Goal: Contribute content: Contribute content

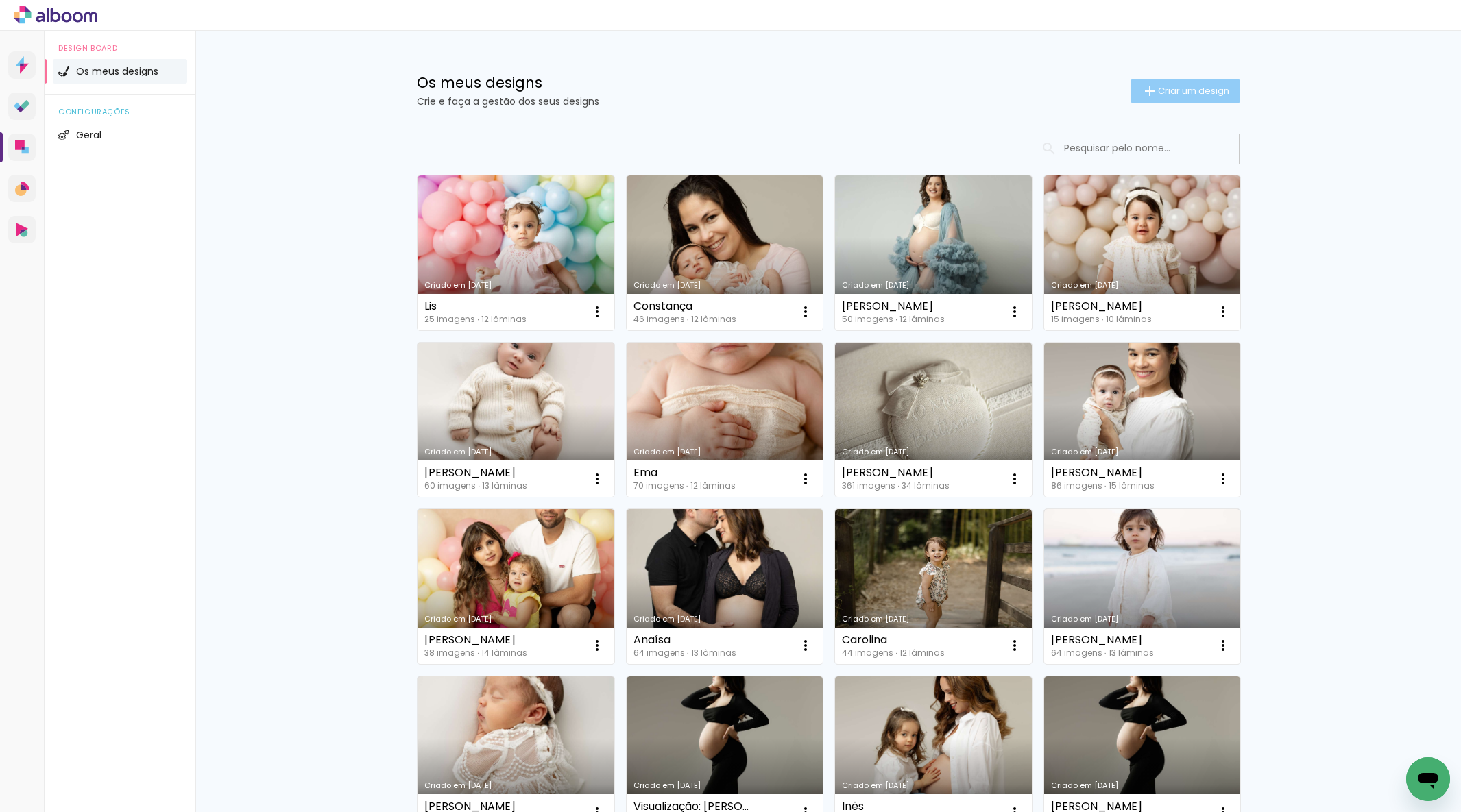
click at [1177, 94] on span "Criar um design" at bounding box center [1194, 91] width 72 height 9
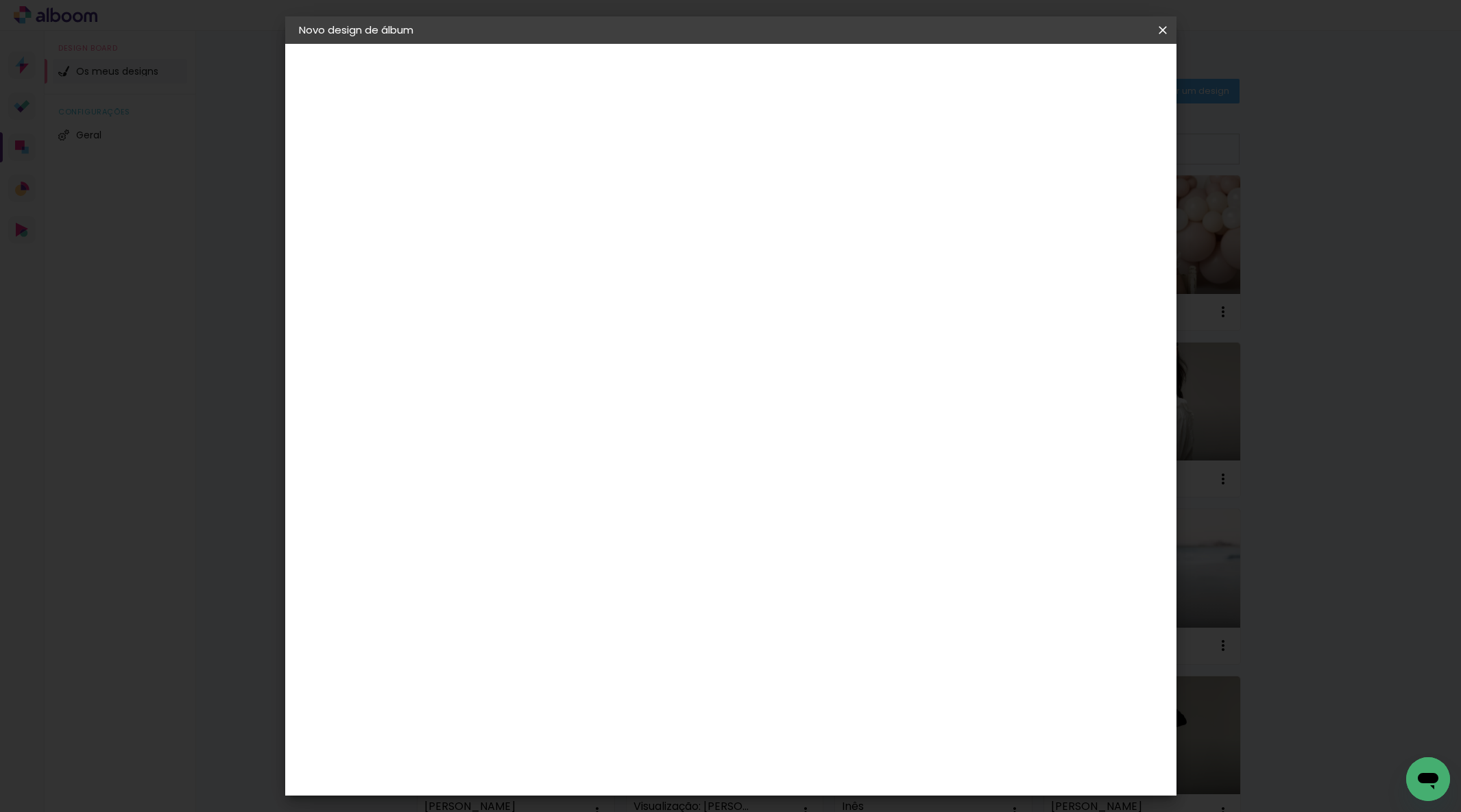
drag, startPoint x: 731, startPoint y: 184, endPoint x: 734, endPoint y: 177, distance: 7.6
click at [523, 181] on input at bounding box center [523, 184] width 0 height 21
drag, startPoint x: 740, startPoint y: 175, endPoint x: 817, endPoint y: 179, distance: 77.1
click at [523, 175] on input "Gonçallo" at bounding box center [523, 184] width 0 height 21
type input "[PERSON_NAME]"
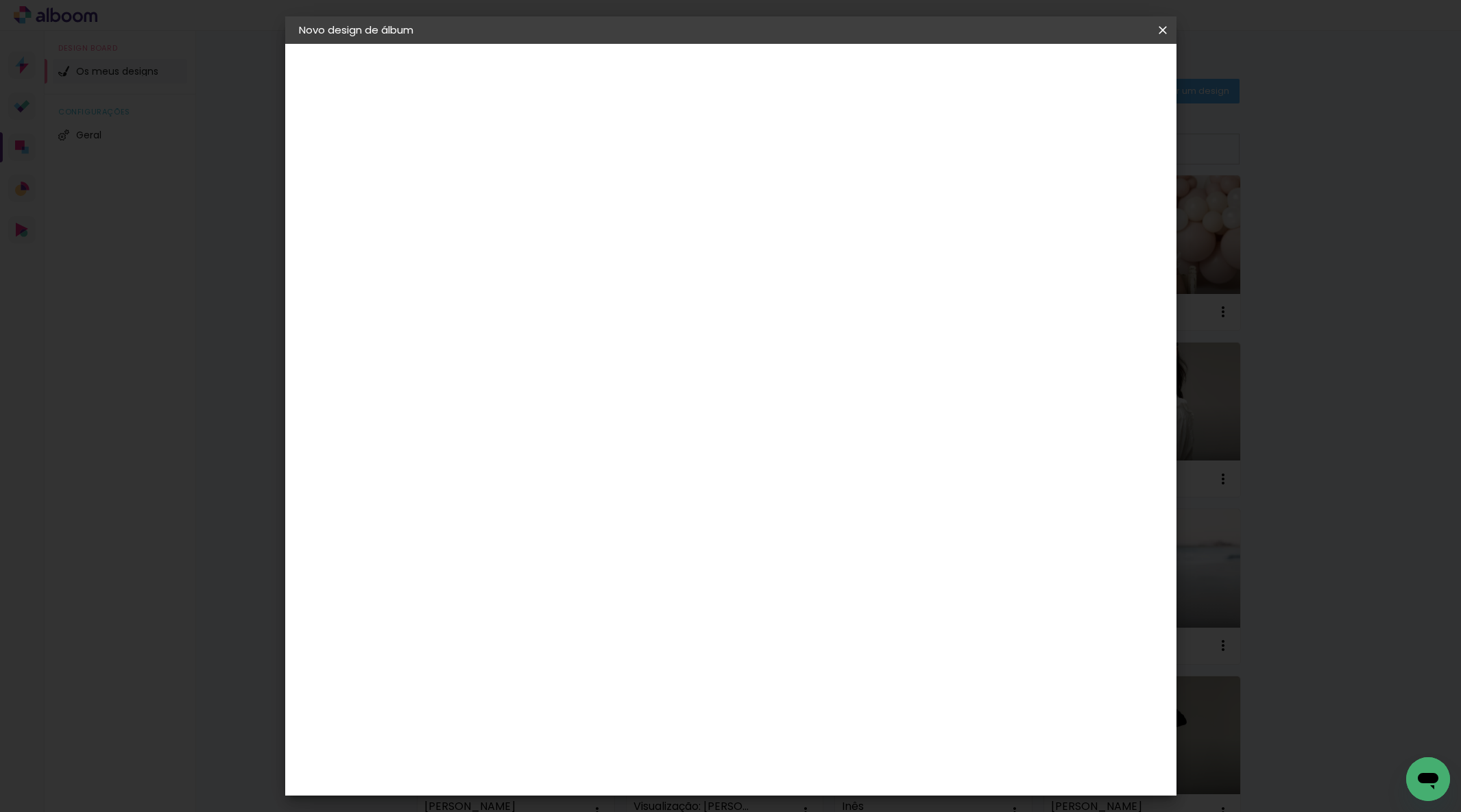
type paper-input "[PERSON_NAME]"
click at [0, 0] on slot "Avançar" at bounding box center [0, 0] width 0 height 0
drag, startPoint x: 1025, startPoint y: 205, endPoint x: 1037, endPoint y: 193, distance: 17.0
click at [724, 205] on paper-item "Tamanho Livre" at bounding box center [672, 211] width 103 height 36
click at [0, 0] on slot "Avançar" at bounding box center [0, 0] width 0 height 0
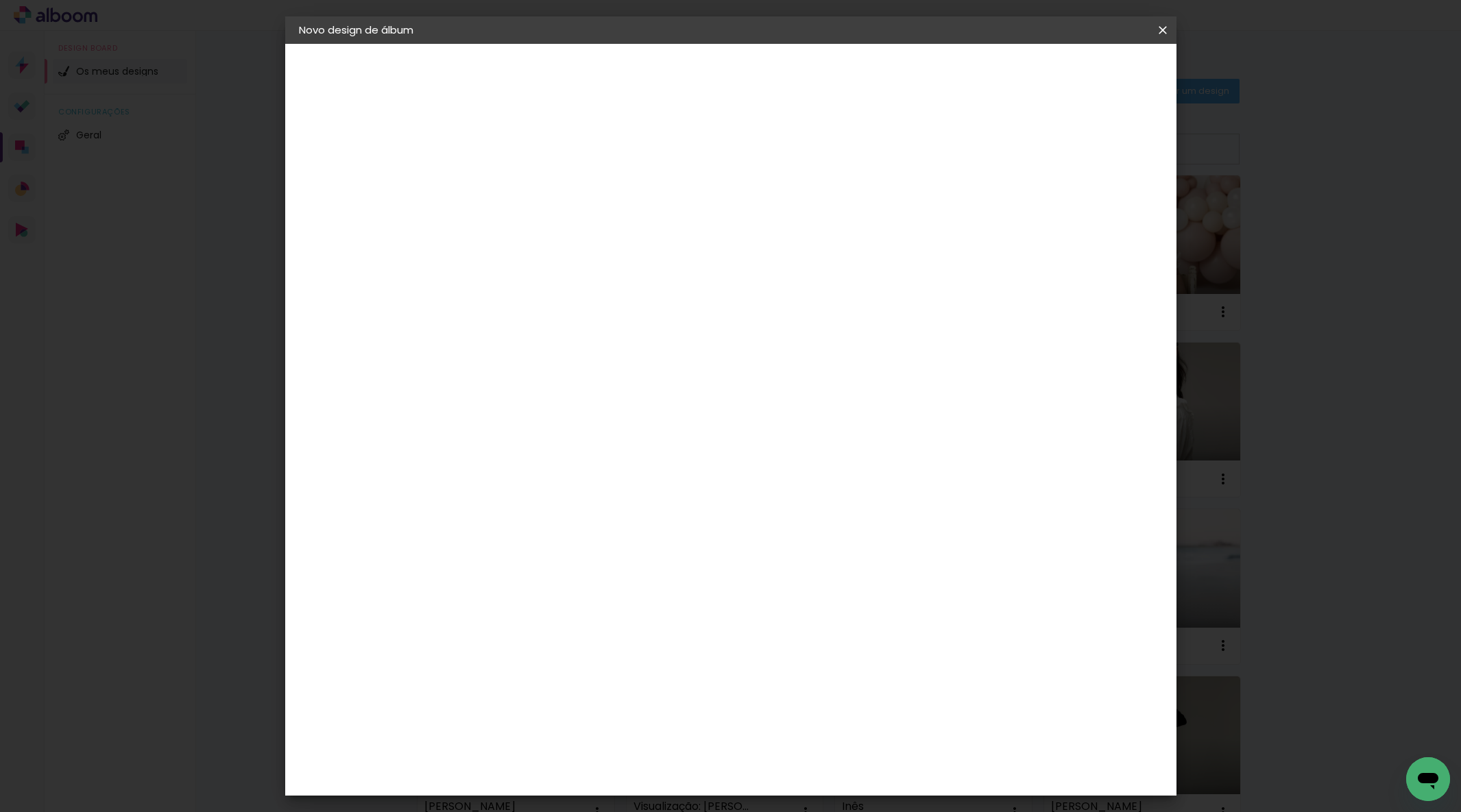
scroll to position [2, 0]
drag, startPoint x: 829, startPoint y: 575, endPoint x: 897, endPoint y: 567, distance: 68.5
click at [898, 573] on div "cm" at bounding box center [819, 575] width 548 height 48
type input "50"
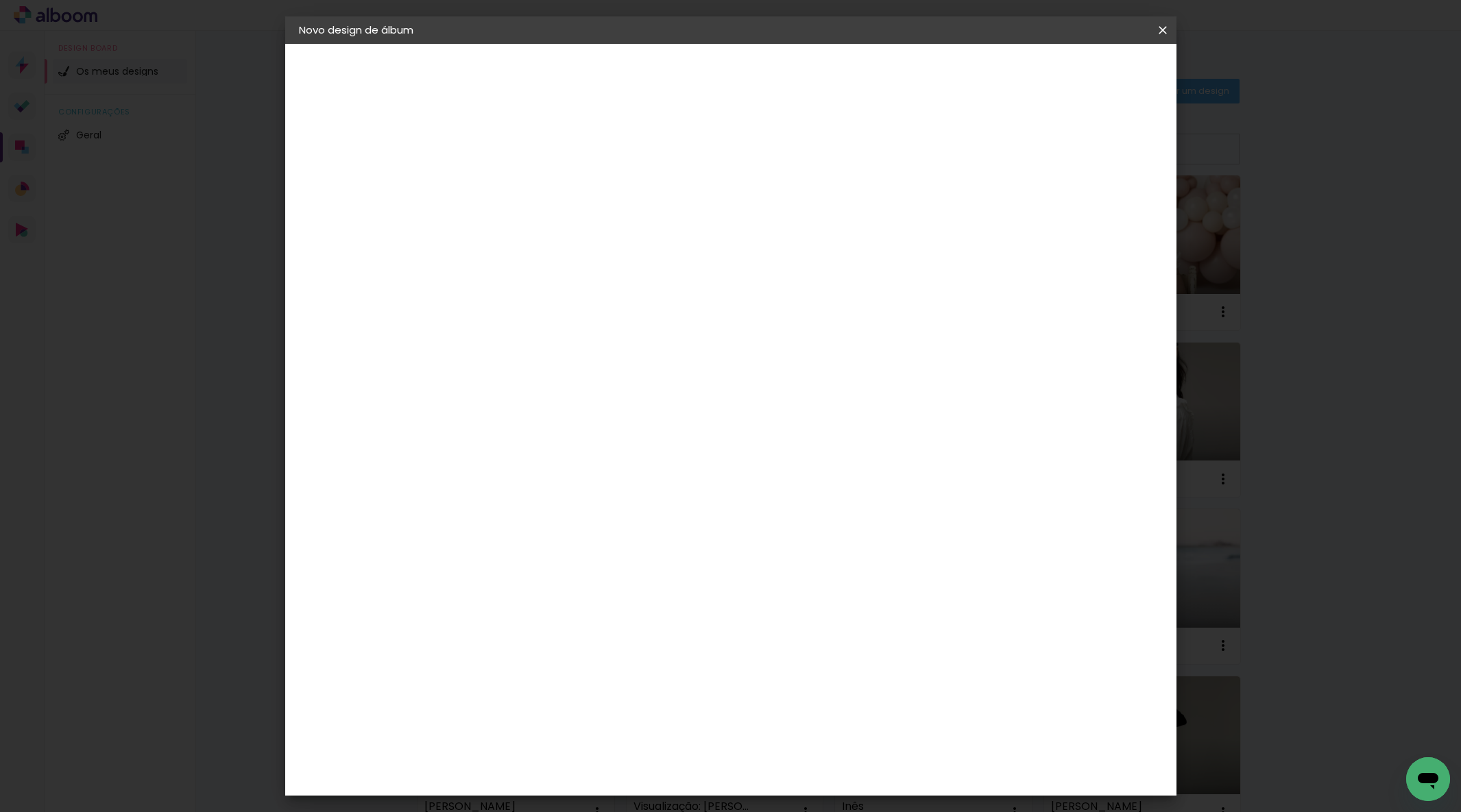
type paper-input "50"
drag, startPoint x: 482, startPoint y: 418, endPoint x: 510, endPoint y: 412, distance: 28.6
click at [510, 412] on div "30" at bounding box center [489, 420] width 52 height 21
type input "25"
type paper-input "25"
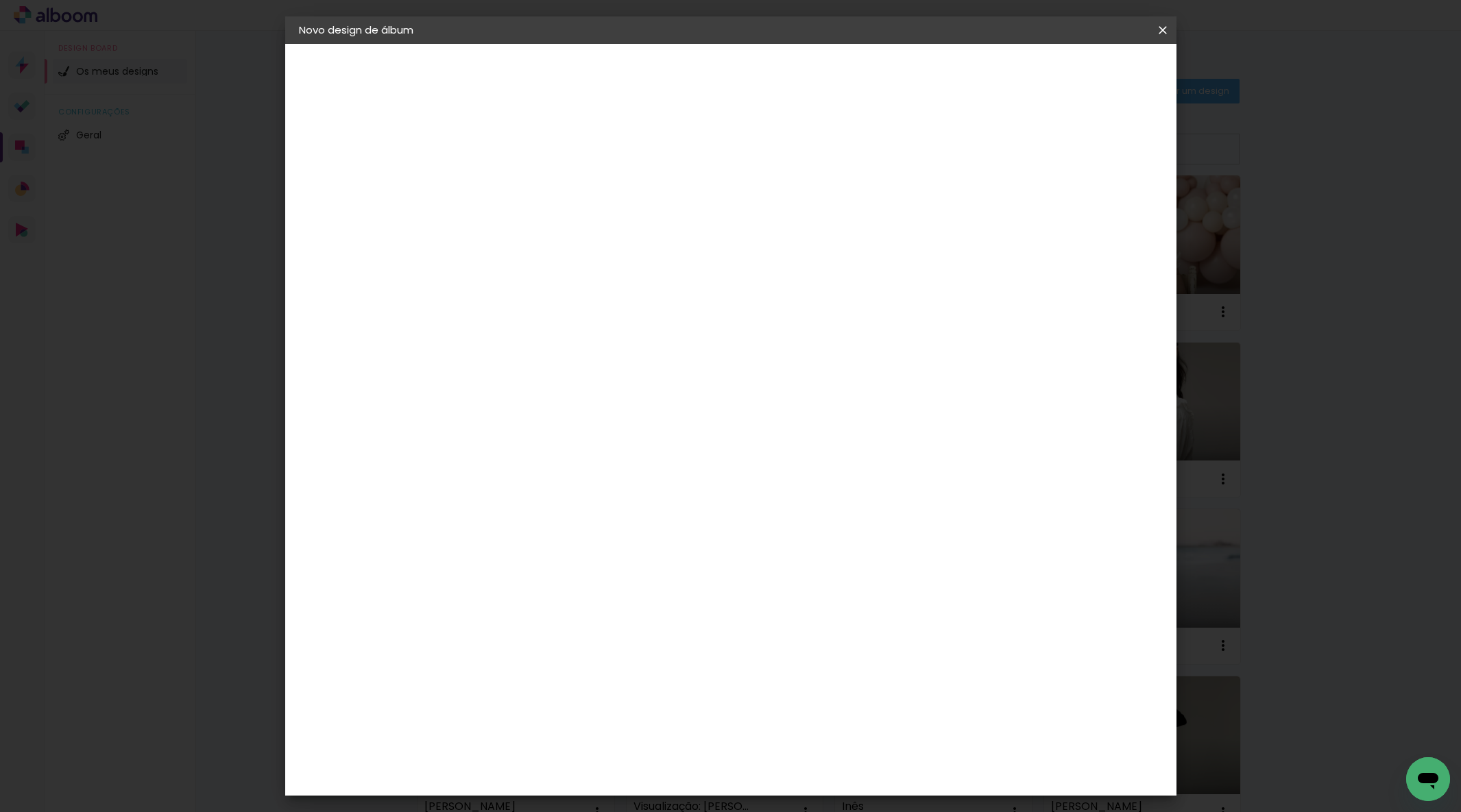
click at [1088, 78] on span "Iniciar design" at bounding box center [1055, 73] width 62 height 10
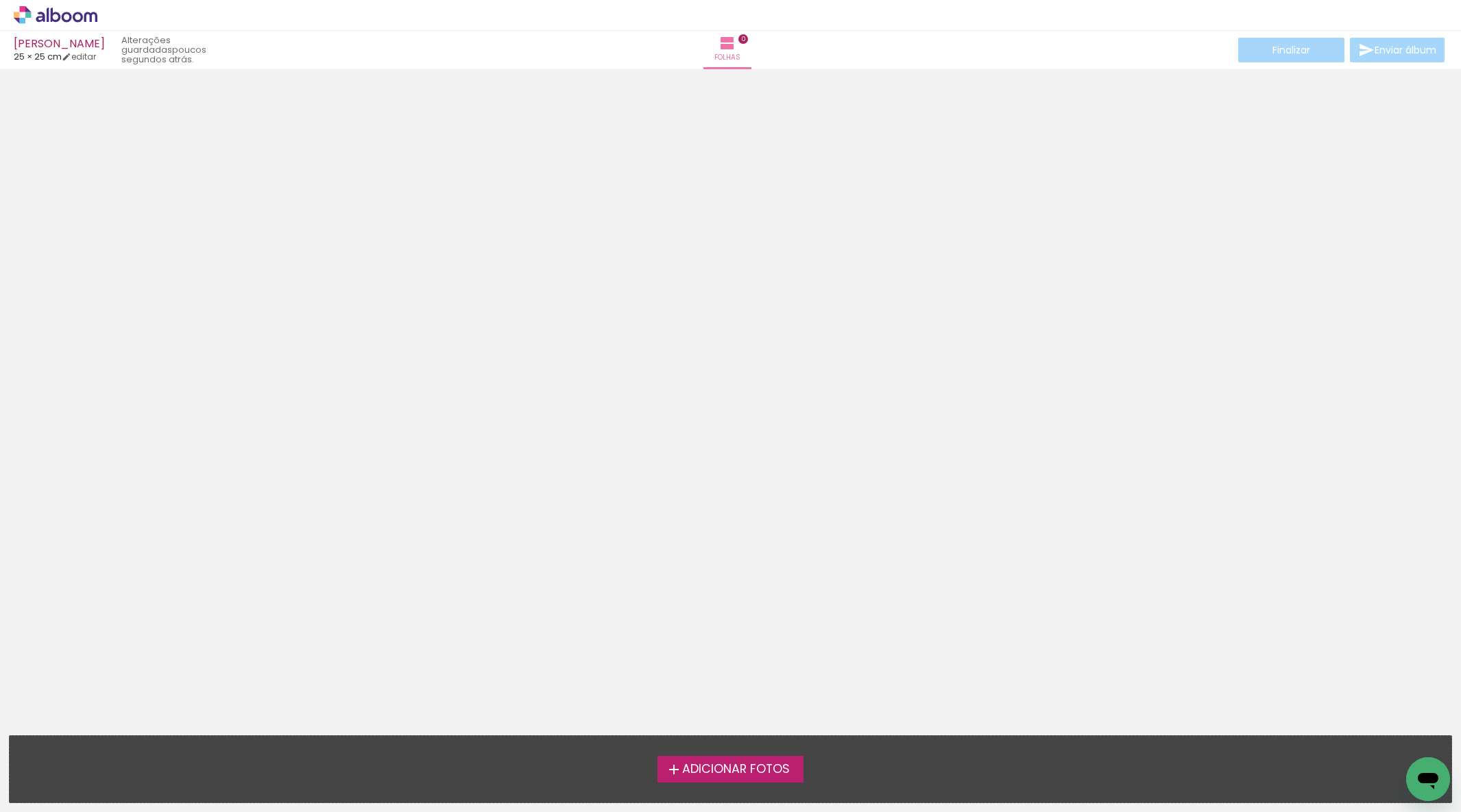
click at [746, 748] on div "Adicionar Fotos Solte as suas fotos aqui..." at bounding box center [730, 769] width 1442 height 66
click at [741, 771] on span "Adicionar Fotos" at bounding box center [735, 770] width 108 height 12
click at [0, 0] on input "file" at bounding box center [0, 0] width 0 height 0
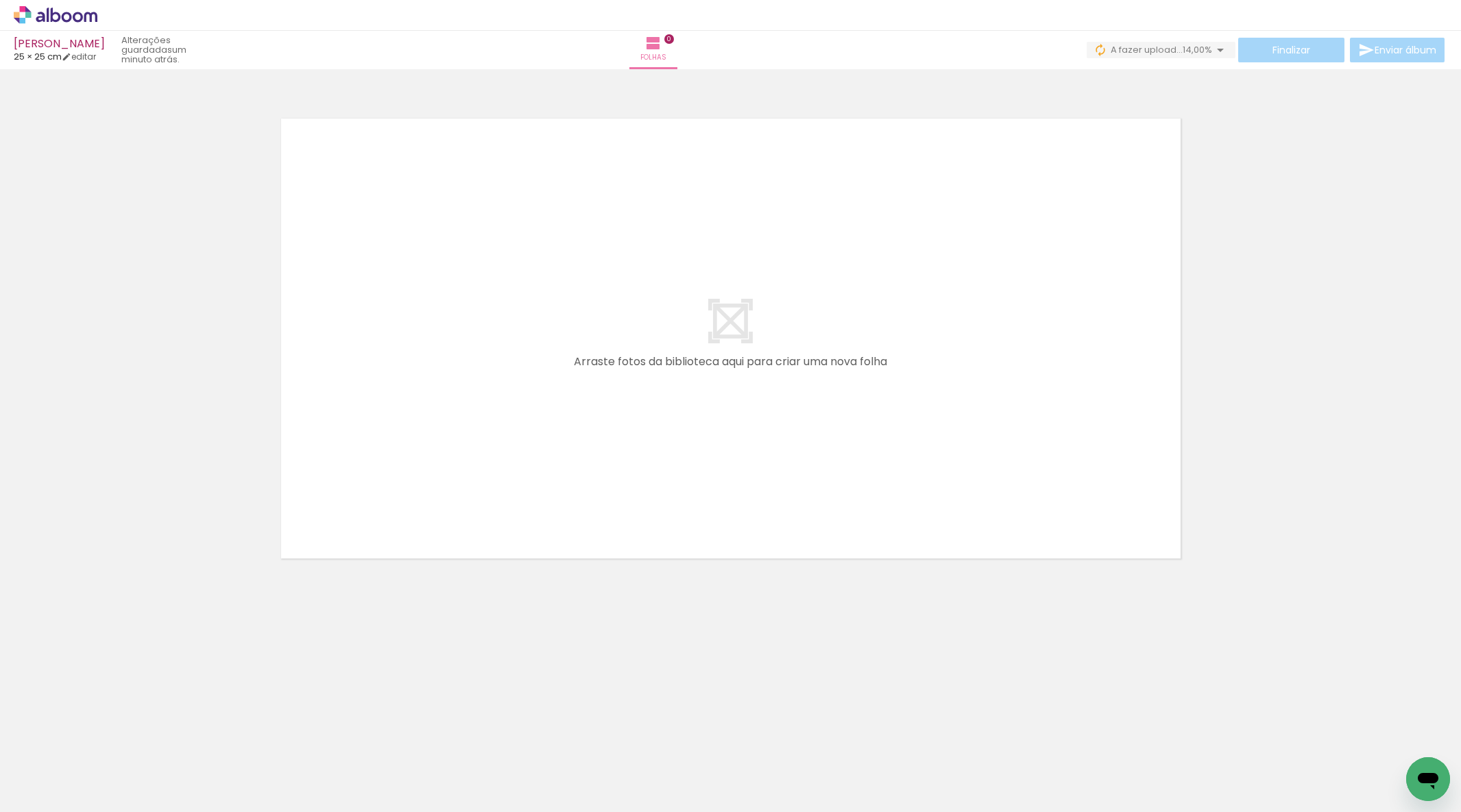
drag, startPoint x: 350, startPoint y: 732, endPoint x: 482, endPoint y: 617, distance: 175.1
click at [406, 490] on quentale-workspace at bounding box center [730, 406] width 1461 height 812
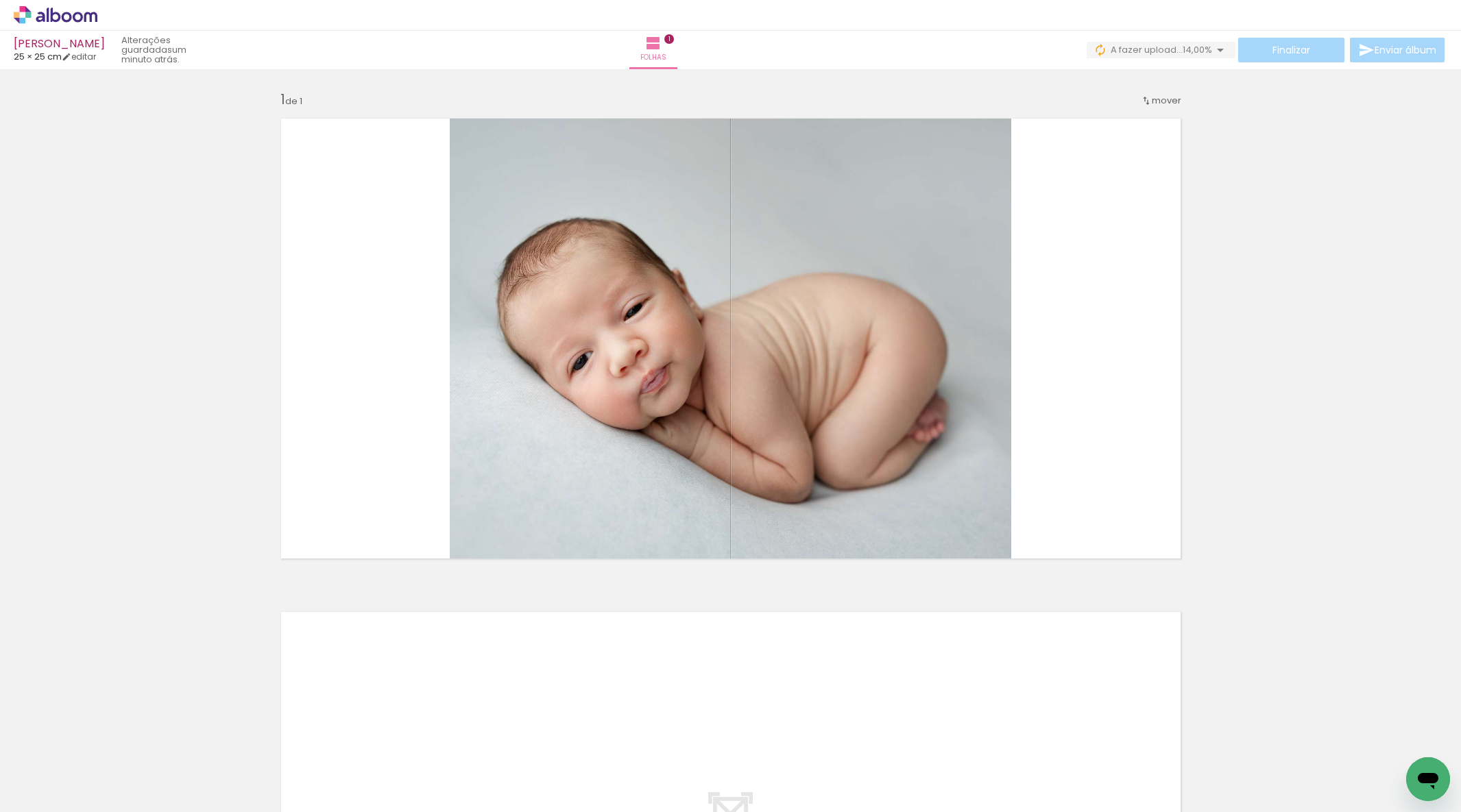
drag, startPoint x: 451, startPoint y: 770, endPoint x: 596, endPoint y: 489, distance: 316.2
click at [538, 441] on quentale-workspace at bounding box center [730, 406] width 1461 height 812
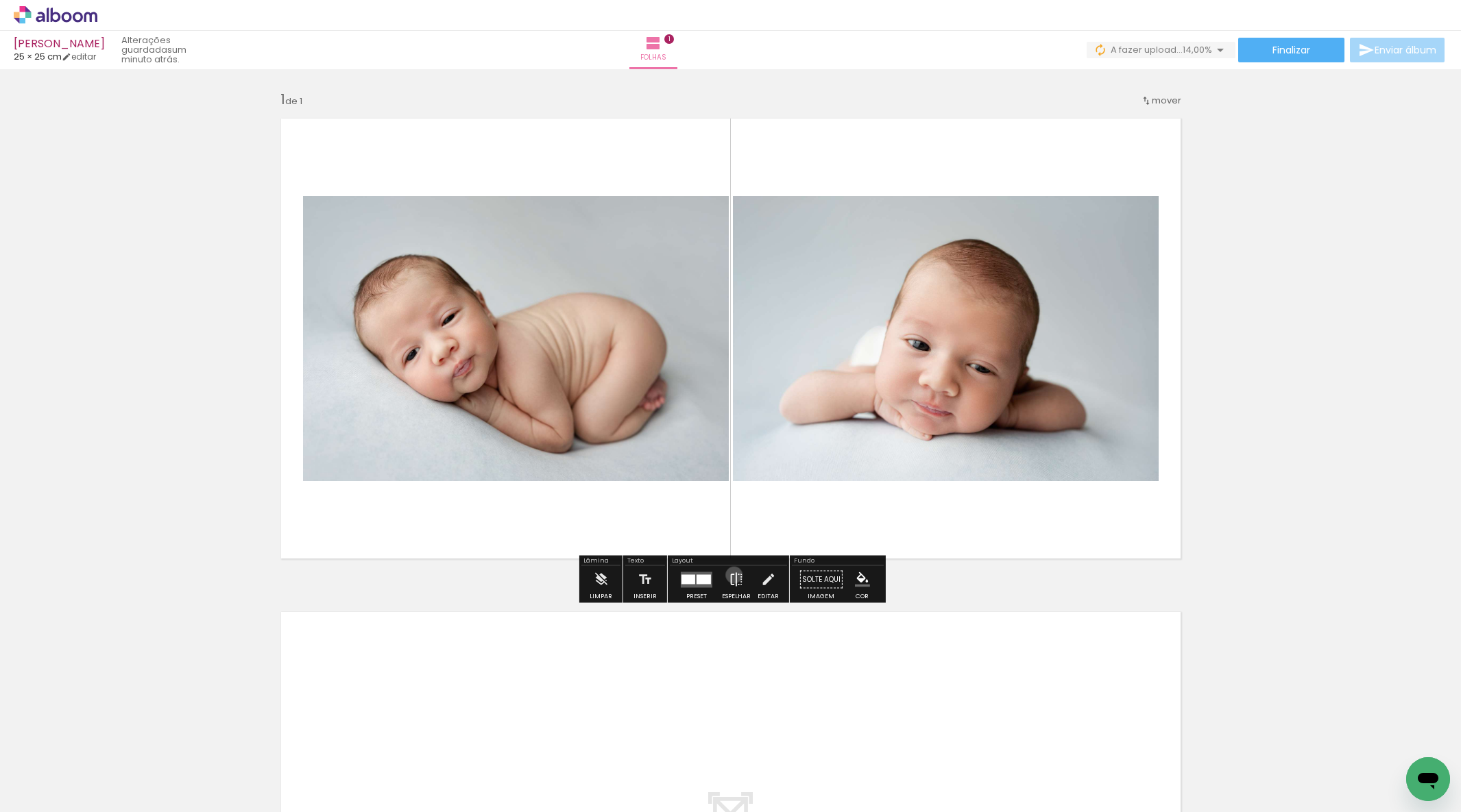
click at [731, 575] on iron-icon at bounding box center [736, 580] width 15 height 27
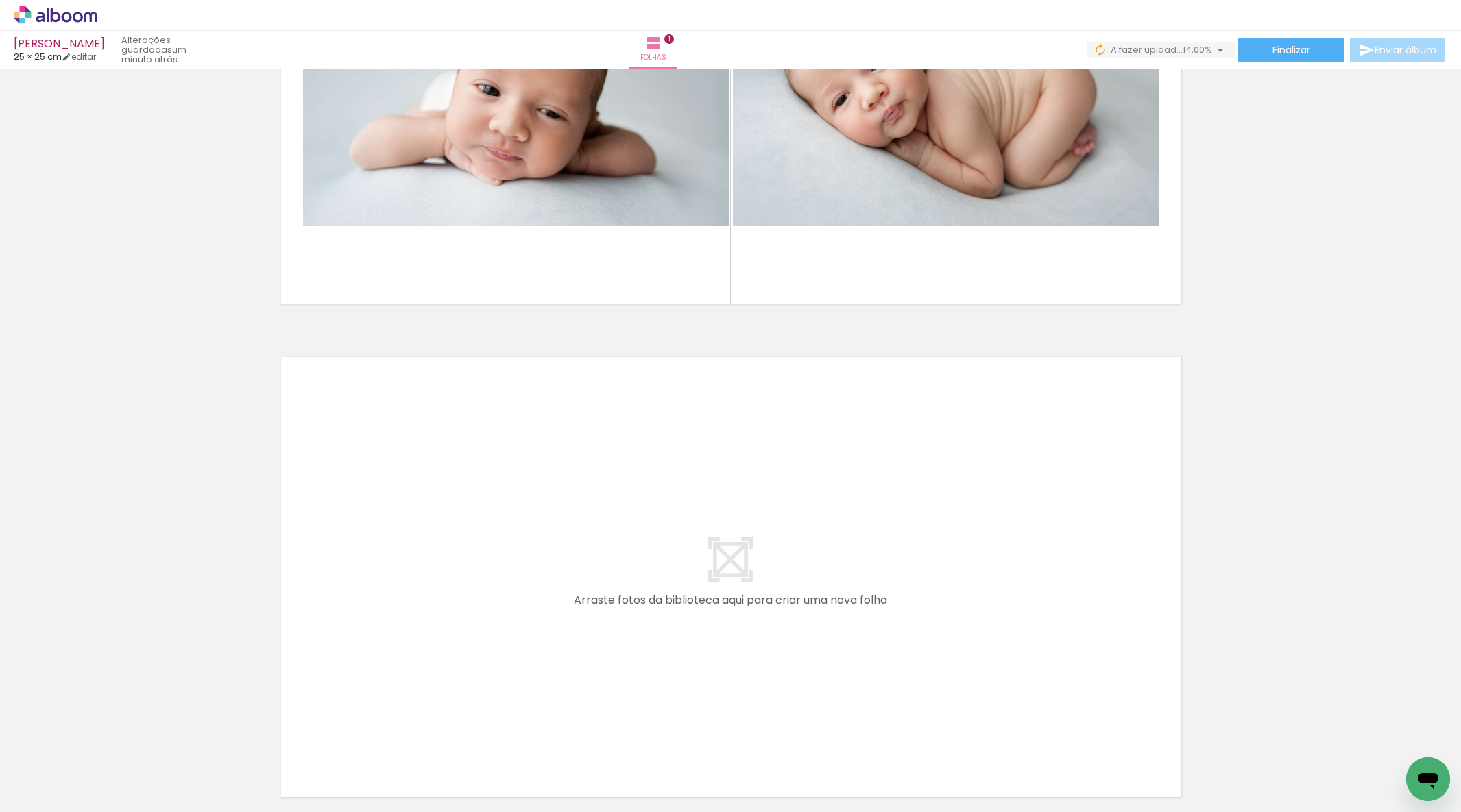
scroll to position [0, 2495]
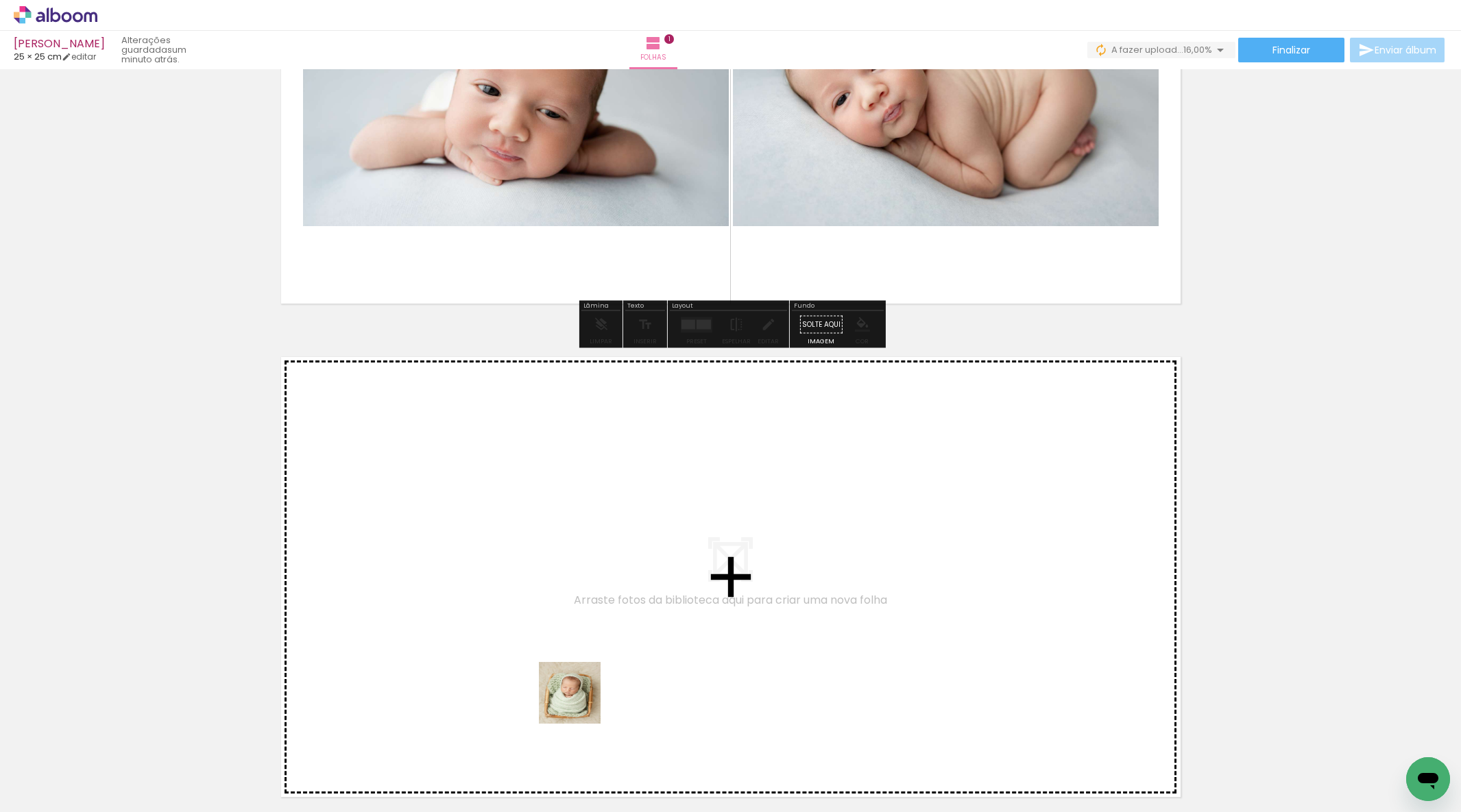
drag, startPoint x: 576, startPoint y: 760, endPoint x: 557, endPoint y: 623, distance: 138.3
click at [557, 623] on quentale-workspace at bounding box center [730, 406] width 1461 height 812
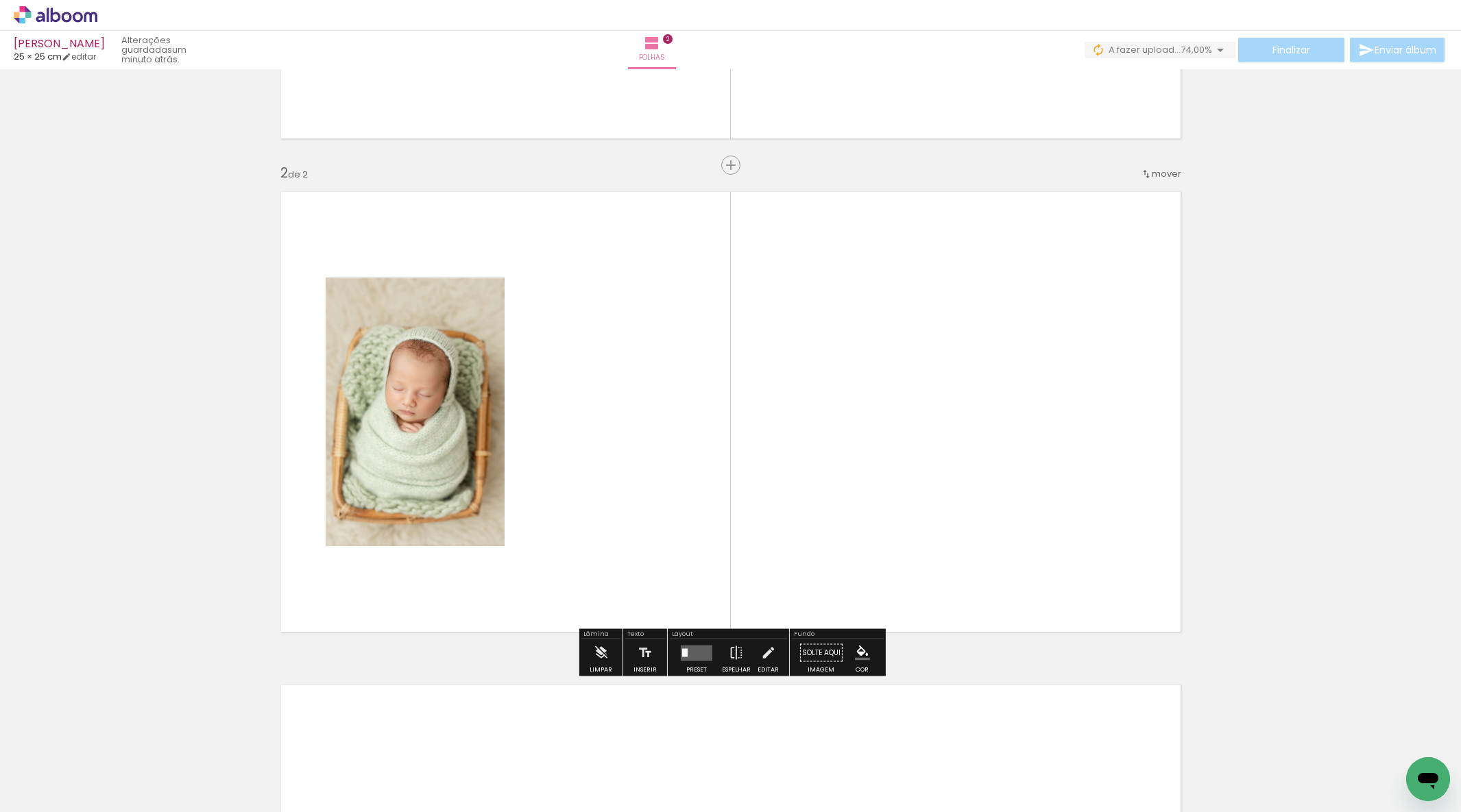
scroll to position [605, 0]
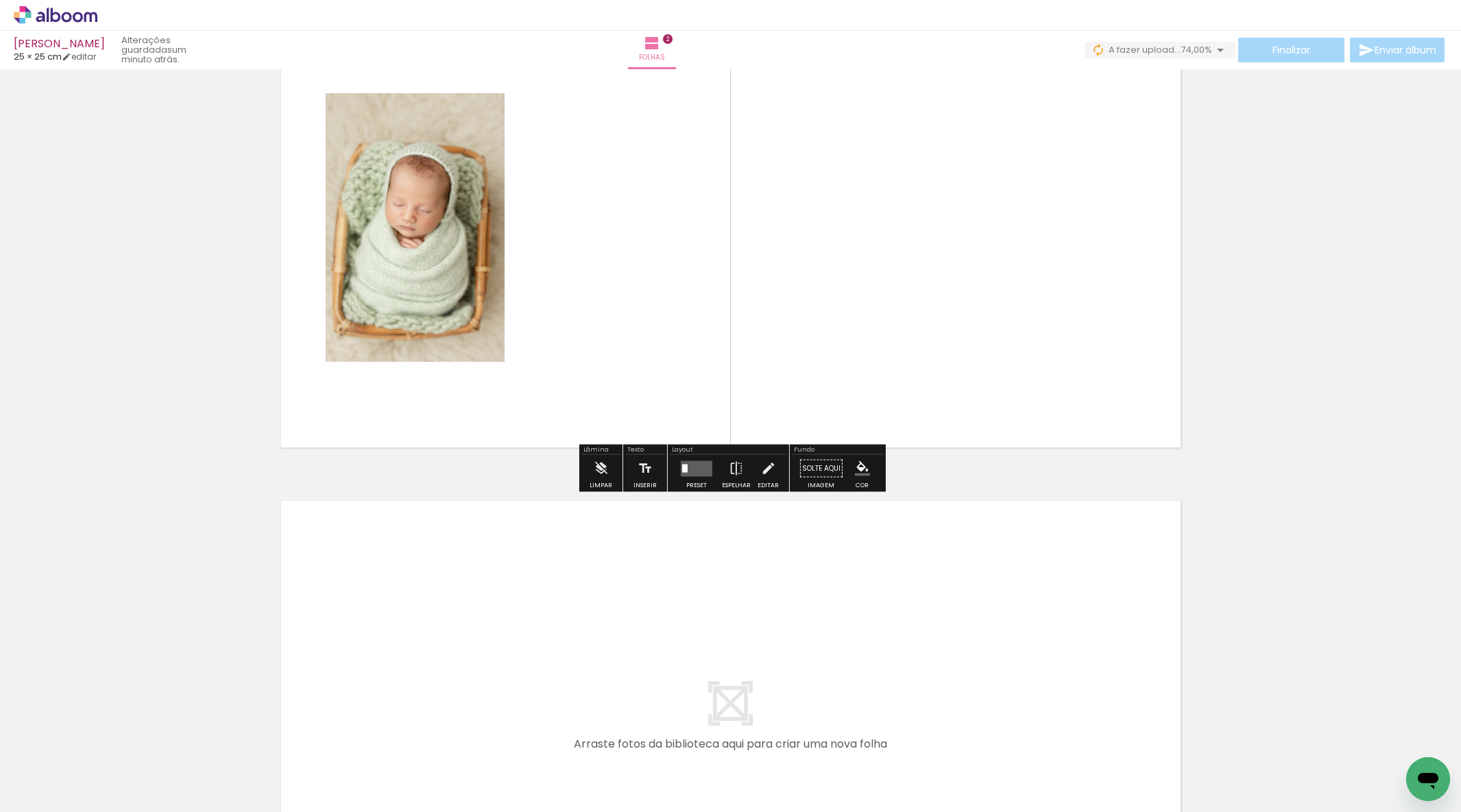
drag, startPoint x: 714, startPoint y: 764, endPoint x: 681, endPoint y: 641, distance: 127.3
click at [681, 641] on quentale-workspace at bounding box center [730, 406] width 1461 height 812
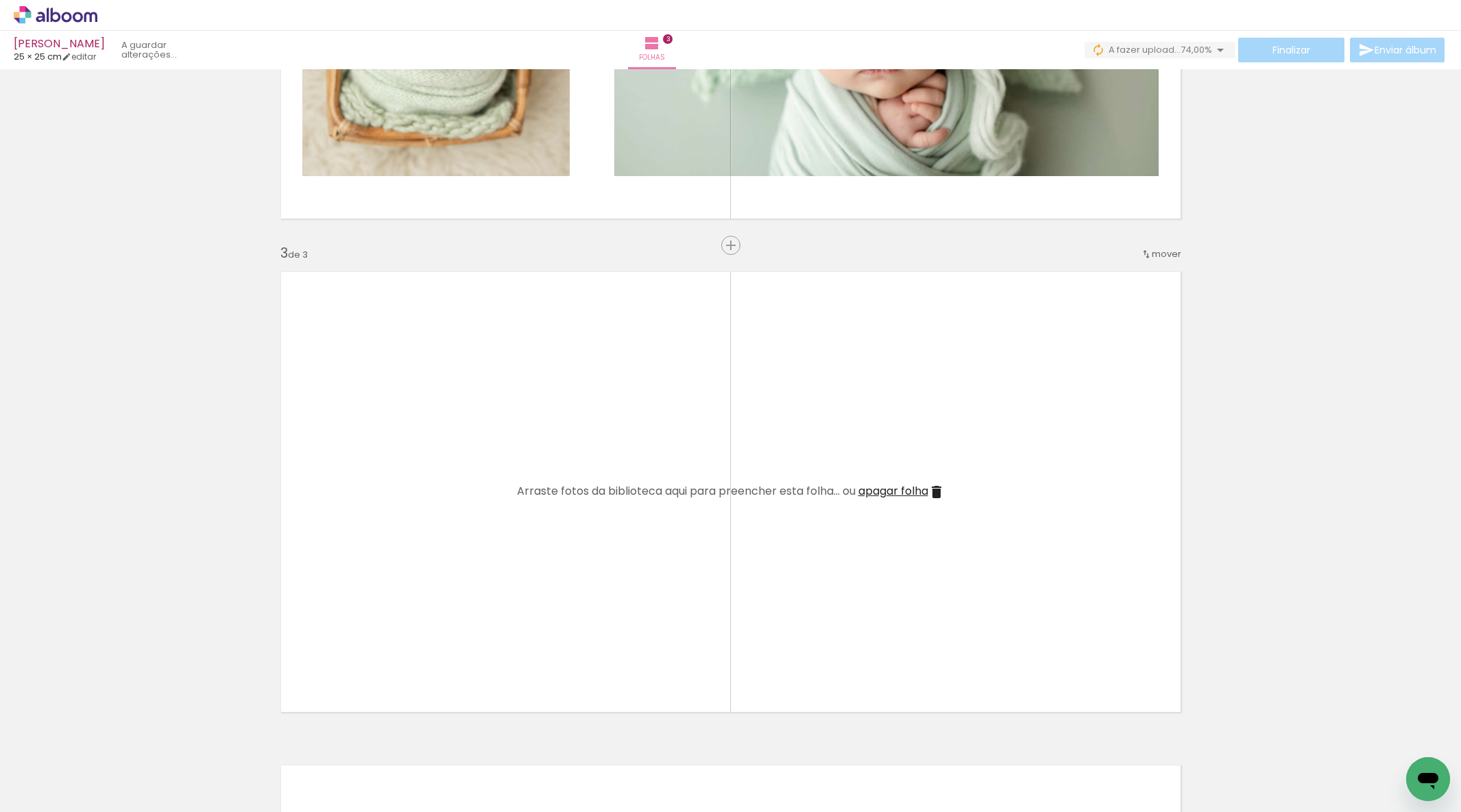
scroll to position [843, 0]
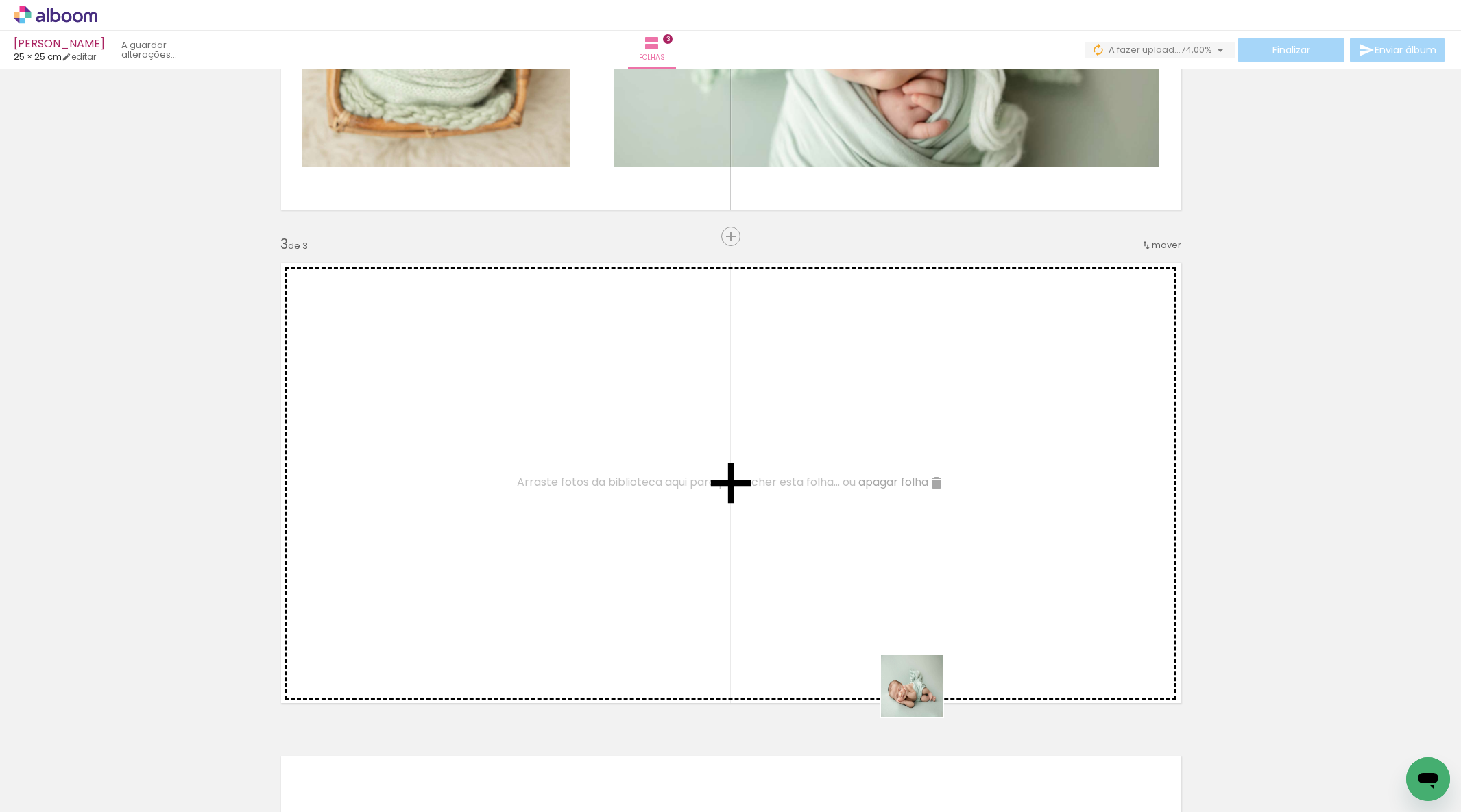
click at [797, 577] on quentale-workspace at bounding box center [730, 406] width 1461 height 812
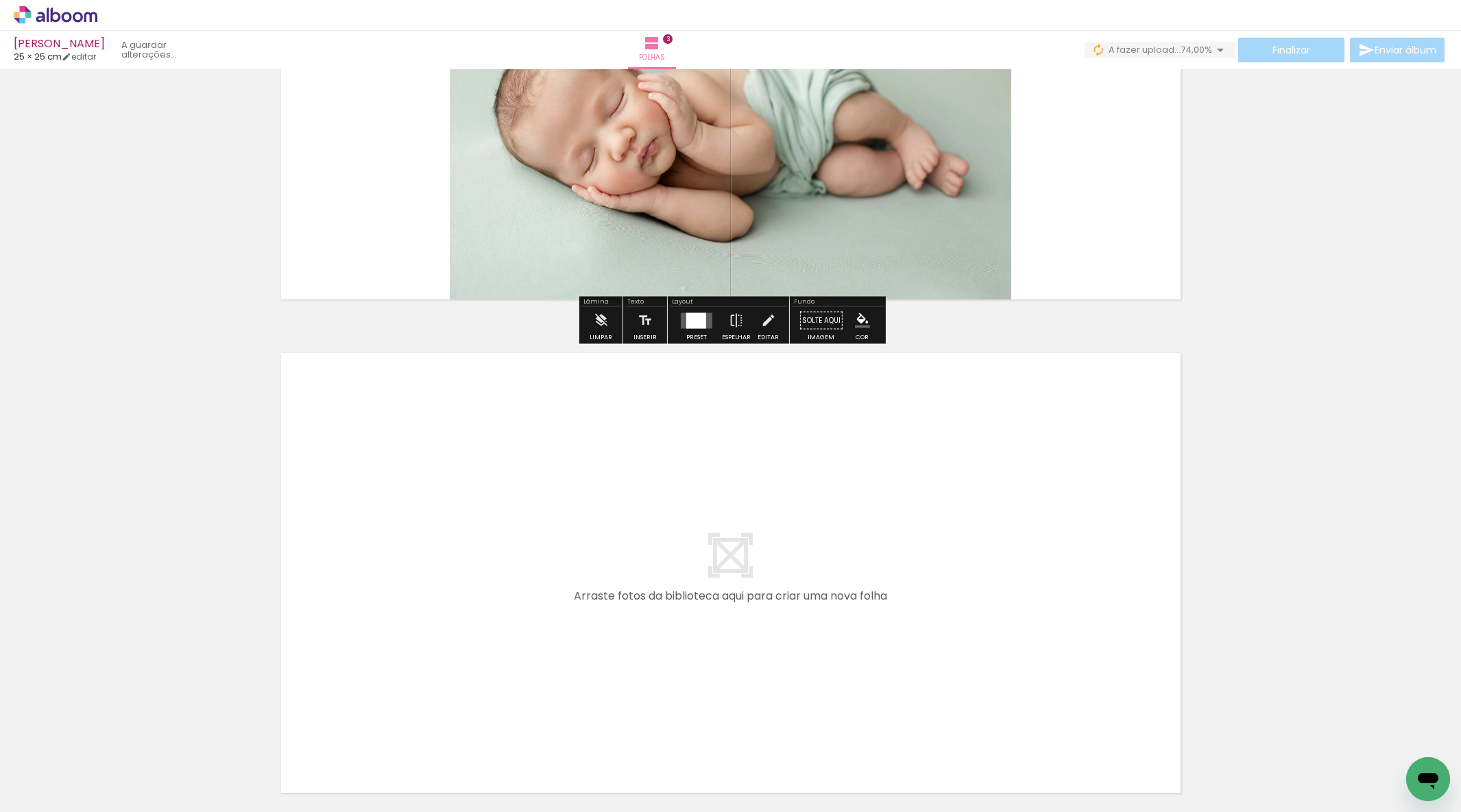
scroll to position [1260, 0]
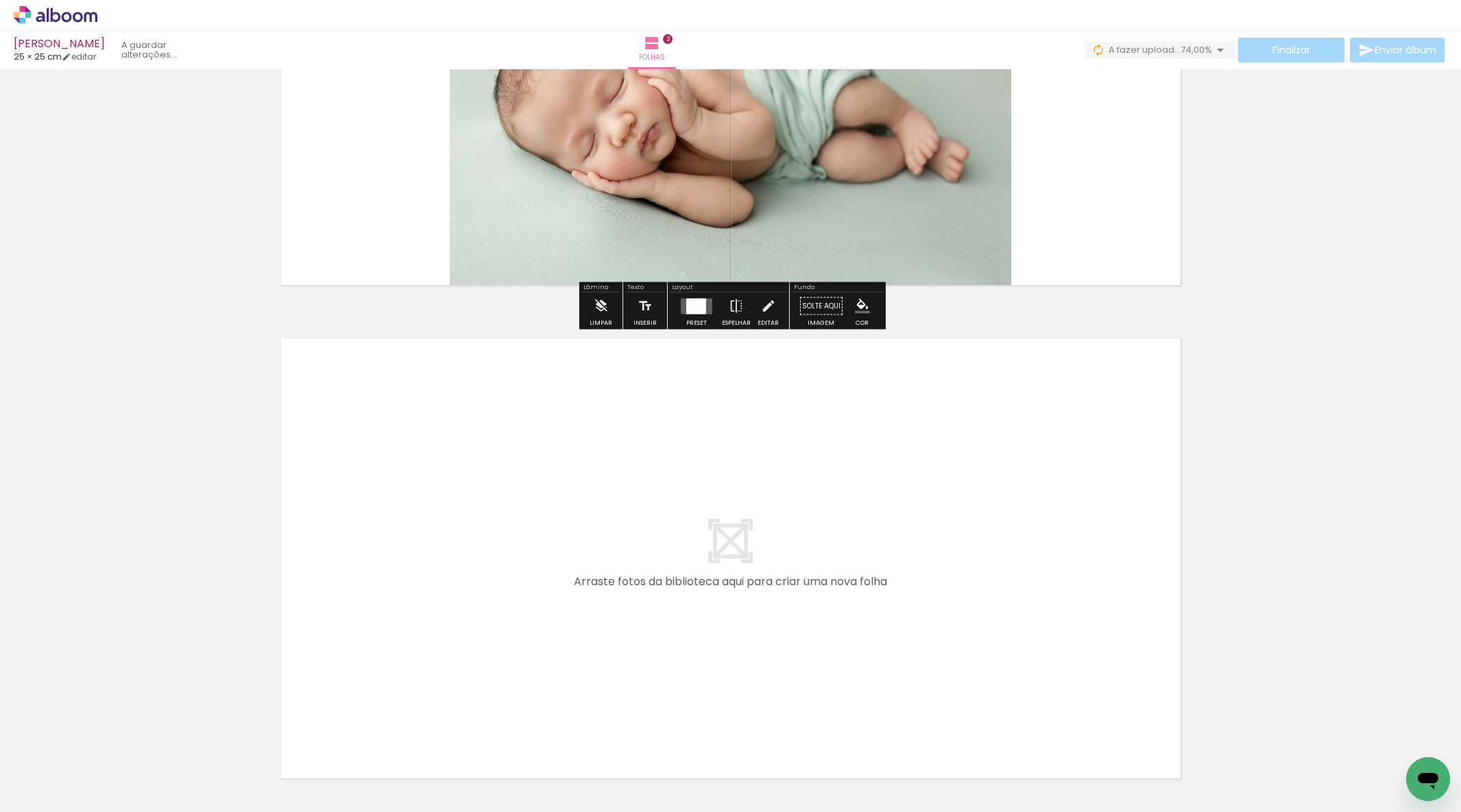
drag, startPoint x: 1178, startPoint y: 757, endPoint x: 1033, endPoint y: 631, distance: 192.1
click at [1033, 631] on quentale-workspace at bounding box center [730, 406] width 1461 height 812
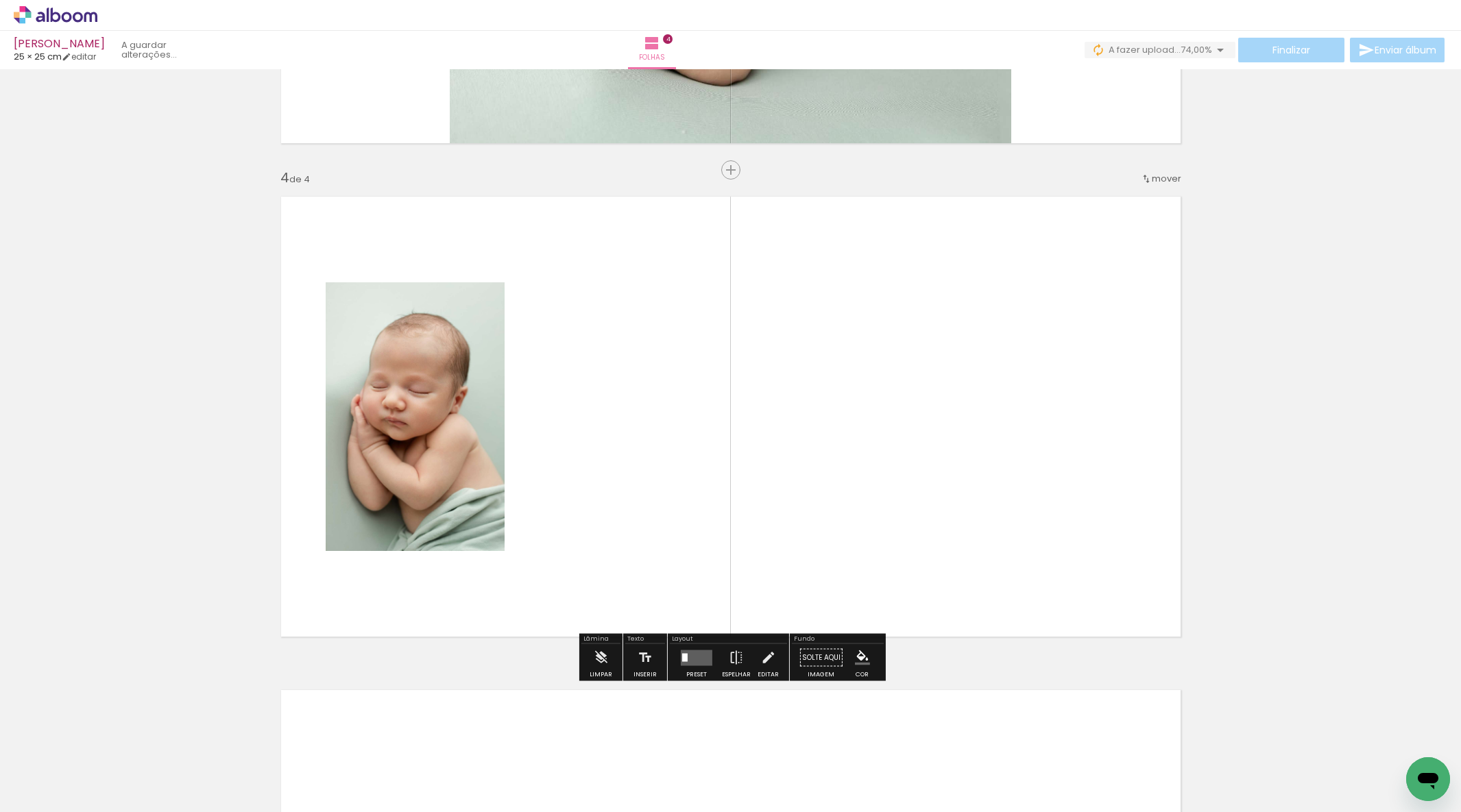
scroll to position [1421, 0]
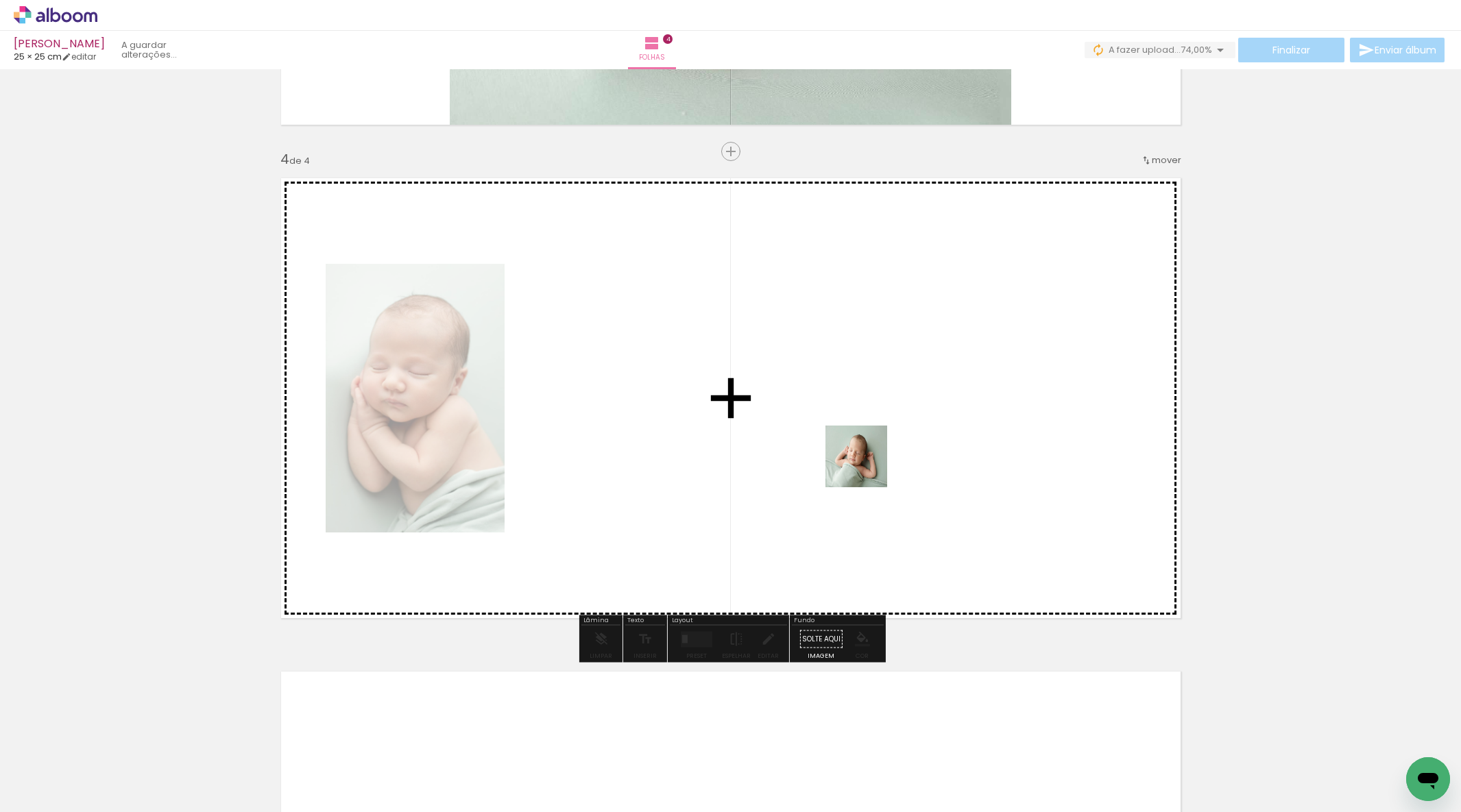
click at [819, 427] on quentale-workspace at bounding box center [730, 406] width 1461 height 812
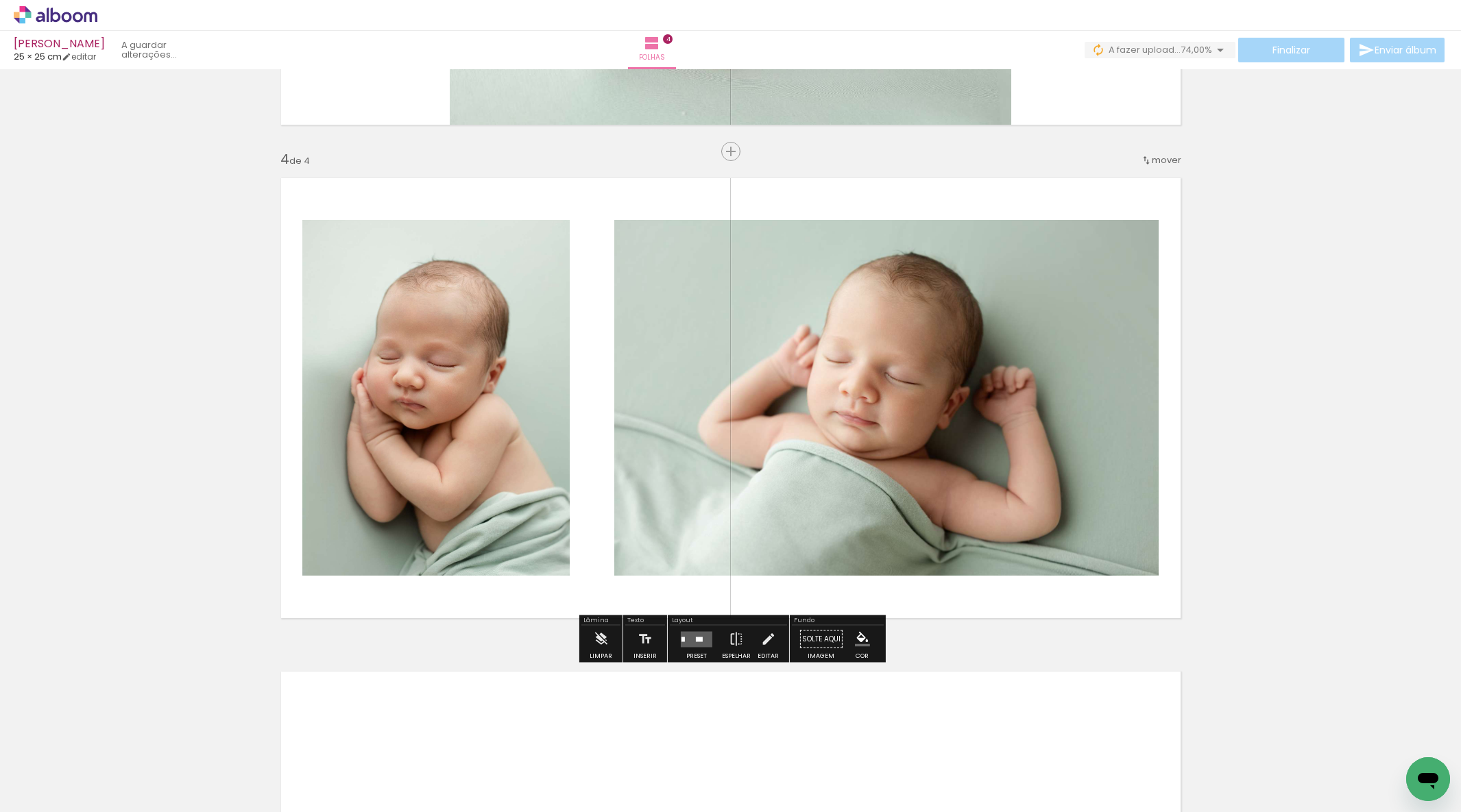
scroll to position [1682, 0]
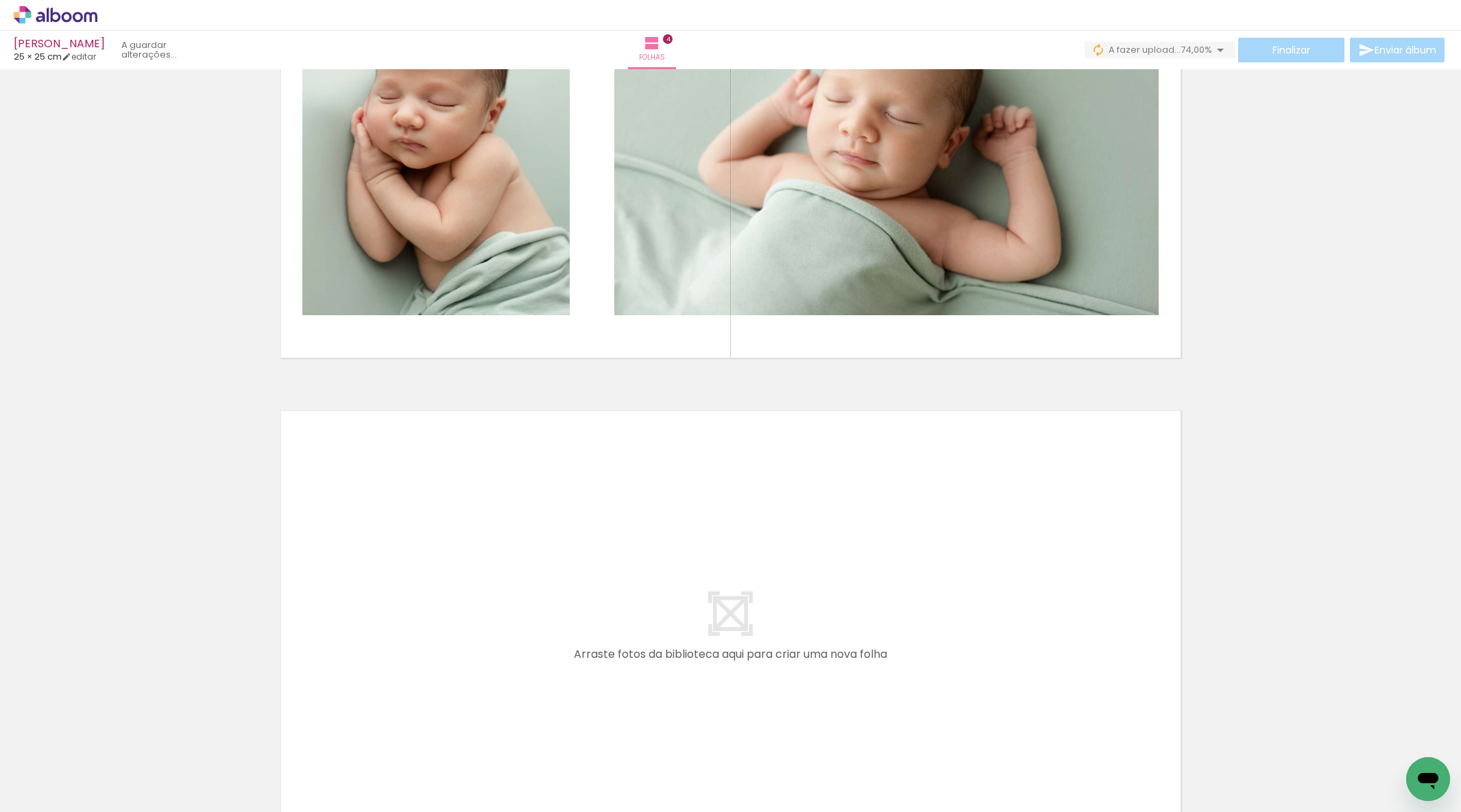
drag, startPoint x: 943, startPoint y: 767, endPoint x: 984, endPoint y: 581, distance: 190.5
click at [984, 581] on quentale-workspace at bounding box center [730, 406] width 1461 height 812
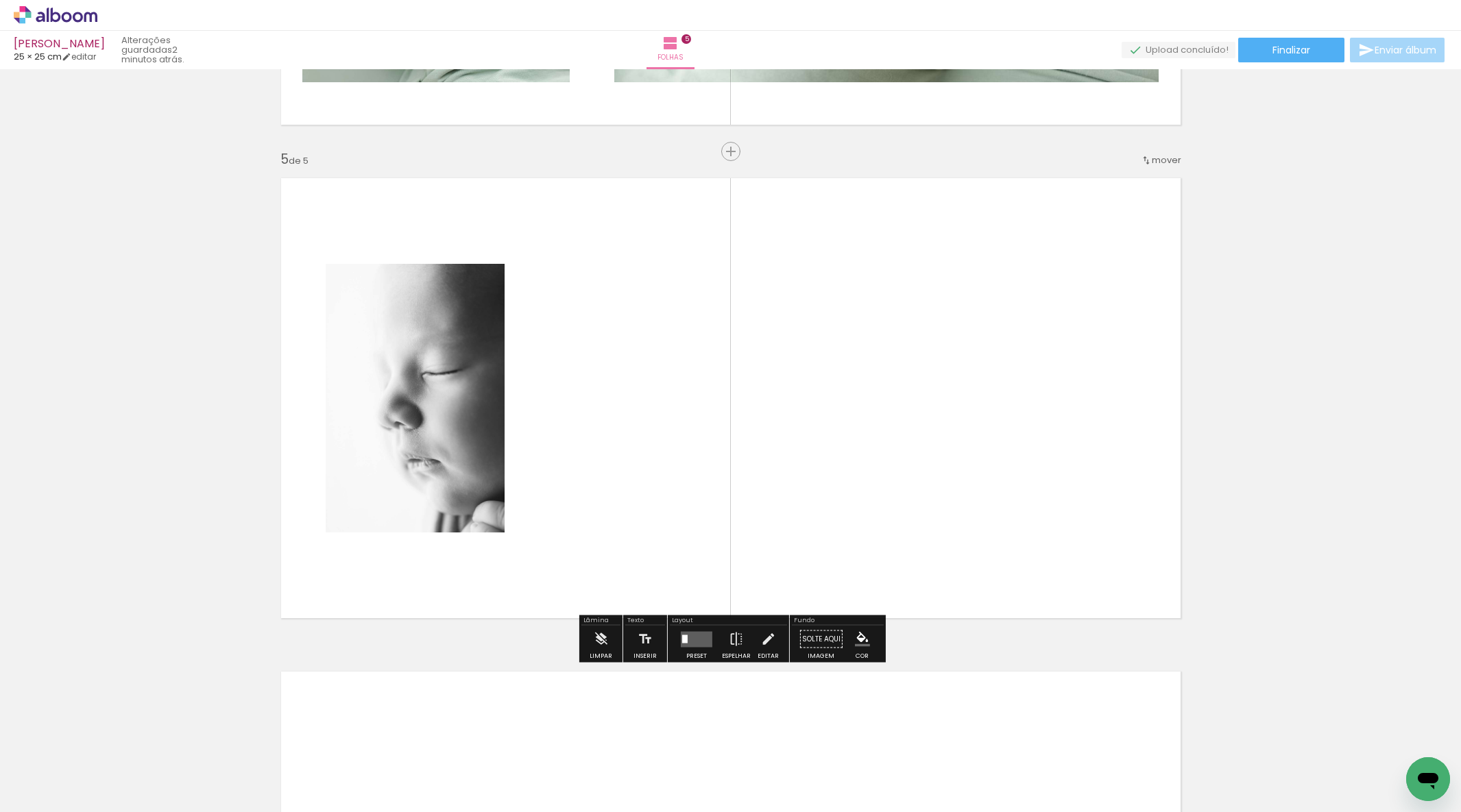
scroll to position [0, 0]
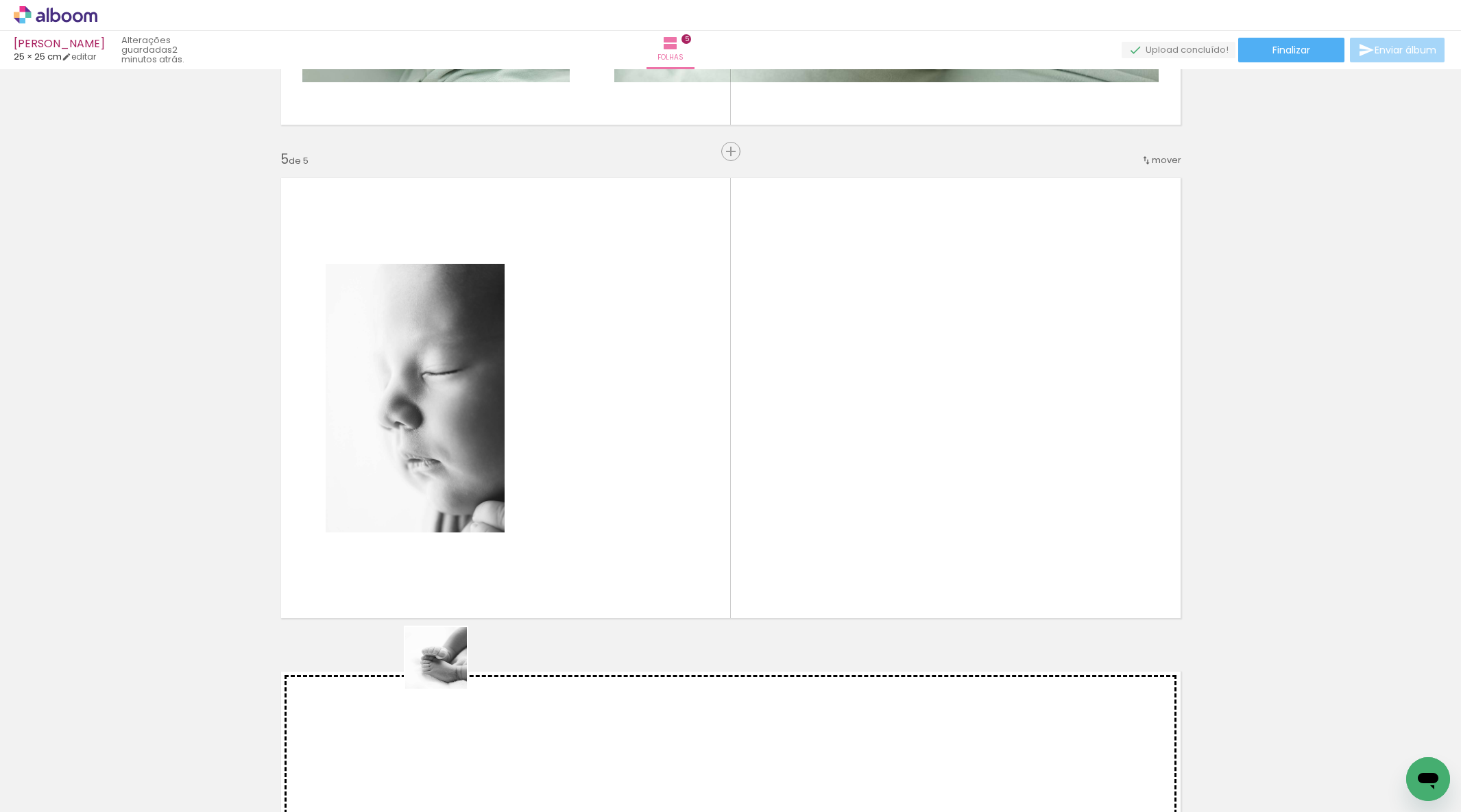
drag, startPoint x: 209, startPoint y: 778, endPoint x: 765, endPoint y: 488, distance: 627.1
click at [765, 488] on quentale-workspace at bounding box center [730, 406] width 1461 height 812
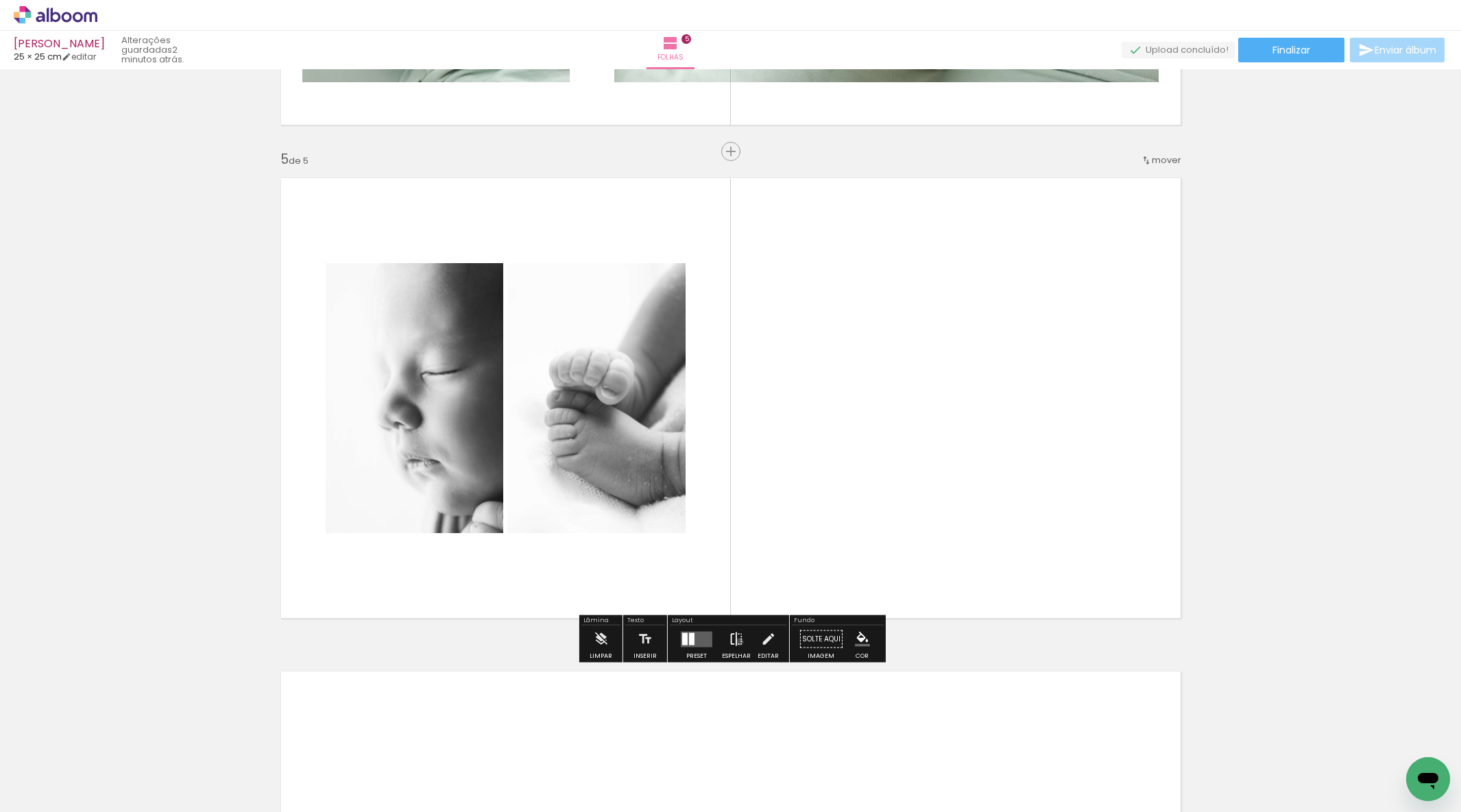
click at [736, 642] on iron-icon at bounding box center [736, 639] width 15 height 27
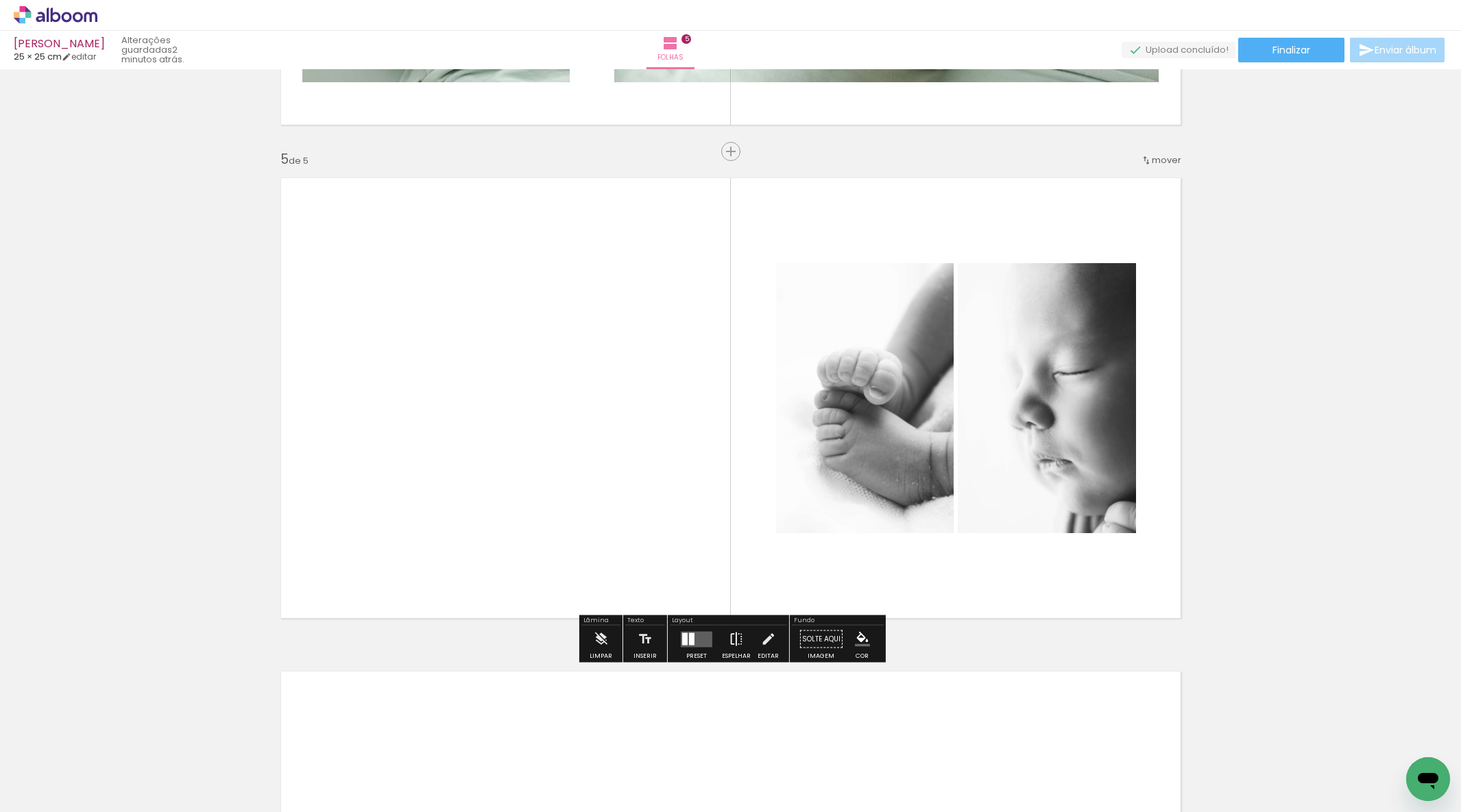
click at [733, 637] on iron-icon at bounding box center [736, 639] width 15 height 27
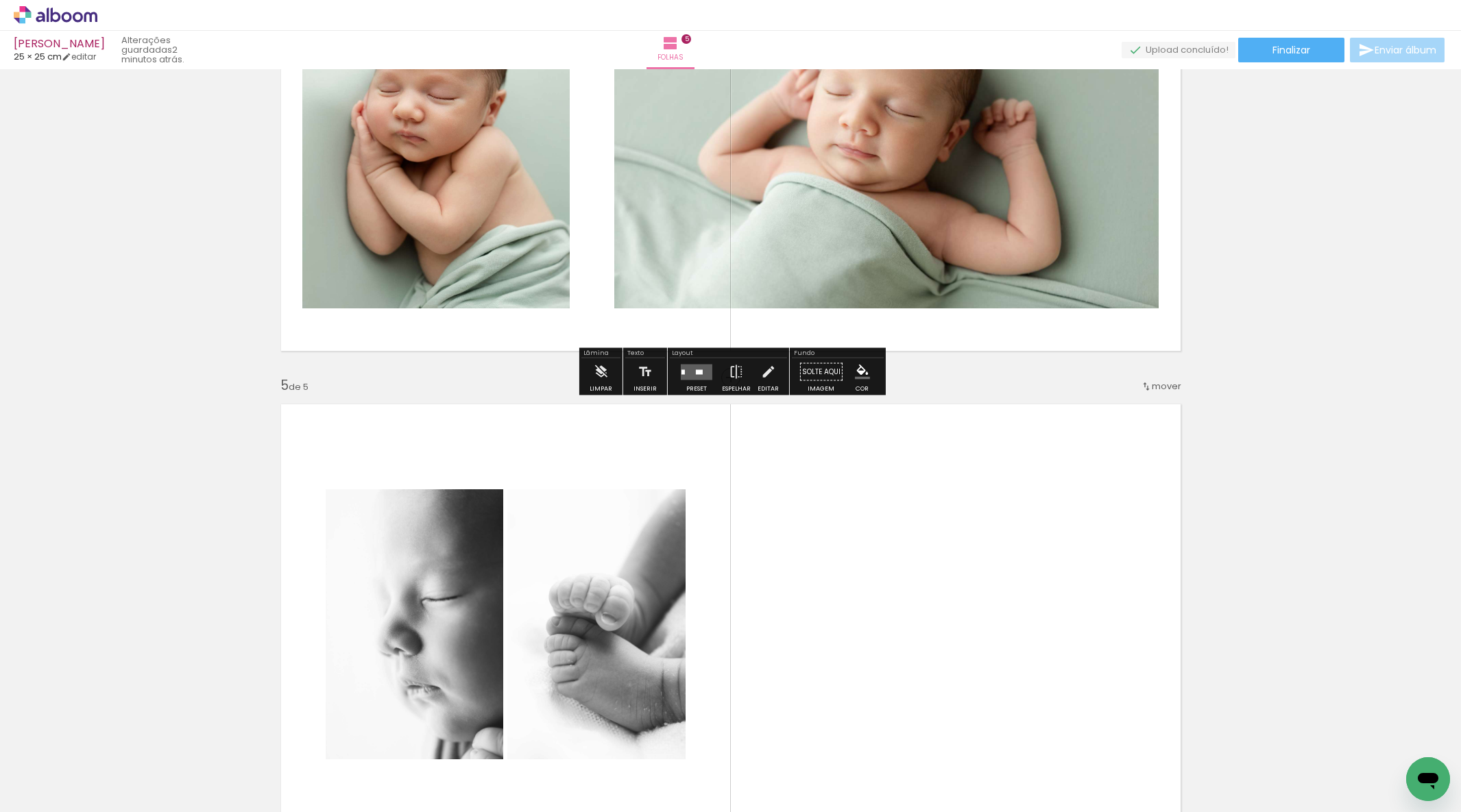
scroll to position [1779, 0]
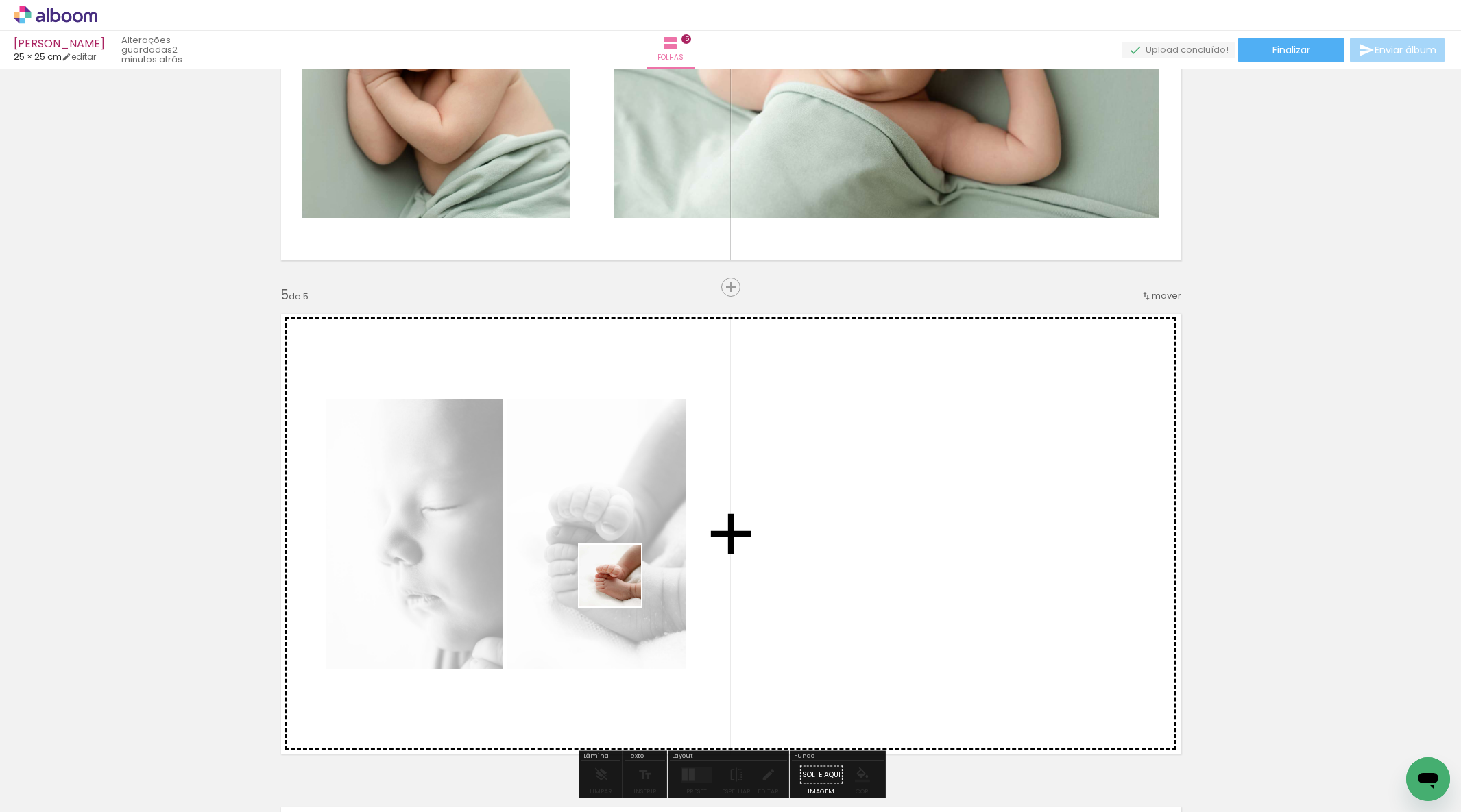
drag, startPoint x: 157, startPoint y: 767, endPoint x: 652, endPoint y: 583, distance: 528.1
click at [652, 583] on quentale-workspace at bounding box center [730, 406] width 1461 height 812
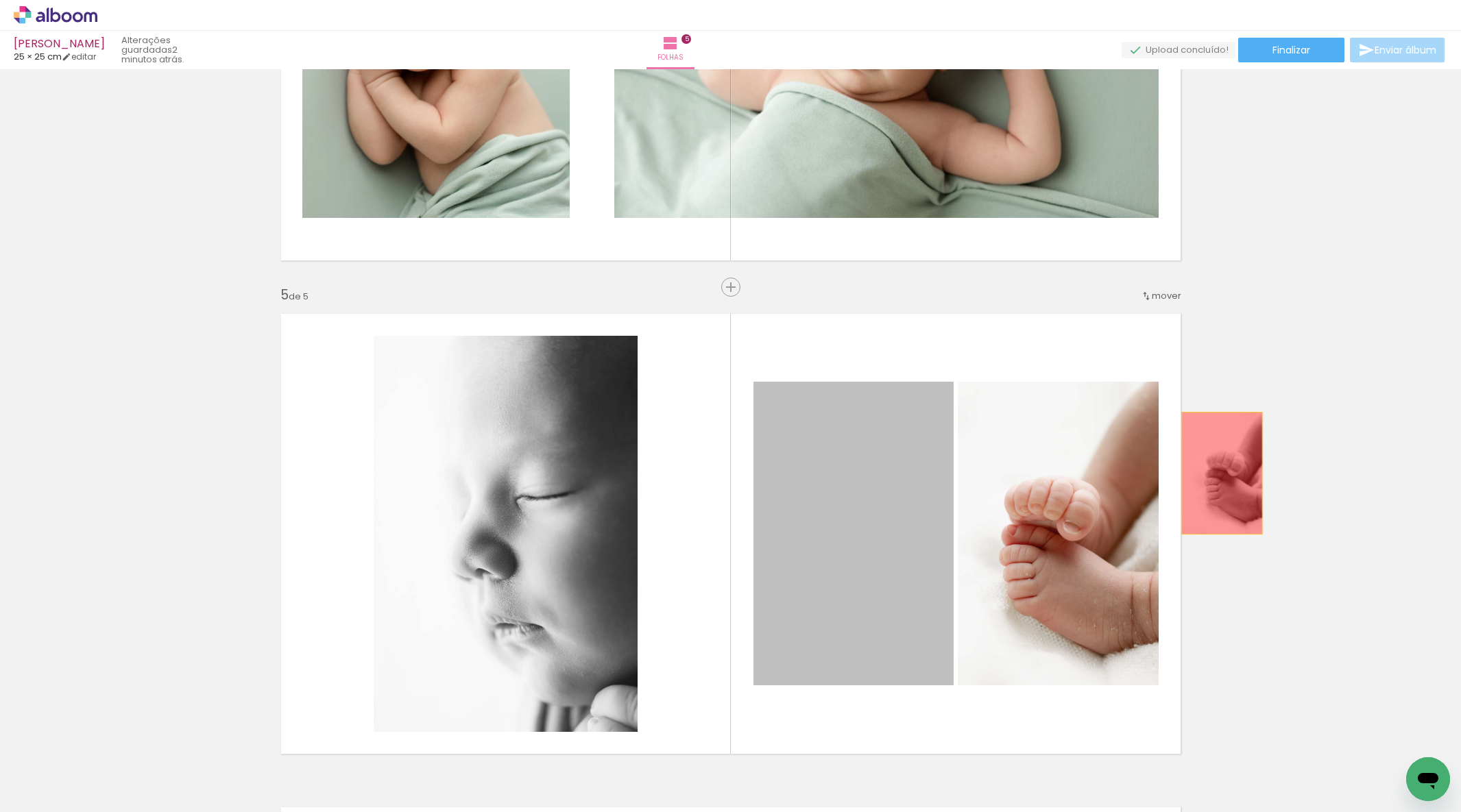
drag, startPoint x: 860, startPoint y: 571, endPoint x: 1159, endPoint y: 490, distance: 309.8
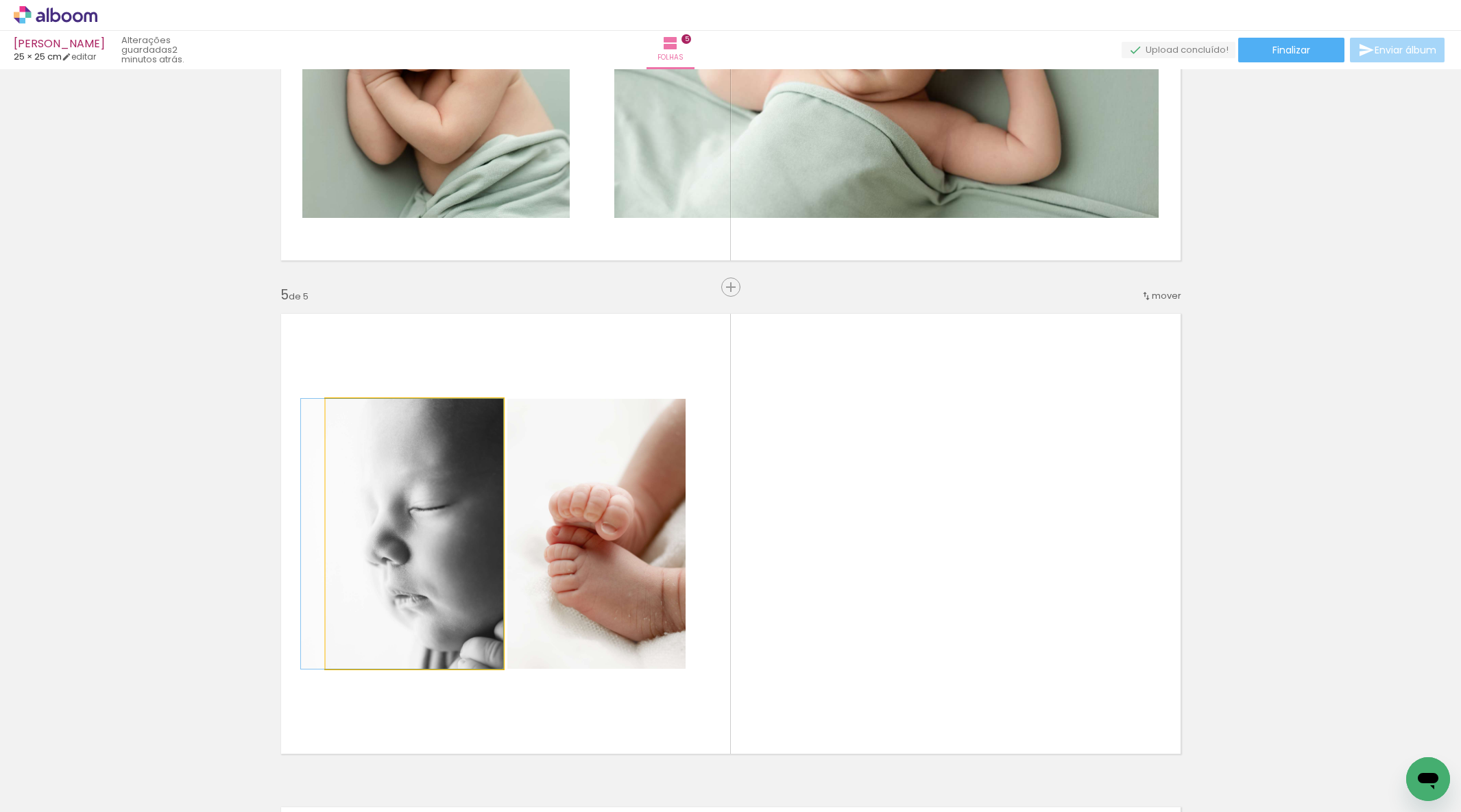
drag, startPoint x: 407, startPoint y: 566, endPoint x: 333, endPoint y: 567, distance: 74.0
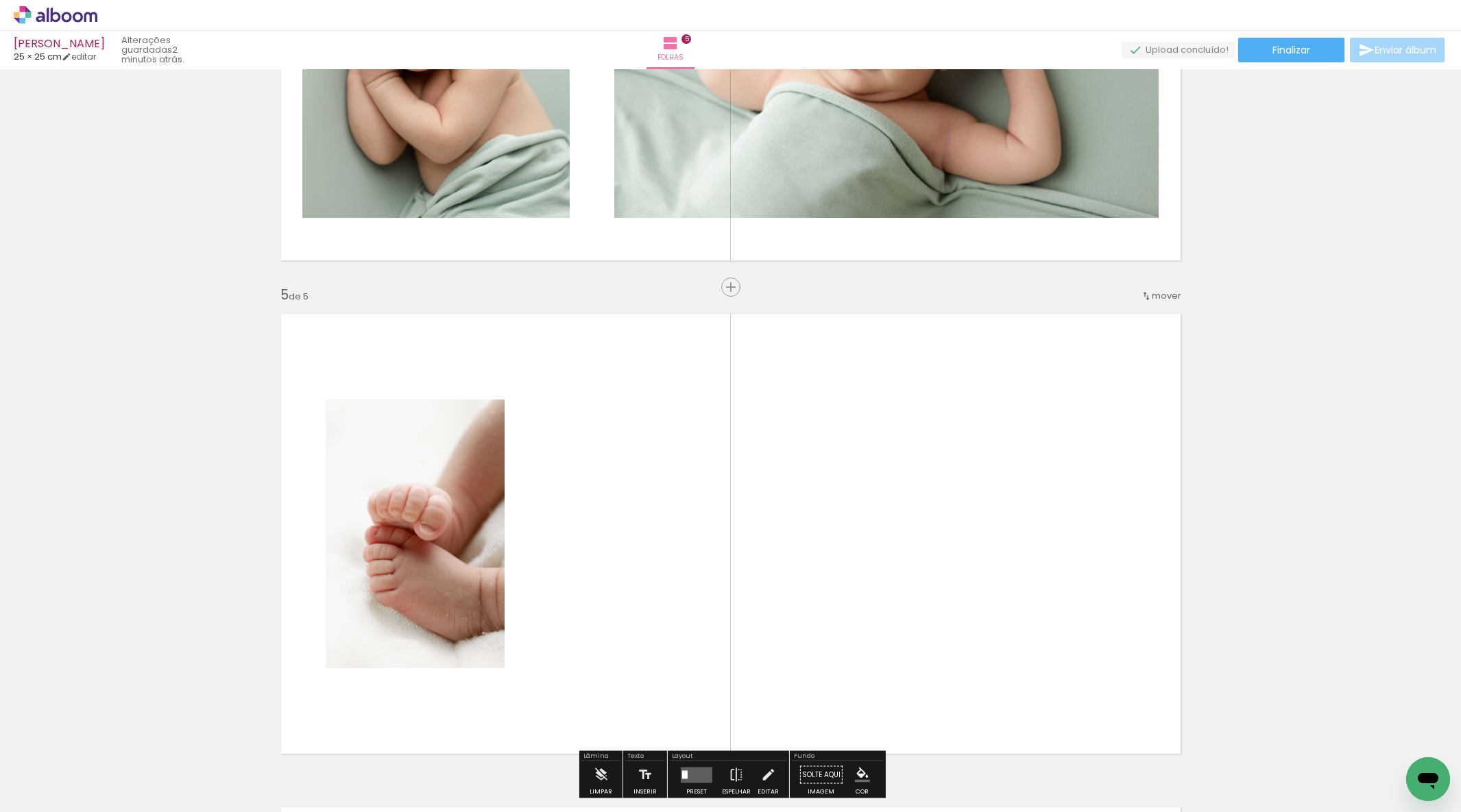
scroll to position [0, 2479]
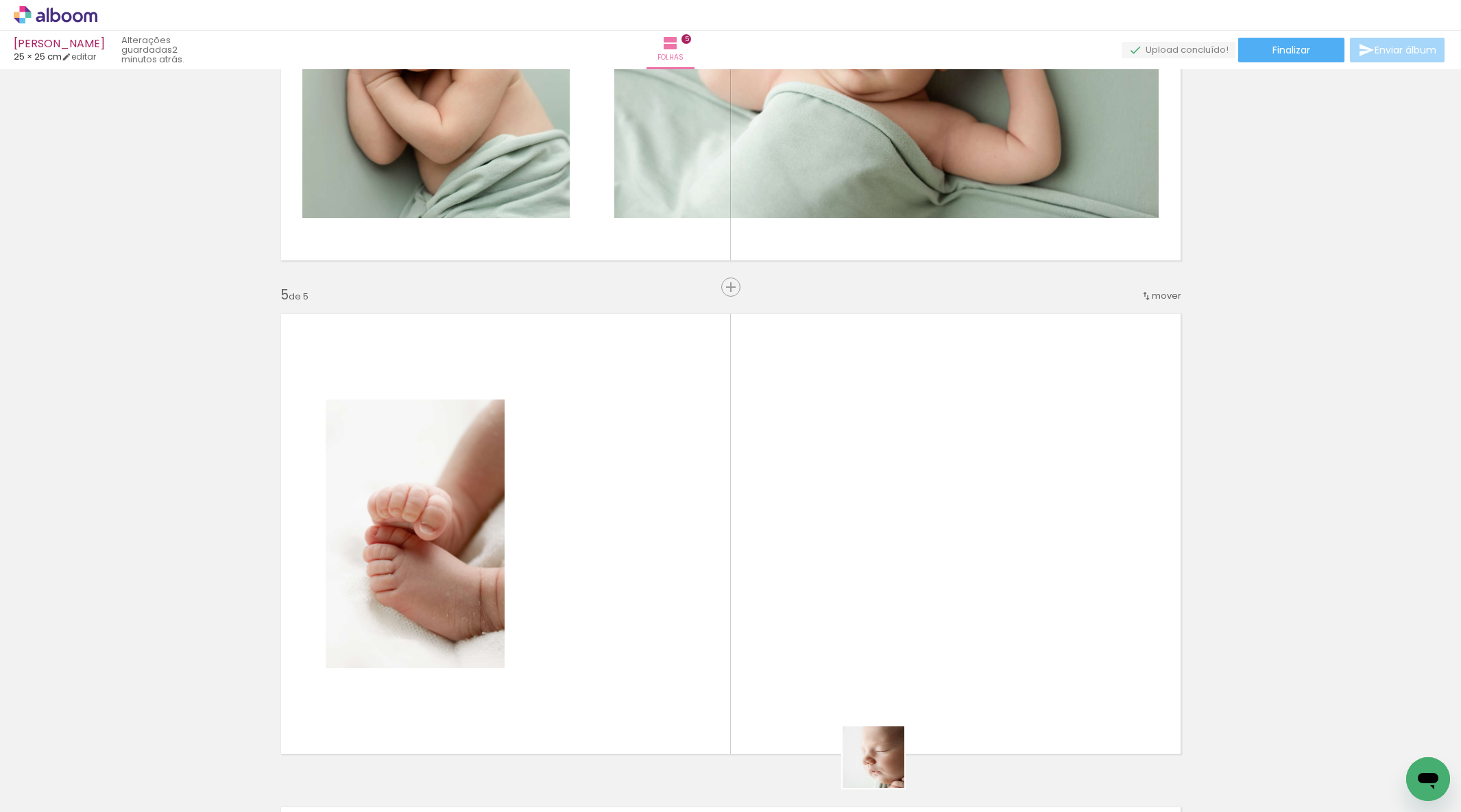
drag, startPoint x: 885, startPoint y: 774, endPoint x: 873, endPoint y: 554, distance: 220.3
click at [873, 552] on quentale-workspace at bounding box center [730, 406] width 1461 height 812
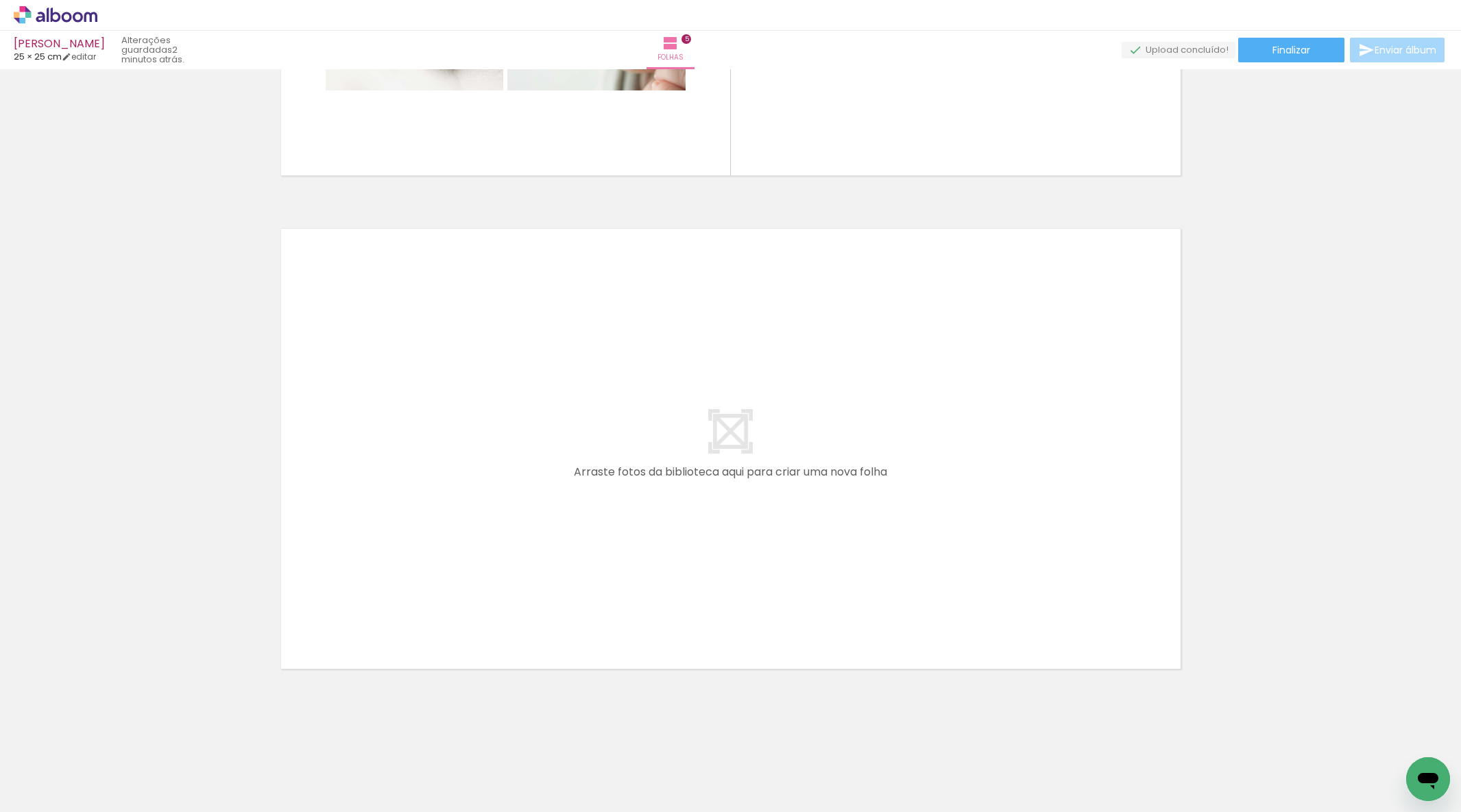
scroll to position [0, 1037]
click at [711, 614] on quentale-workspace at bounding box center [730, 406] width 1461 height 812
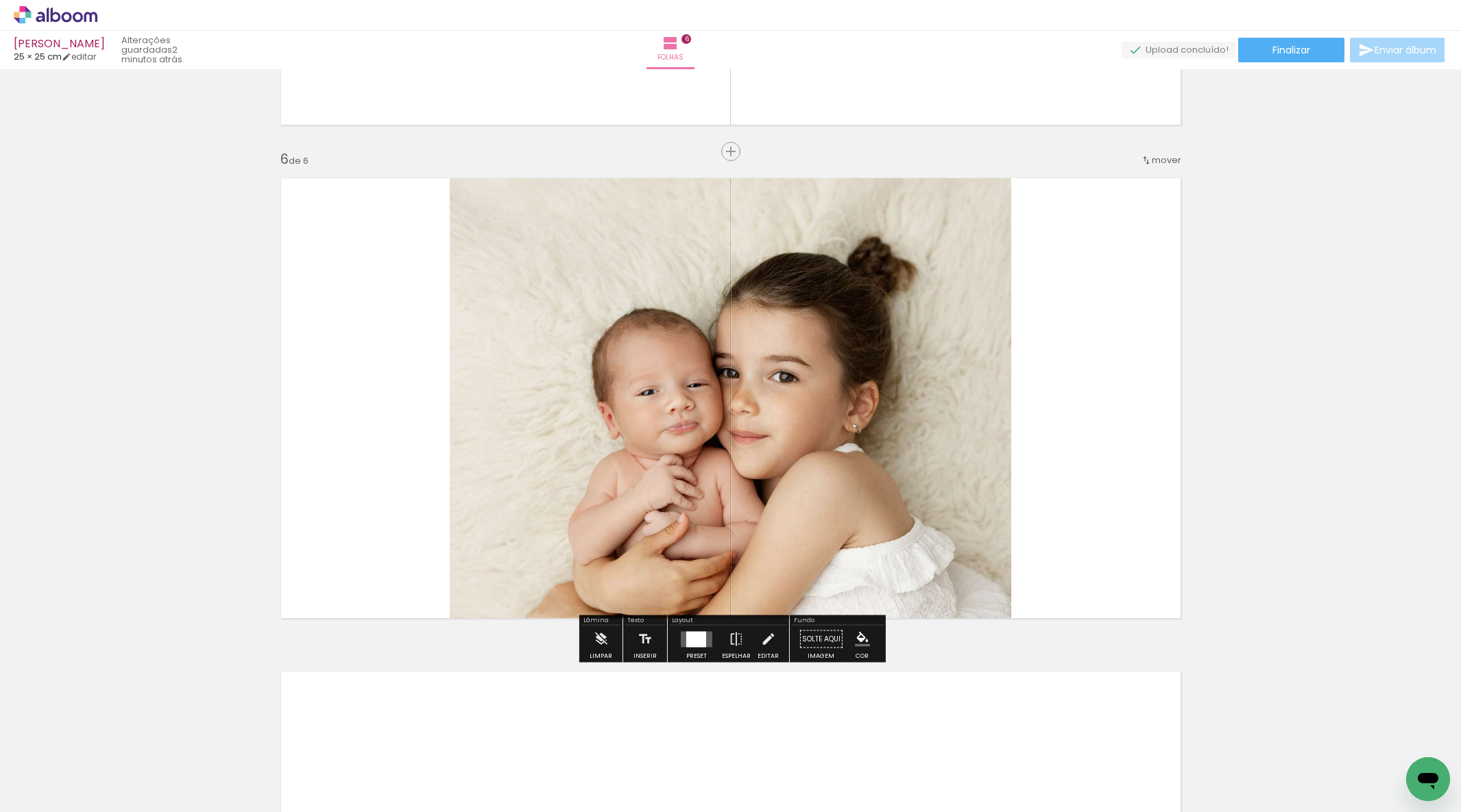
scroll to position [0, 1142]
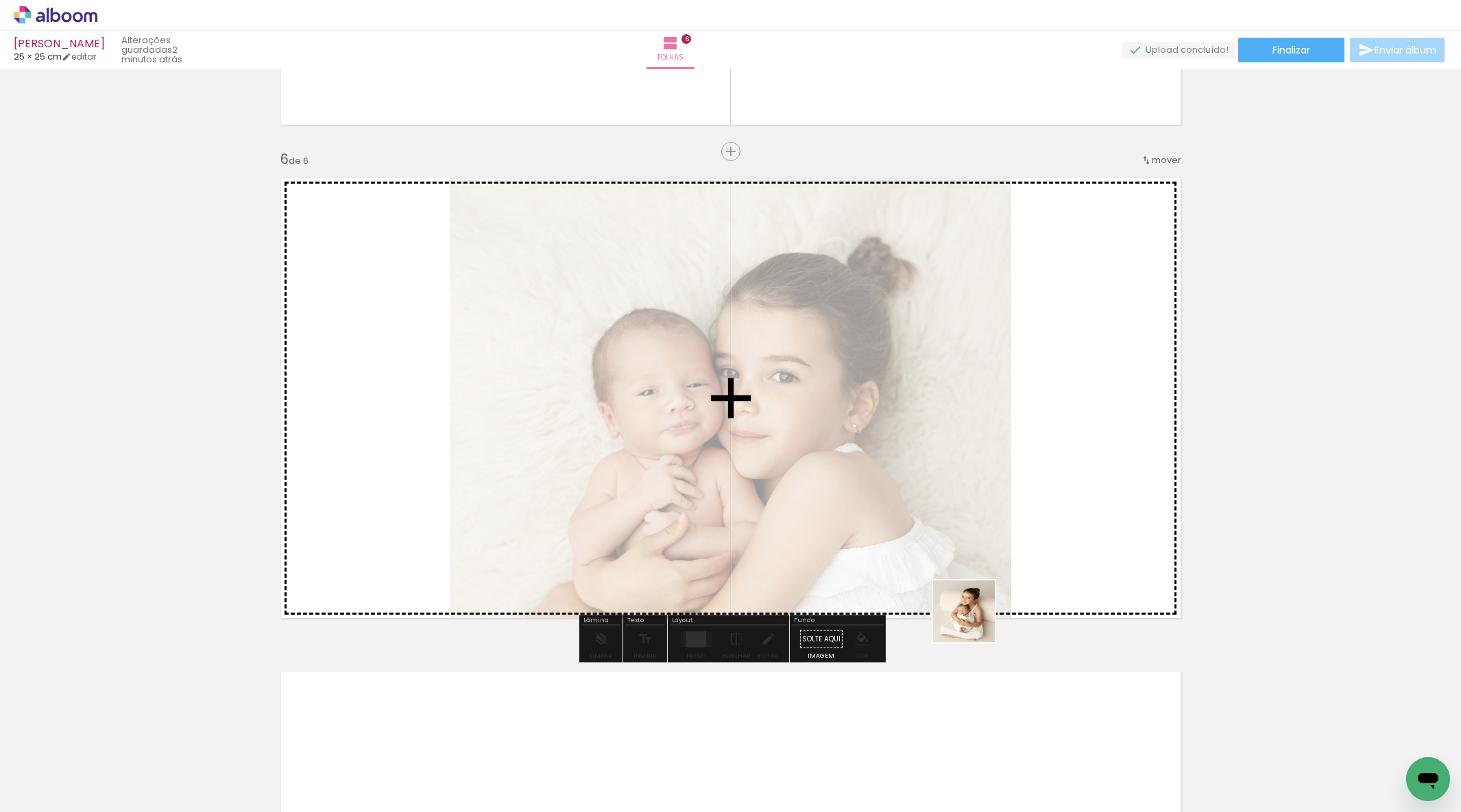
drag, startPoint x: 974, startPoint y: 621, endPoint x: 1152, endPoint y: 525, distance: 202.2
click at [1152, 525] on quentale-workspace at bounding box center [730, 406] width 1461 height 812
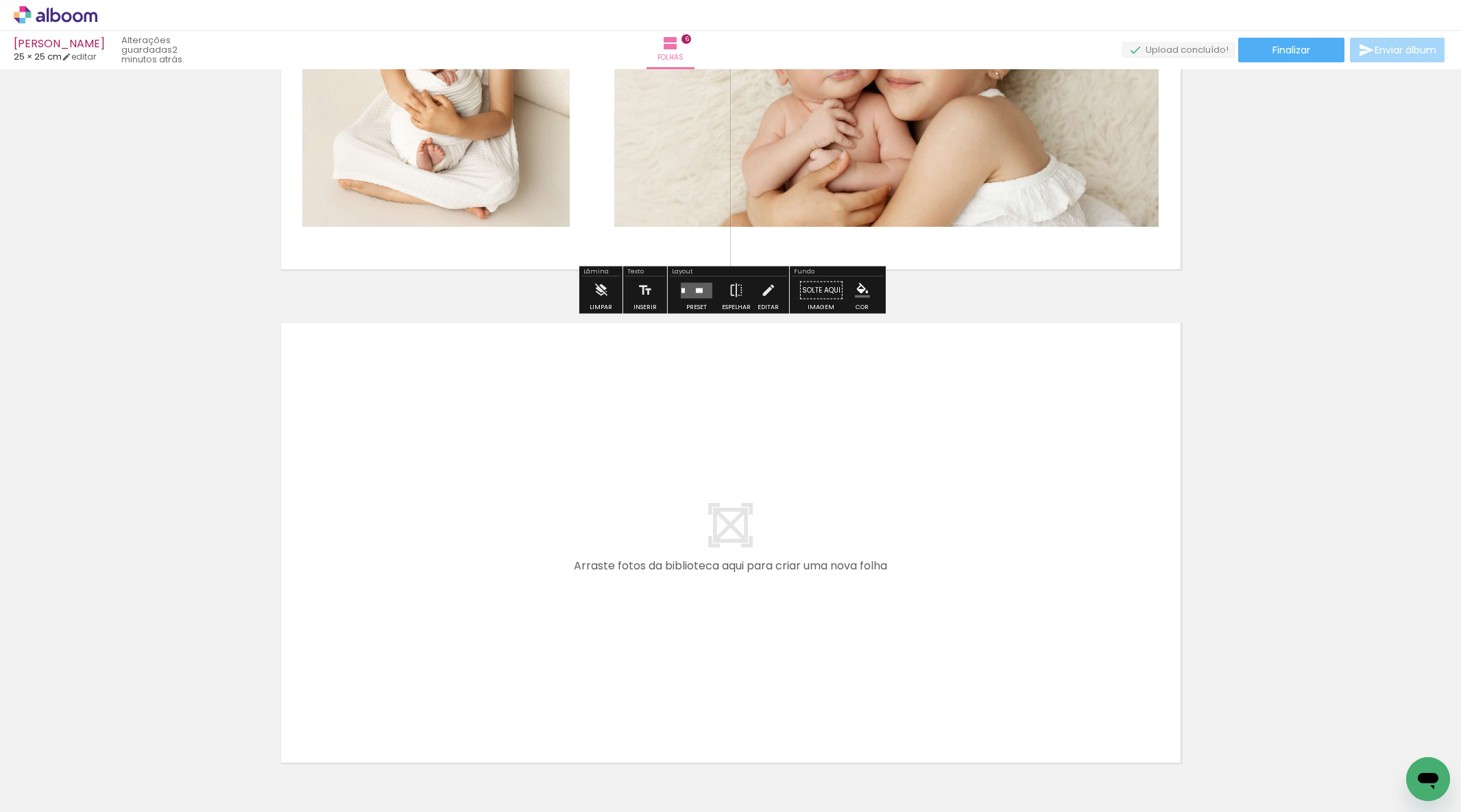
scroll to position [2759, 0]
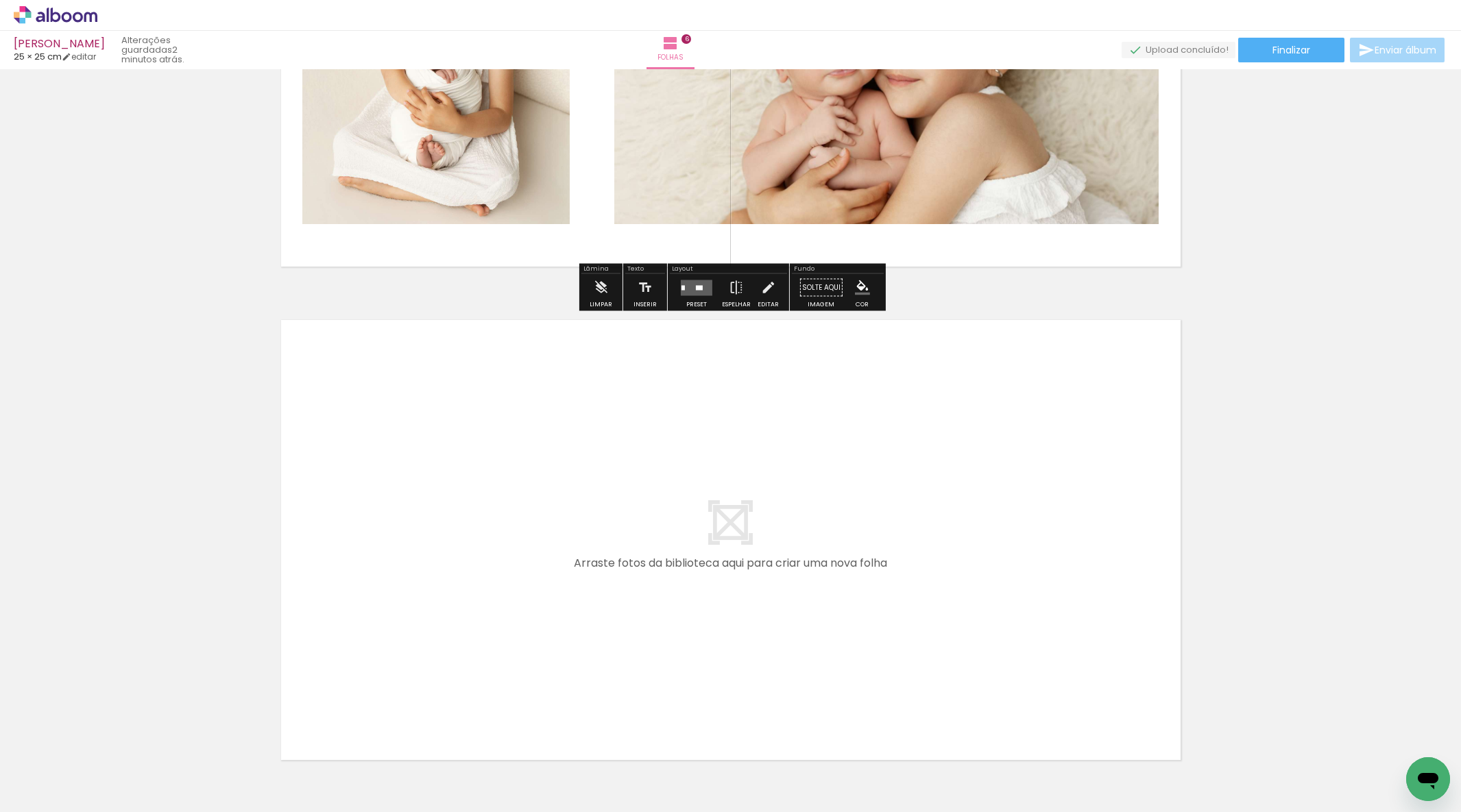
click at [807, 641] on quentale-workspace at bounding box center [730, 406] width 1461 height 812
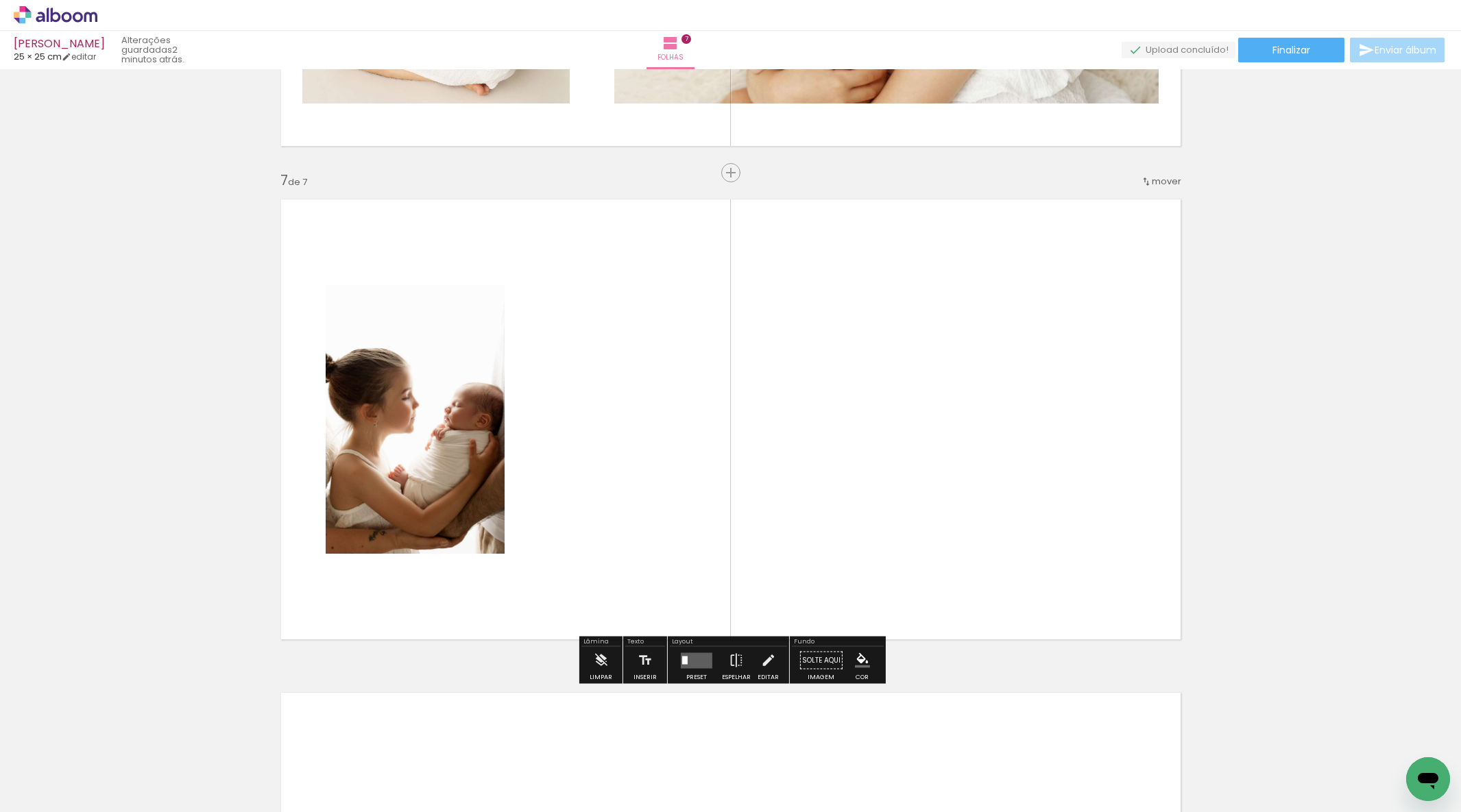
scroll to position [2902, 0]
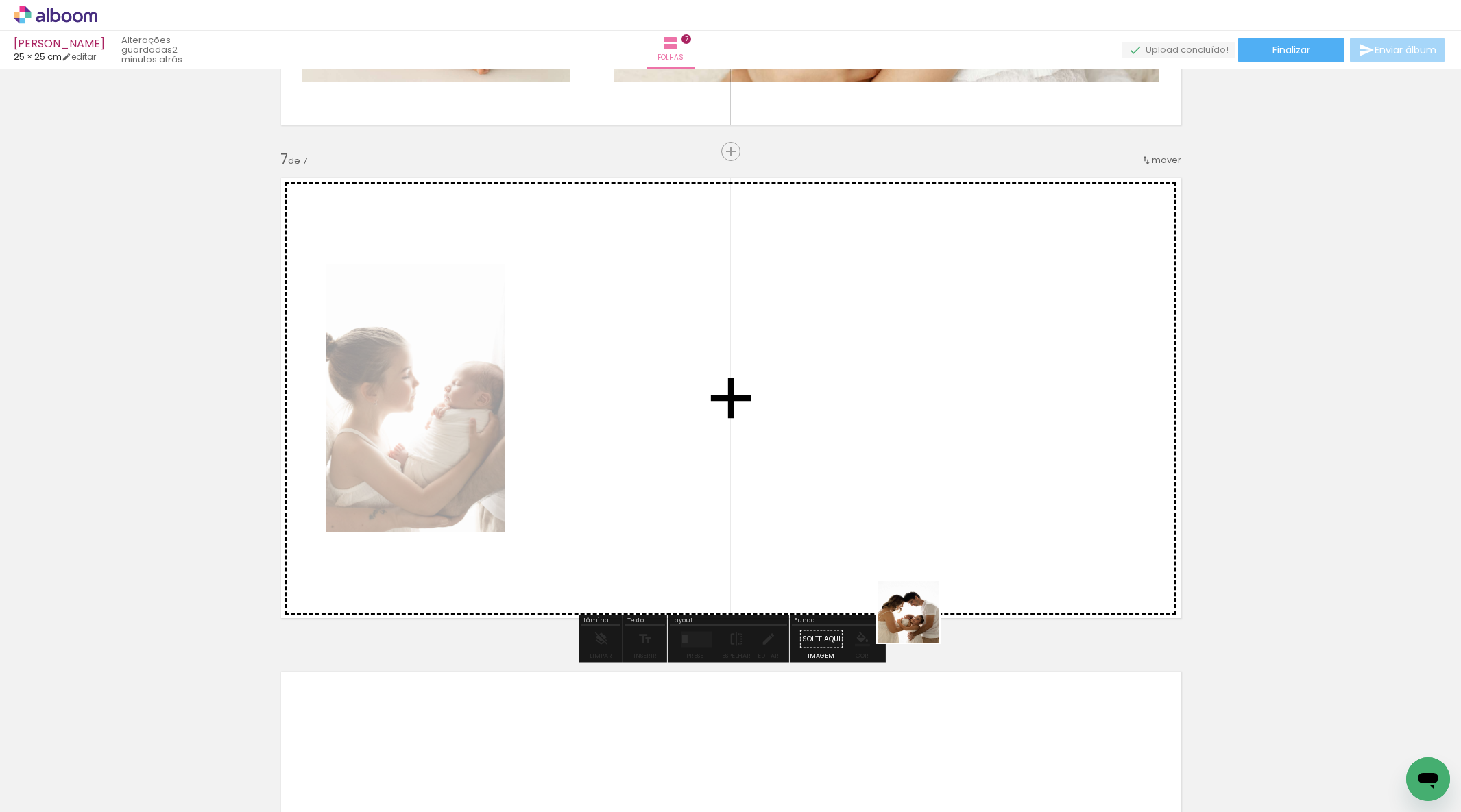
drag, startPoint x: 968, startPoint y: 710, endPoint x: 887, endPoint y: 541, distance: 187.4
click at [887, 542] on quentale-workspace at bounding box center [730, 406] width 1461 height 812
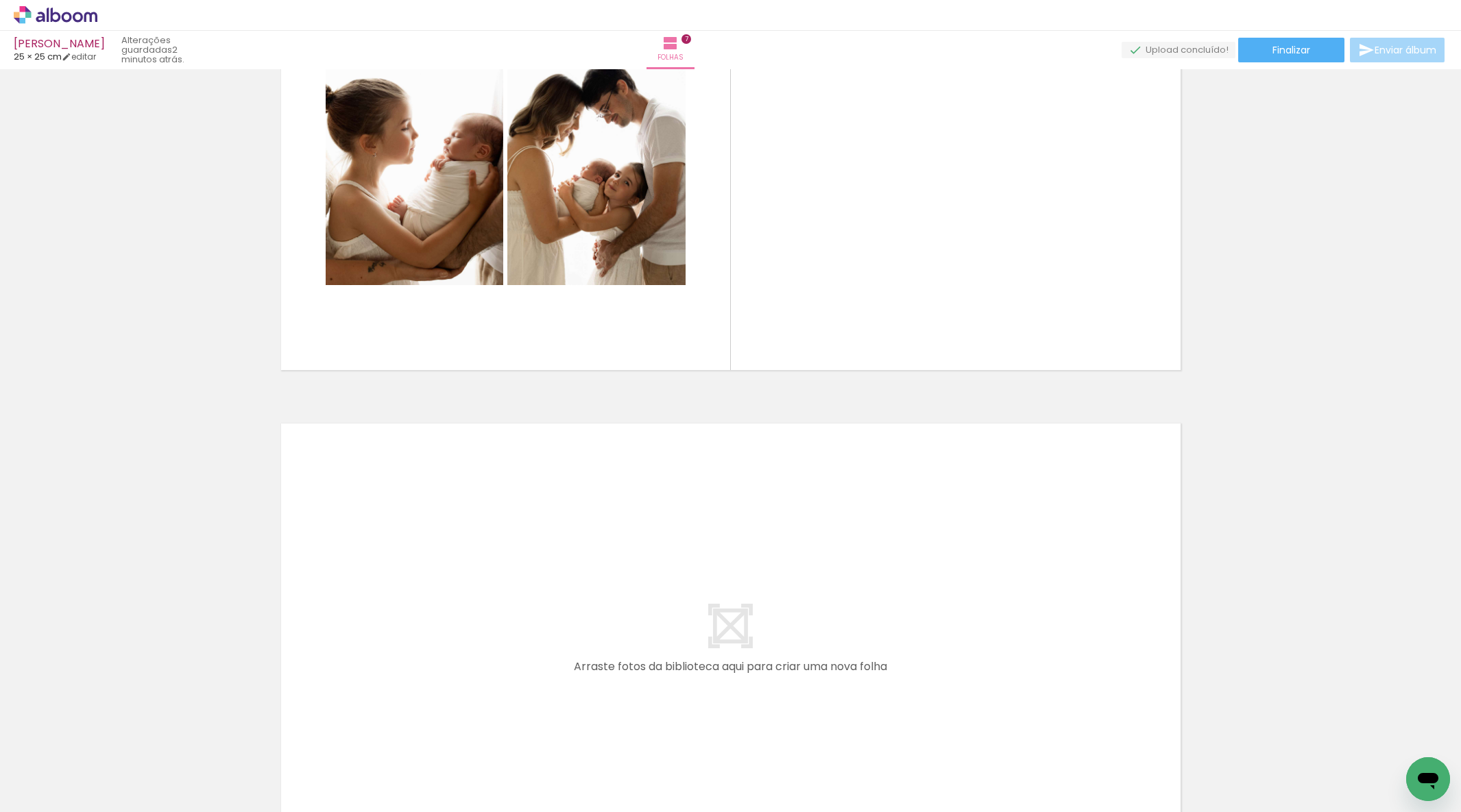
scroll to position [3260, 0]
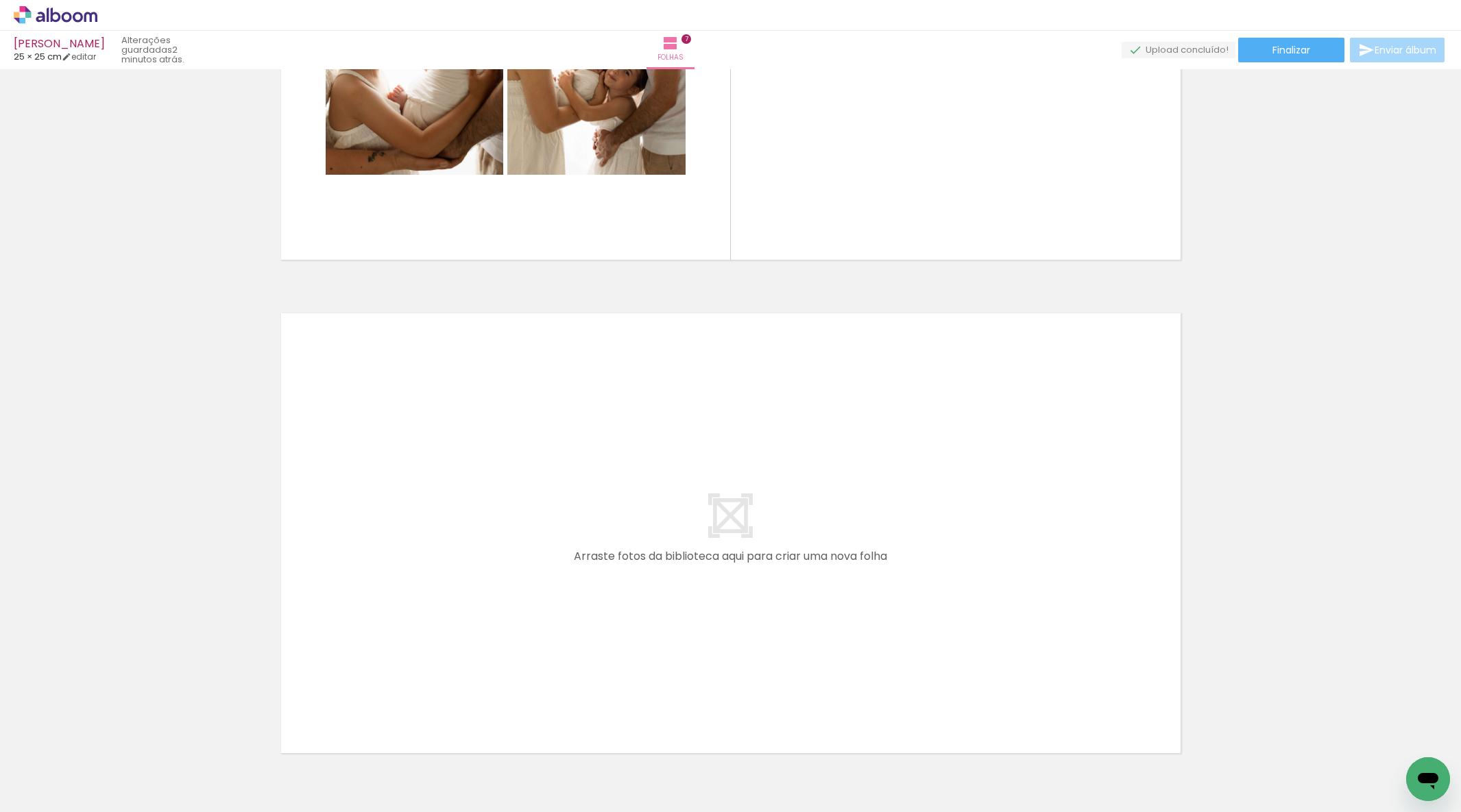
click at [630, 610] on quentale-workspace at bounding box center [730, 406] width 1461 height 812
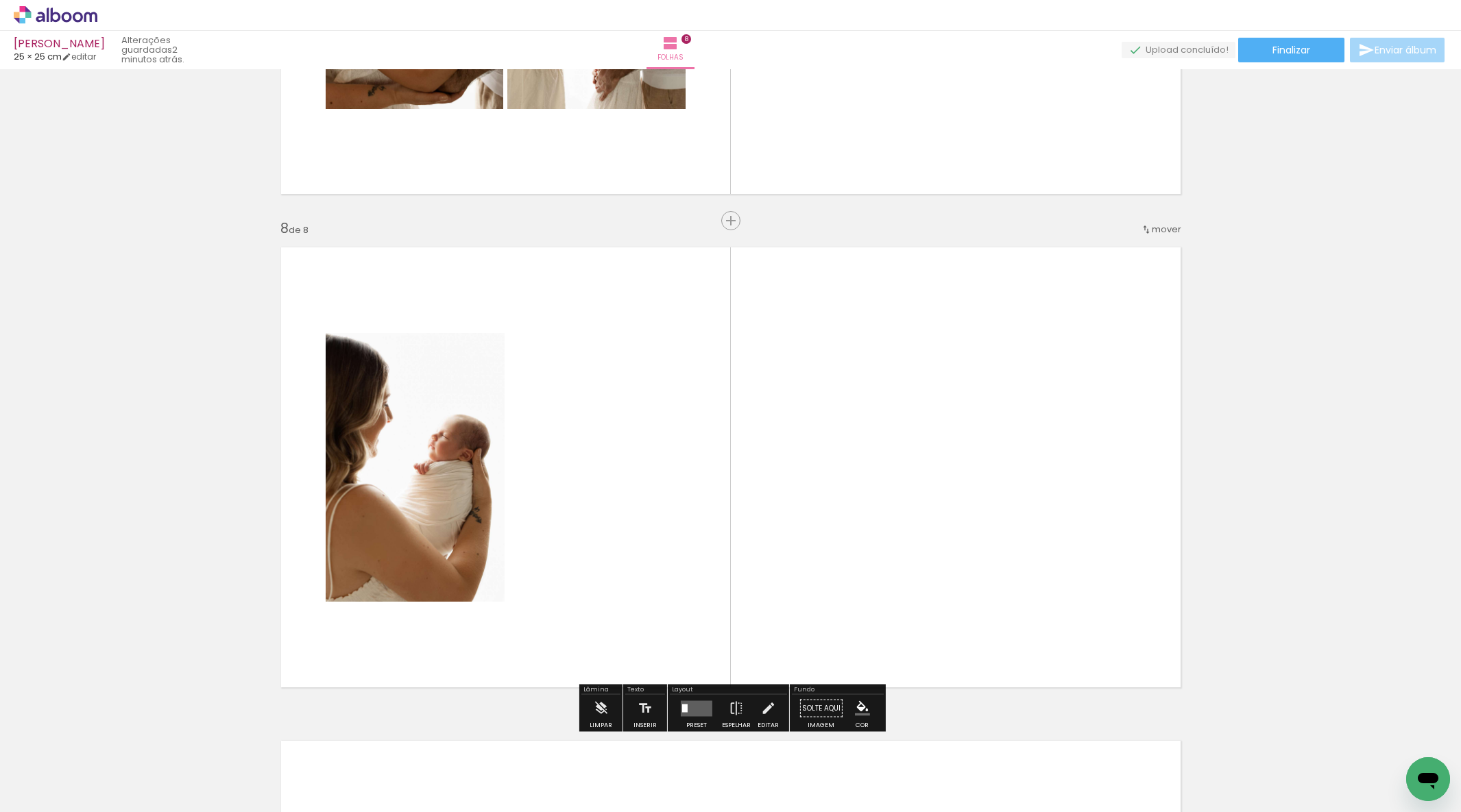
scroll to position [3396, 0]
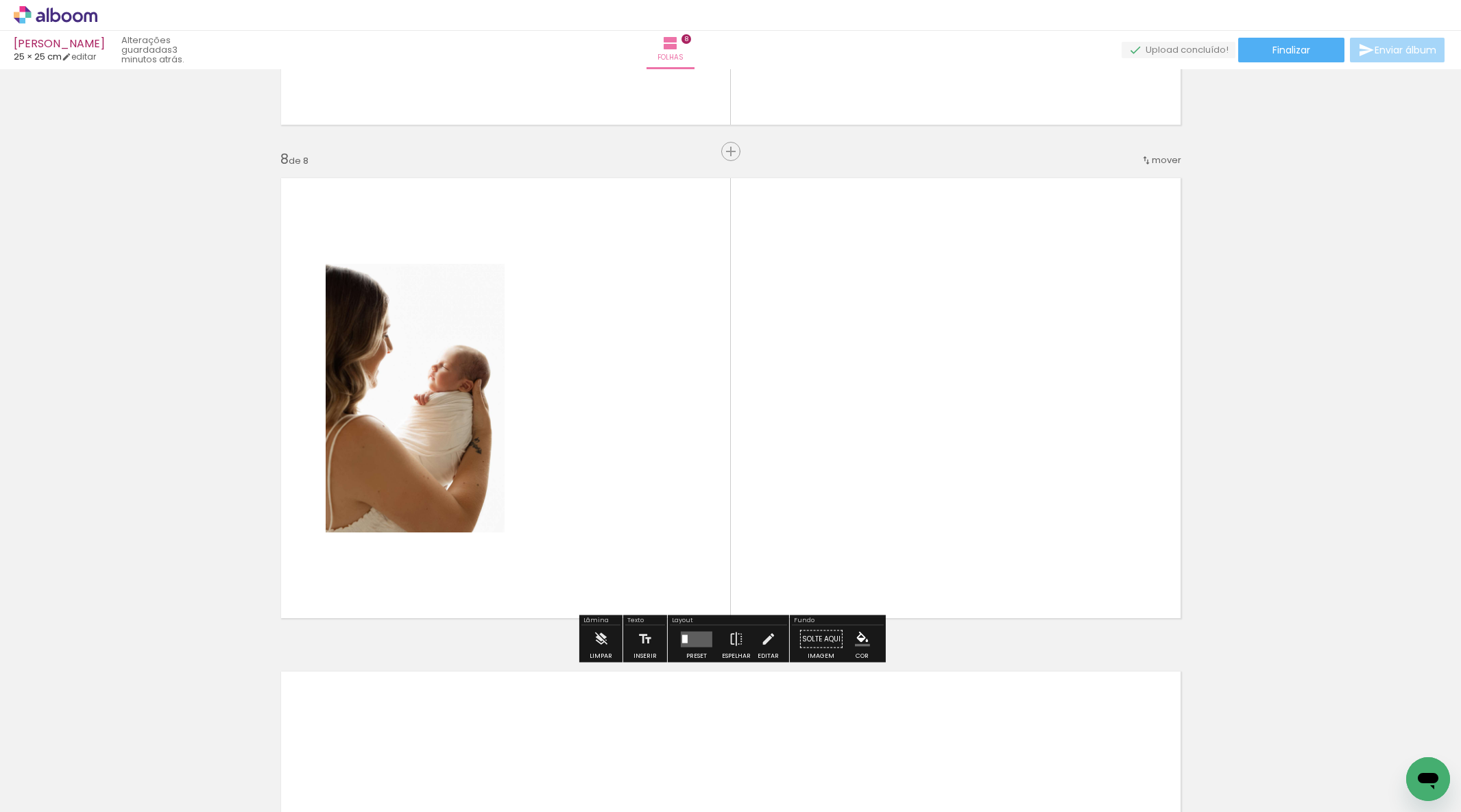
click at [774, 552] on quentale-workspace at bounding box center [730, 406] width 1461 height 812
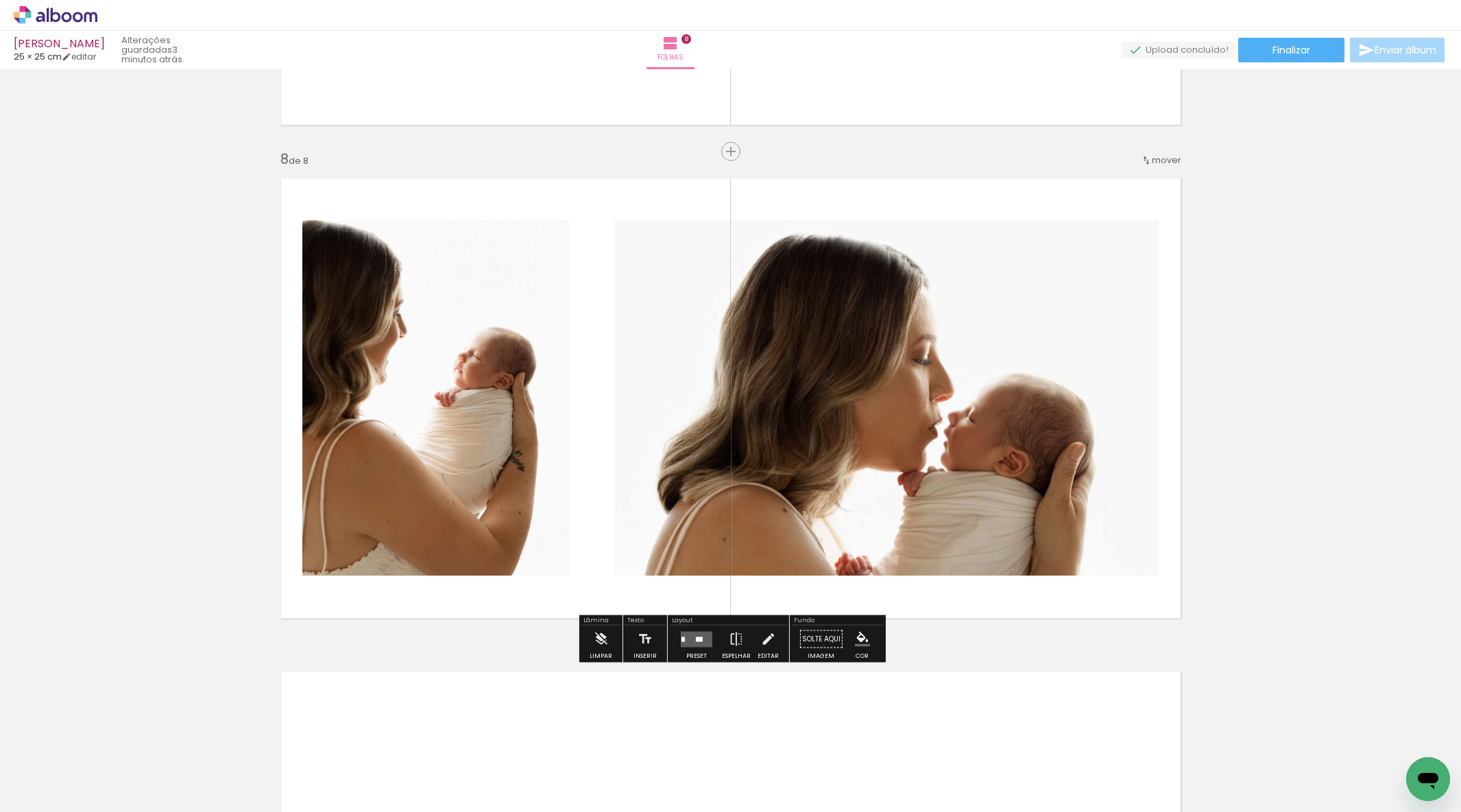
drag, startPoint x: 958, startPoint y: 561, endPoint x: 1189, endPoint y: 746, distance: 295.9
click at [958, 560] on quentale-workspace at bounding box center [730, 406] width 1461 height 812
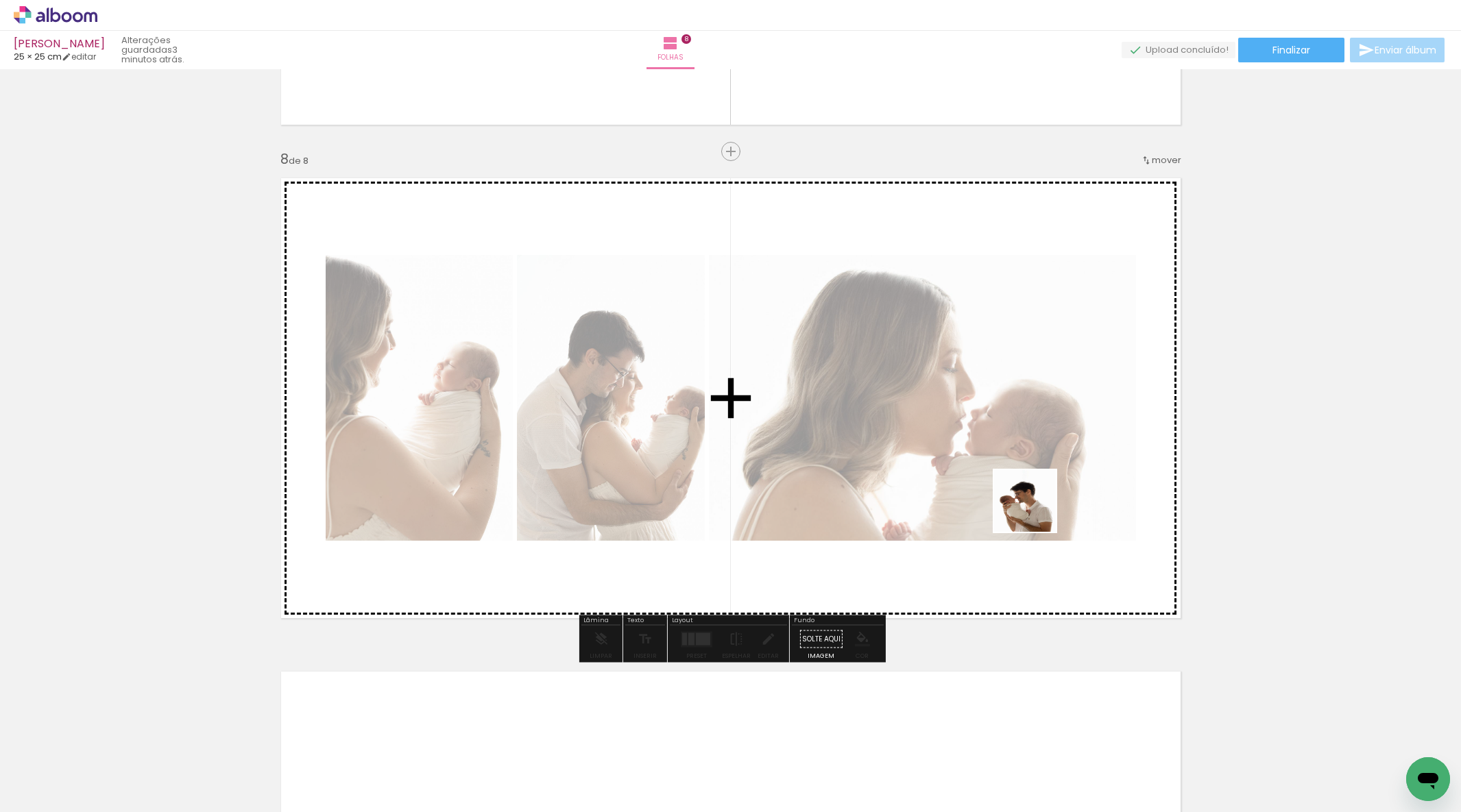
drag, startPoint x: 1035, startPoint y: 511, endPoint x: 1019, endPoint y: 449, distance: 64.0
click at [1019, 449] on quentale-workspace at bounding box center [730, 406] width 1461 height 812
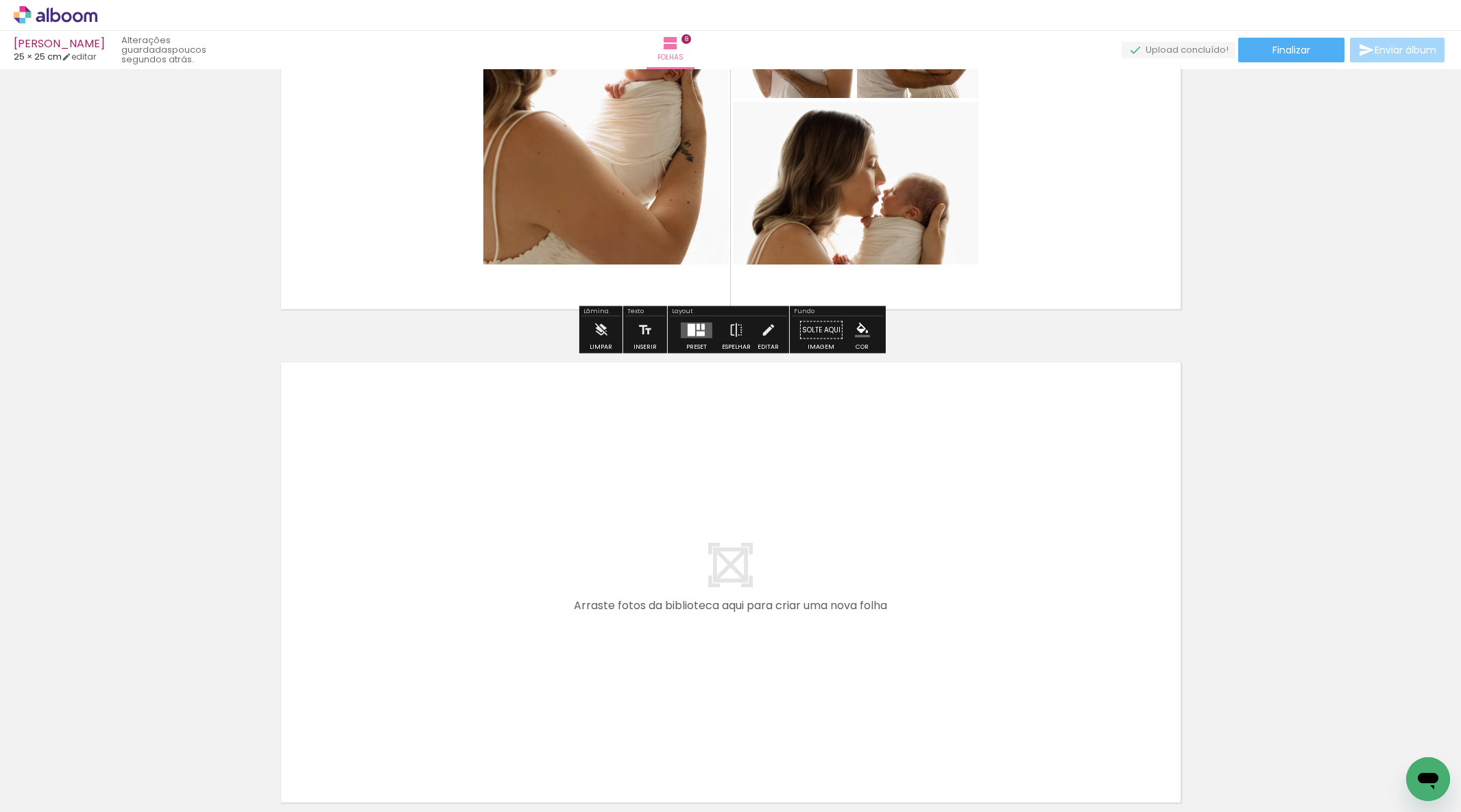
scroll to position [3790, 0]
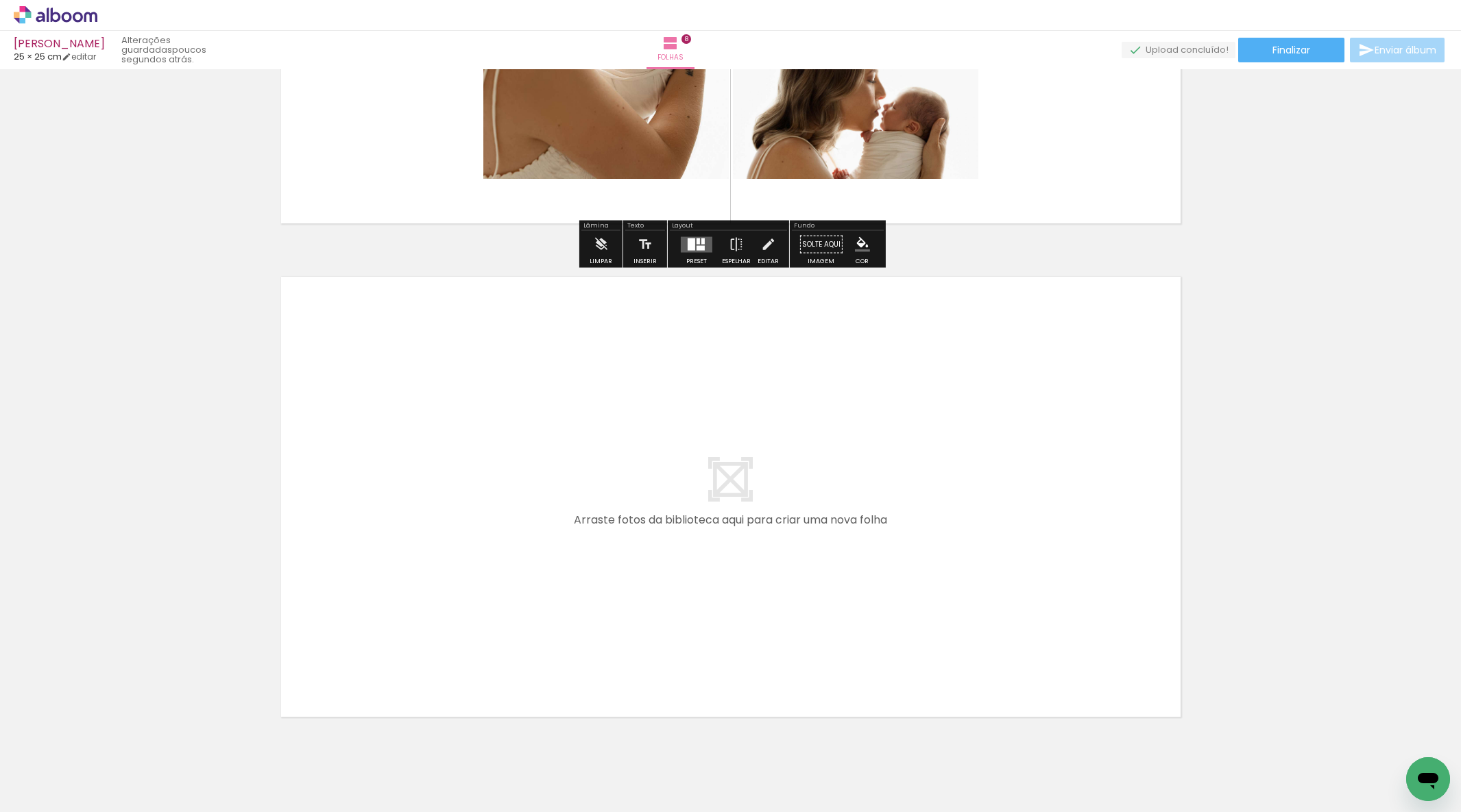
drag, startPoint x: 616, startPoint y: 784, endPoint x: 592, endPoint y: 620, distance: 165.7
click at [592, 620] on quentale-workspace at bounding box center [730, 406] width 1461 height 812
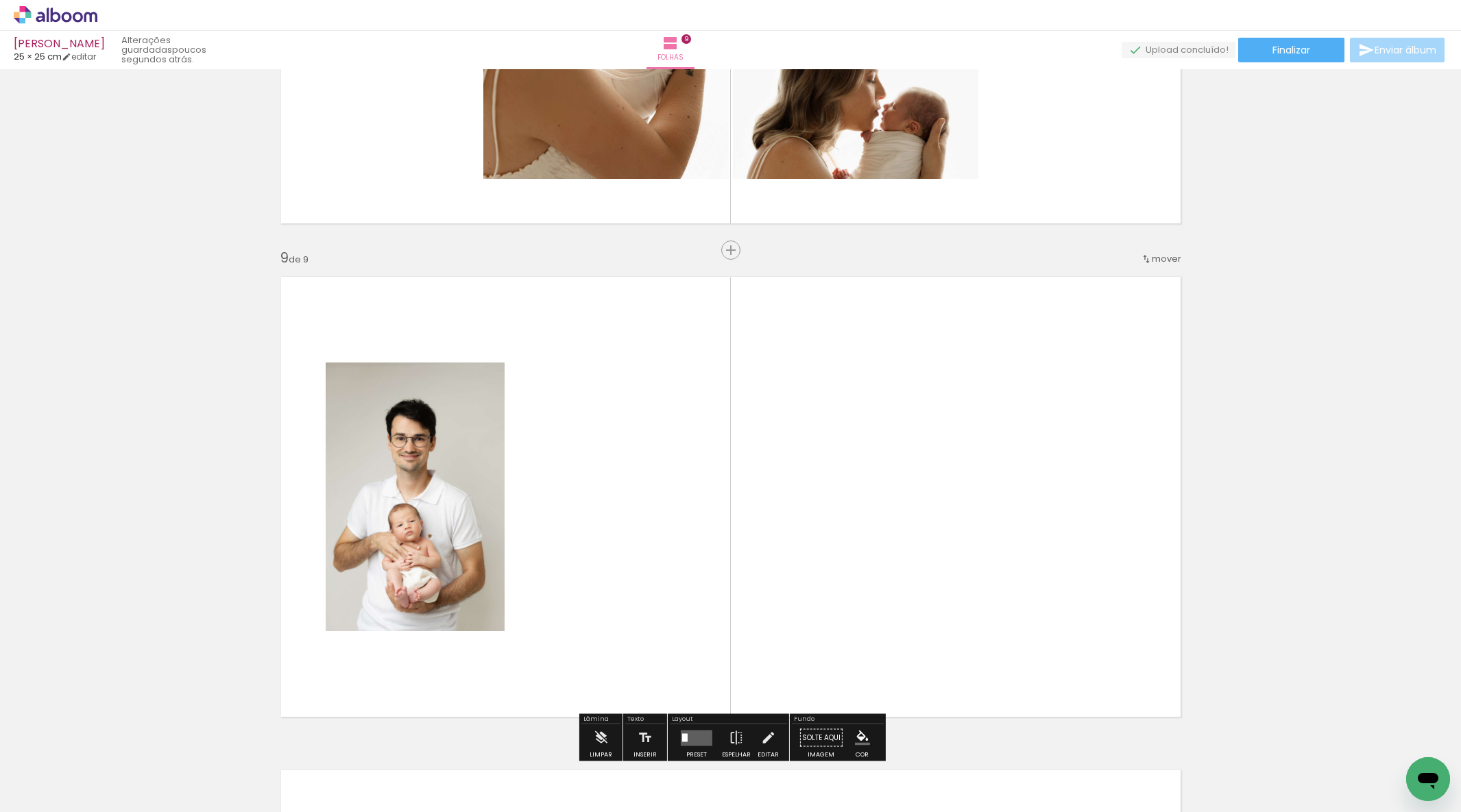
scroll to position [3889, 0]
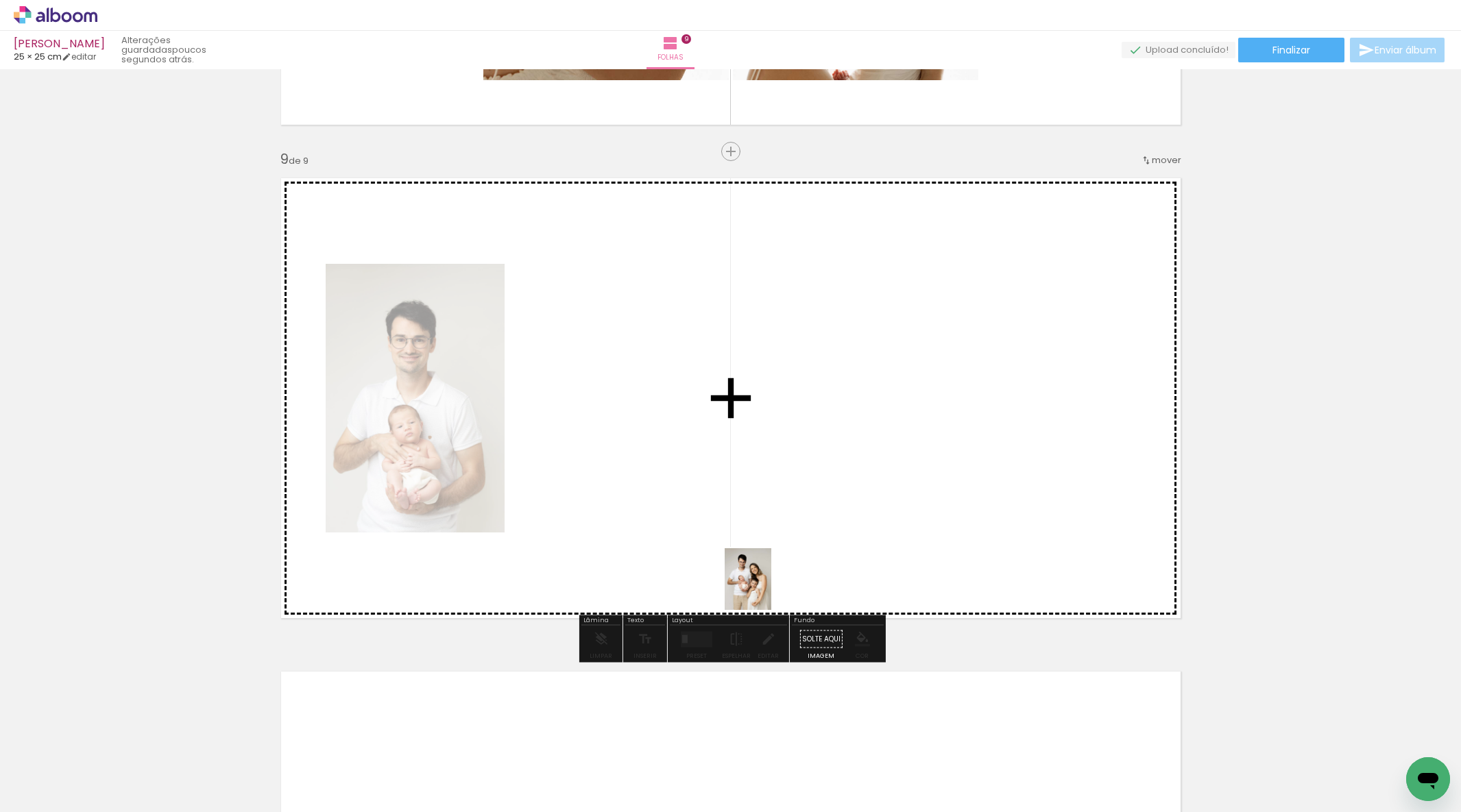
drag, startPoint x: 773, startPoint y: 678, endPoint x: 766, endPoint y: 576, distance: 102.2
click at [766, 576] on quentale-workspace at bounding box center [730, 406] width 1461 height 812
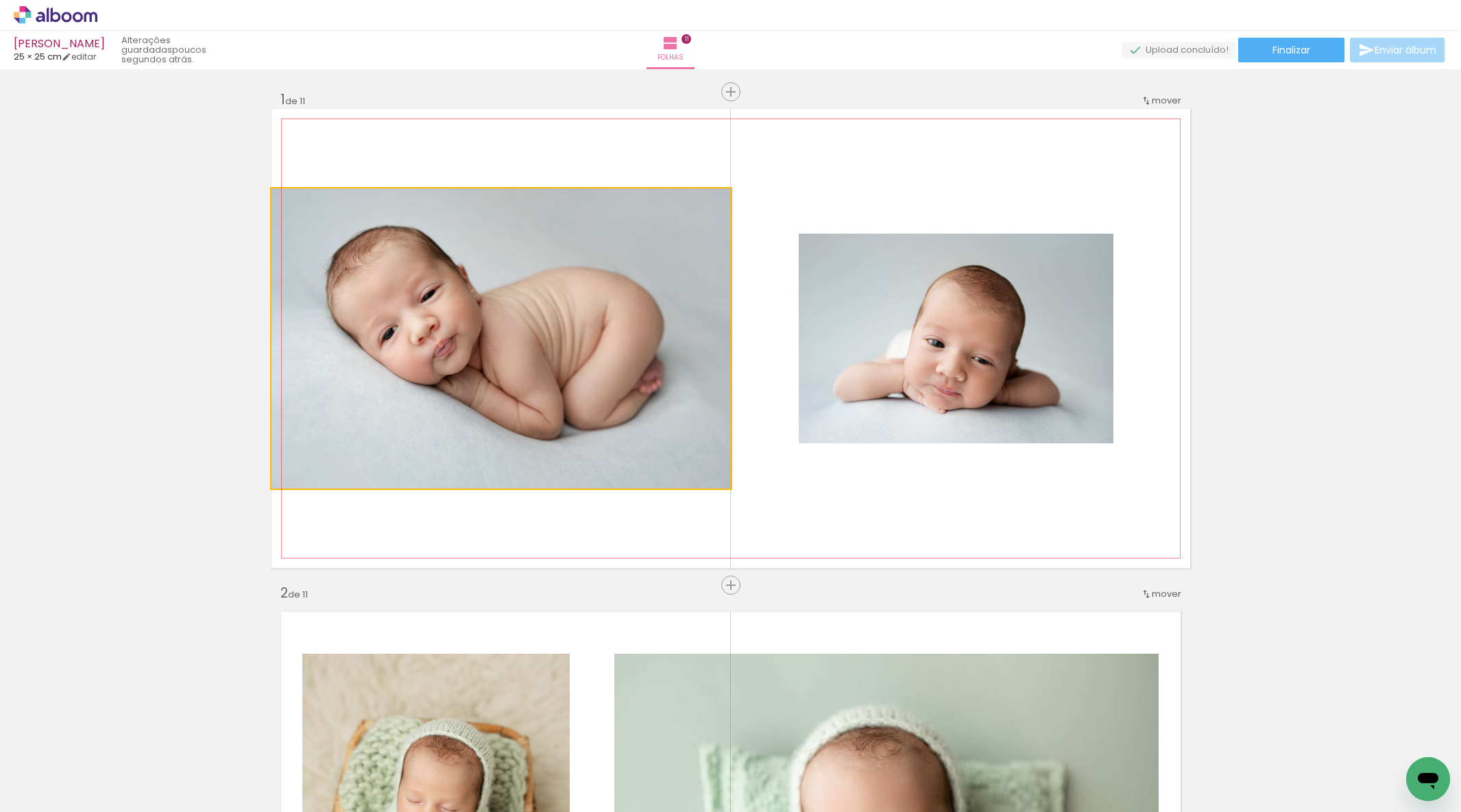
drag, startPoint x: 764, startPoint y: 361, endPoint x: 825, endPoint y: 359, distance: 61.0
click at [0, 0] on slot at bounding box center [0, 0] width 0 height 0
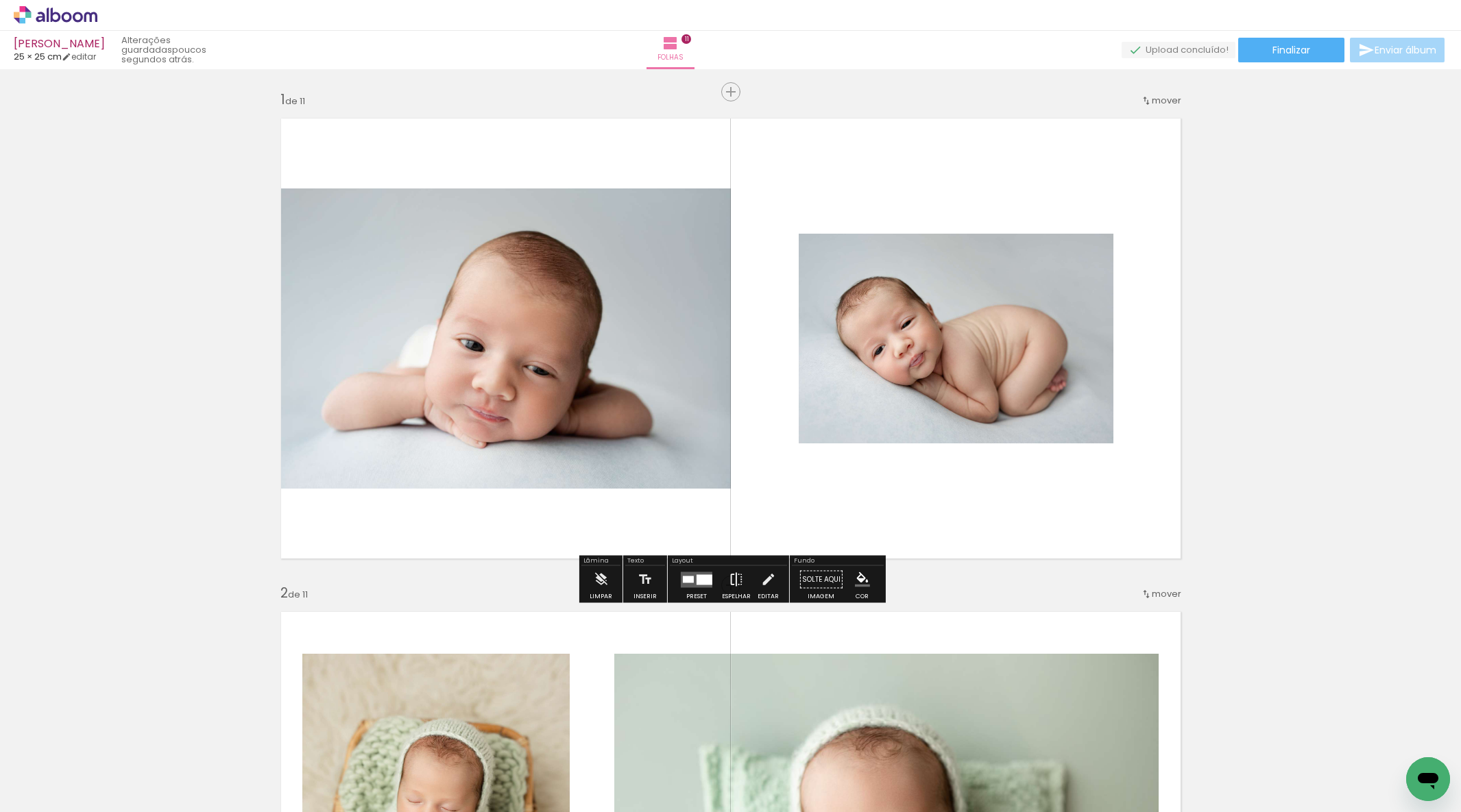
click at [724, 579] on paper-button "Espelhar" at bounding box center [736, 584] width 36 height 35
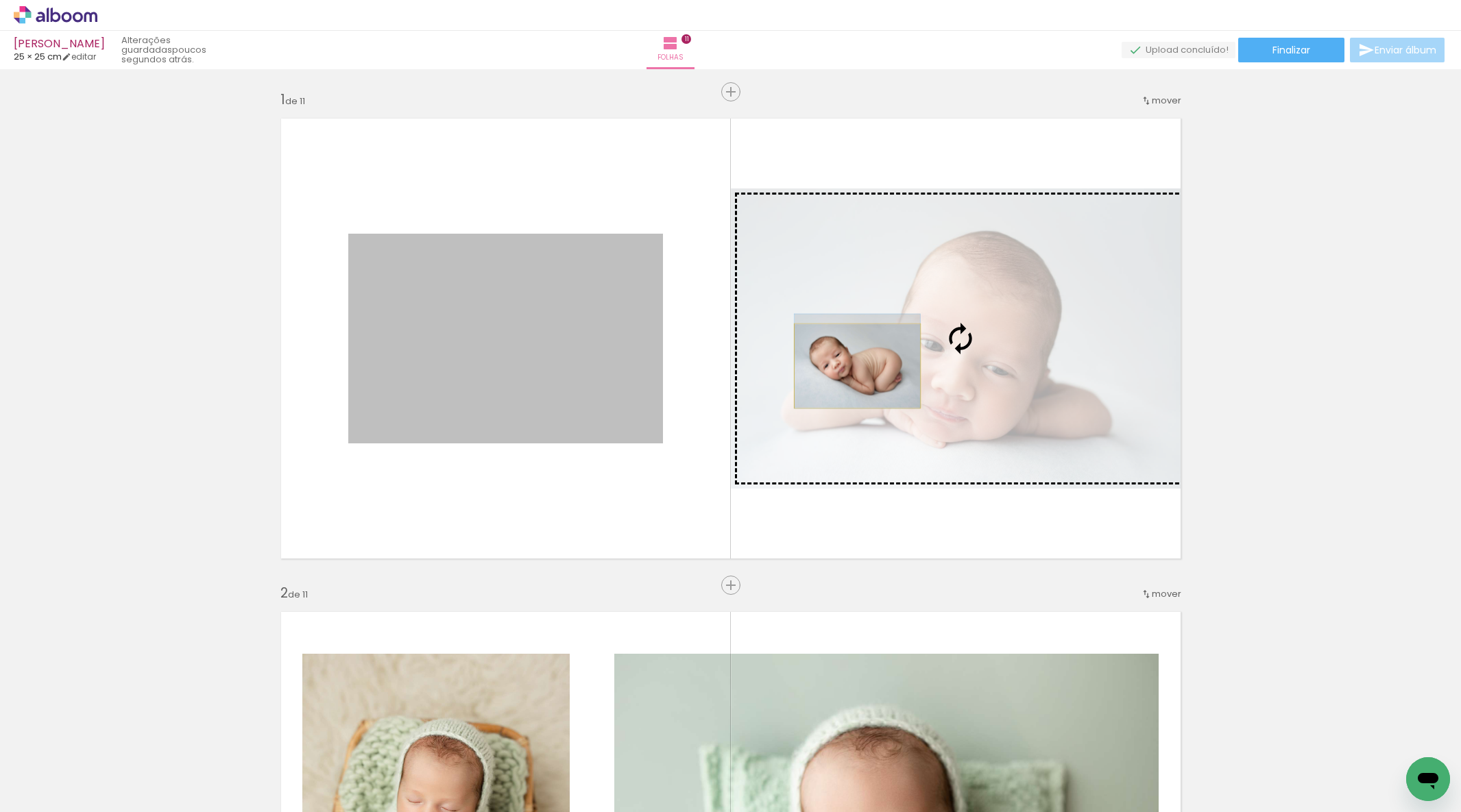
drag, startPoint x: 471, startPoint y: 377, endPoint x: 857, endPoint y: 366, distance: 386.2
click at [0, 0] on slot at bounding box center [0, 0] width 0 height 0
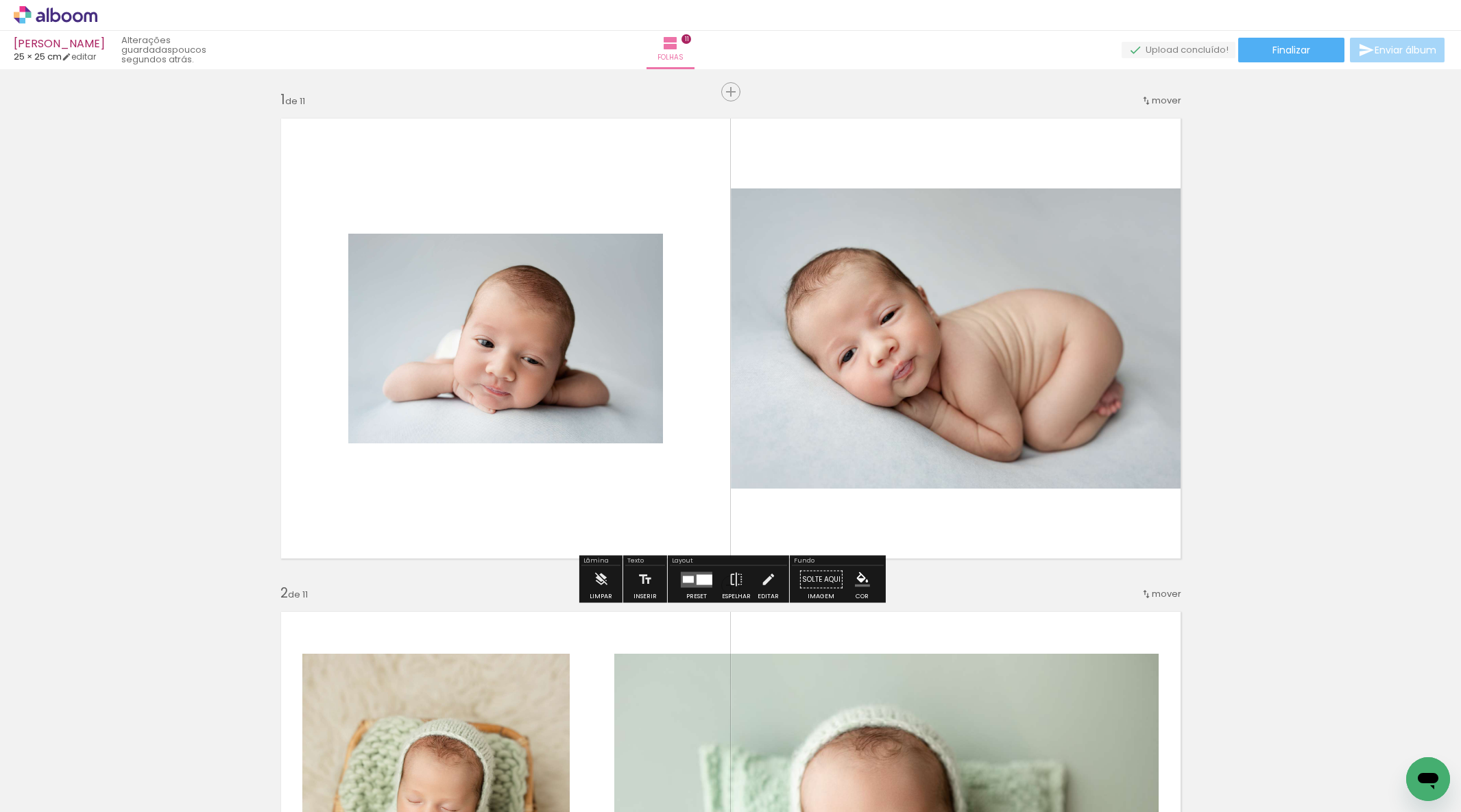
click at [1031, 442] on quentale-photo at bounding box center [960, 339] width 459 height 301
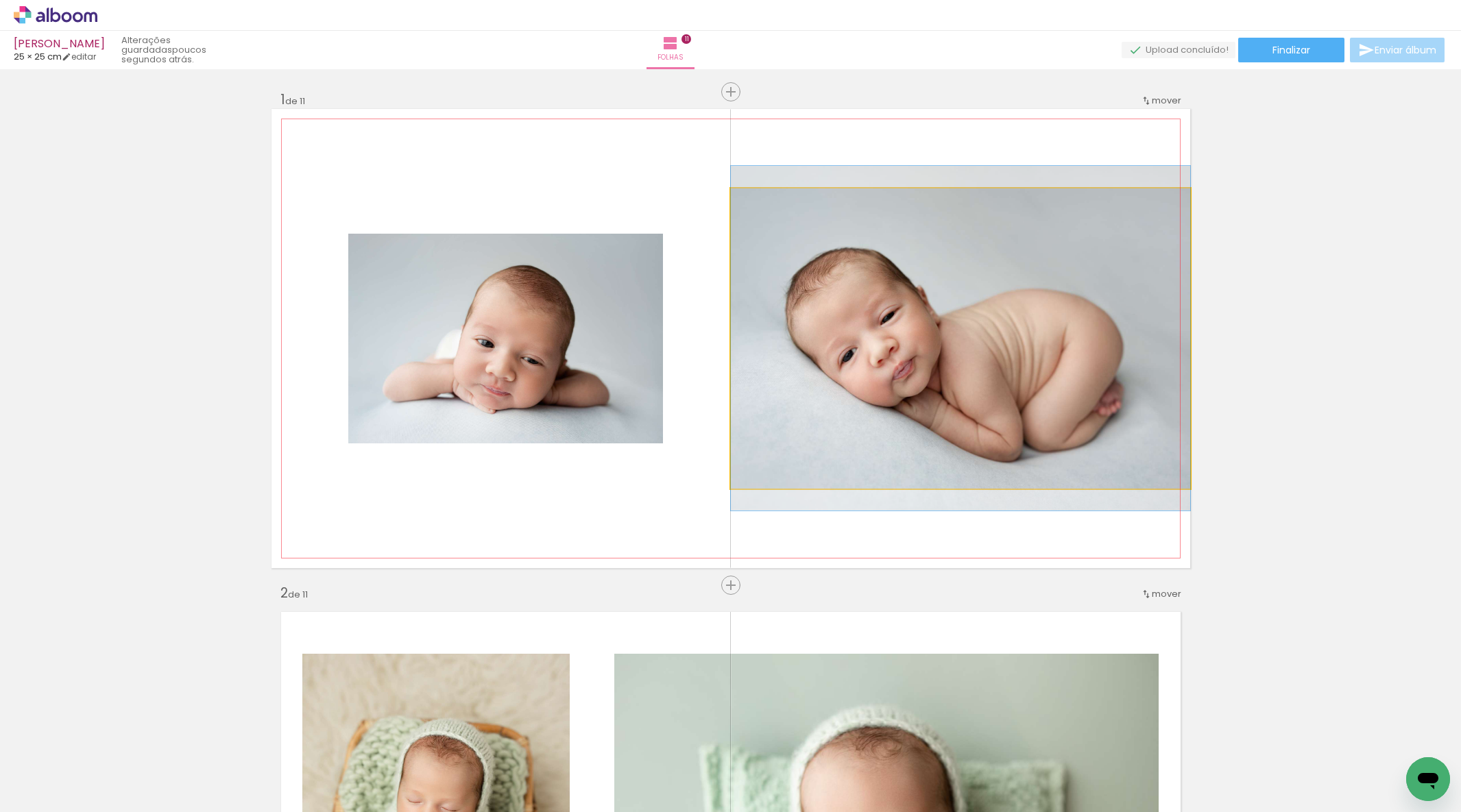
click at [1031, 442] on quentale-photo at bounding box center [960, 339] width 459 height 301
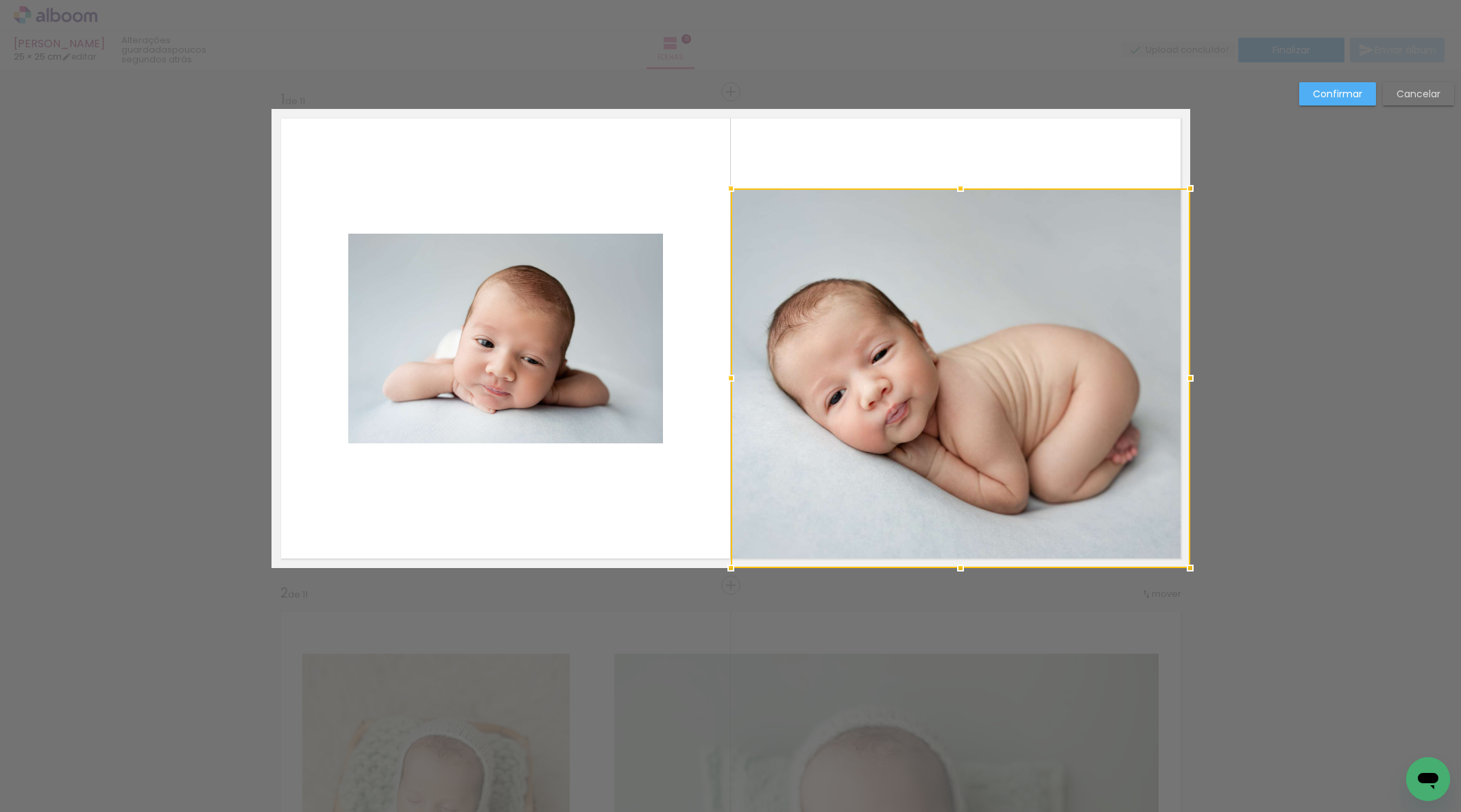
drag, startPoint x: 958, startPoint y: 489, endPoint x: 958, endPoint y: 545, distance: 56.0
click at [957, 580] on div at bounding box center [960, 567] width 27 height 27
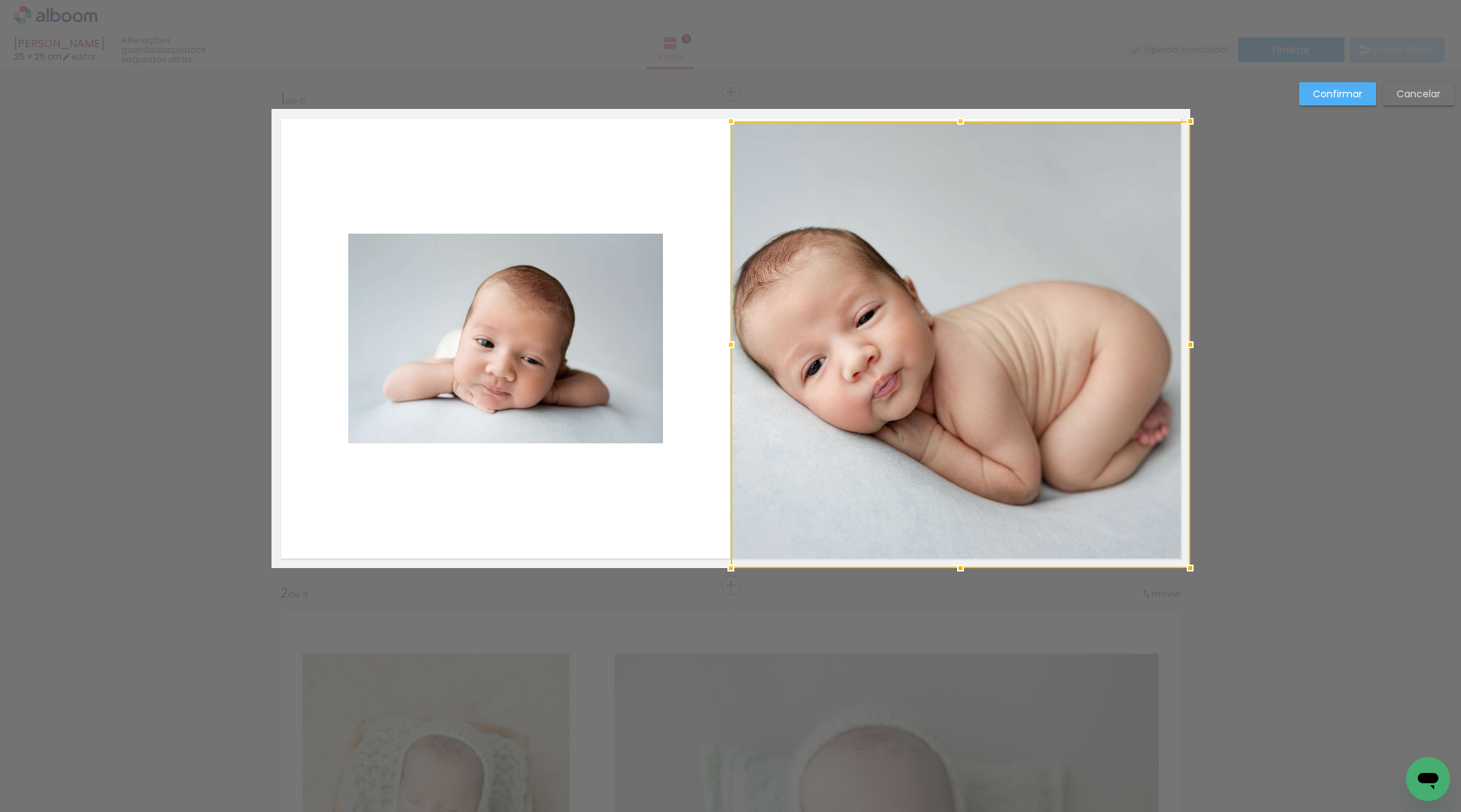
drag, startPoint x: 959, startPoint y: 182, endPoint x: 958, endPoint y: 102, distance: 80.0
click at [943, 161] on div at bounding box center [960, 344] width 459 height 447
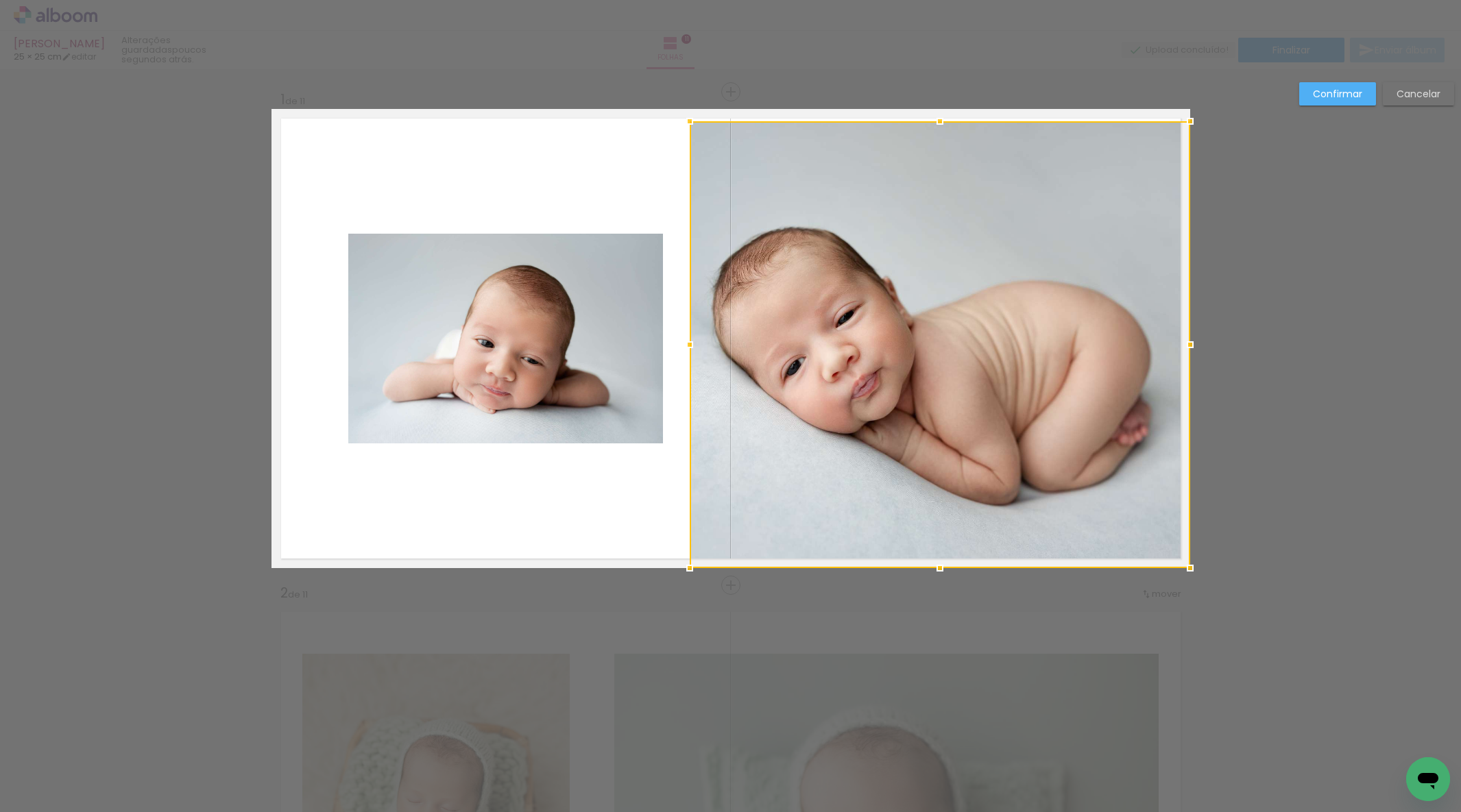
drag, startPoint x: 727, startPoint y: 344, endPoint x: 685, endPoint y: 344, distance: 42.0
click at [686, 344] on div at bounding box center [689, 344] width 27 height 27
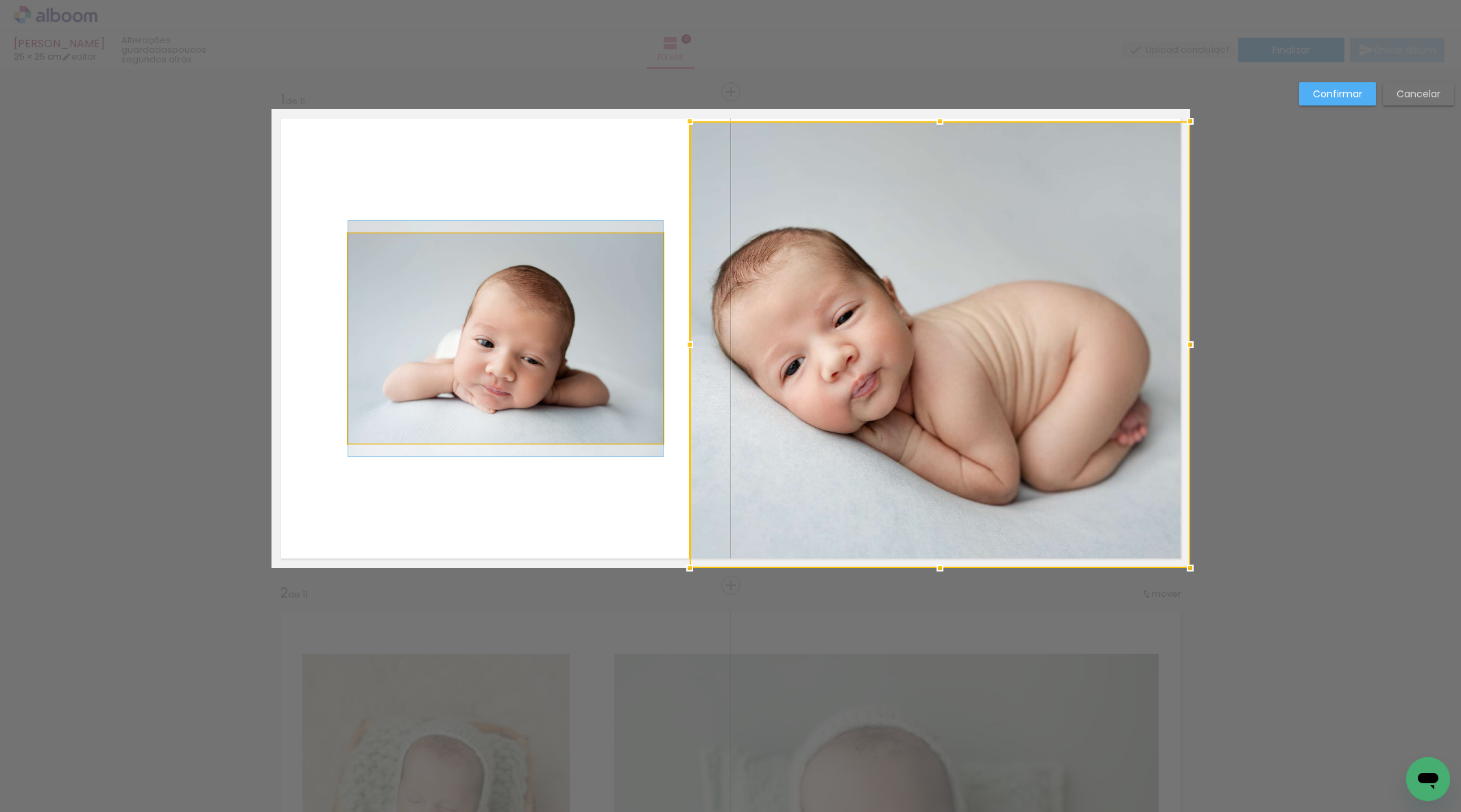
click at [483, 344] on quentale-photo at bounding box center [505, 338] width 315 height 210
click at [690, 344] on div at bounding box center [940, 344] width 501 height 447
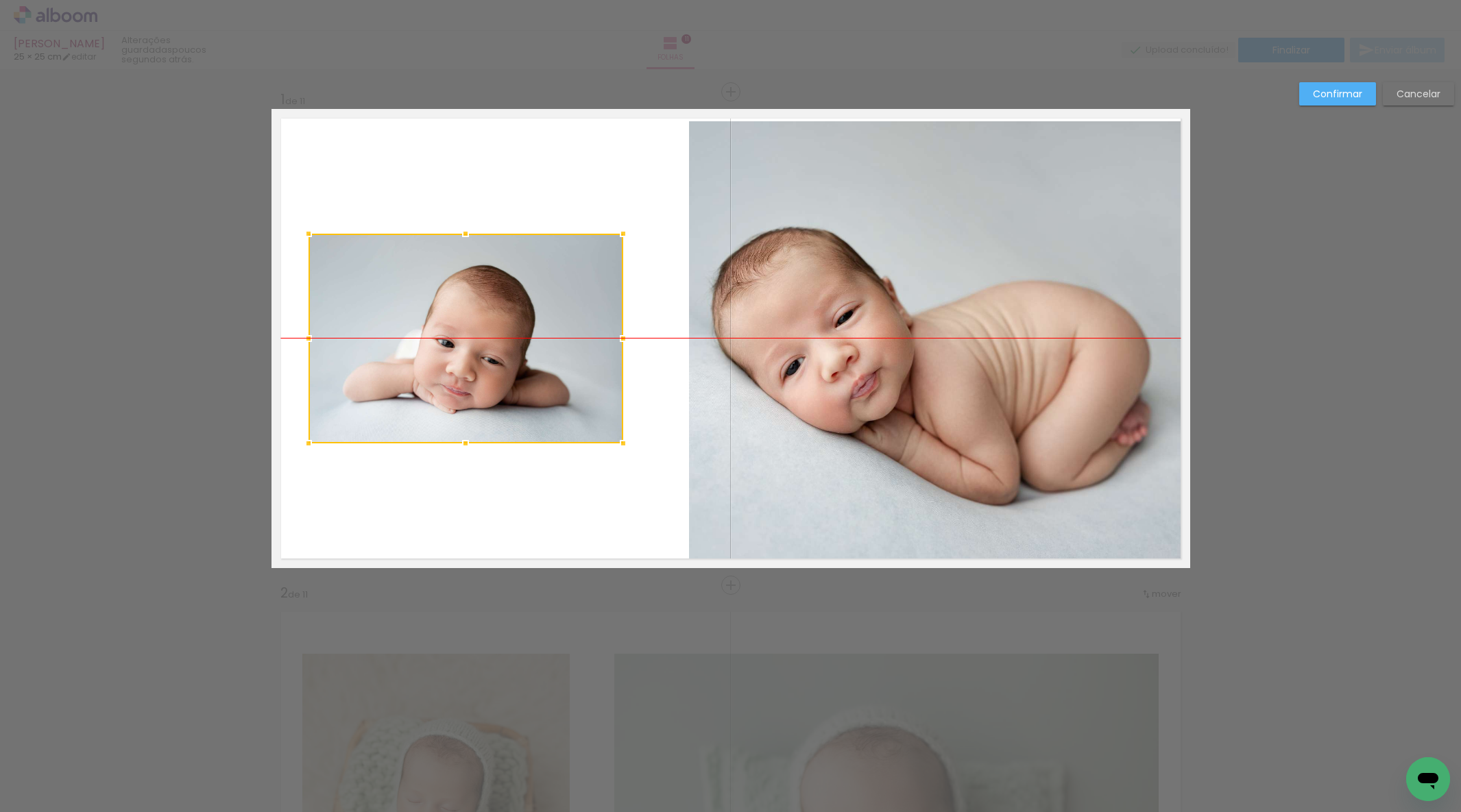
drag, startPoint x: 497, startPoint y: 344, endPoint x: 459, endPoint y: 344, distance: 38.0
click at [459, 344] on div at bounding box center [466, 338] width 315 height 210
click at [893, 347] on quentale-photo at bounding box center [939, 344] width 501 height 447
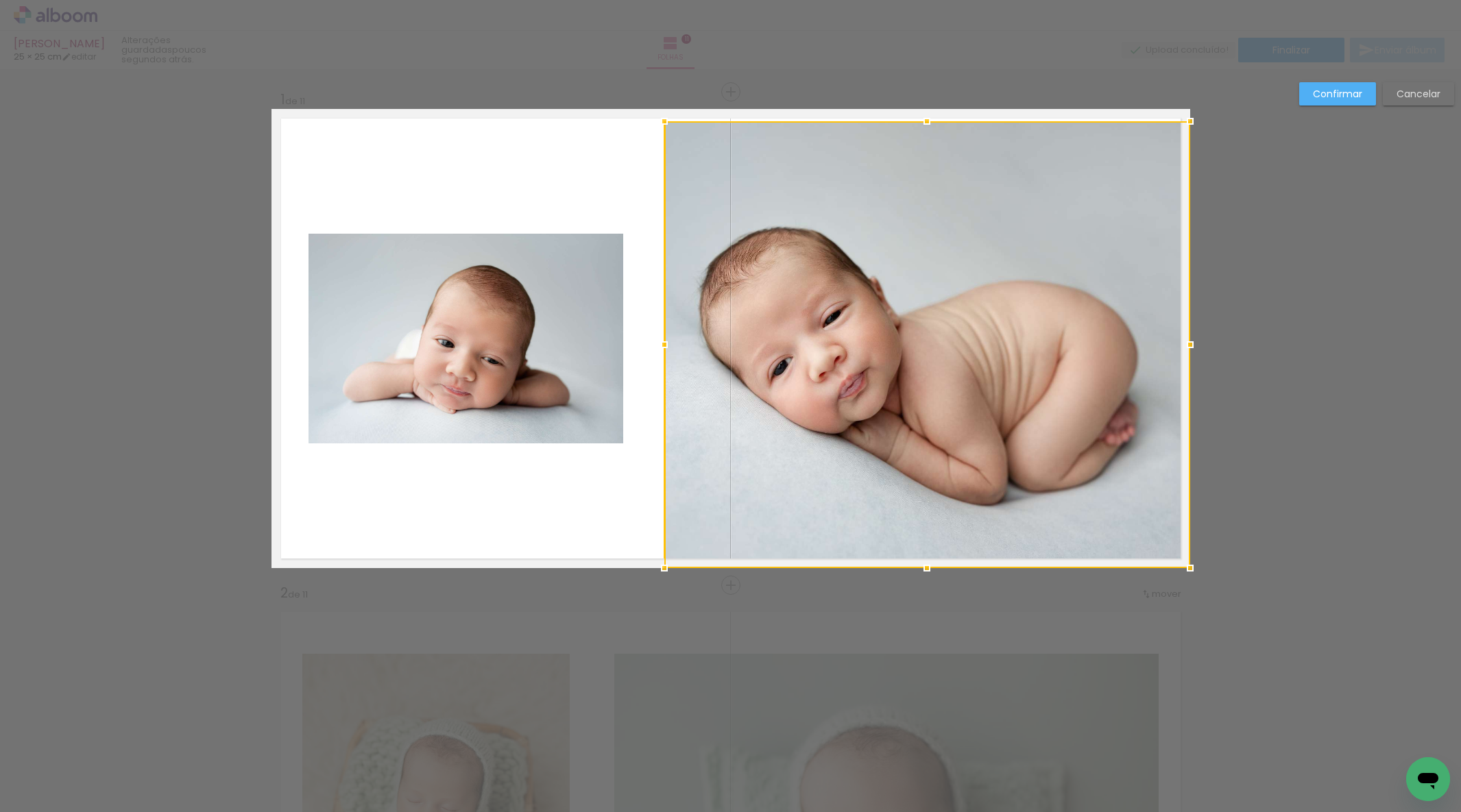
drag, startPoint x: 683, startPoint y: 342, endPoint x: 657, endPoint y: 342, distance: 26.0
click at [657, 342] on div at bounding box center [664, 344] width 27 height 27
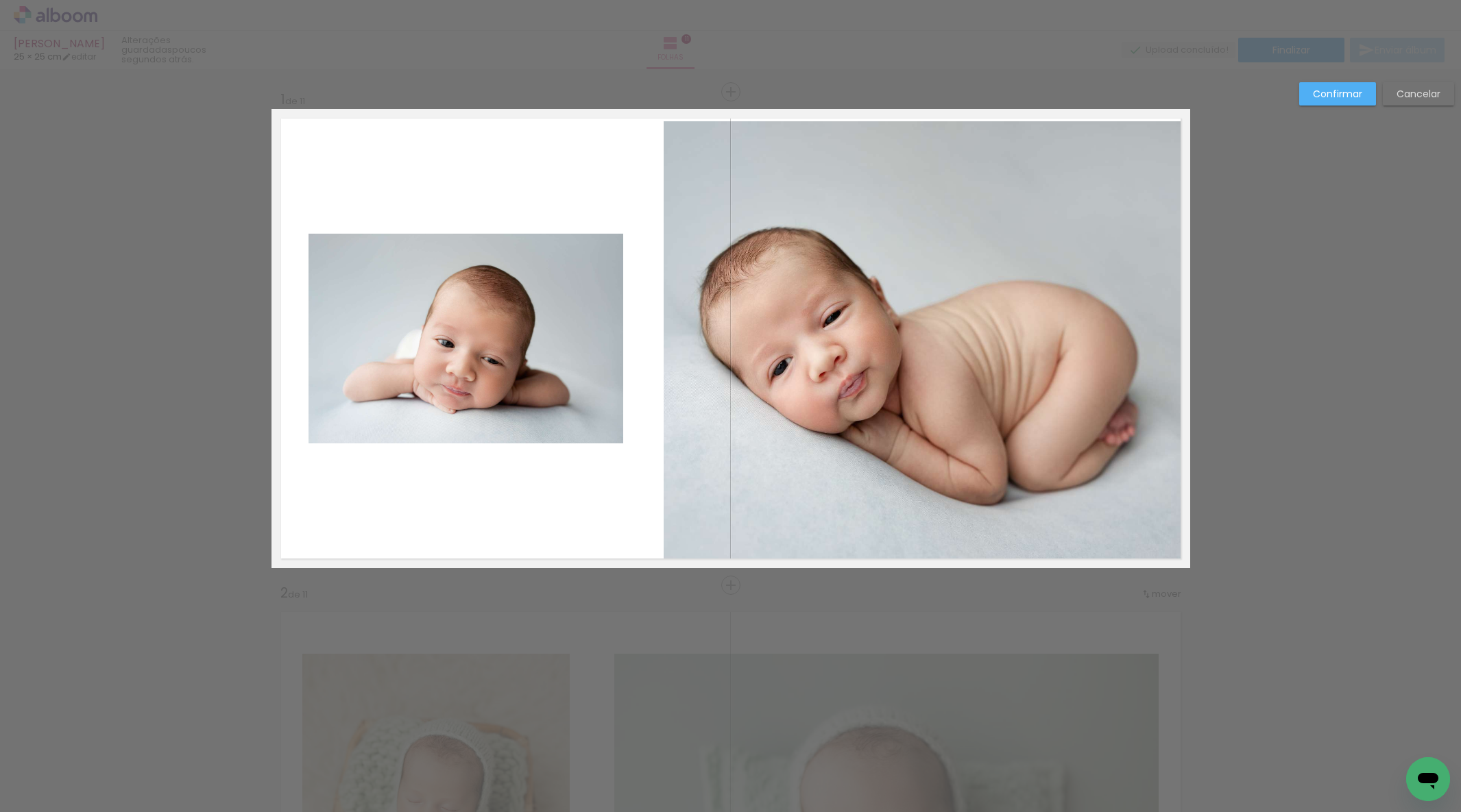
click at [1076, 162] on quentale-photo at bounding box center [927, 344] width 526 height 447
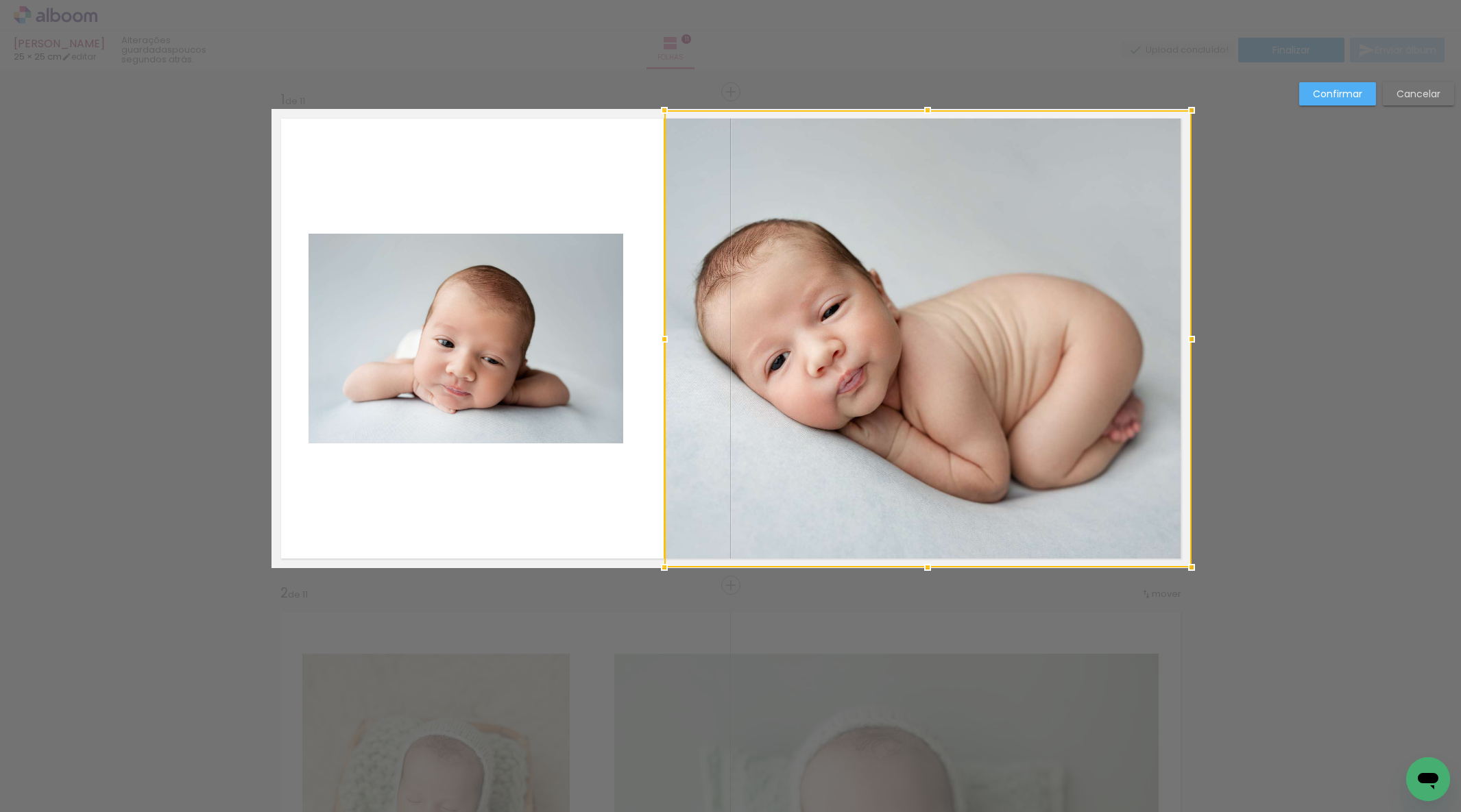
drag, startPoint x: 1188, startPoint y: 119, endPoint x: 1207, endPoint y: 97, distance: 29.1
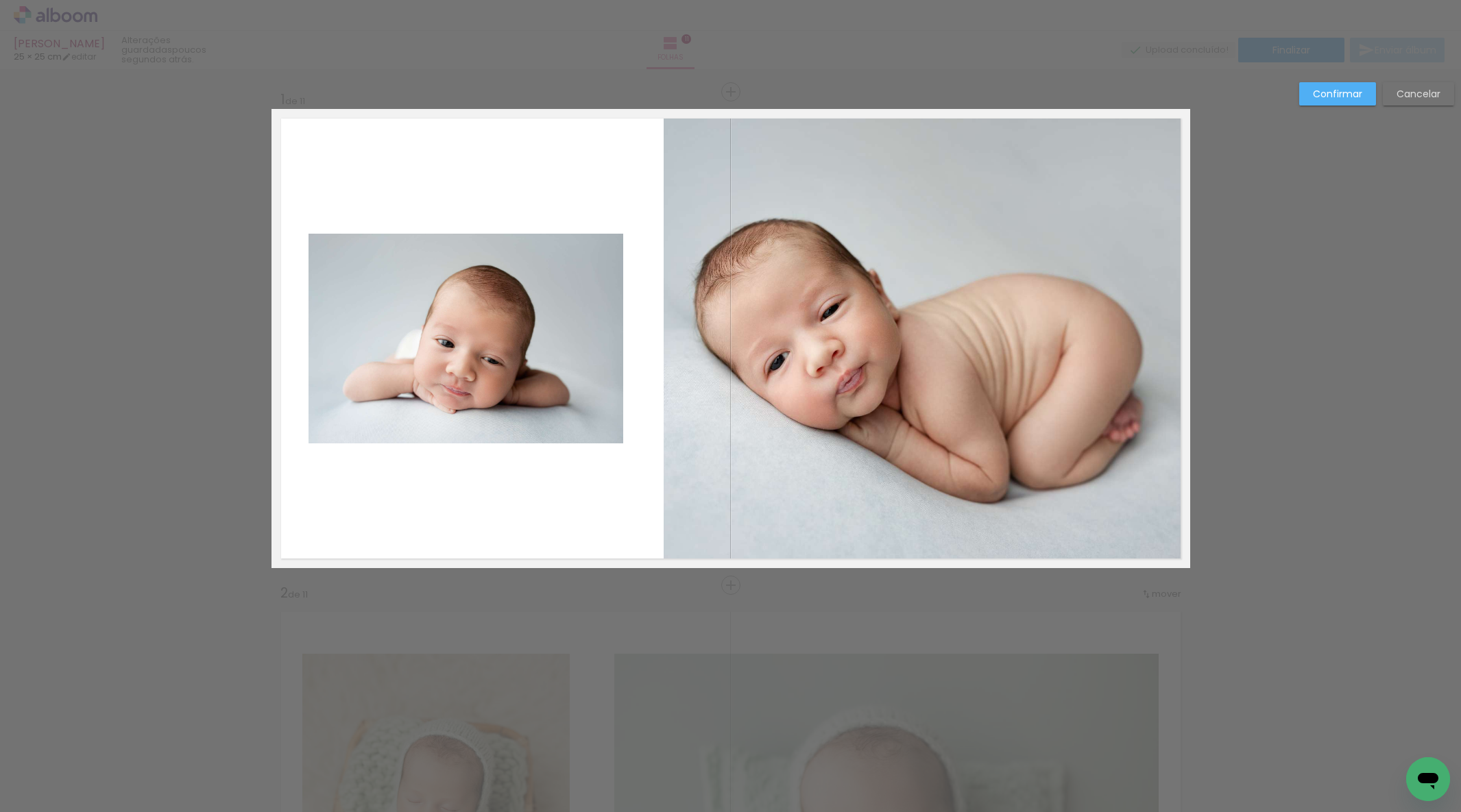
click at [1024, 196] on quentale-photo at bounding box center [927, 338] width 526 height 457
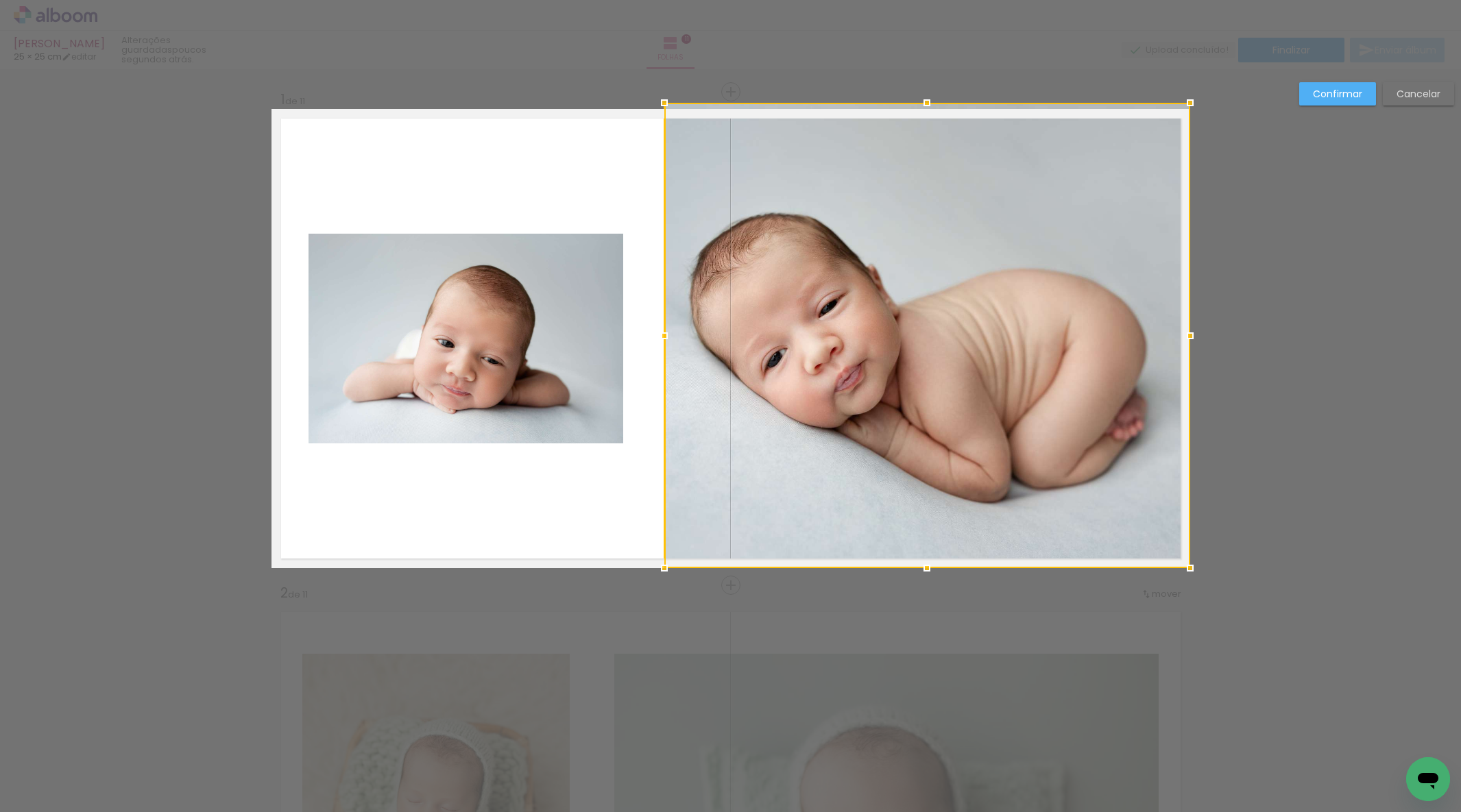
click at [926, 99] on div at bounding box center [927, 102] width 27 height 27
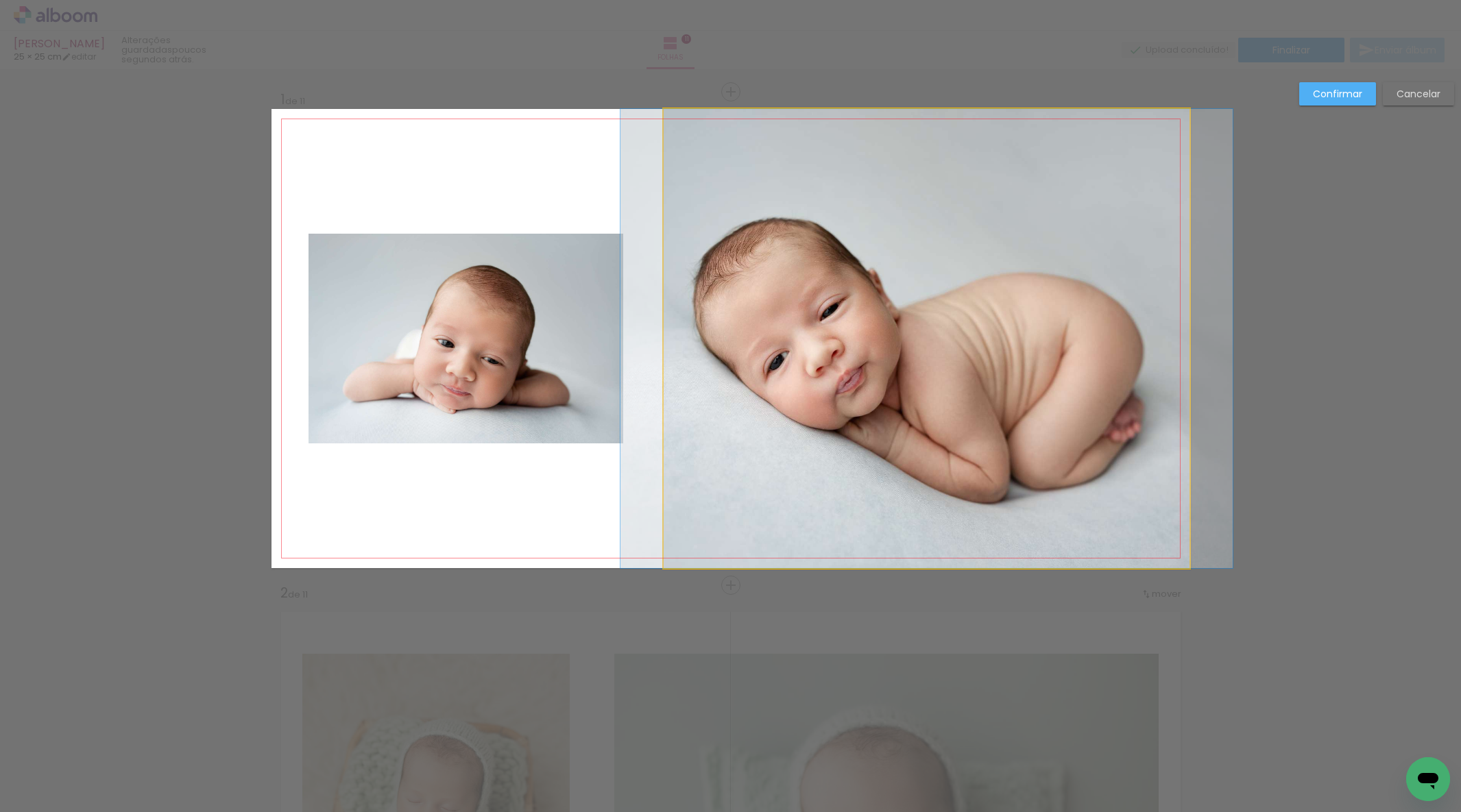
click at [943, 197] on quentale-photo at bounding box center [927, 338] width 526 height 459
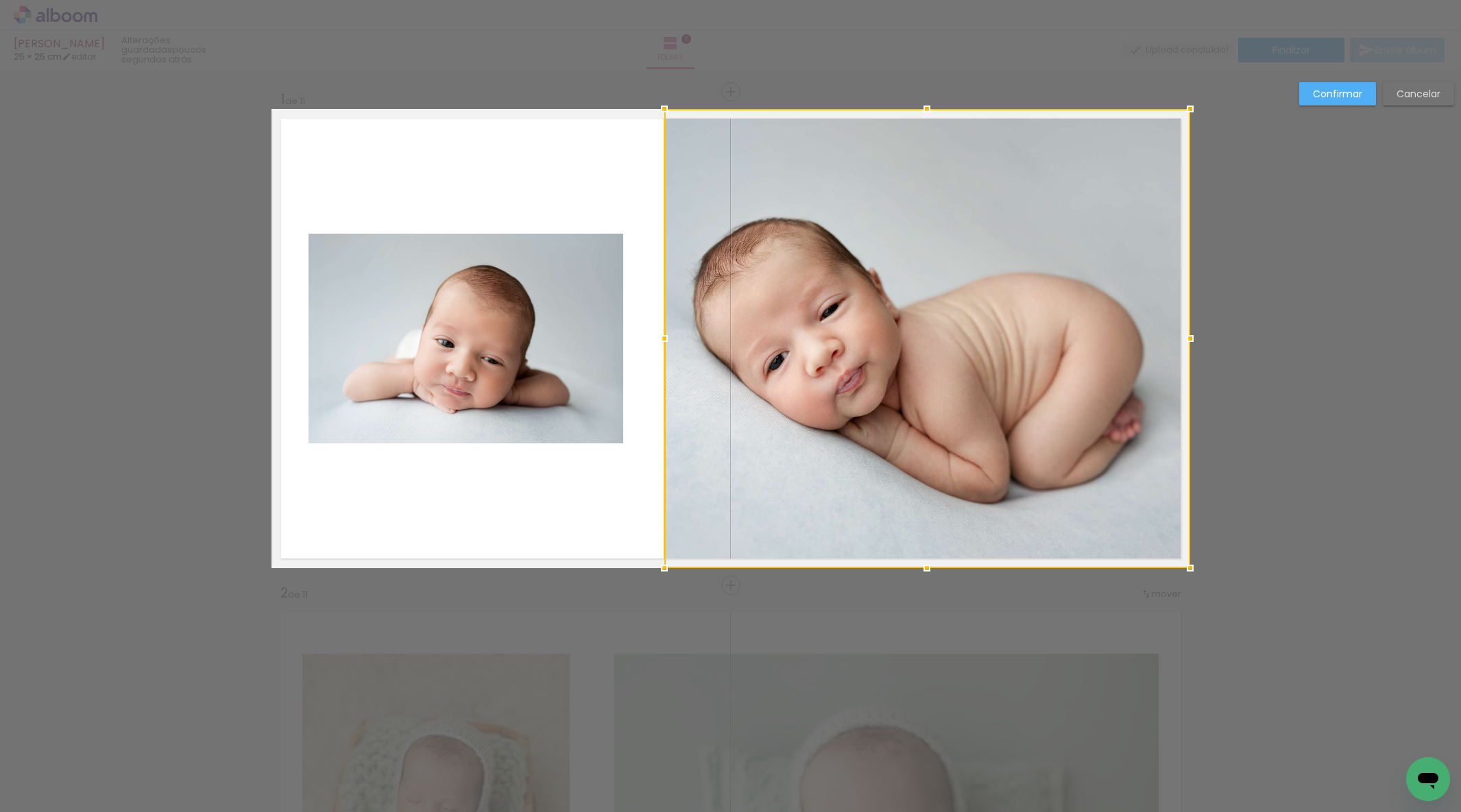
click at [0, 0] on slot "Confirmar" at bounding box center [0, 0] width 0 height 0
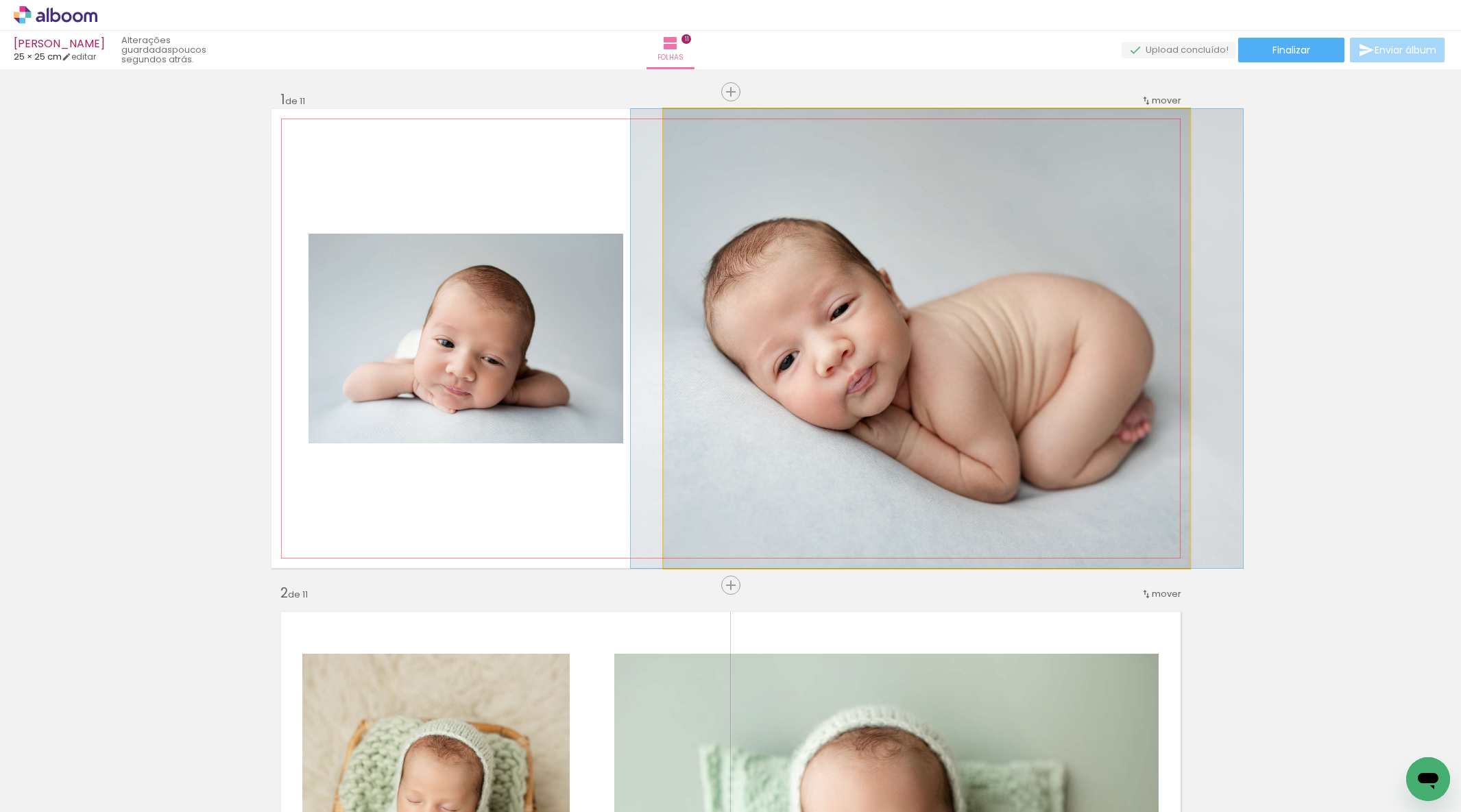
drag, startPoint x: 994, startPoint y: 274, endPoint x: 1004, endPoint y: 272, distance: 10.2
click at [1005, 272] on div at bounding box center [937, 338] width 612 height 459
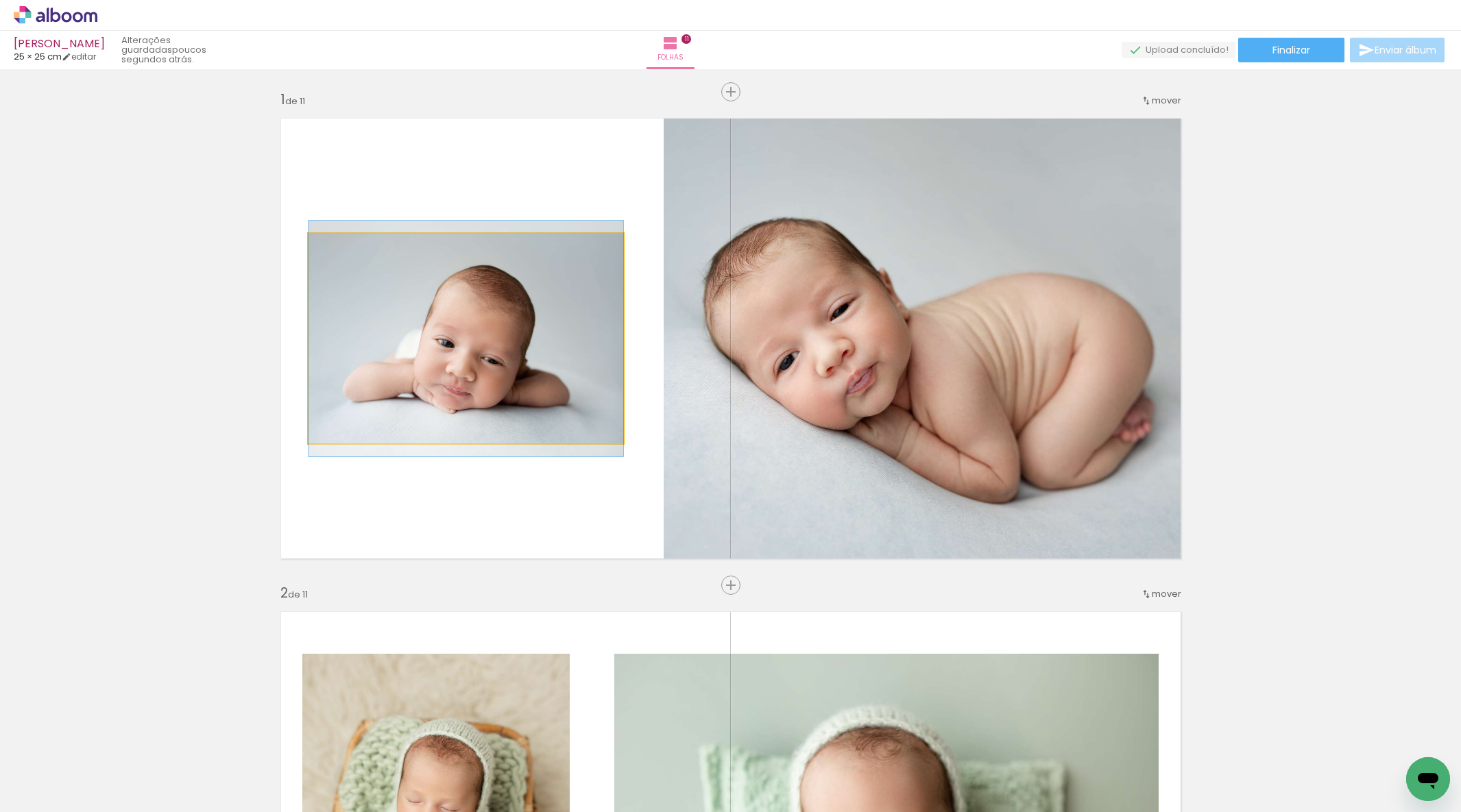
click at [468, 361] on quentale-photo at bounding box center [466, 338] width 315 height 210
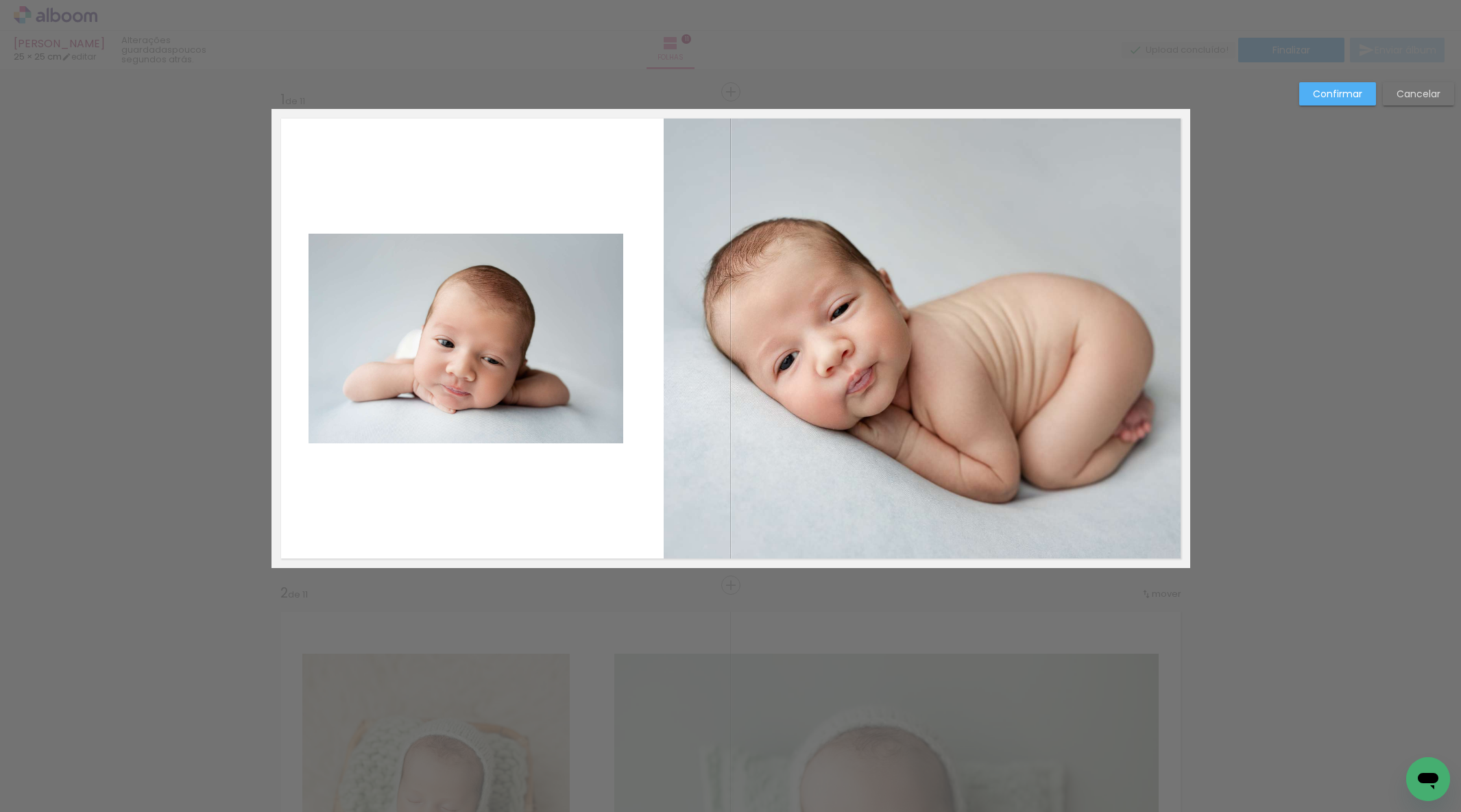
click at [469, 359] on quentale-photo at bounding box center [466, 338] width 315 height 210
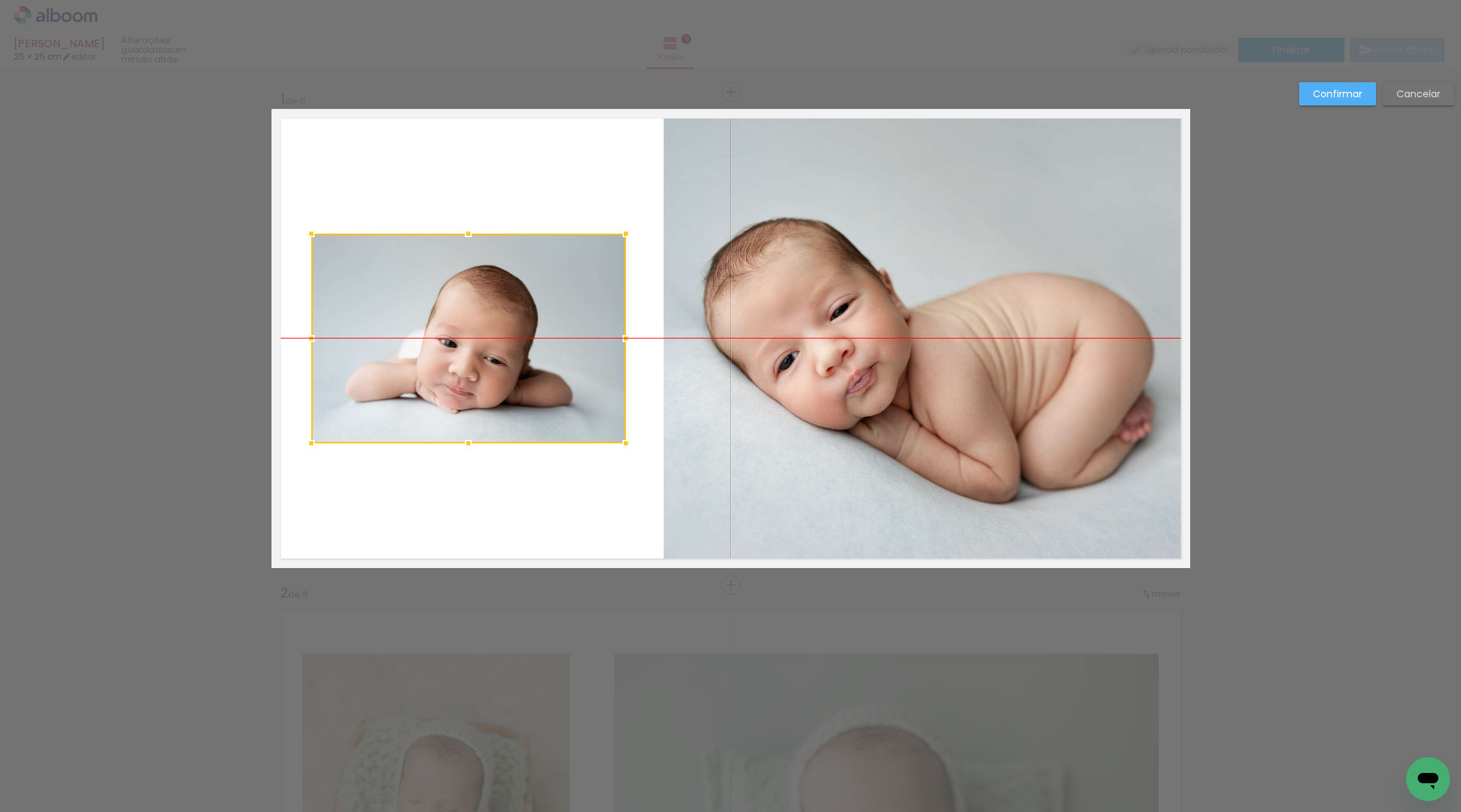
click at [471, 350] on div at bounding box center [469, 338] width 315 height 210
click at [0, 0] on slot "Confirmar" at bounding box center [0, 0] width 0 height 0
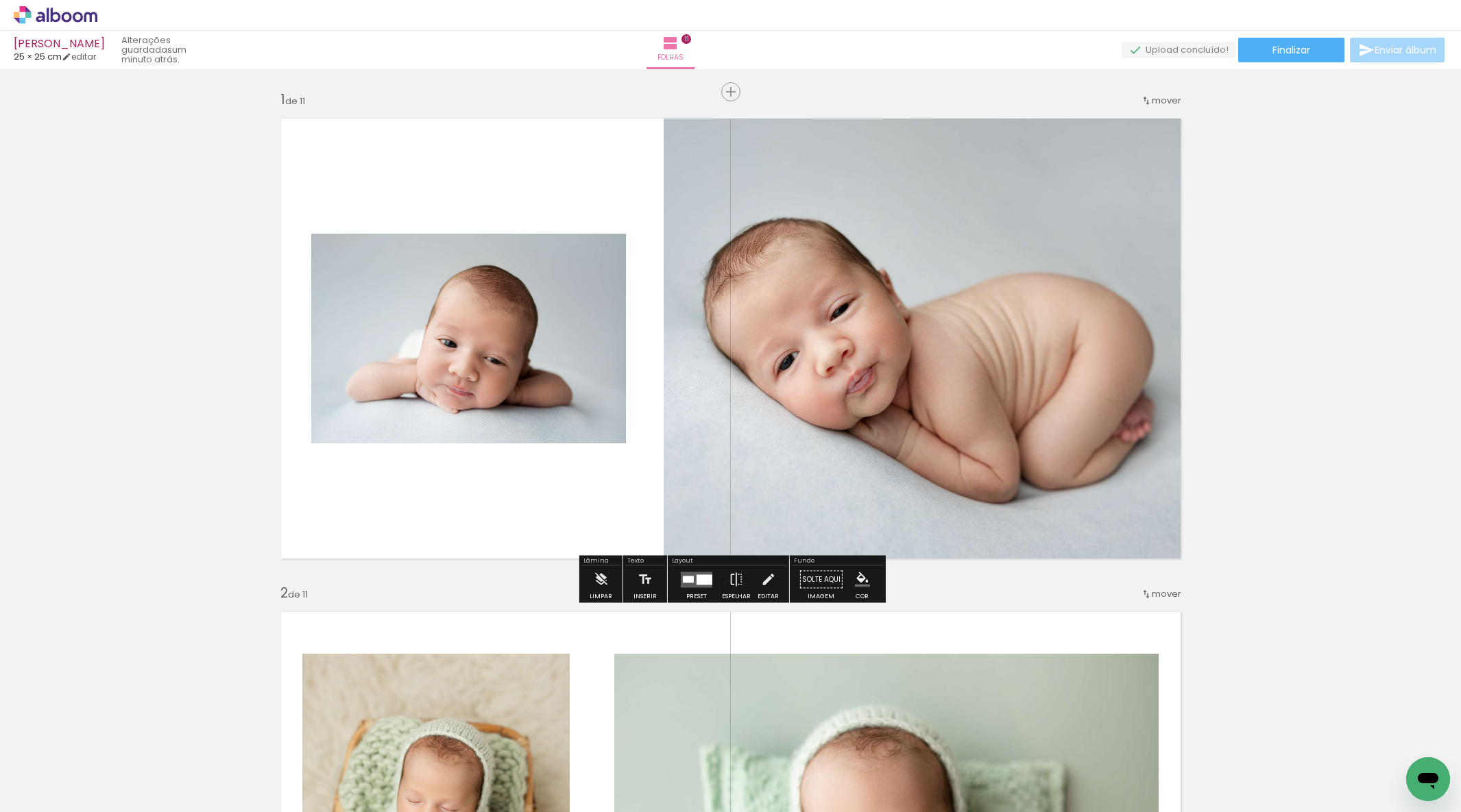
click at [824, 409] on quentale-photo at bounding box center [927, 338] width 526 height 459
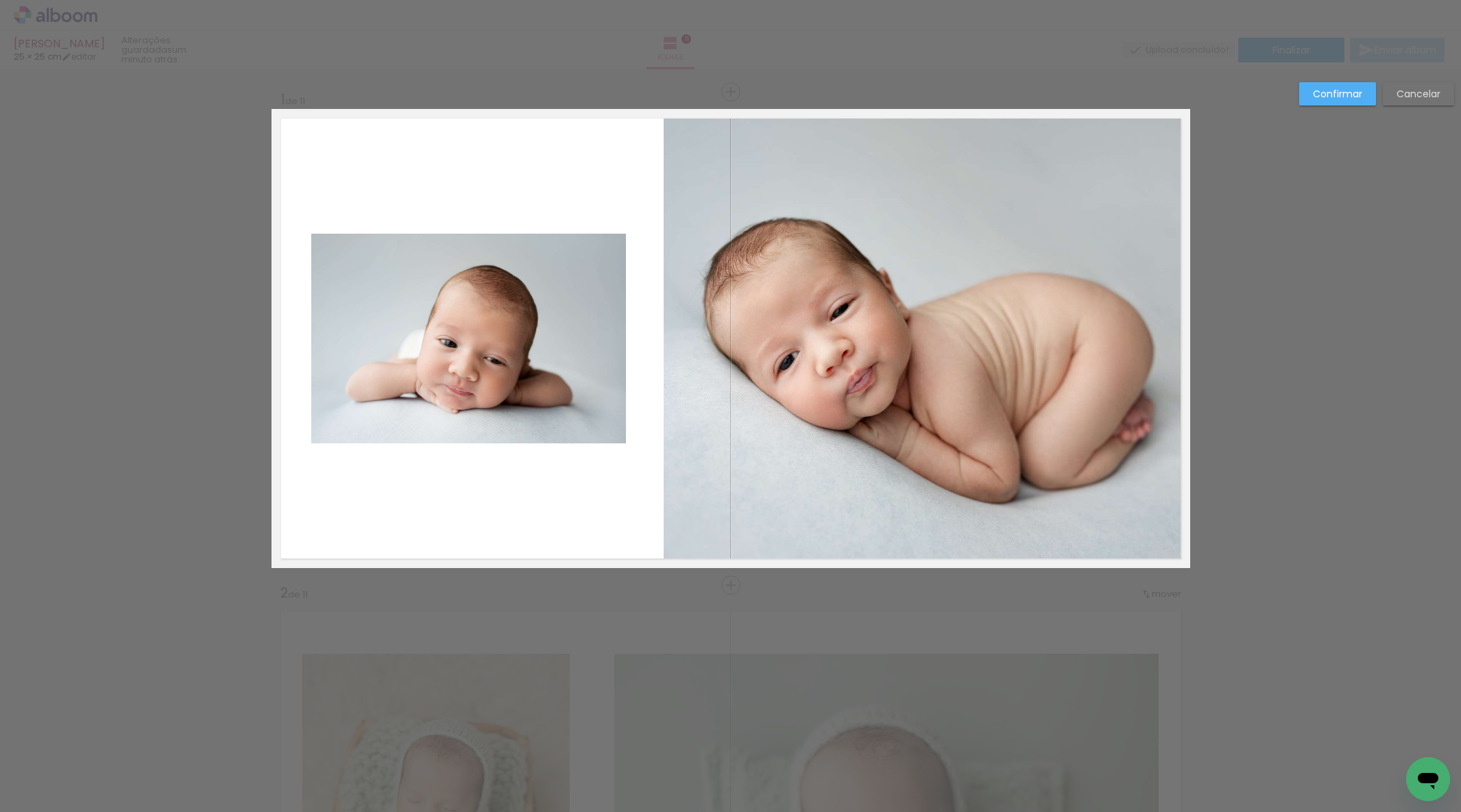
click at [655, 406] on quentale-layouter at bounding box center [731, 338] width 919 height 459
click at [684, 398] on quentale-photo at bounding box center [927, 338] width 526 height 459
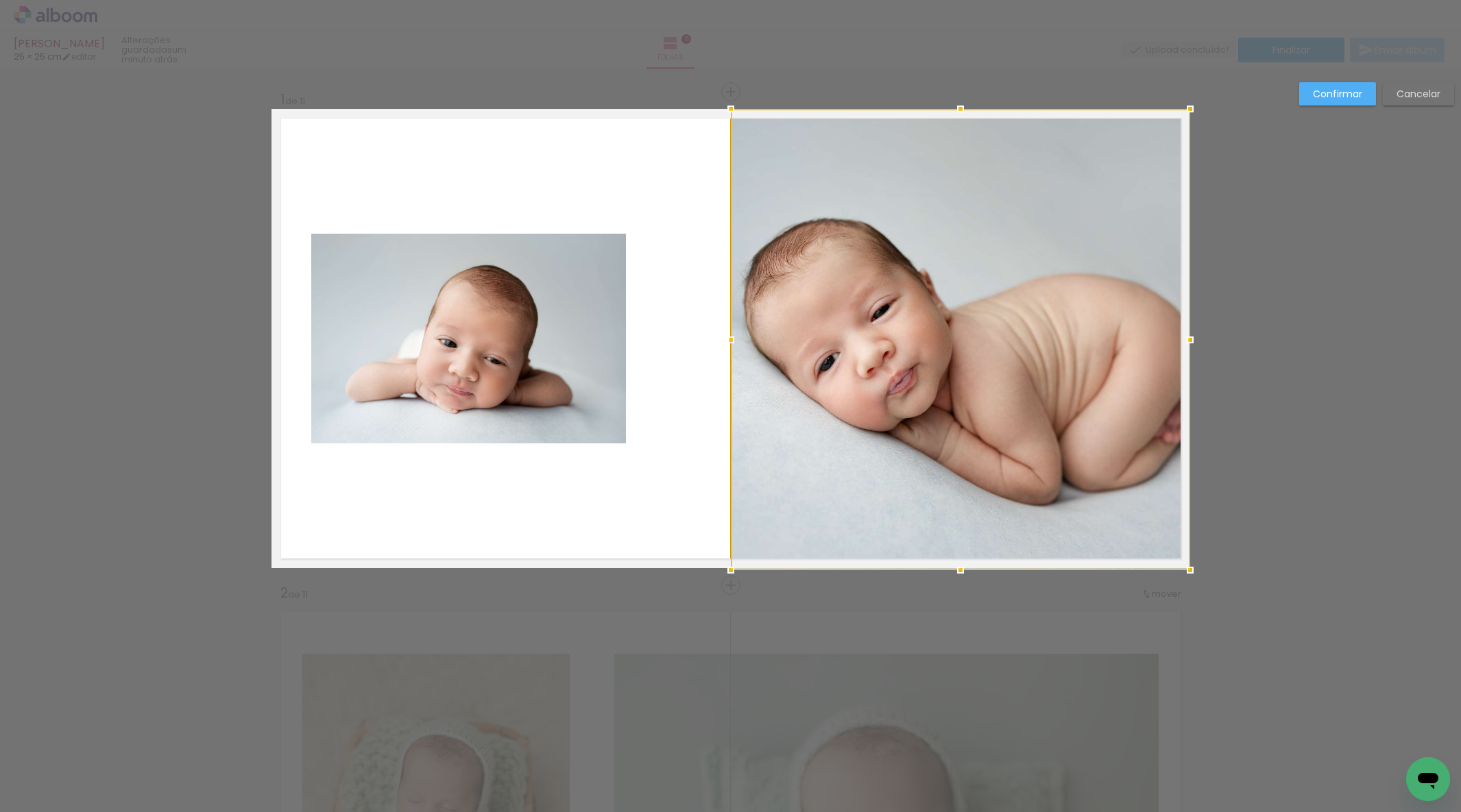
drag, startPoint x: 662, startPoint y: 342, endPoint x: 728, endPoint y: 339, distance: 66.1
click at [728, 339] on div at bounding box center [730, 339] width 27 height 27
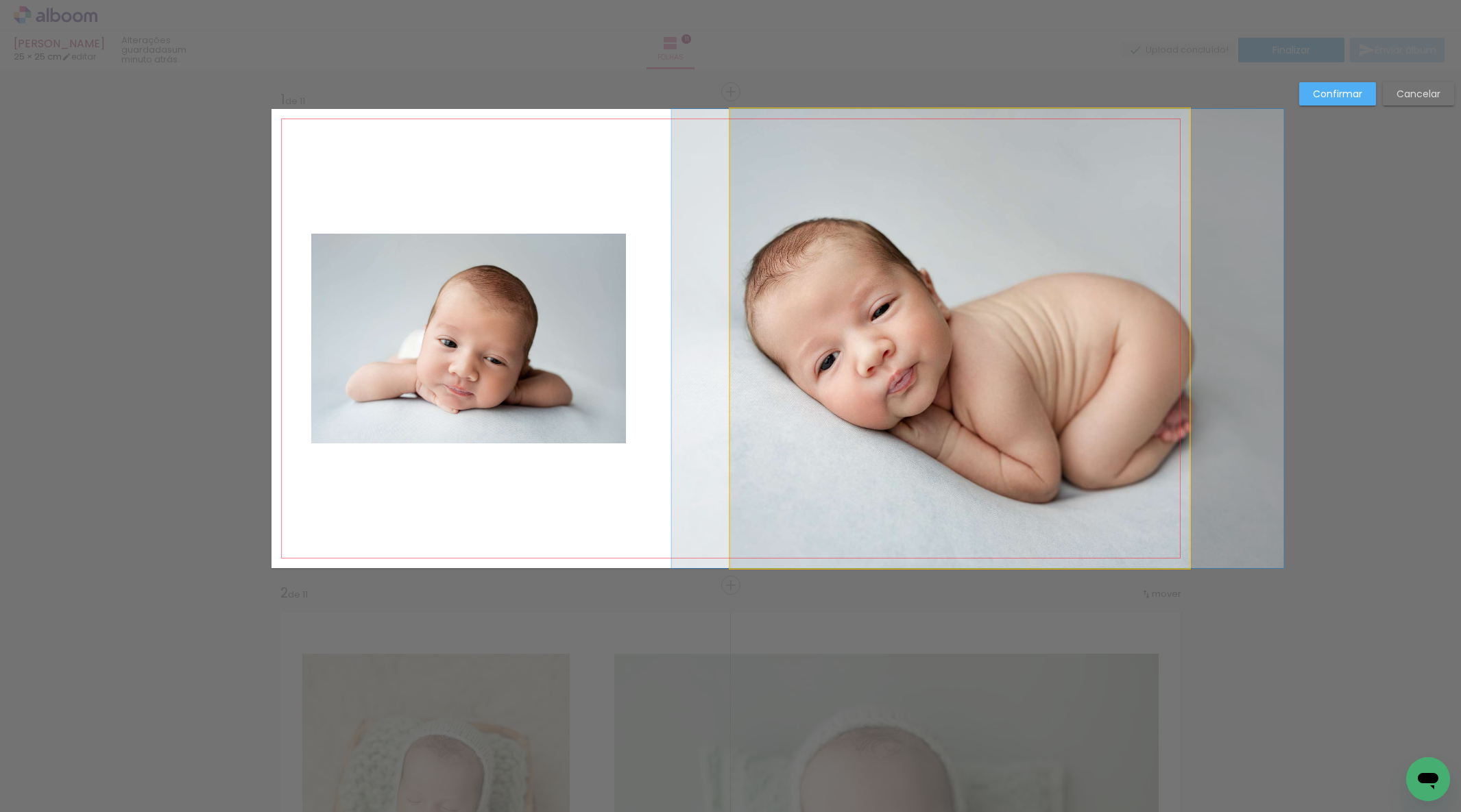
click at [953, 529] on quentale-photo at bounding box center [959, 338] width 459 height 459
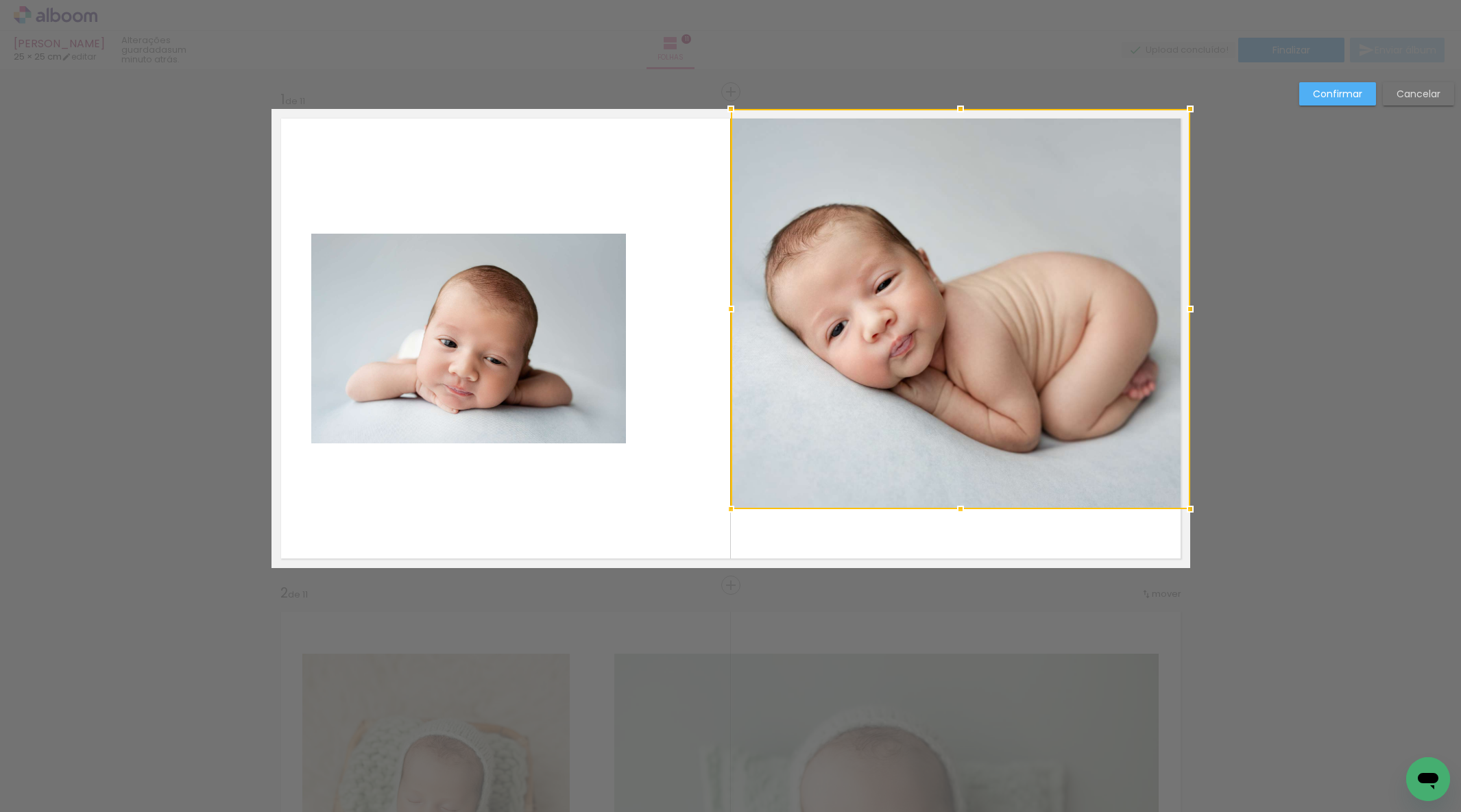
drag, startPoint x: 964, startPoint y: 564, endPoint x: 966, endPoint y: 496, distance: 68.0
click at [957, 513] on div at bounding box center [960, 509] width 27 height 27
click at [979, 408] on div at bounding box center [960, 309] width 459 height 400
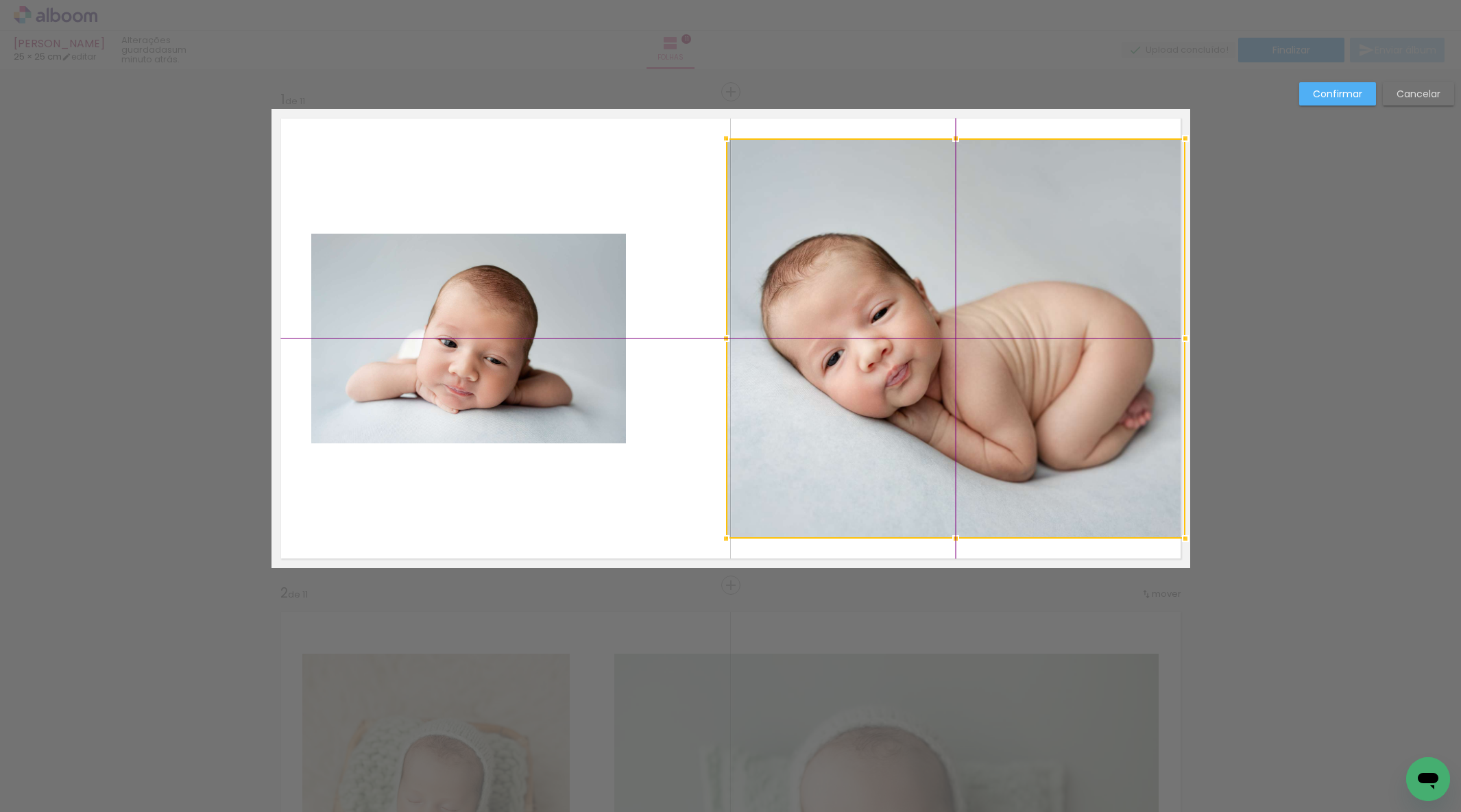
drag, startPoint x: 992, startPoint y: 370, endPoint x: 990, endPoint y: 397, distance: 27.1
click at [990, 397] on div at bounding box center [956, 338] width 459 height 400
click at [0, 0] on slot "Confirmar" at bounding box center [0, 0] width 0 height 0
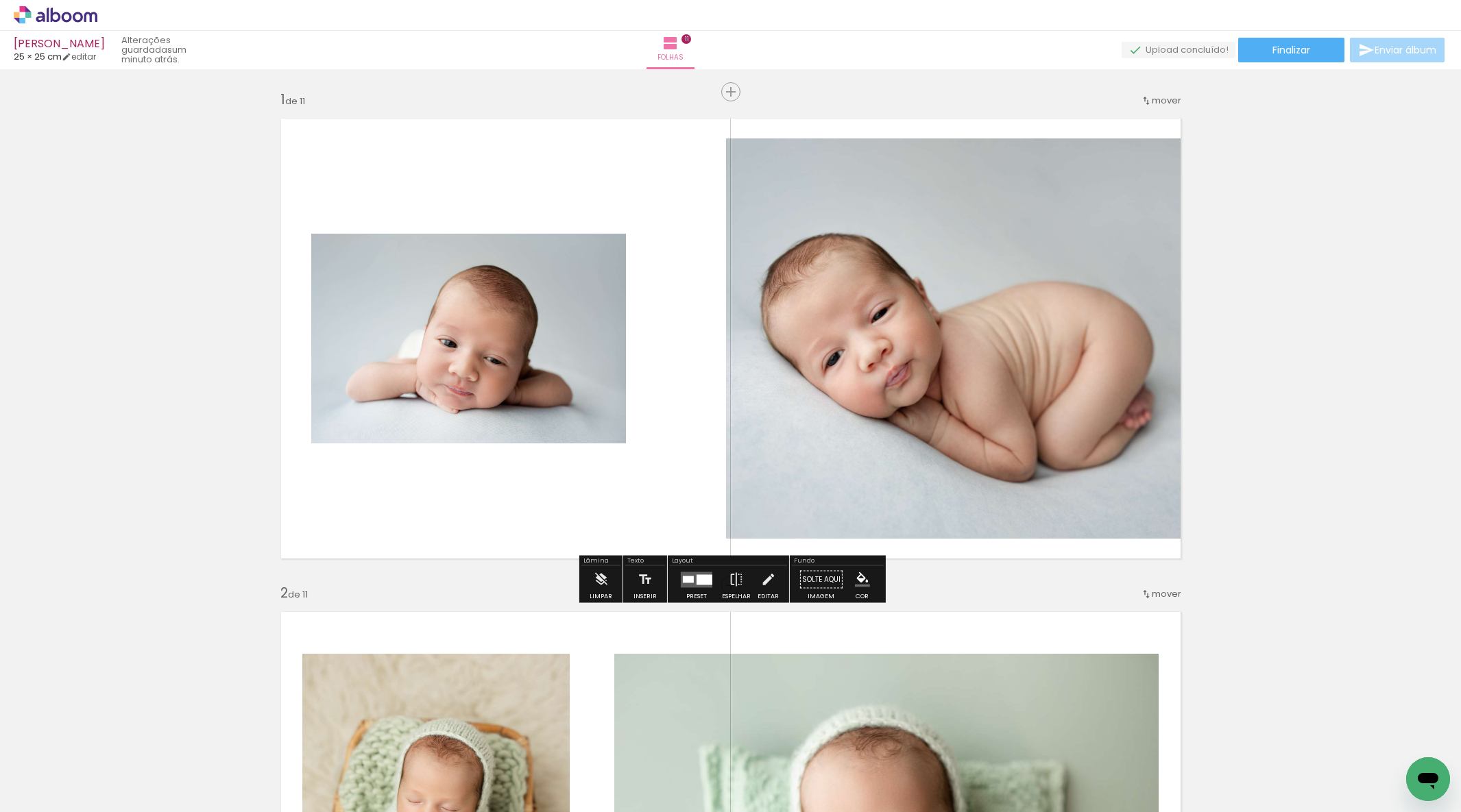
click at [535, 291] on quentale-photo at bounding box center [469, 338] width 315 height 210
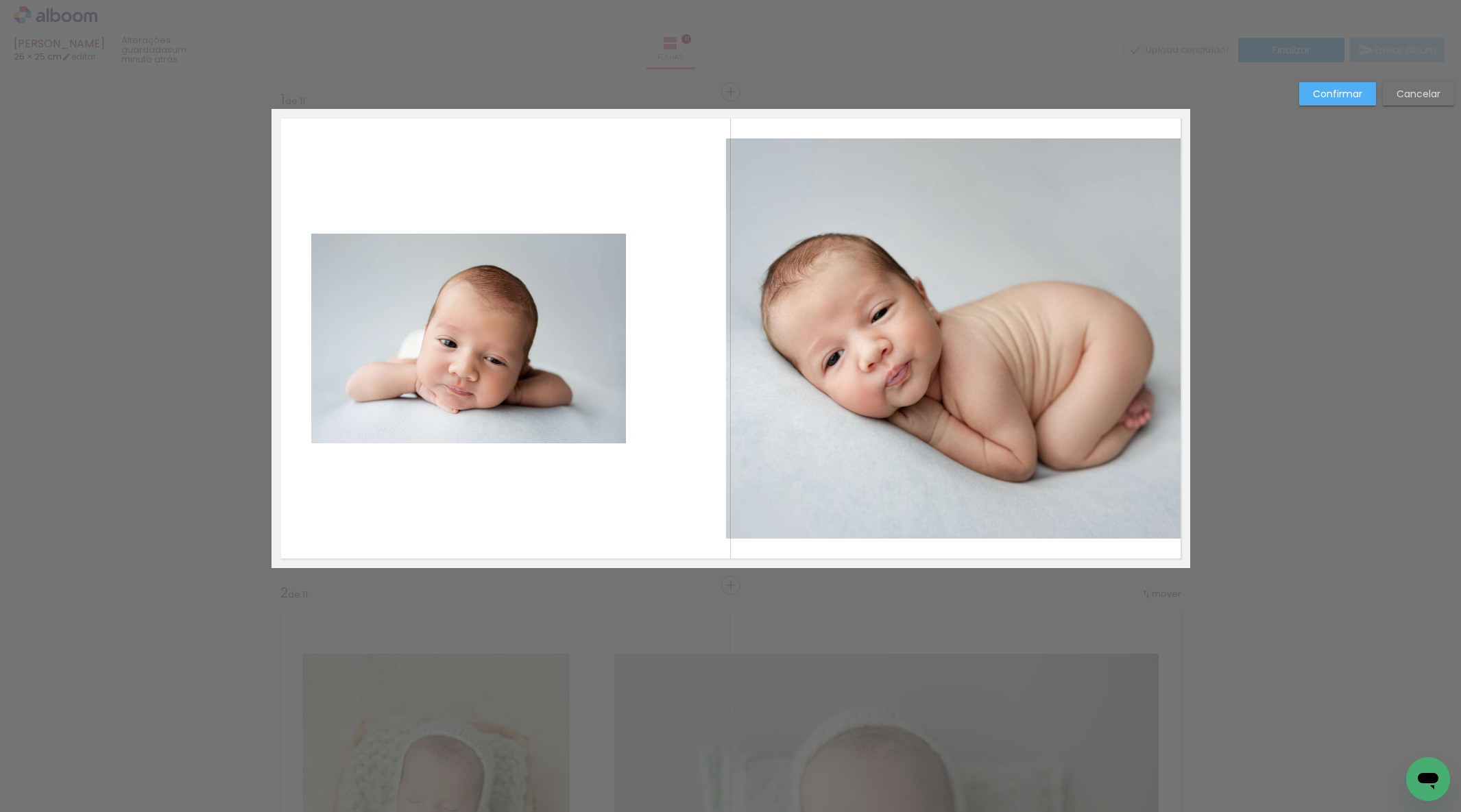
click at [490, 326] on album-spread "1 de 11" at bounding box center [731, 338] width 919 height 459
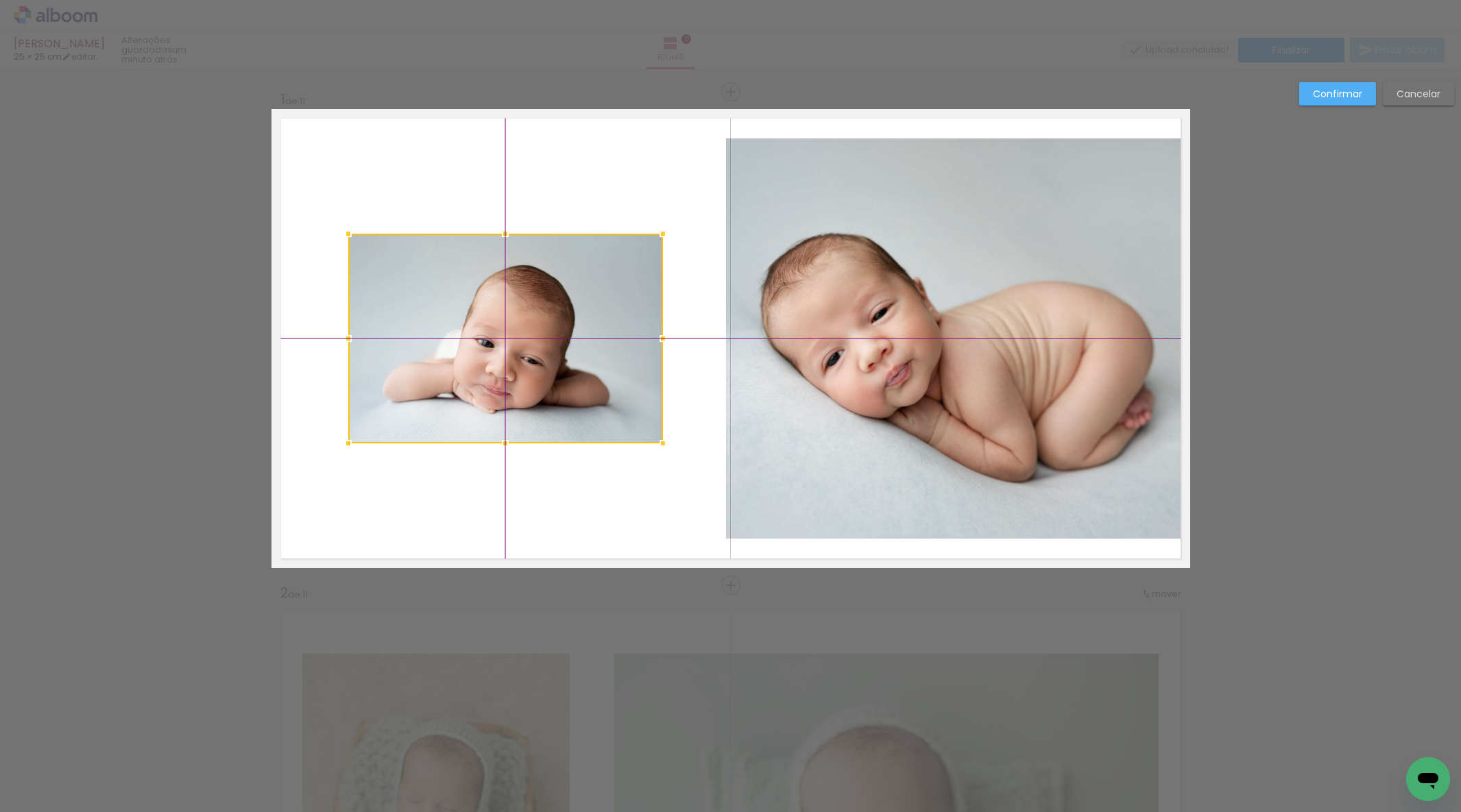
drag, startPoint x: 474, startPoint y: 329, endPoint x: 503, endPoint y: 326, distance: 29.2
click at [503, 326] on div at bounding box center [505, 338] width 315 height 210
click at [866, 330] on quentale-photo at bounding box center [956, 338] width 459 height 400
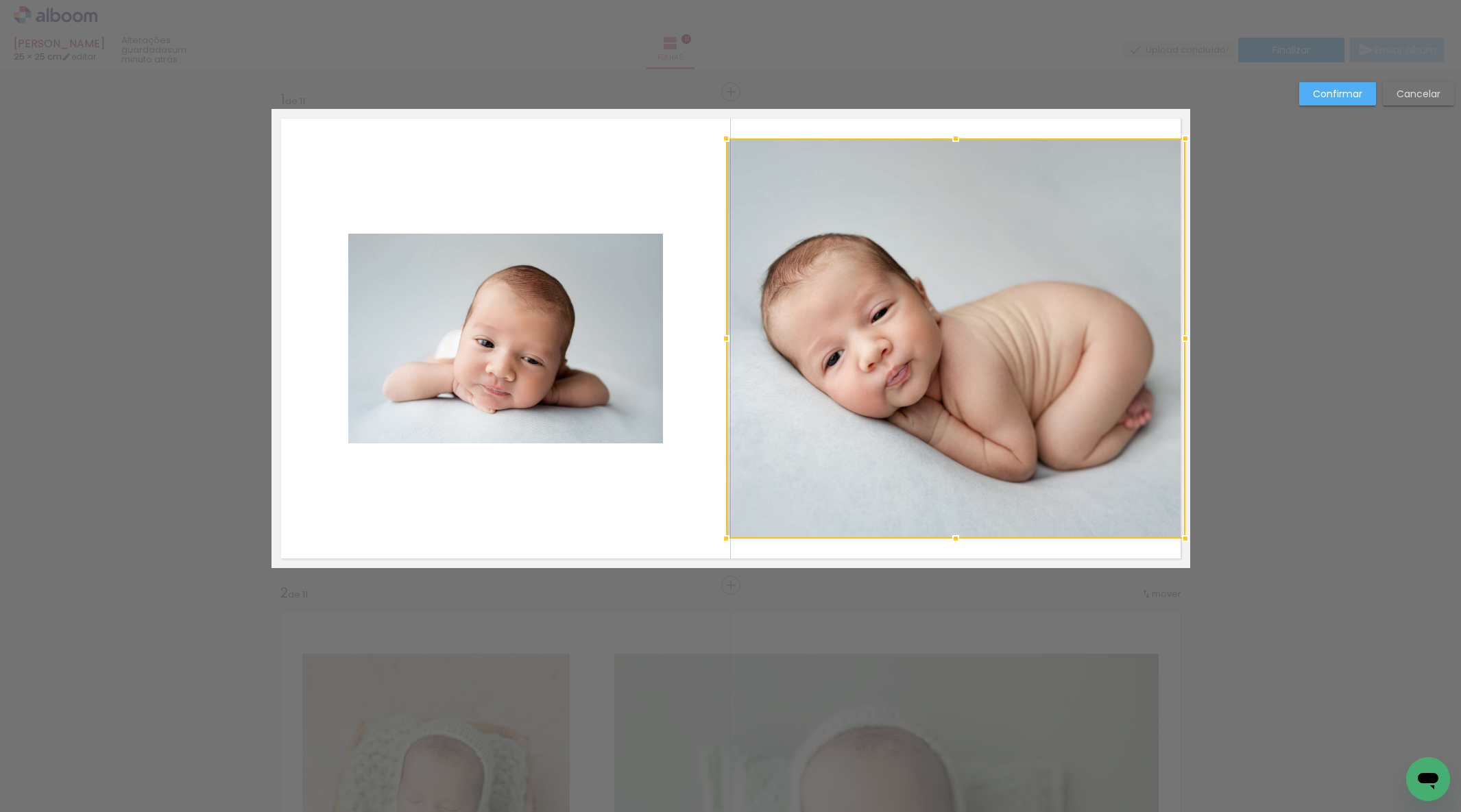
click at [866, 330] on div at bounding box center [956, 338] width 459 height 400
drag, startPoint x: 727, startPoint y: 337, endPoint x: 780, endPoint y: 319, distance: 56.0
click at [738, 332] on div at bounding box center [730, 338] width 27 height 27
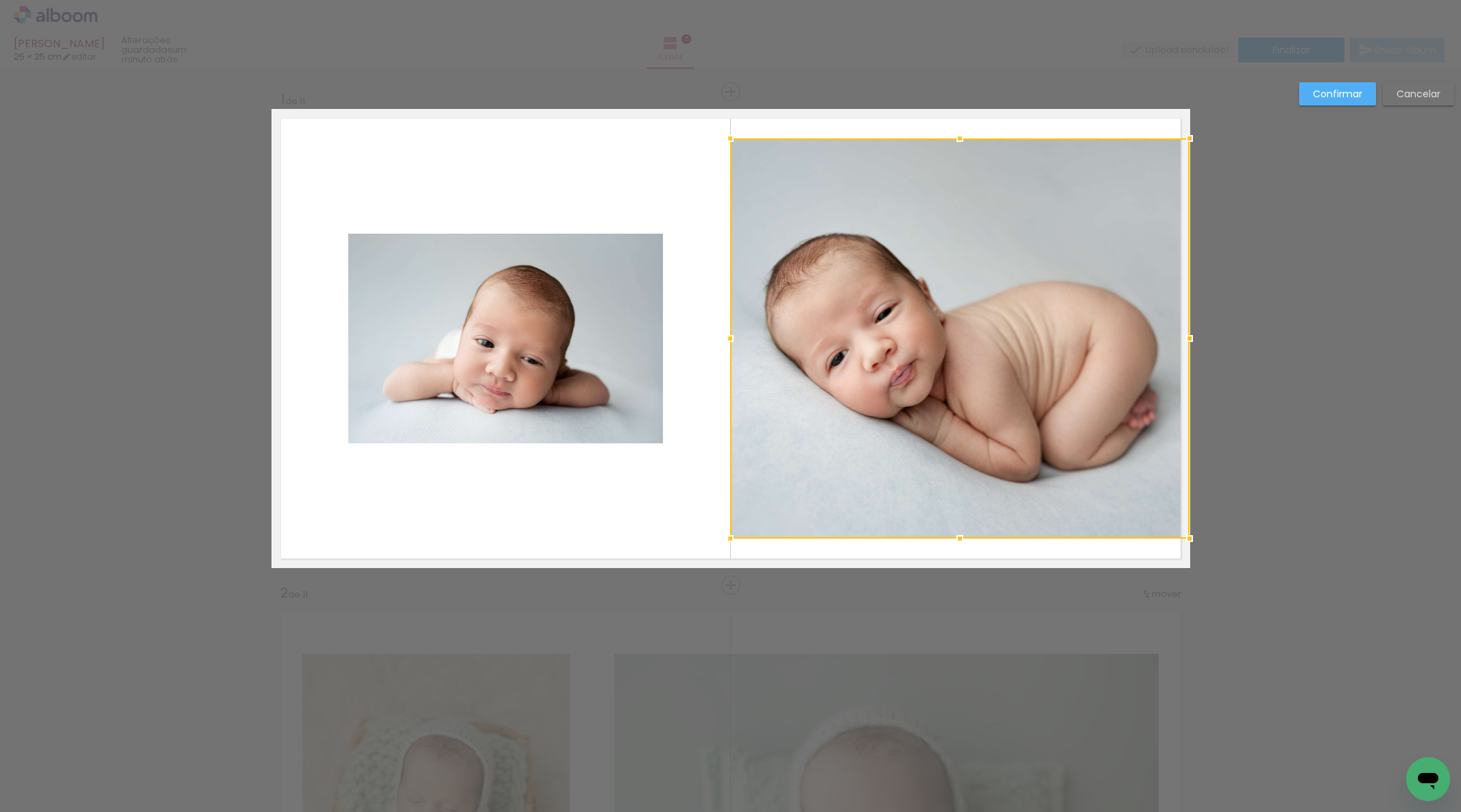
drag, startPoint x: 1186, startPoint y: 341, endPoint x: 1193, endPoint y: 338, distance: 7.6
click at [1193, 338] on div at bounding box center [1189, 338] width 27 height 27
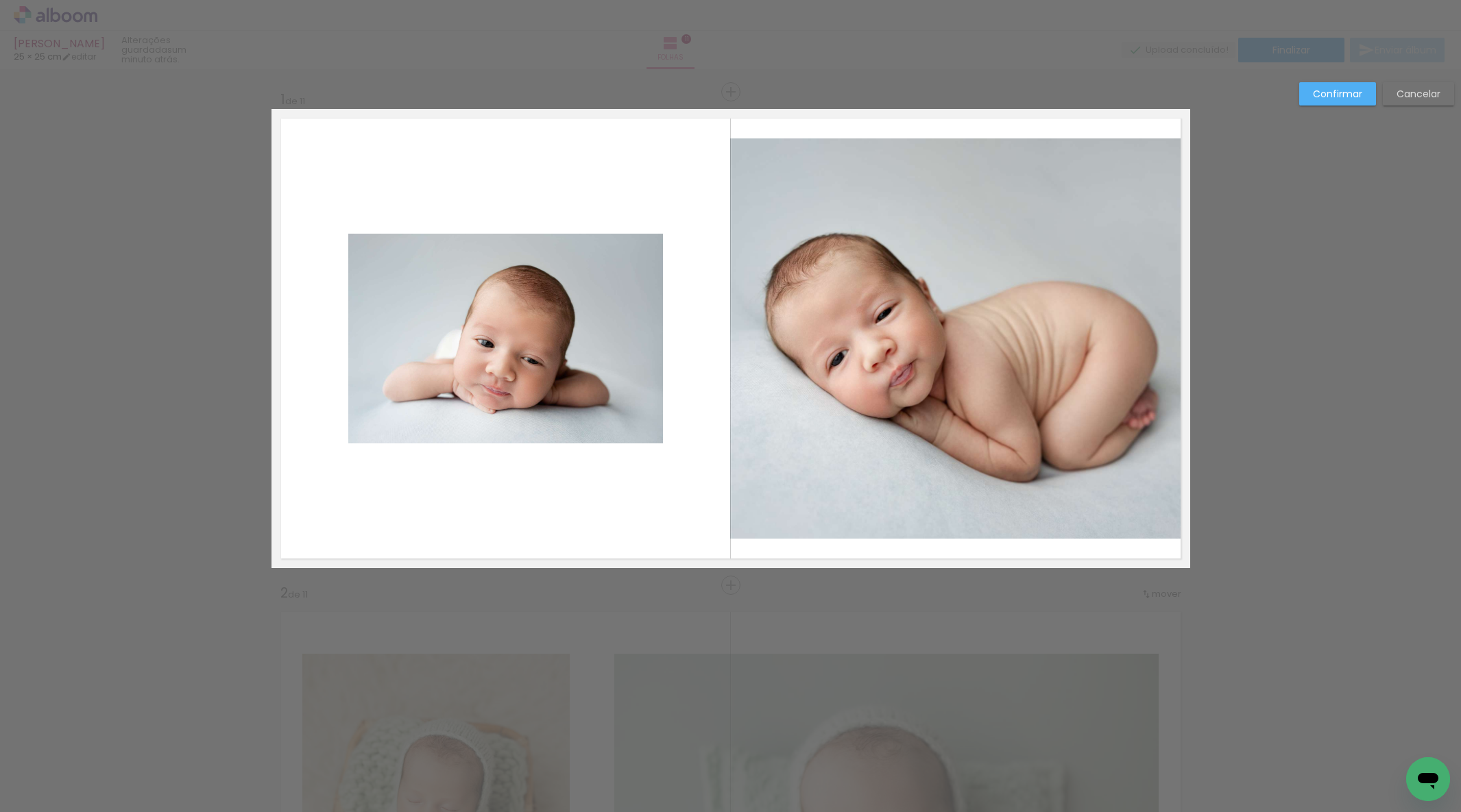
click at [0, 0] on slot "Confirmar" at bounding box center [0, 0] width 0 height 0
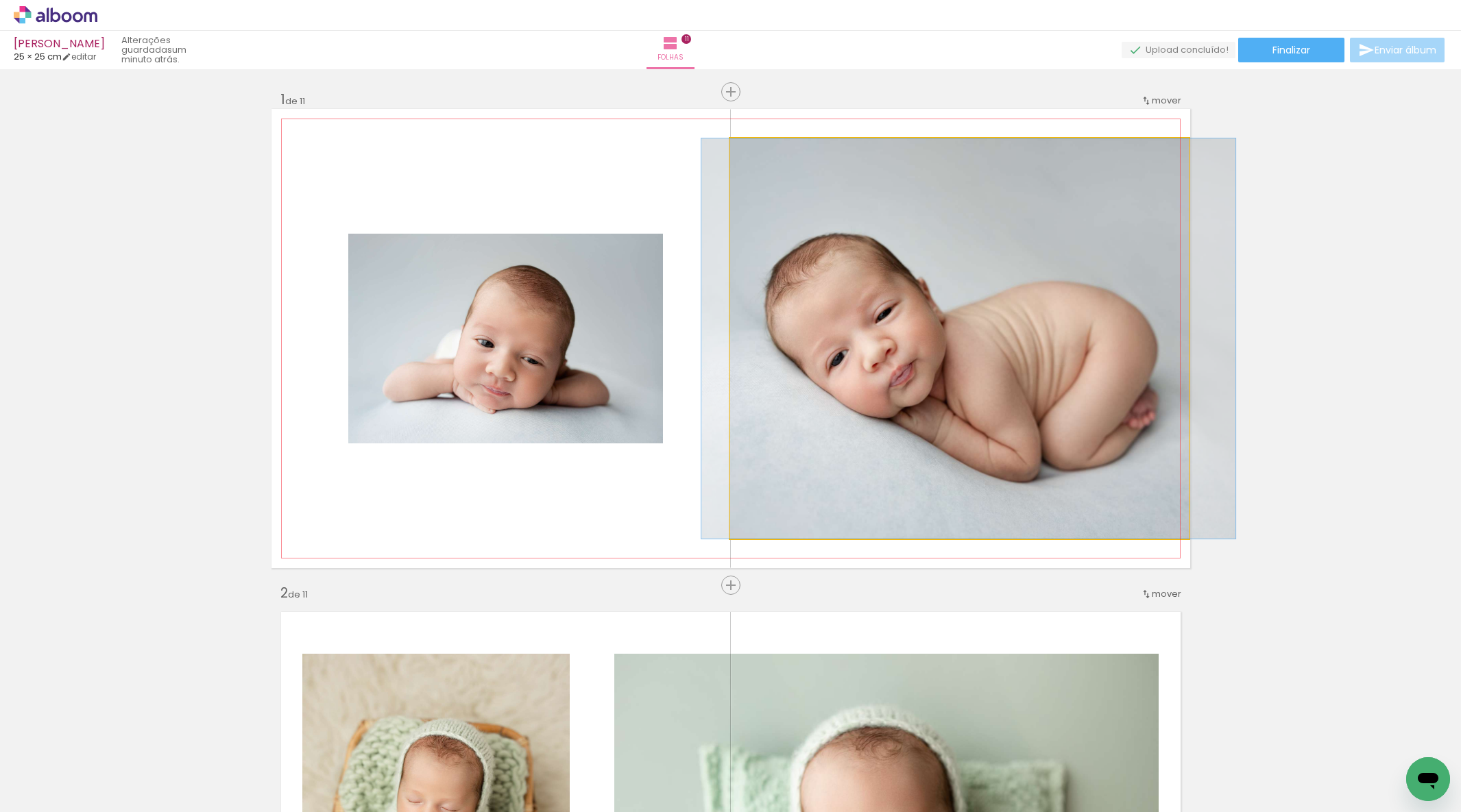
click at [964, 298] on quentale-photo at bounding box center [959, 338] width 459 height 400
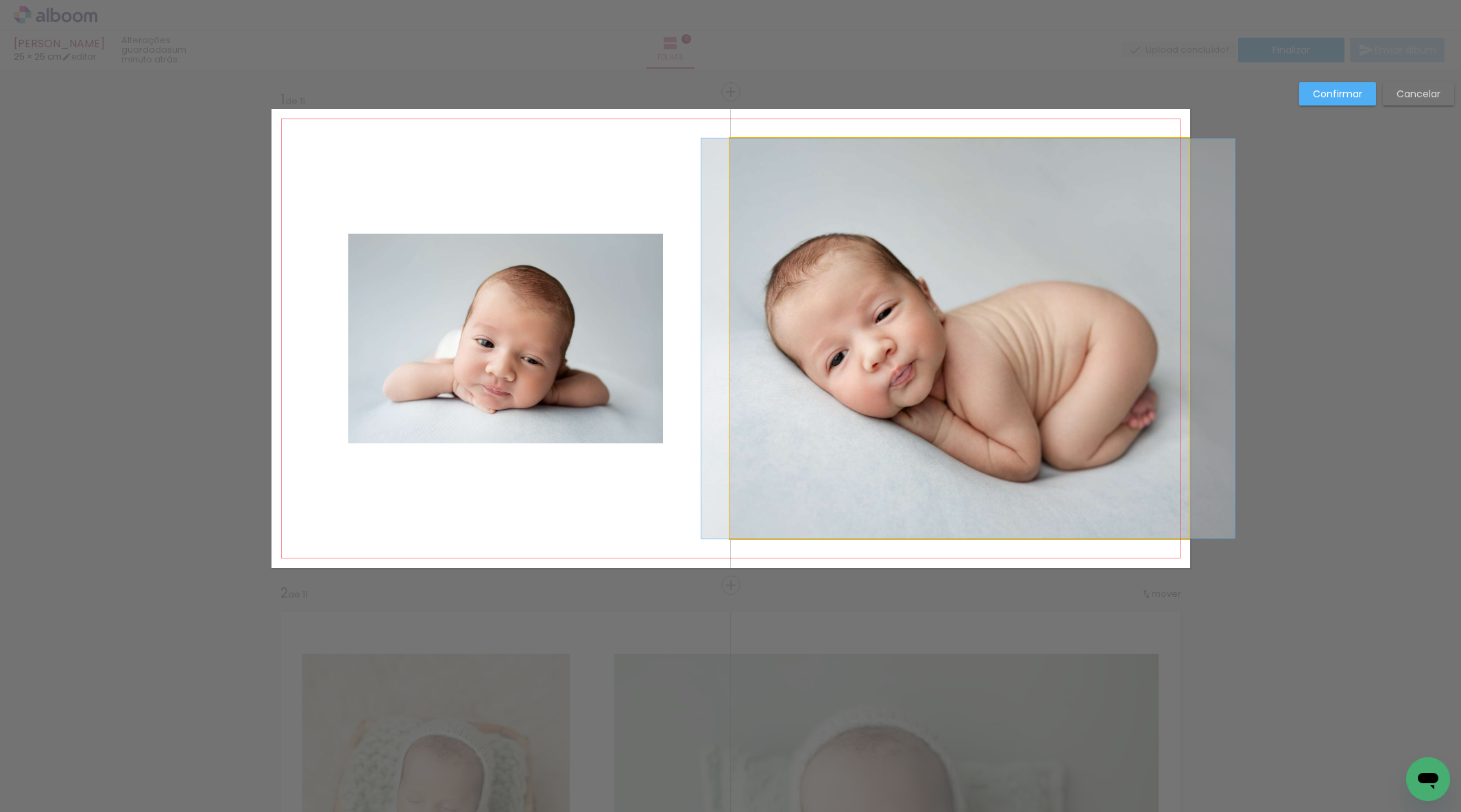
click at [960, 302] on quentale-photo at bounding box center [959, 338] width 459 height 400
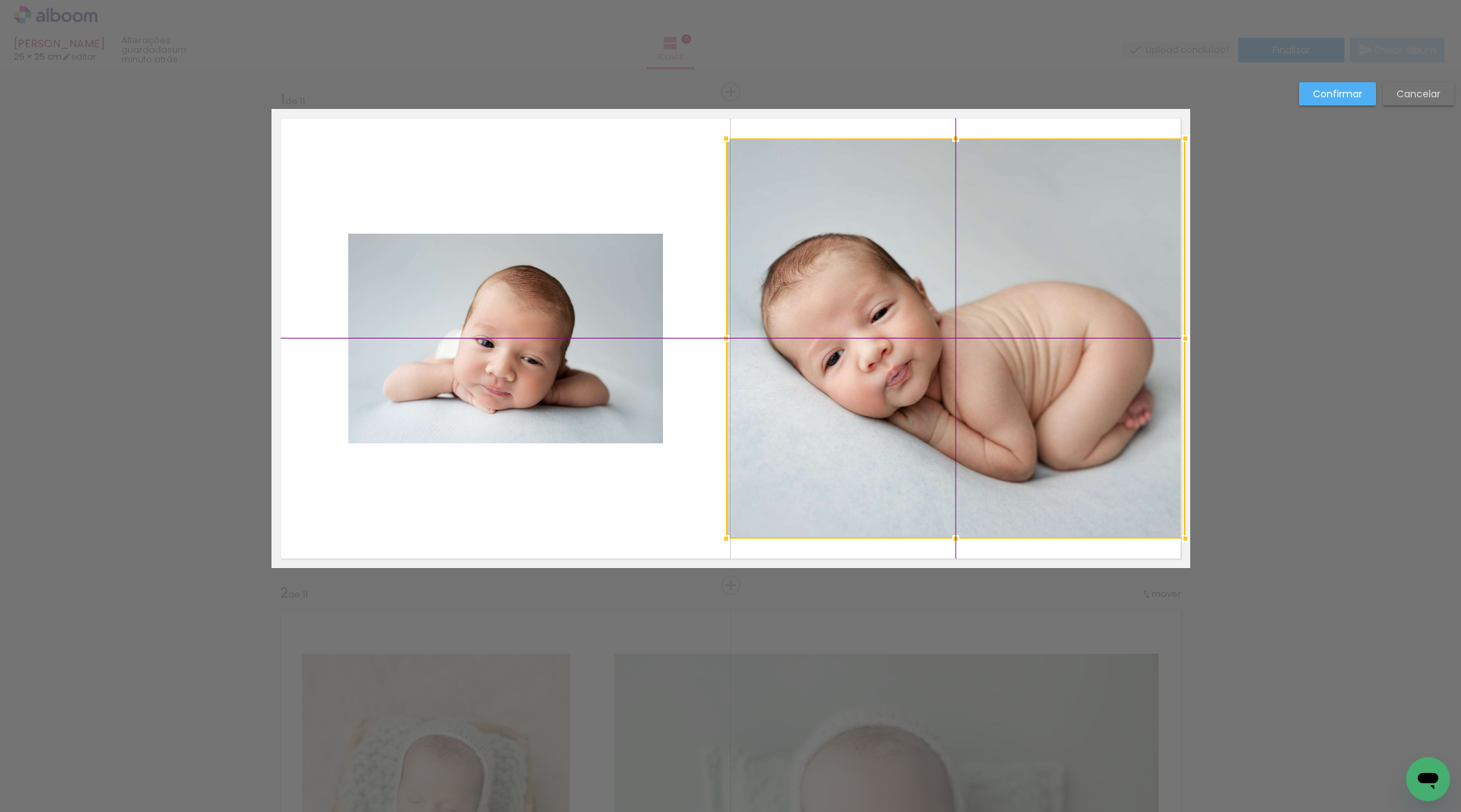
drag, startPoint x: 965, startPoint y: 313, endPoint x: 1083, endPoint y: 236, distance: 140.9
click at [968, 316] on div at bounding box center [956, 338] width 459 height 400
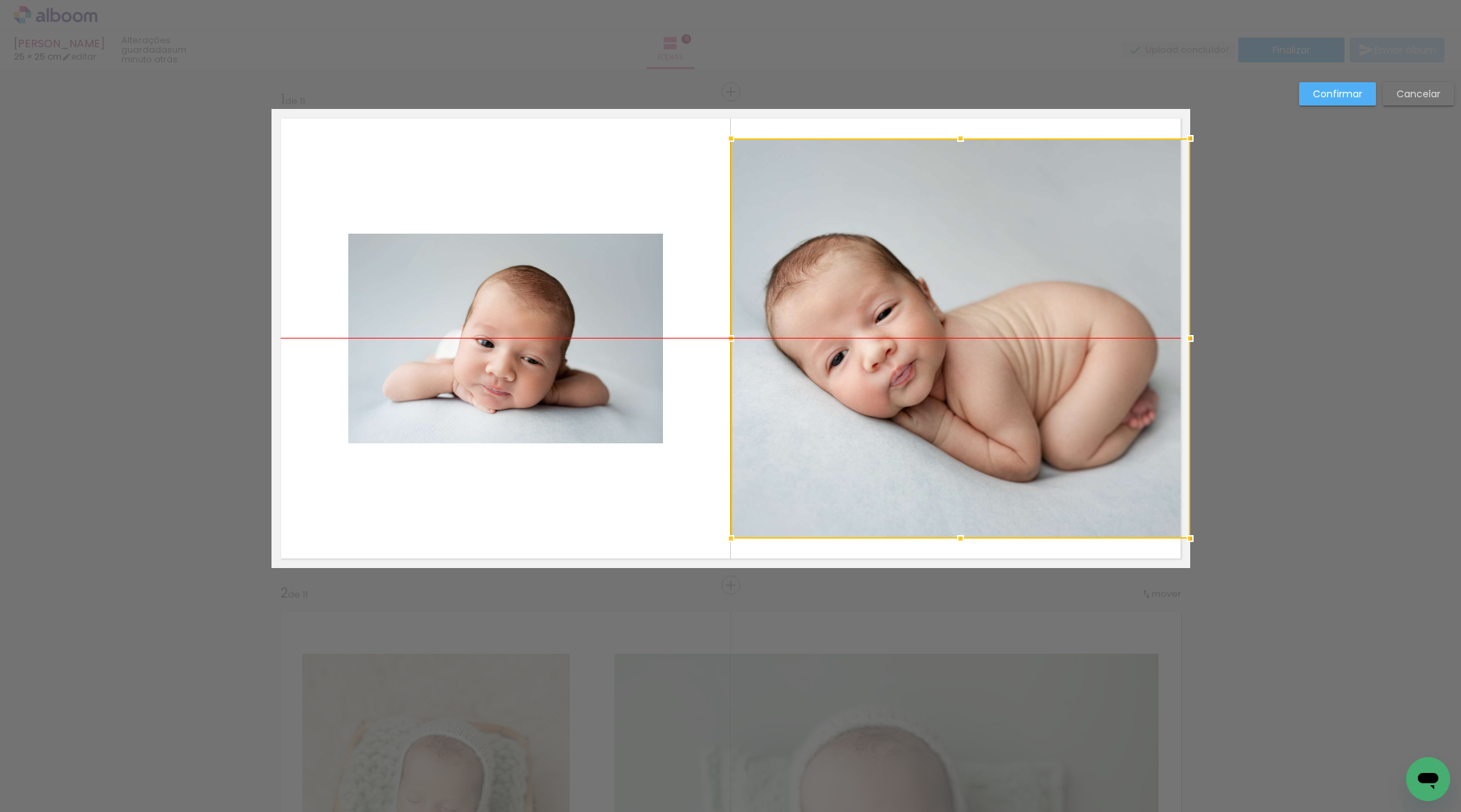
drag, startPoint x: 987, startPoint y: 341, endPoint x: 1010, endPoint y: 338, distance: 23.2
click at [991, 339] on div at bounding box center [960, 338] width 459 height 400
click at [0, 0] on slot "Confirmar" at bounding box center [0, 0] width 0 height 0
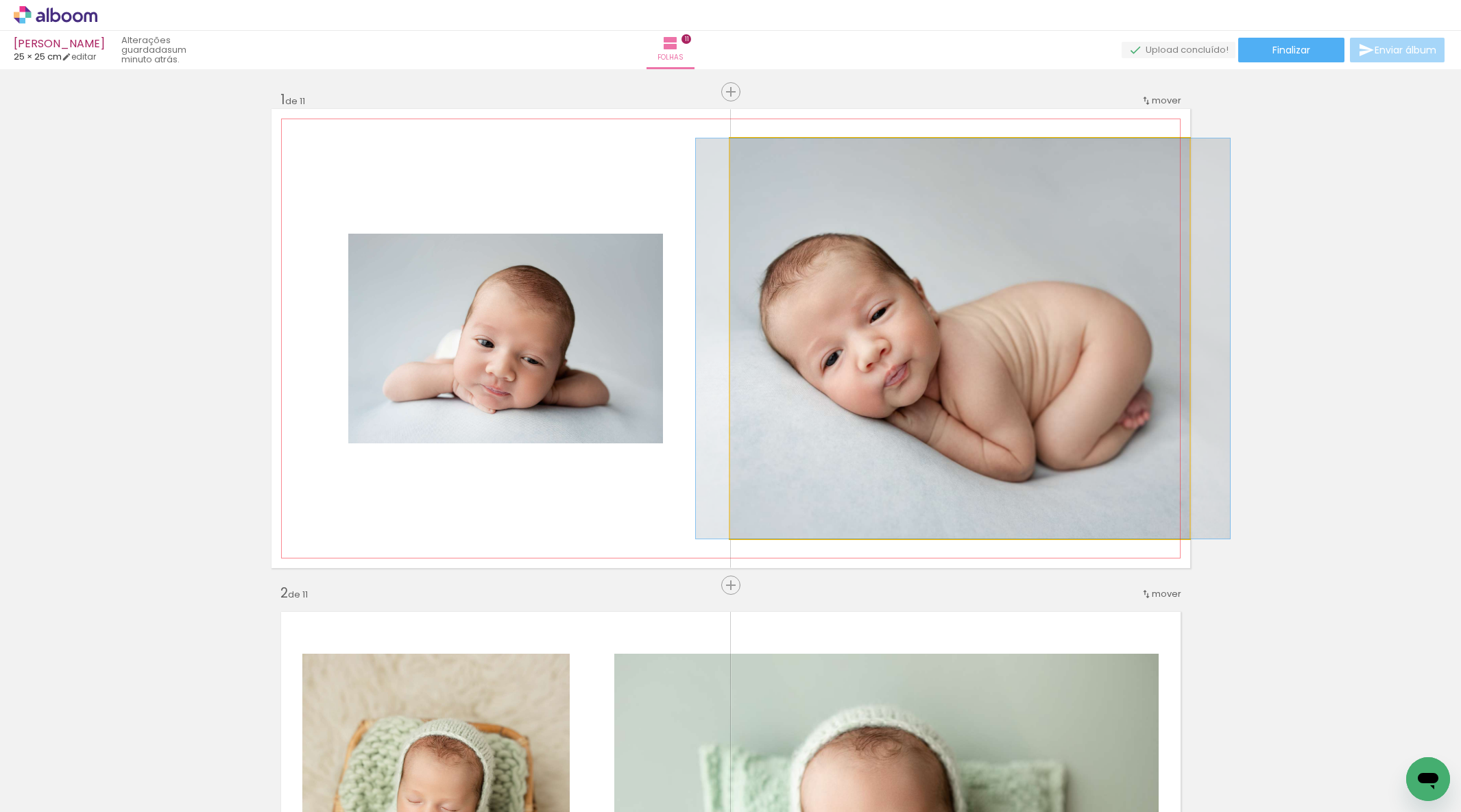
drag, startPoint x: 1008, startPoint y: 332, endPoint x: 1048, endPoint y: 332, distance: 40.0
click at [1003, 332] on div at bounding box center [963, 338] width 534 height 400
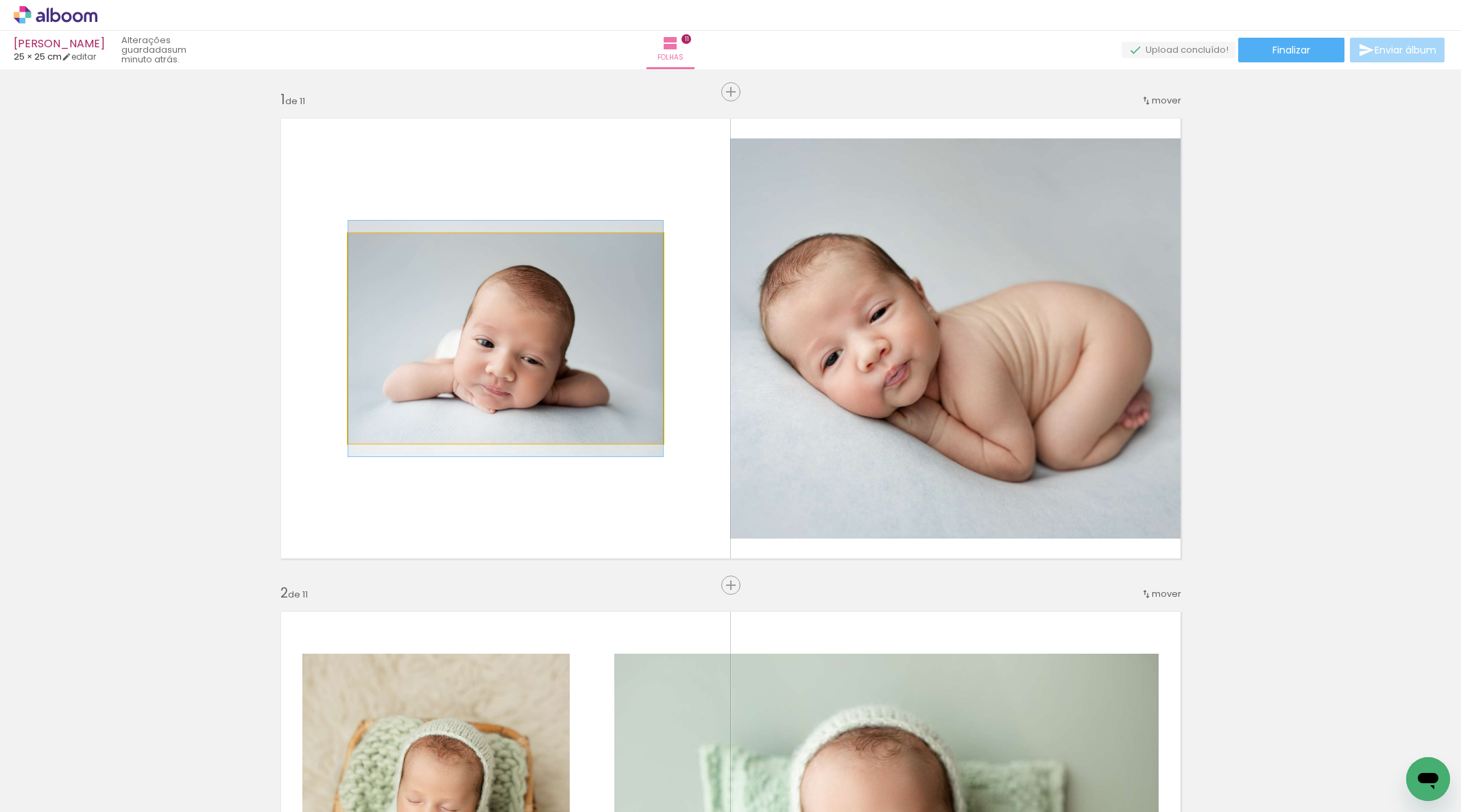
click at [496, 411] on quentale-photo at bounding box center [505, 338] width 315 height 210
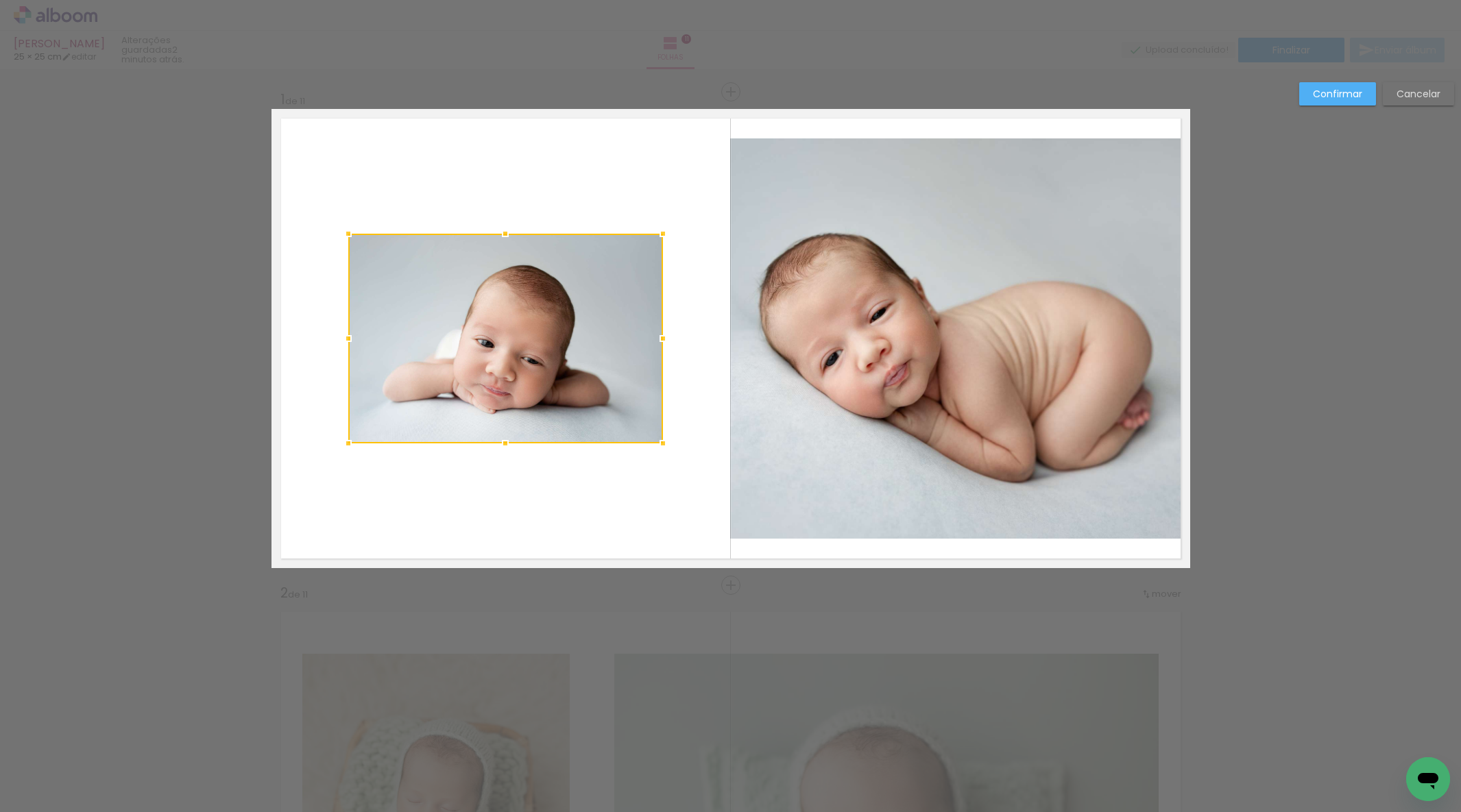
click at [505, 233] on div at bounding box center [504, 233] width 27 height 27
click at [505, 237] on album-spread "1 de 11" at bounding box center [731, 338] width 919 height 459
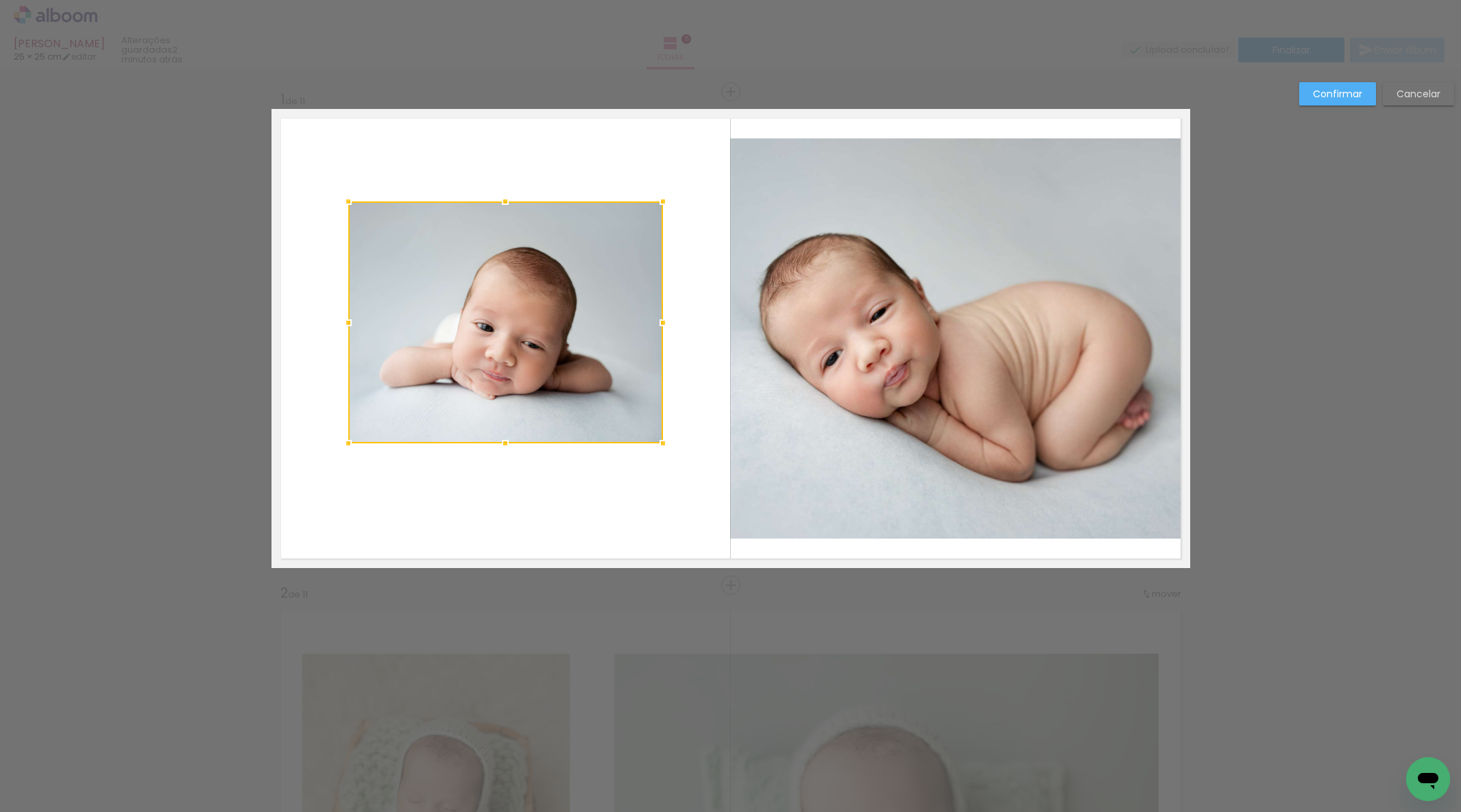
drag, startPoint x: 507, startPoint y: 217, endPoint x: 507, endPoint y: 208, distance: 9.0
click at [507, 203] on div at bounding box center [504, 201] width 27 height 27
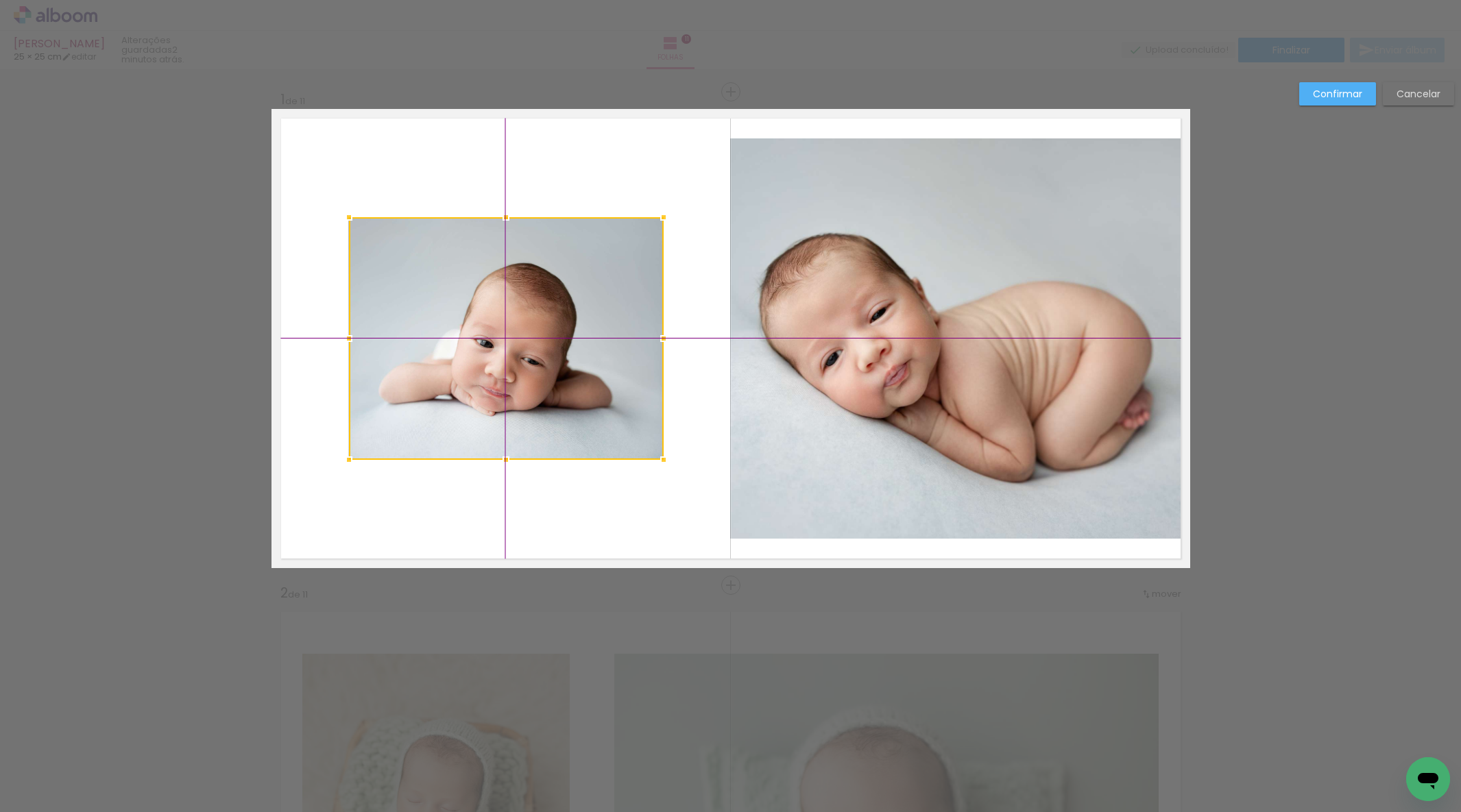
drag, startPoint x: 514, startPoint y: 317, endPoint x: 513, endPoint y: 332, distance: 15.0
click at [513, 332] on div at bounding box center [506, 339] width 315 height 243
click at [1327, 101] on paper-button "Confirmar" at bounding box center [1338, 94] width 77 height 24
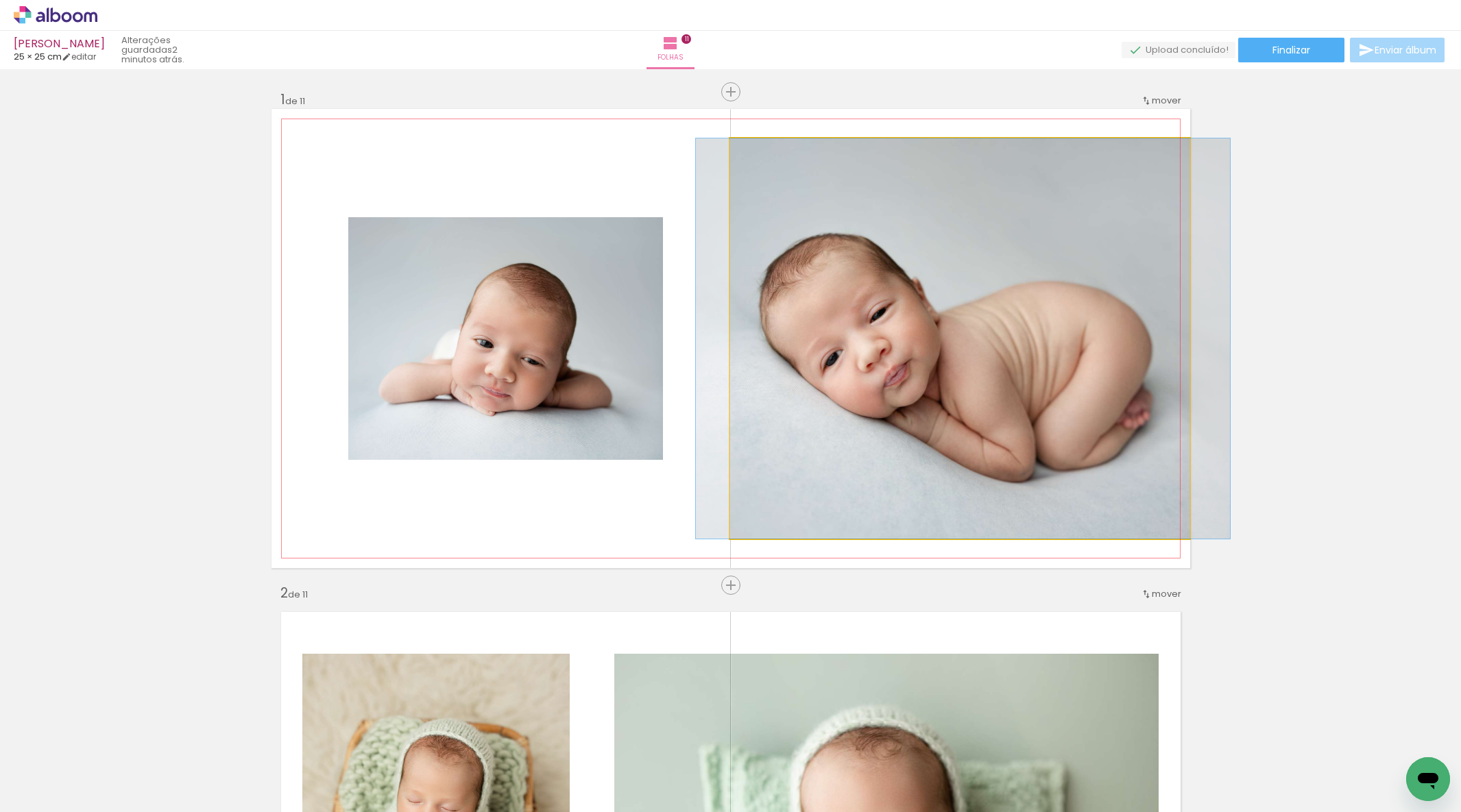
click at [988, 510] on div at bounding box center [963, 338] width 534 height 400
click at [988, 510] on quentale-photo at bounding box center [959, 338] width 459 height 400
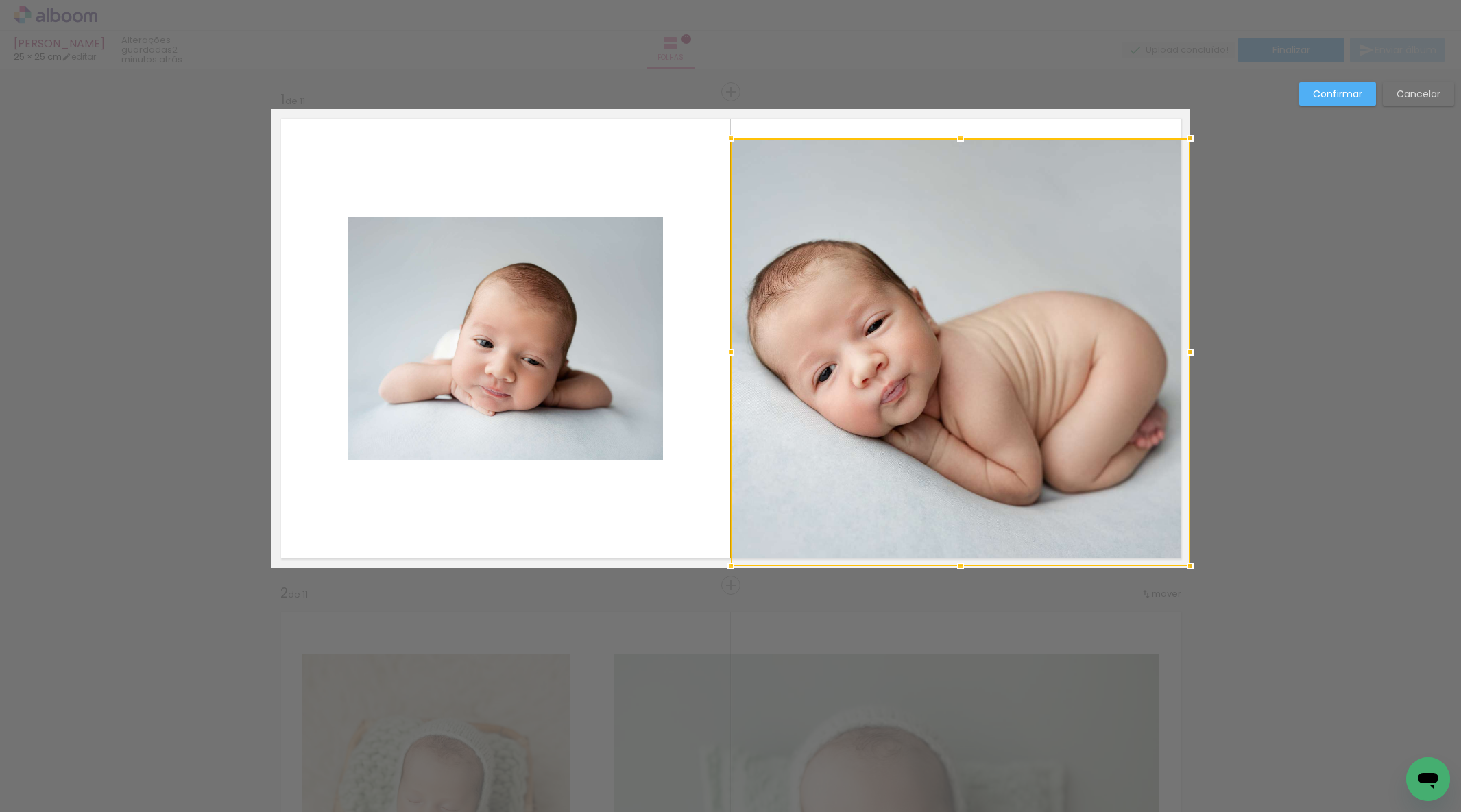
drag, startPoint x: 964, startPoint y: 539, endPoint x: 960, endPoint y: 568, distance: 29.3
click at [959, 571] on div at bounding box center [960, 566] width 27 height 27
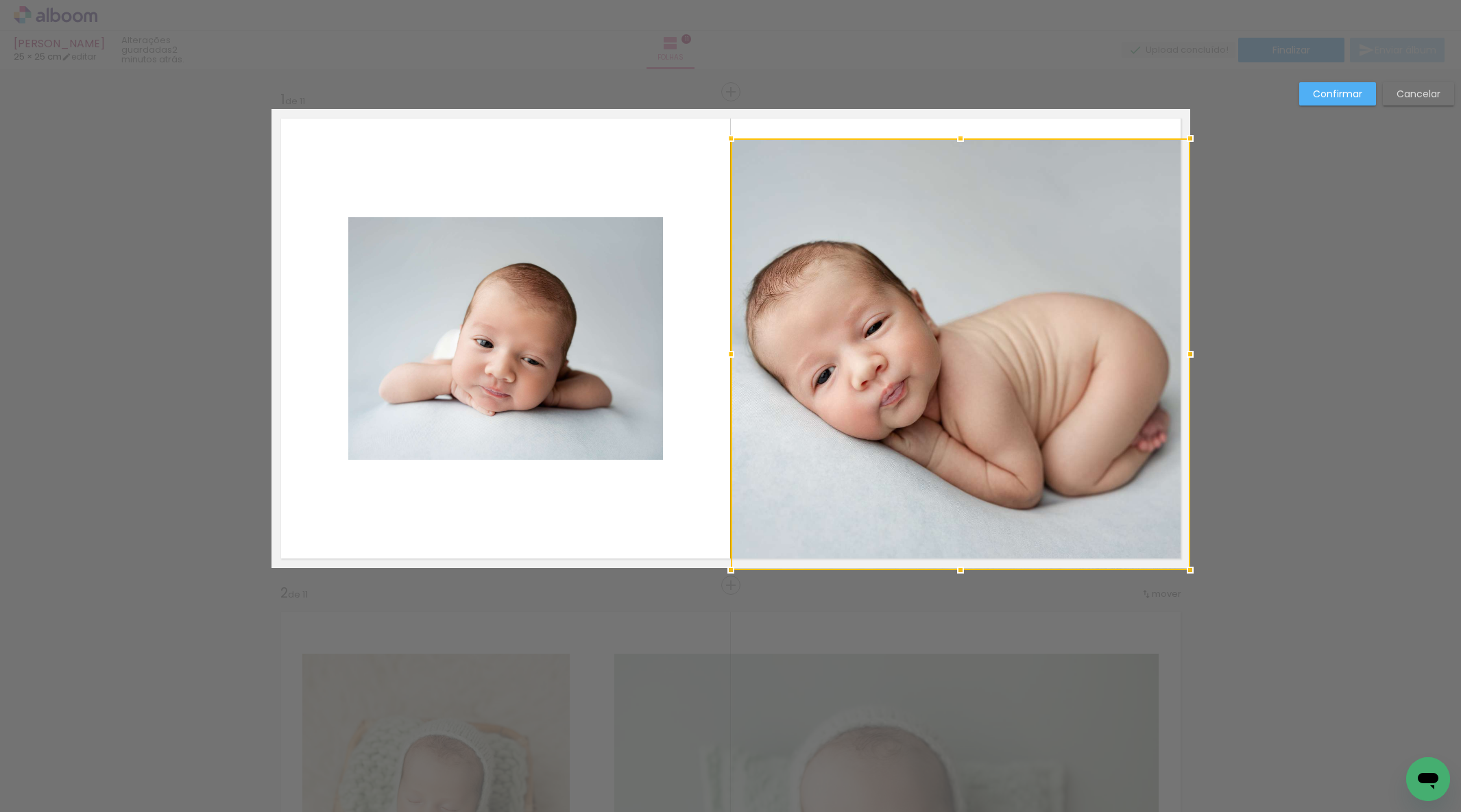
click at [961, 571] on div at bounding box center [960, 570] width 27 height 27
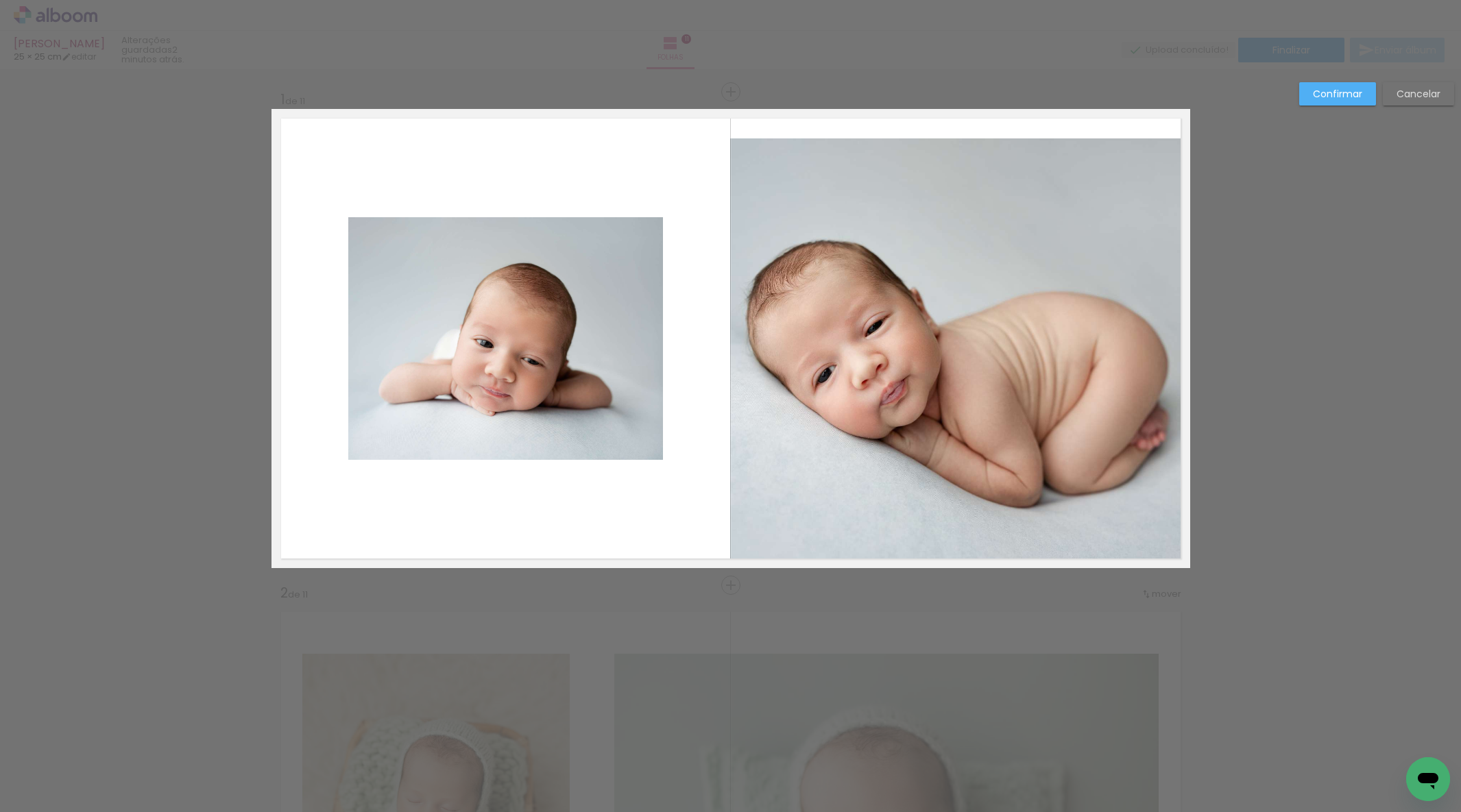
click at [1032, 161] on quentale-photo at bounding box center [959, 353] width 459 height 430
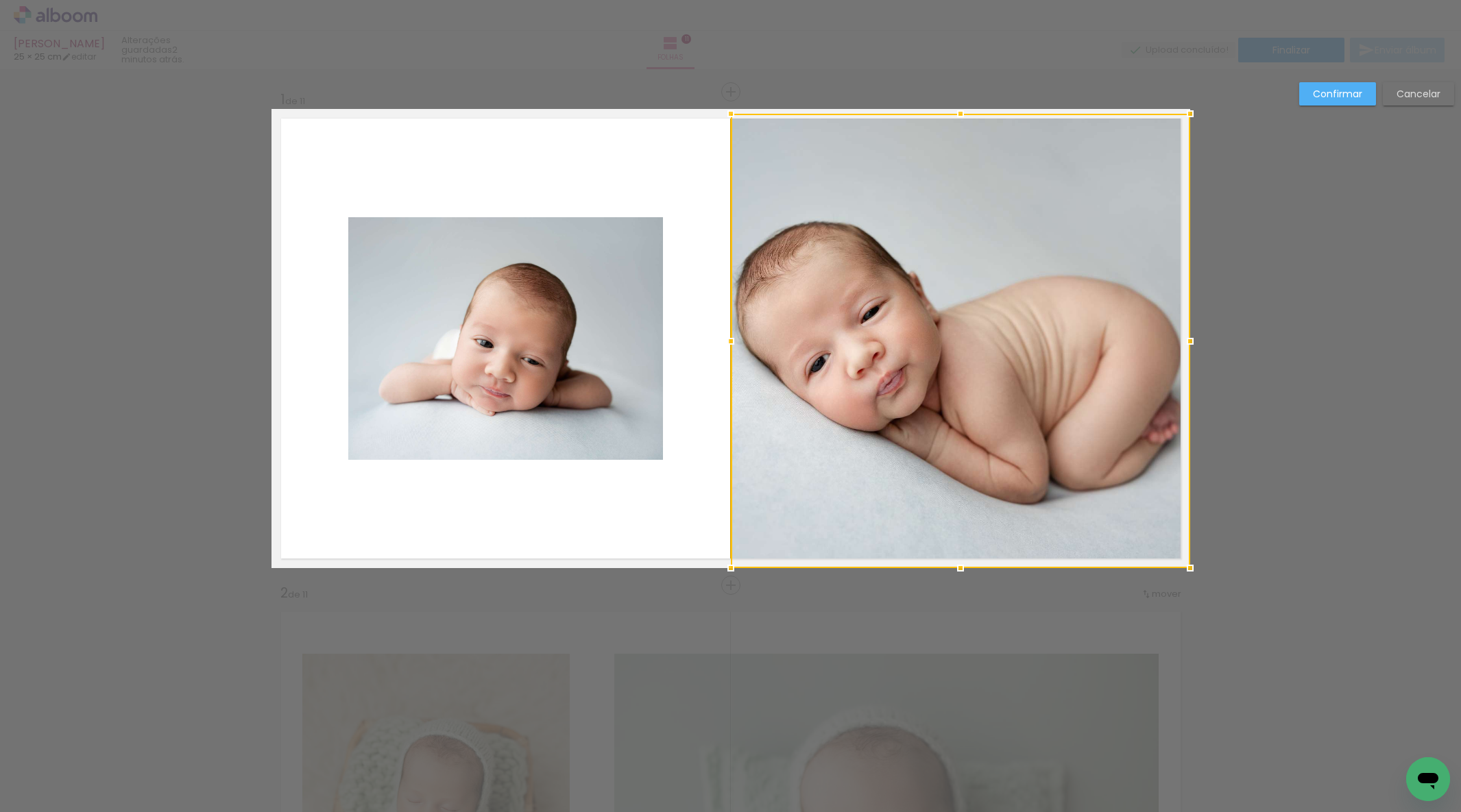
drag, startPoint x: 956, startPoint y: 136, endPoint x: 957, endPoint y: 103, distance: 33.0
click at [957, 103] on div at bounding box center [960, 114] width 27 height 27
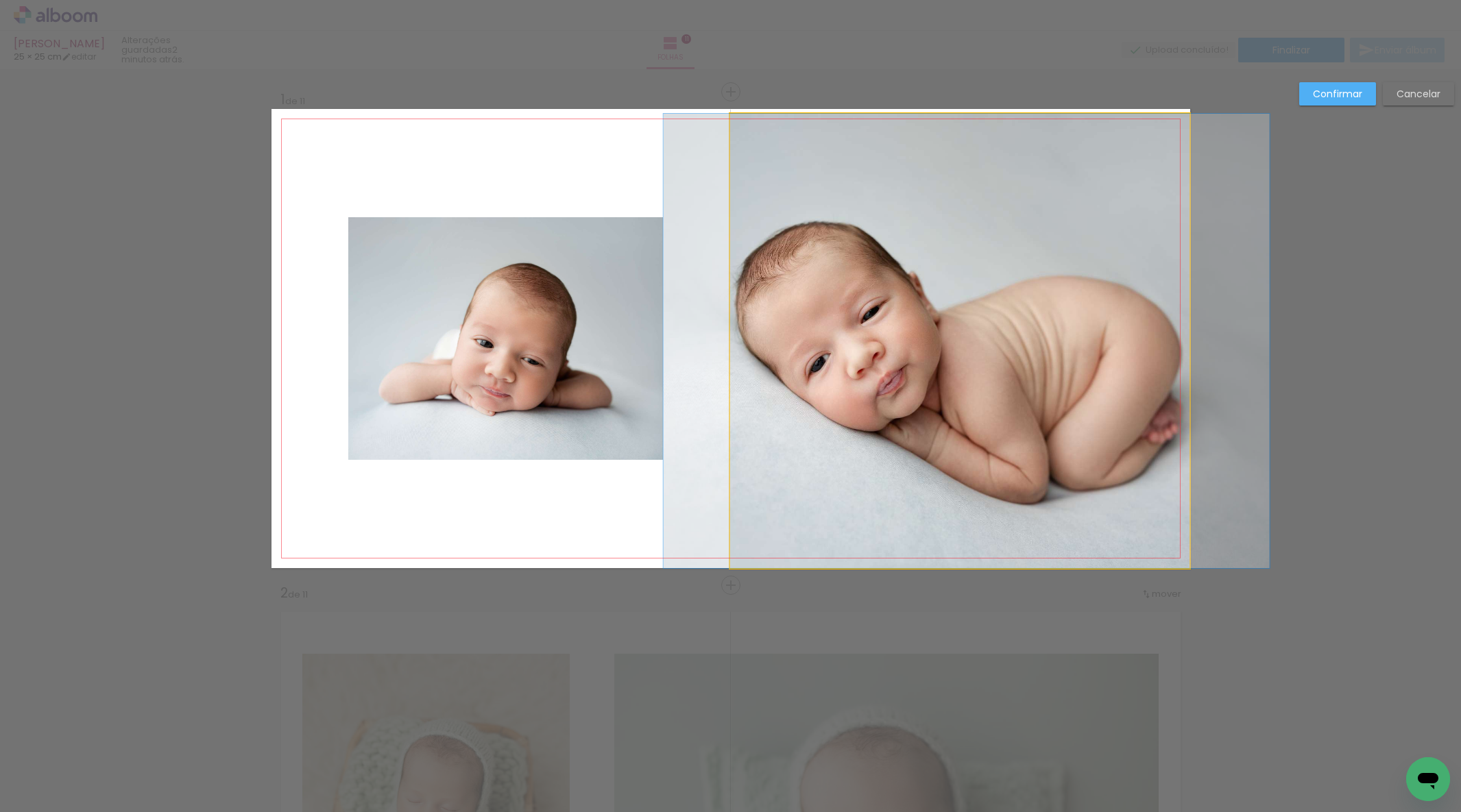
click at [958, 116] on quentale-photo at bounding box center [959, 341] width 459 height 455
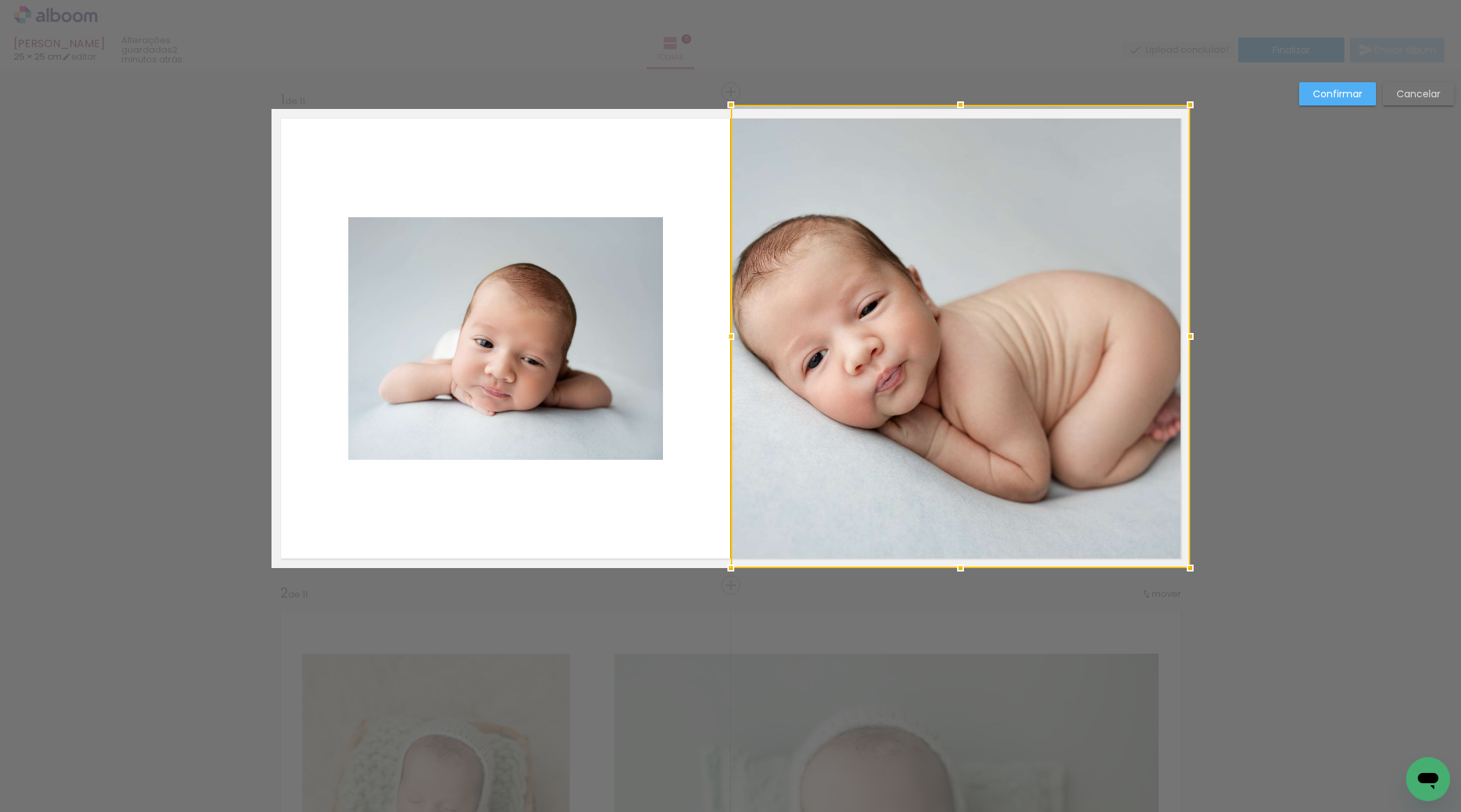
click at [961, 107] on div at bounding box center [960, 104] width 27 height 27
click at [0, 0] on slot "Confirmar" at bounding box center [0, 0] width 0 height 0
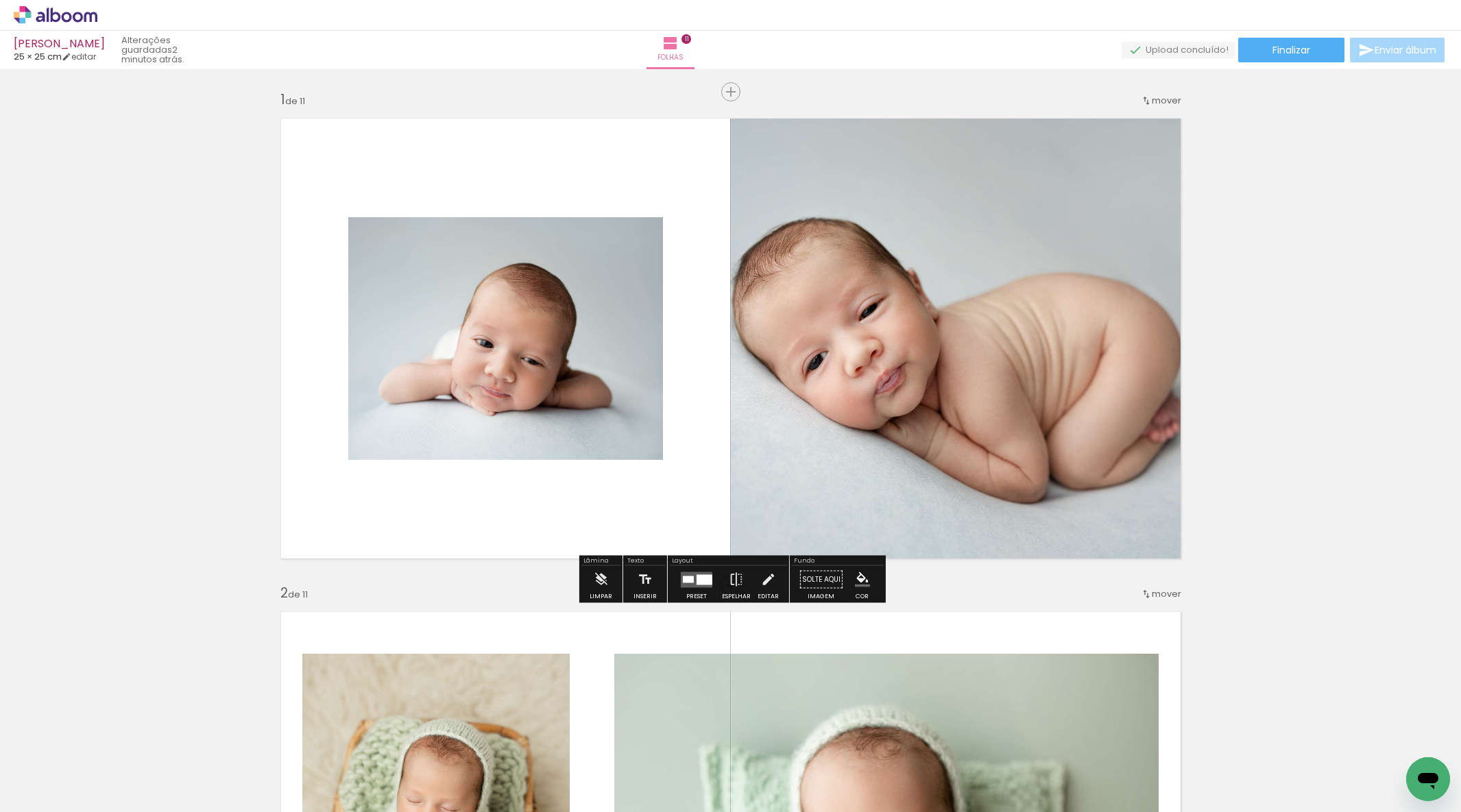
click at [697, 578] on div at bounding box center [705, 580] width 16 height 10
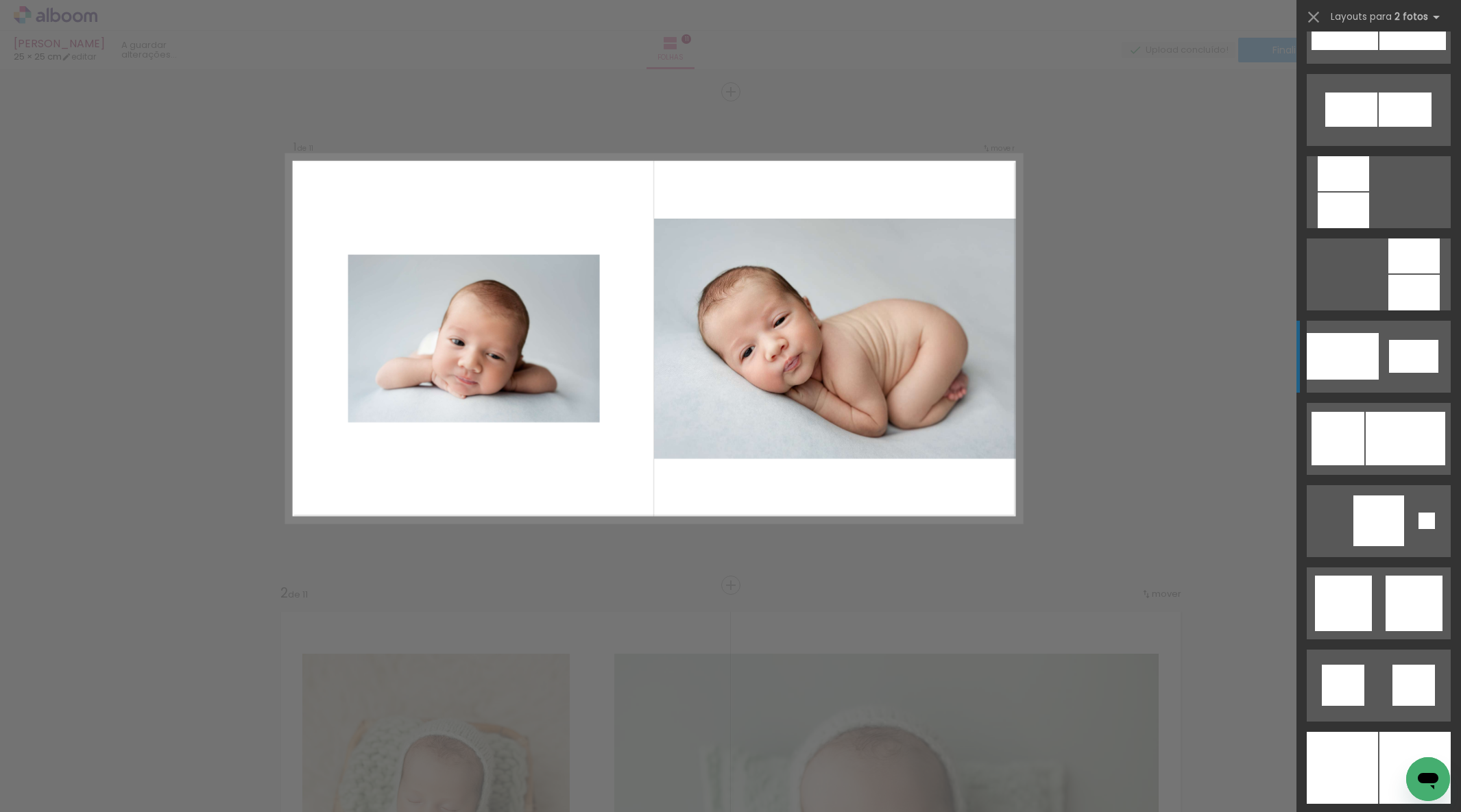
scroll to position [1727, 0]
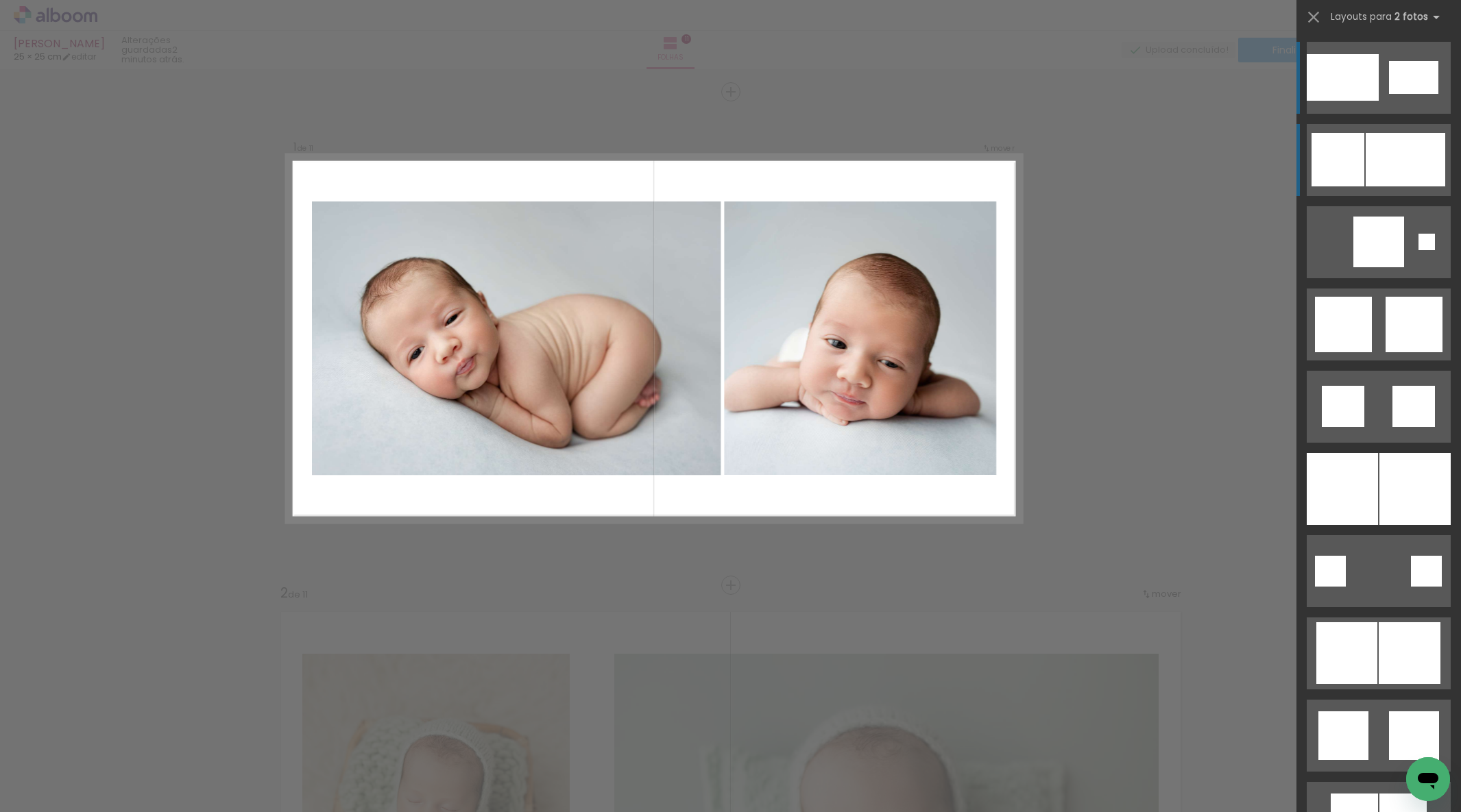
click at [1378, 161] on div at bounding box center [1405, 159] width 80 height 53
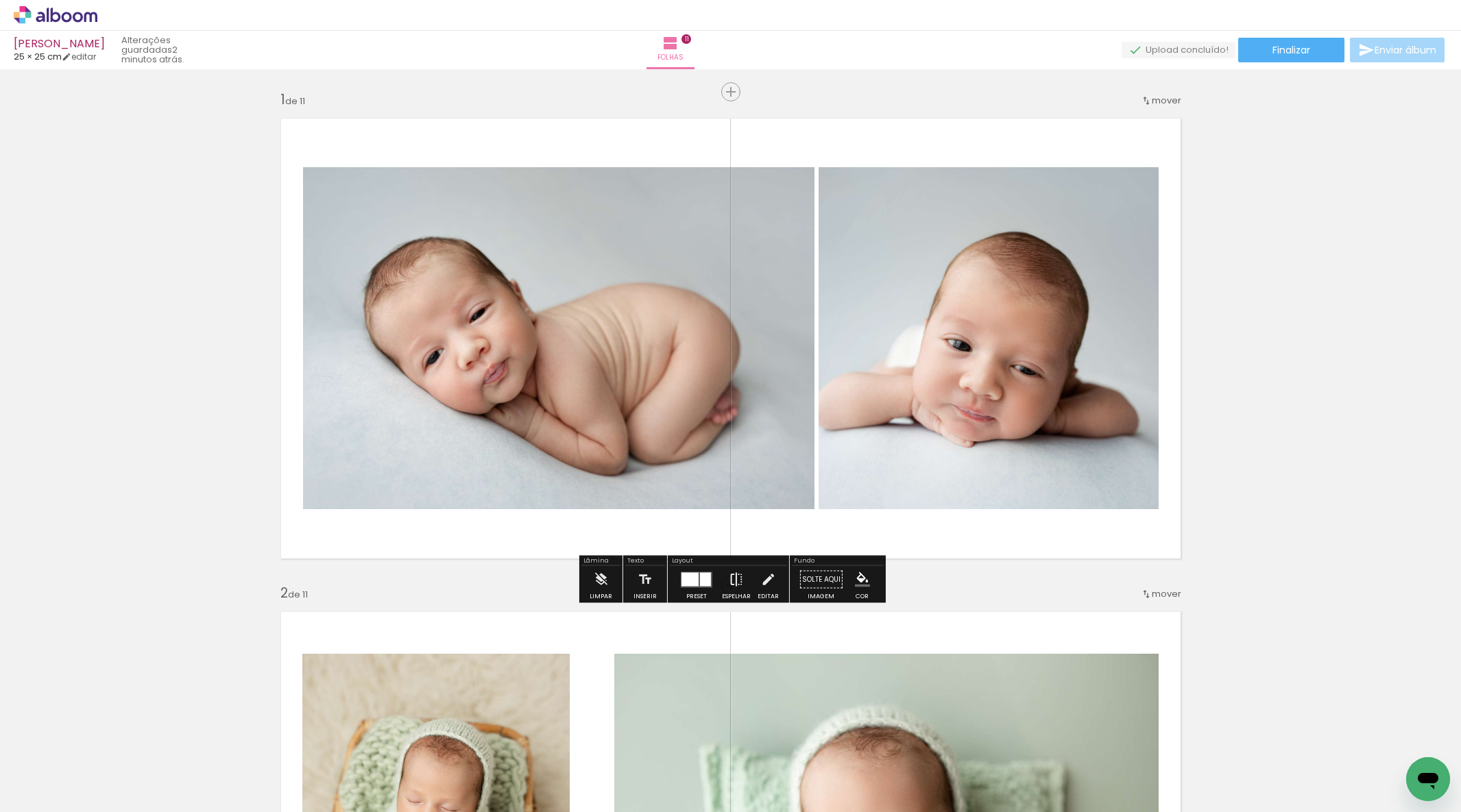
click at [733, 569] on iron-icon at bounding box center [736, 580] width 15 height 27
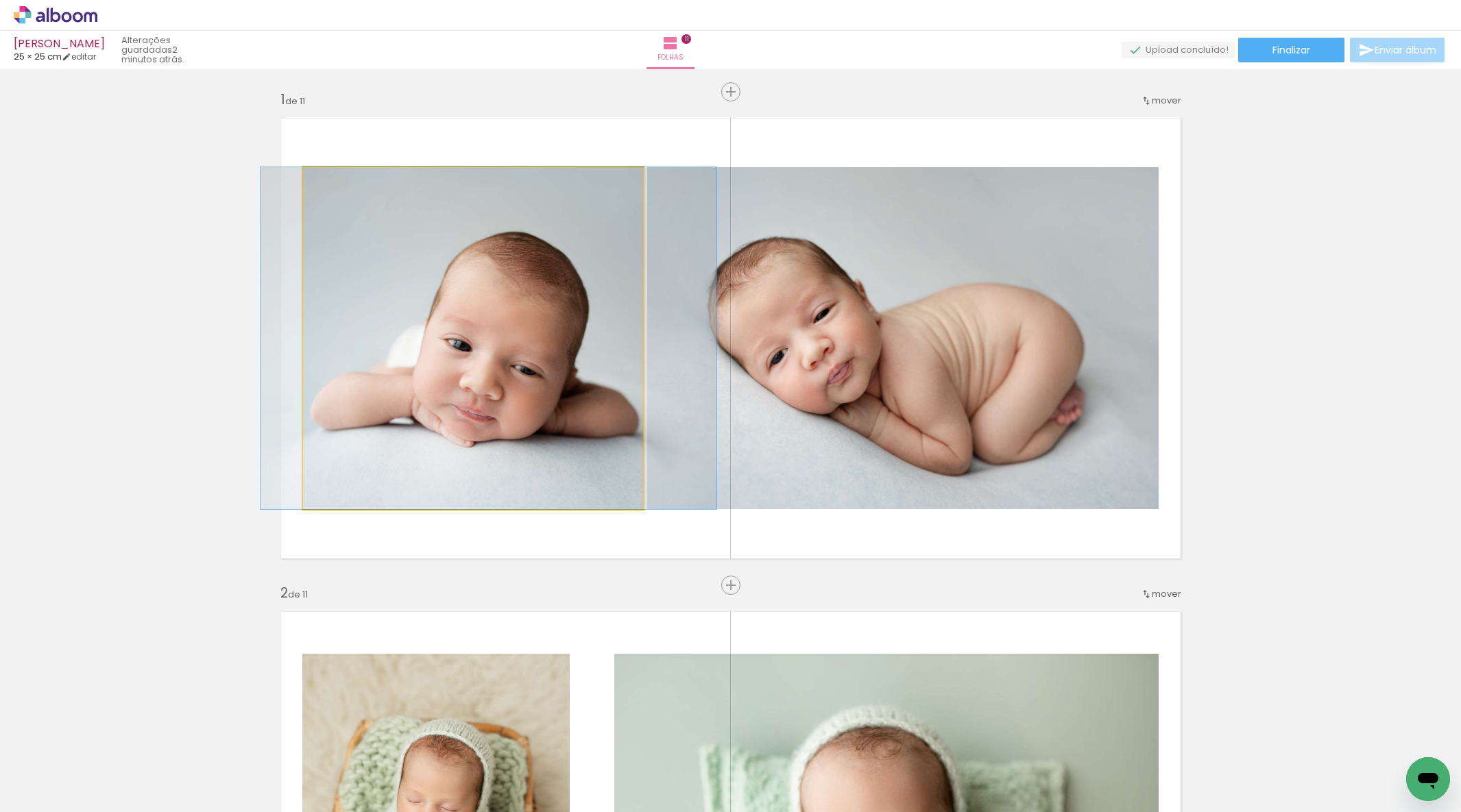
drag, startPoint x: 474, startPoint y: 396, endPoint x: 490, endPoint y: 394, distance: 16.1
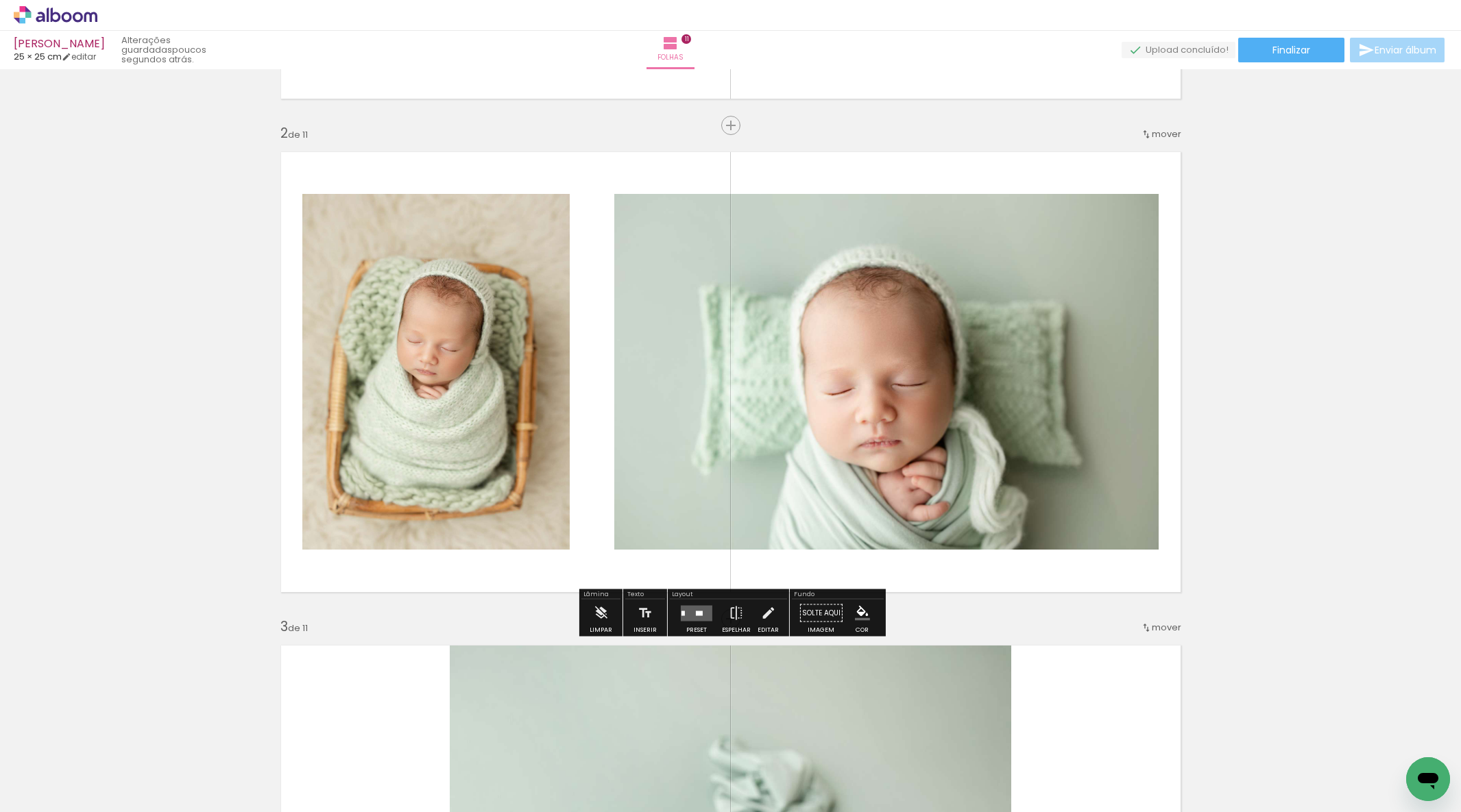
scroll to position [441, 0]
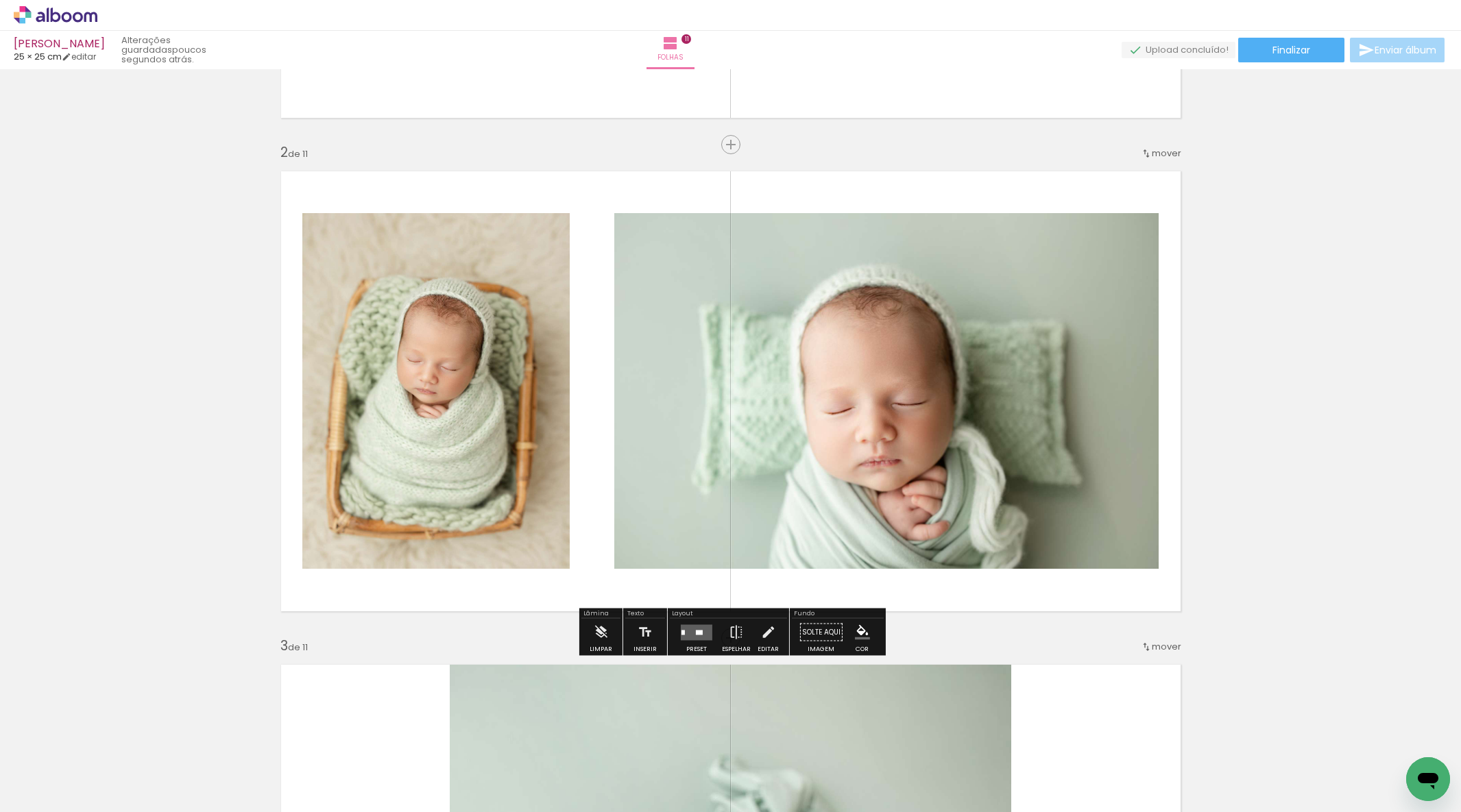
click at [699, 634] on div at bounding box center [699, 632] width 7 height 4
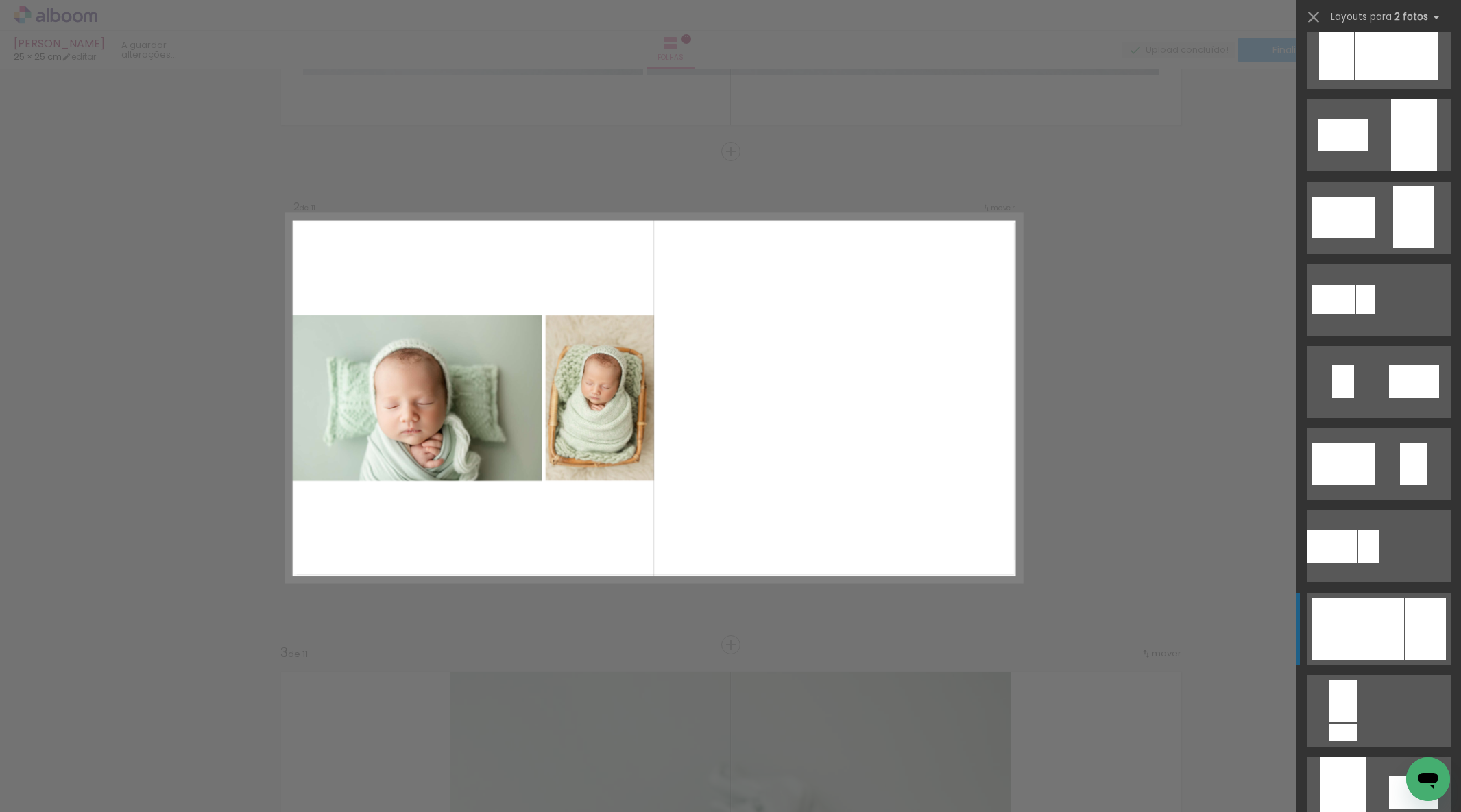
scroll to position [200, 0]
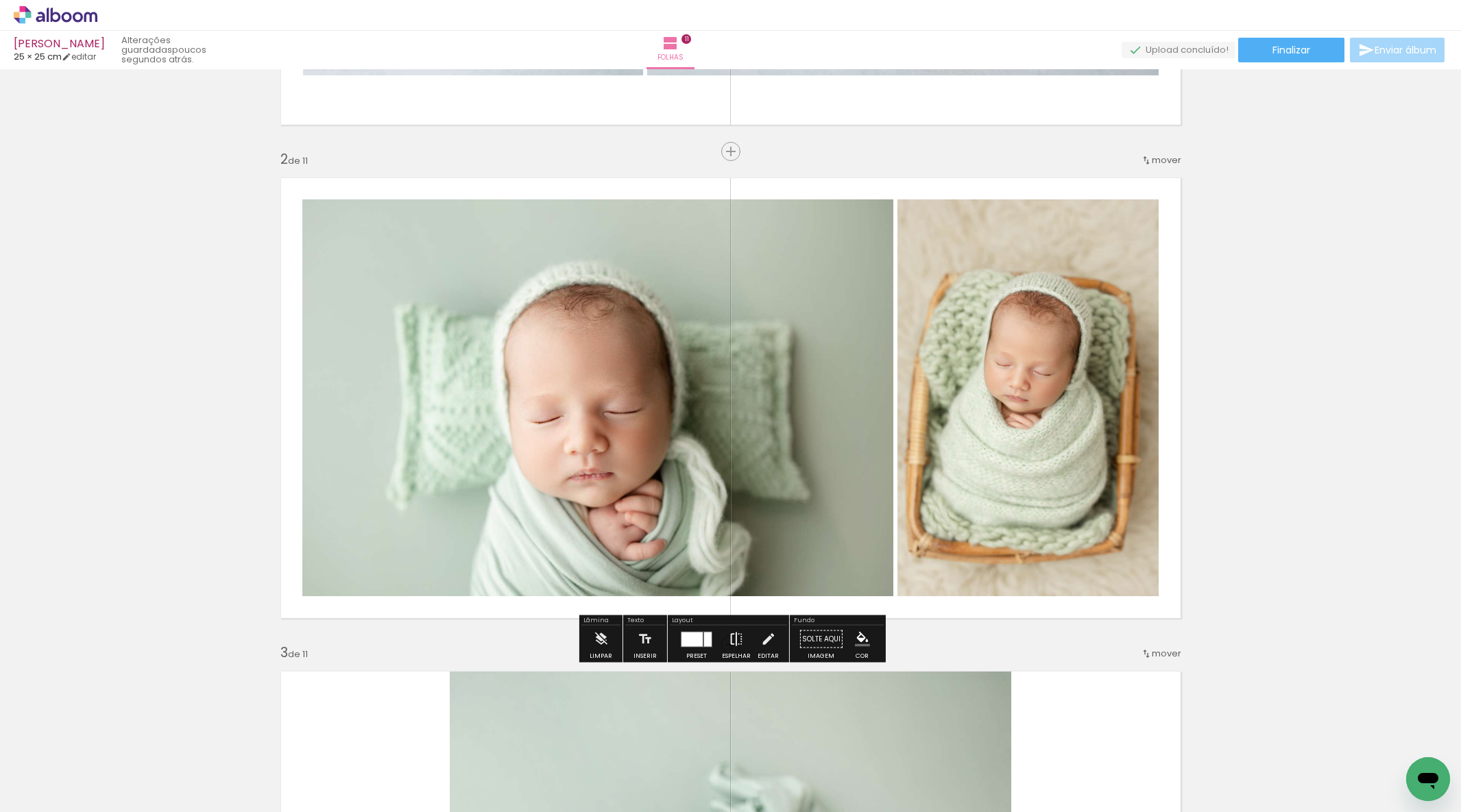
click at [736, 643] on iron-icon at bounding box center [736, 639] width 15 height 27
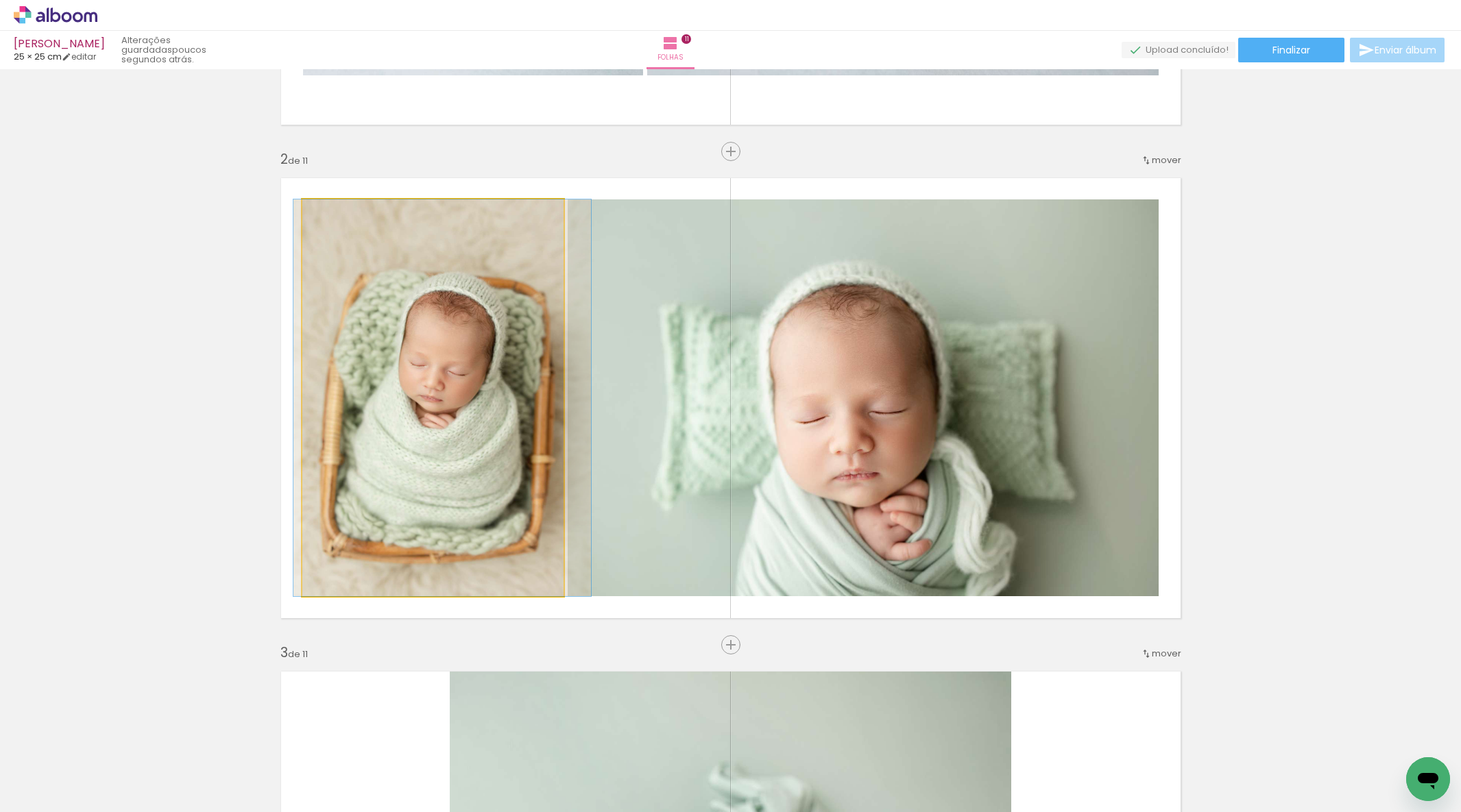
drag, startPoint x: 358, startPoint y: 465, endPoint x: 367, endPoint y: 462, distance: 9.5
click at [367, 462] on div at bounding box center [442, 398] width 297 height 397
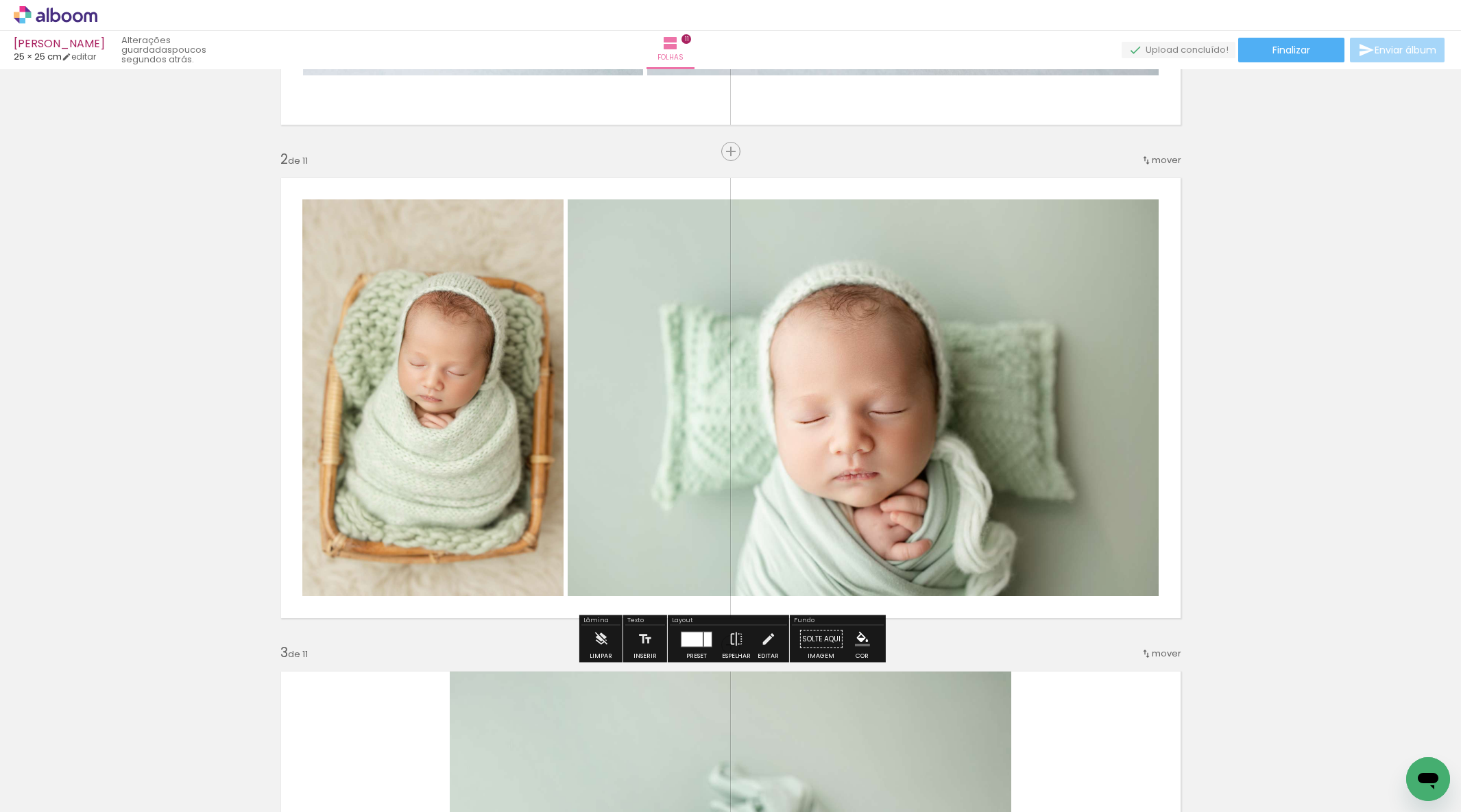
click at [695, 642] on div at bounding box center [692, 639] width 21 height 14
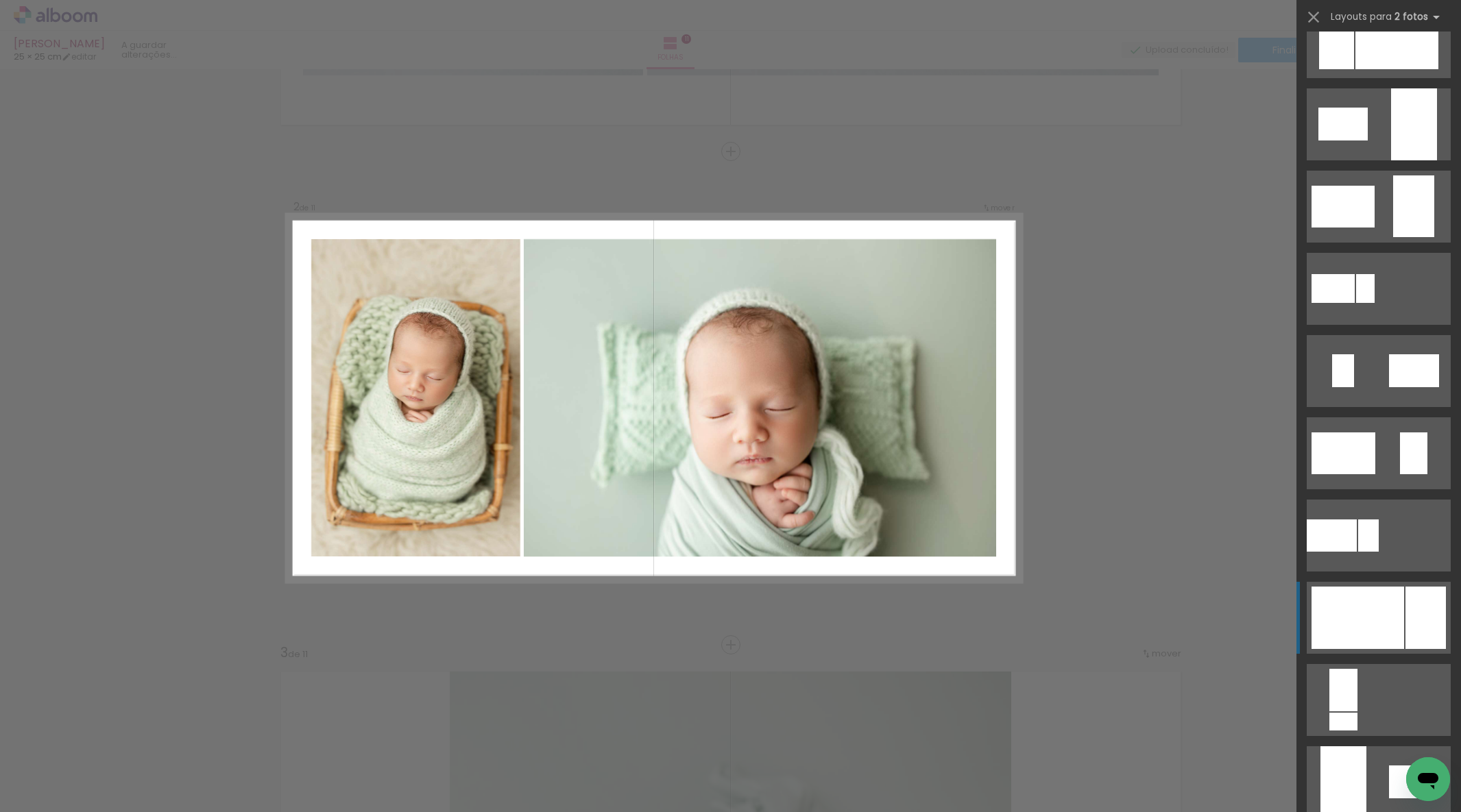
scroll to position [740, 0]
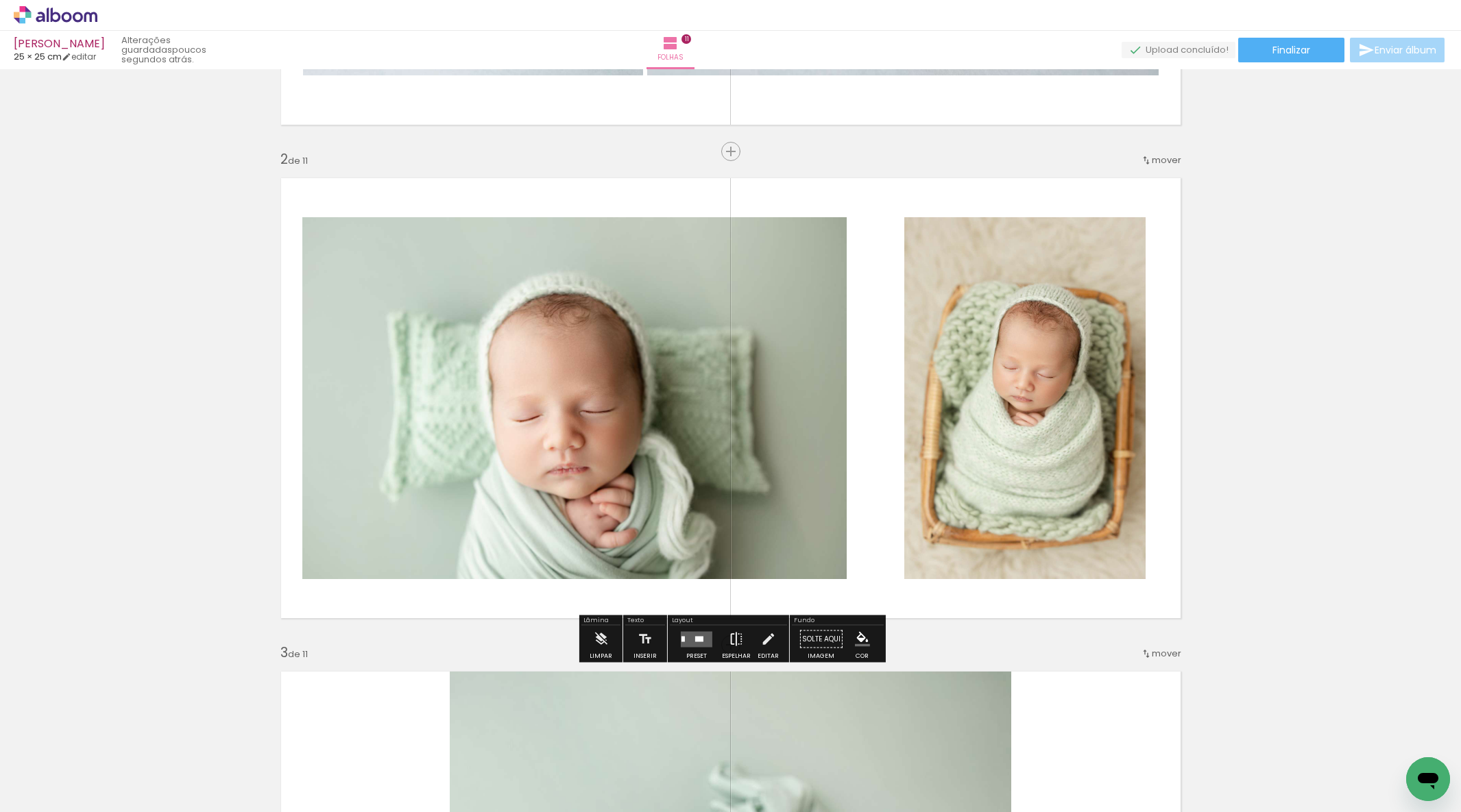
click at [729, 641] on iron-icon at bounding box center [736, 639] width 15 height 27
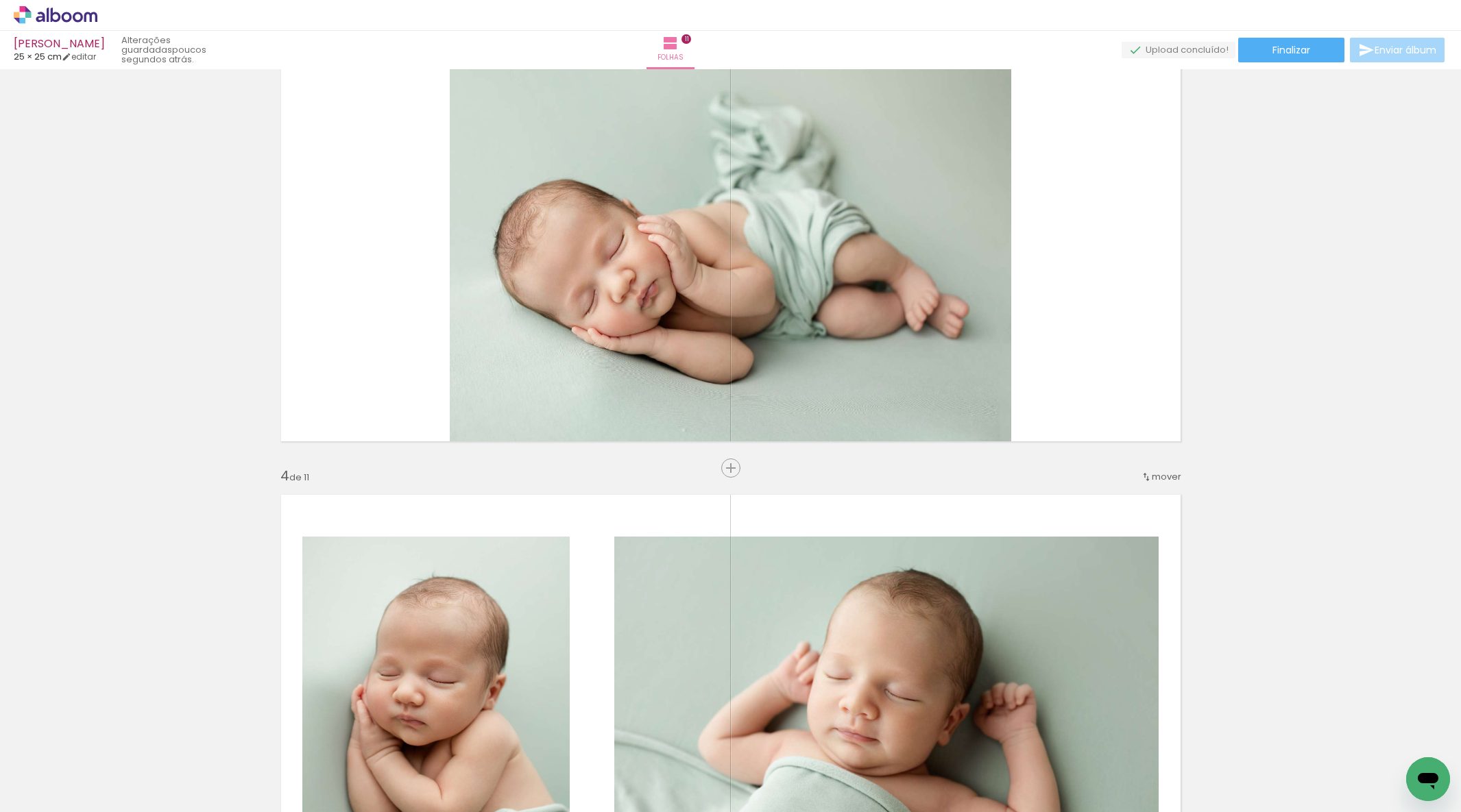
scroll to position [0, 2495]
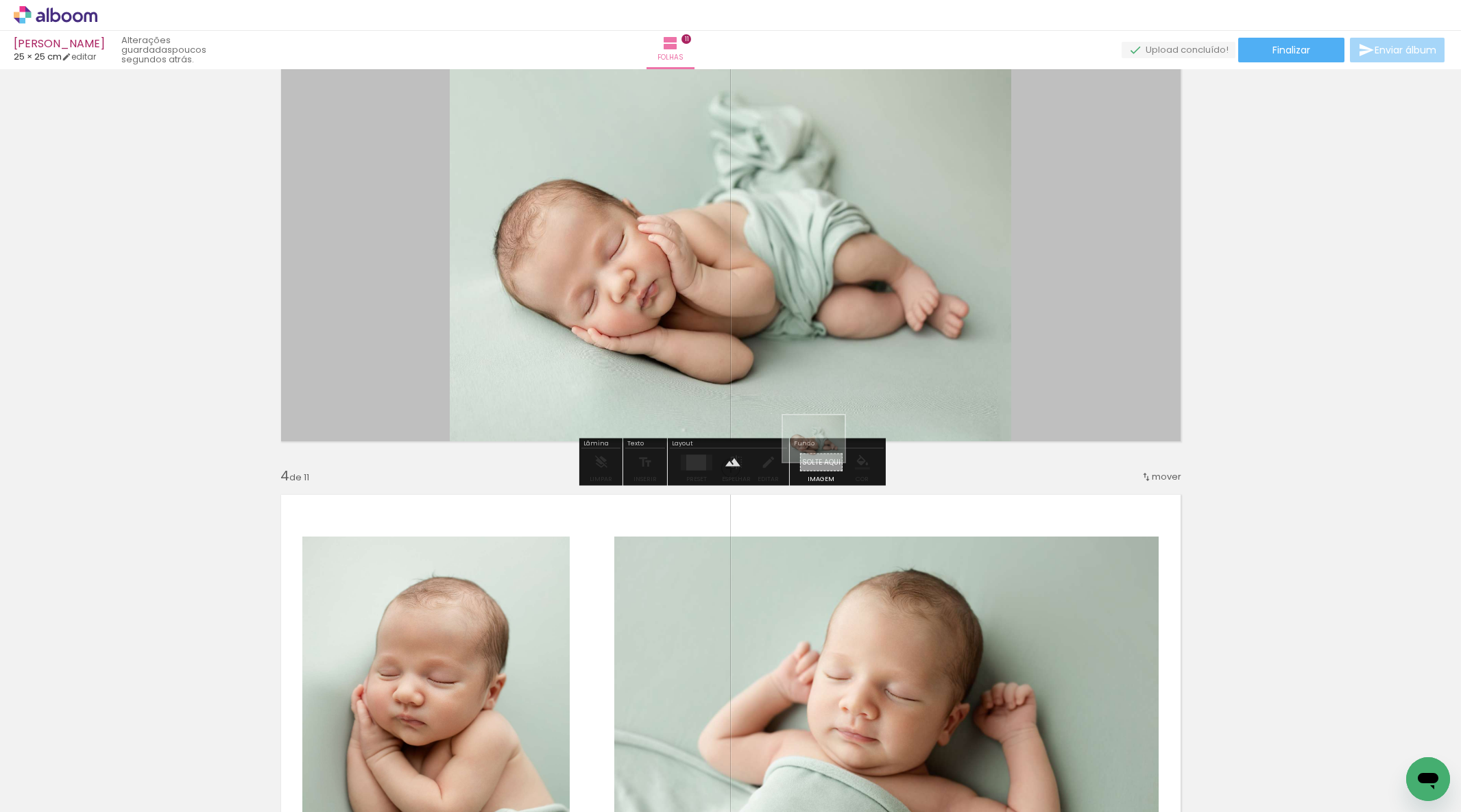
drag, startPoint x: 977, startPoint y: 685, endPoint x: 831, endPoint y: 400, distance: 320.2
click at [824, 456] on quentale-workspace at bounding box center [730, 406] width 1461 height 812
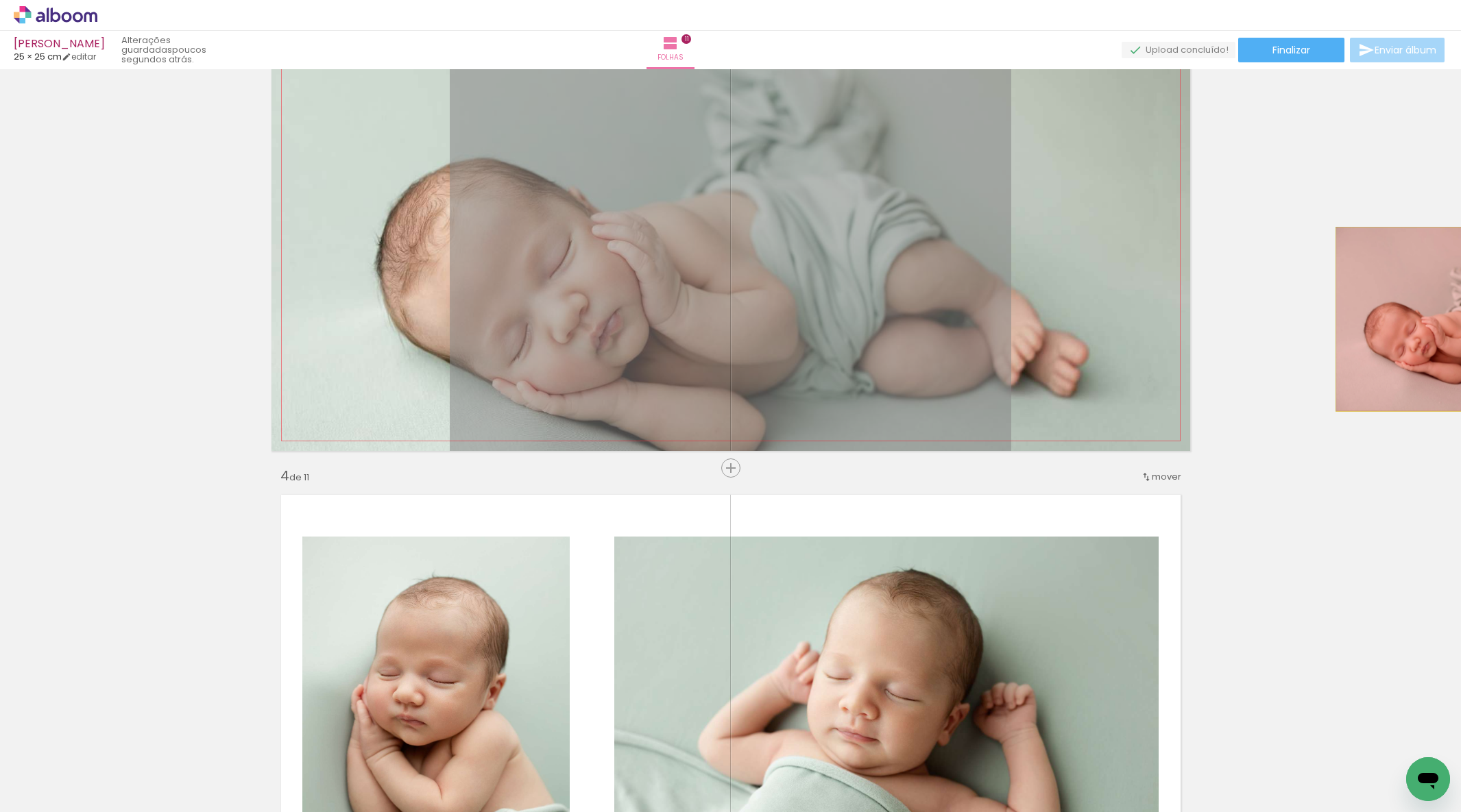
drag, startPoint x: 822, startPoint y: 361, endPoint x: 1448, endPoint y: 319, distance: 627.4
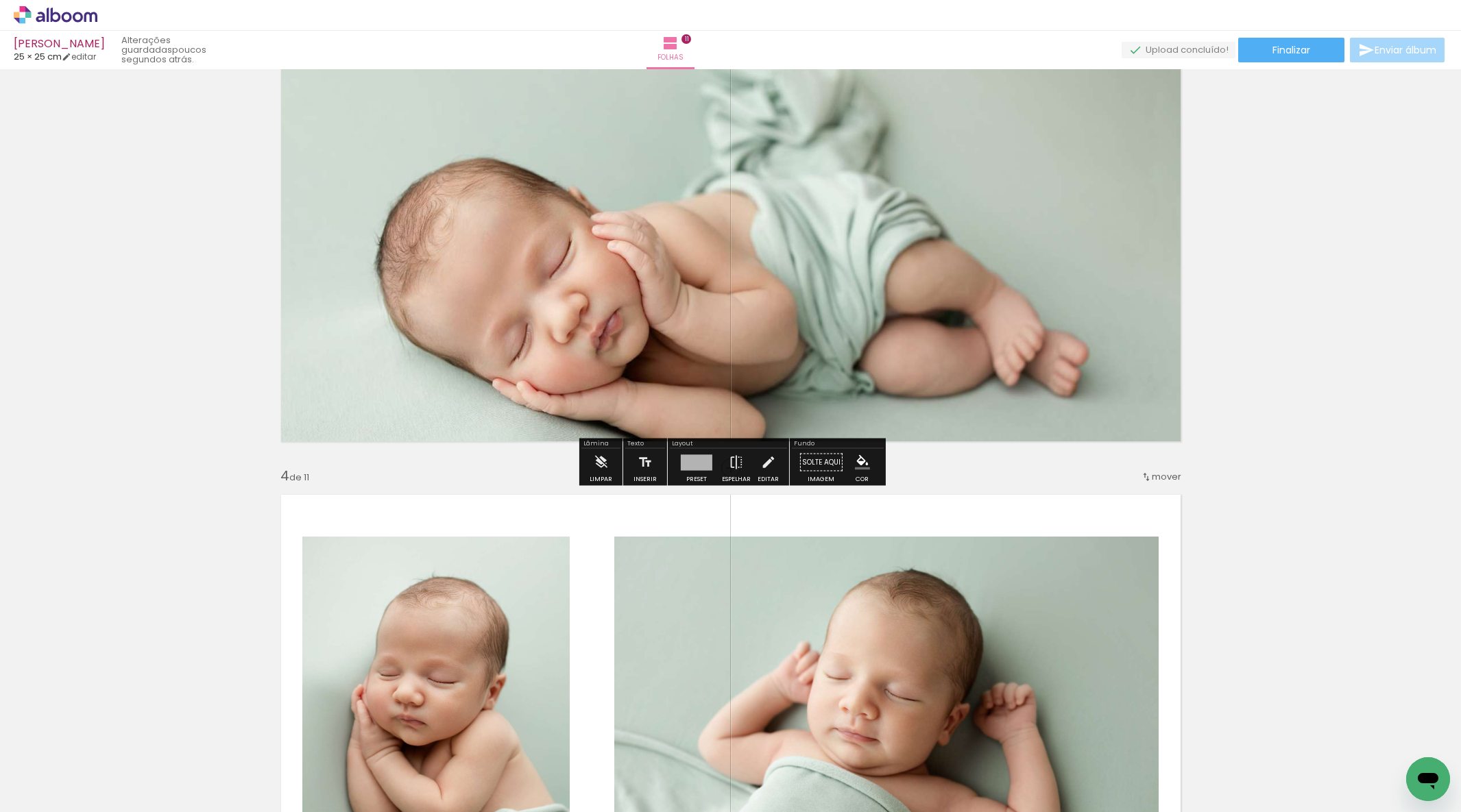
scroll to position [990, 0]
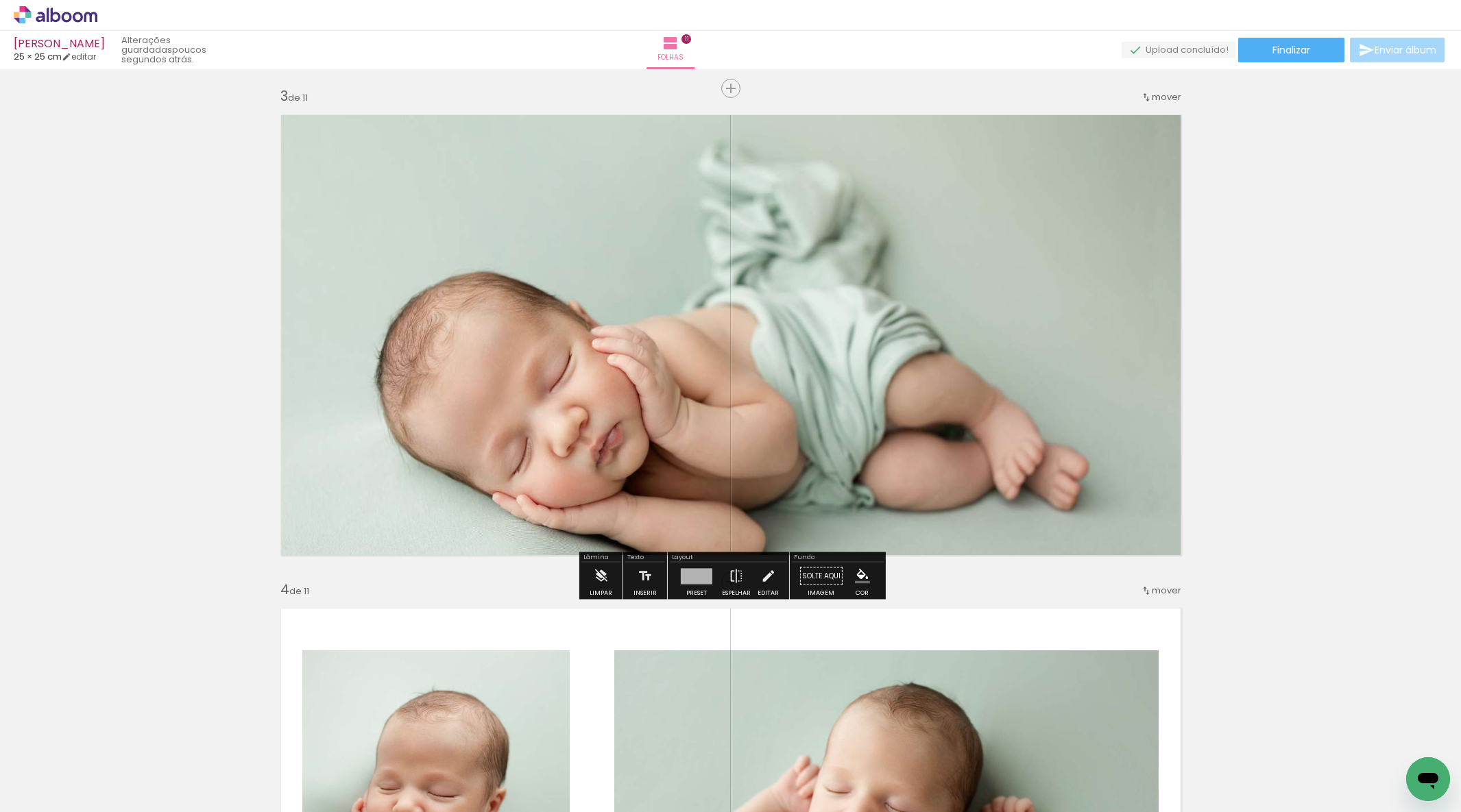
click at [993, 376] on quentale-layouter at bounding box center [731, 335] width 919 height 459
drag, startPoint x: 993, startPoint y: 376, endPoint x: 979, endPoint y: 379, distance: 14.3
click at [993, 376] on div at bounding box center [731, 335] width 919 height 689
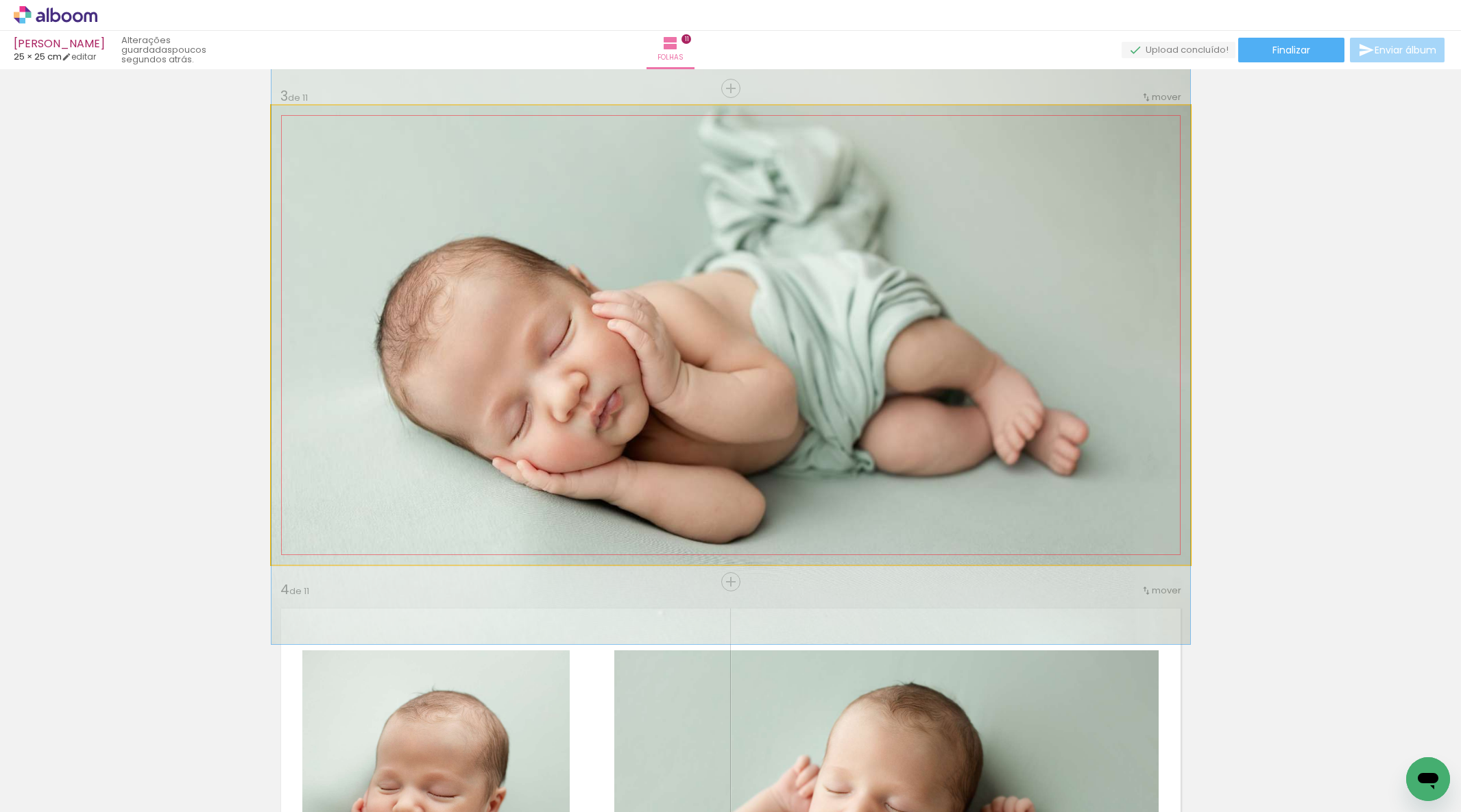
drag, startPoint x: 908, startPoint y: 396, endPoint x: 906, endPoint y: 362, distance: 34.1
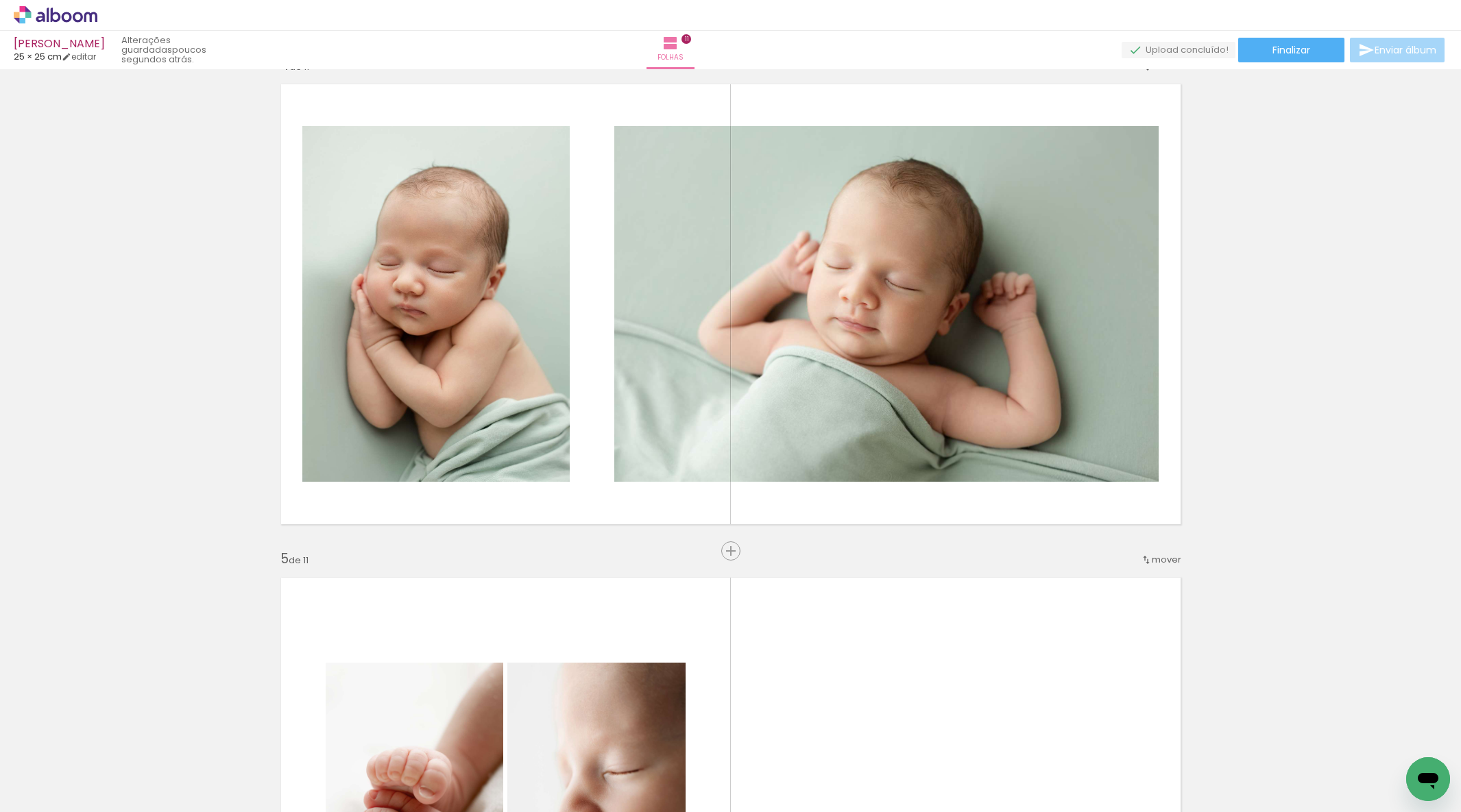
scroll to position [1531, 0]
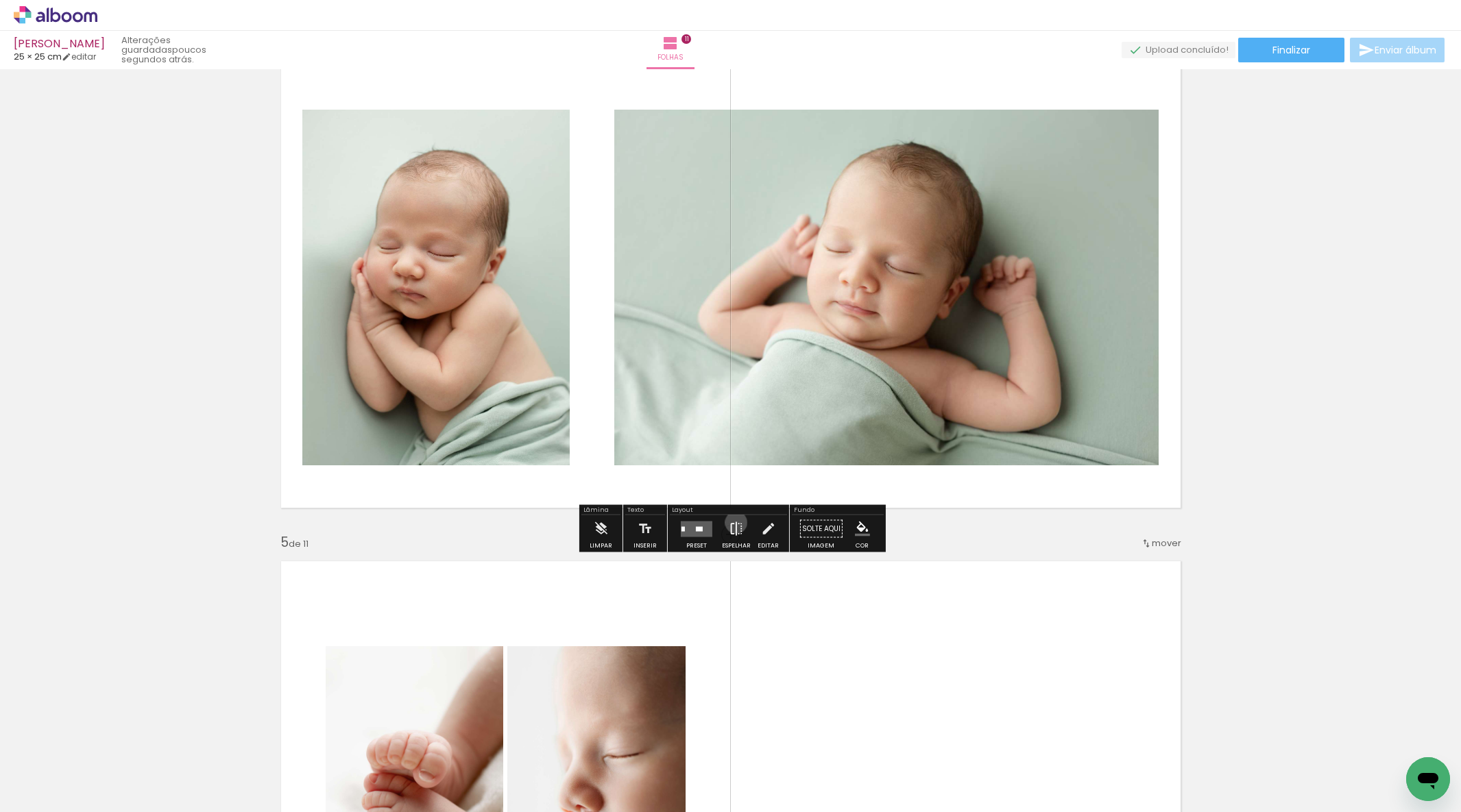
click at [733, 523] on iron-icon at bounding box center [736, 529] width 15 height 27
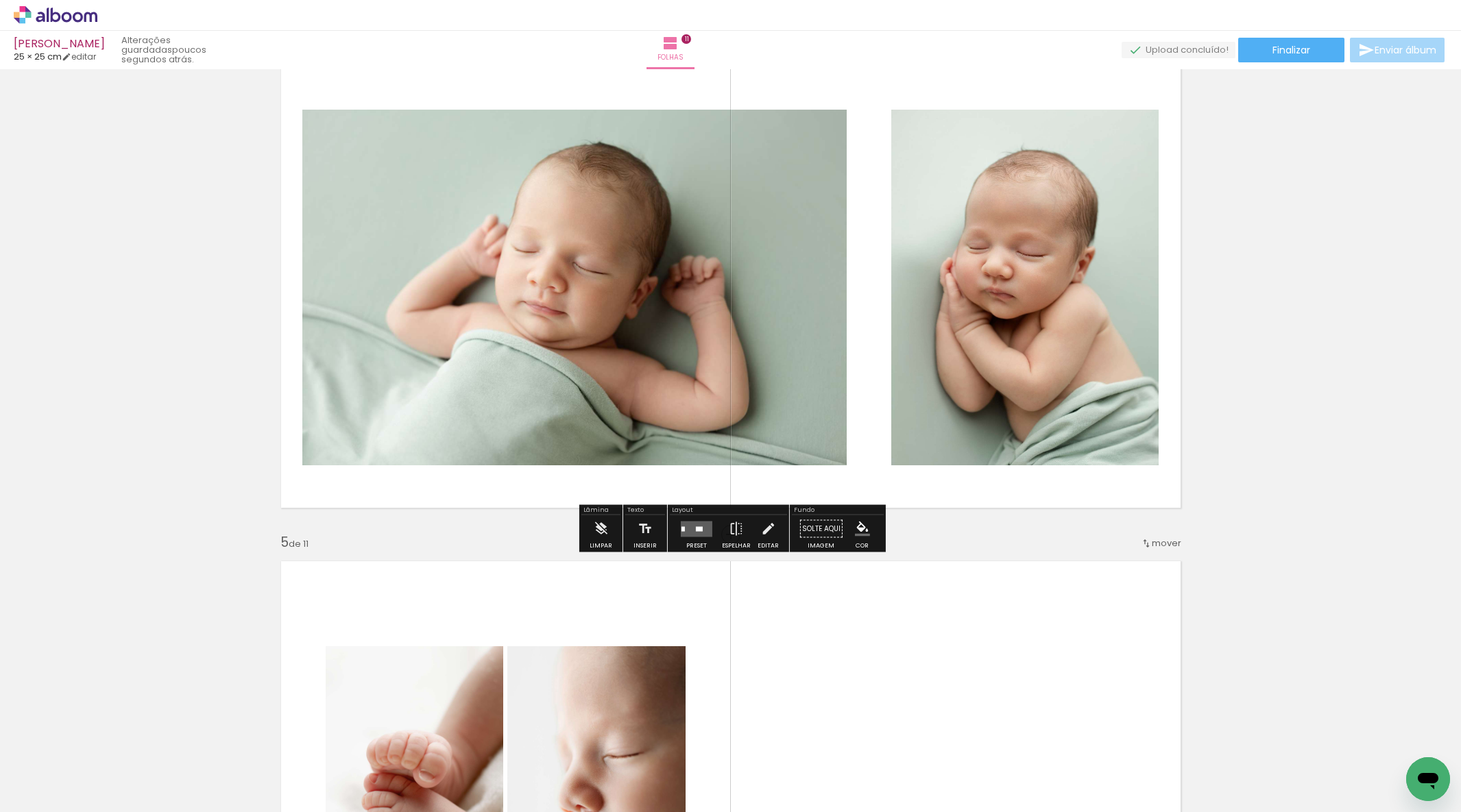
click at [688, 521] on quentale-layouter at bounding box center [697, 529] width 31 height 16
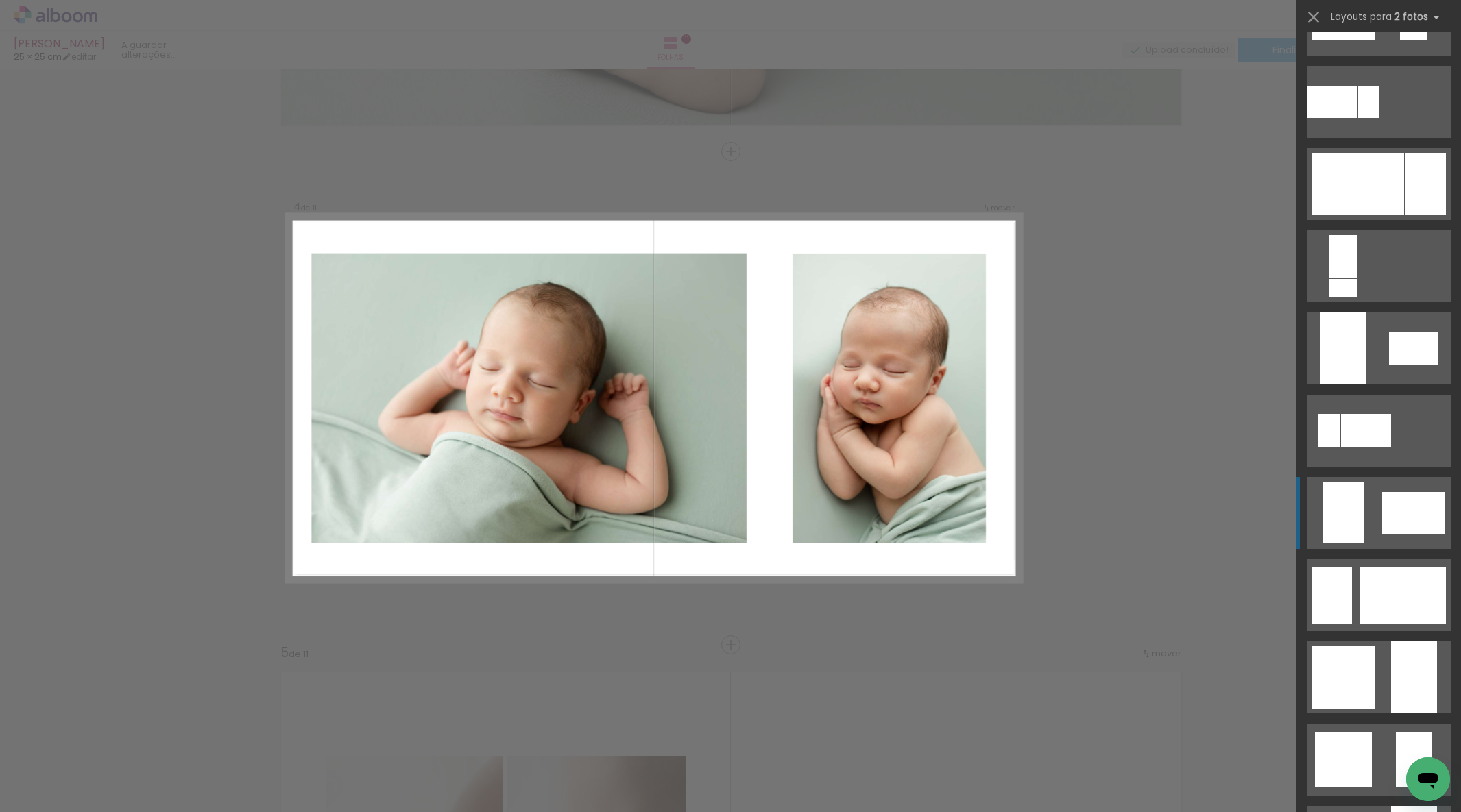
scroll to position [699, 0]
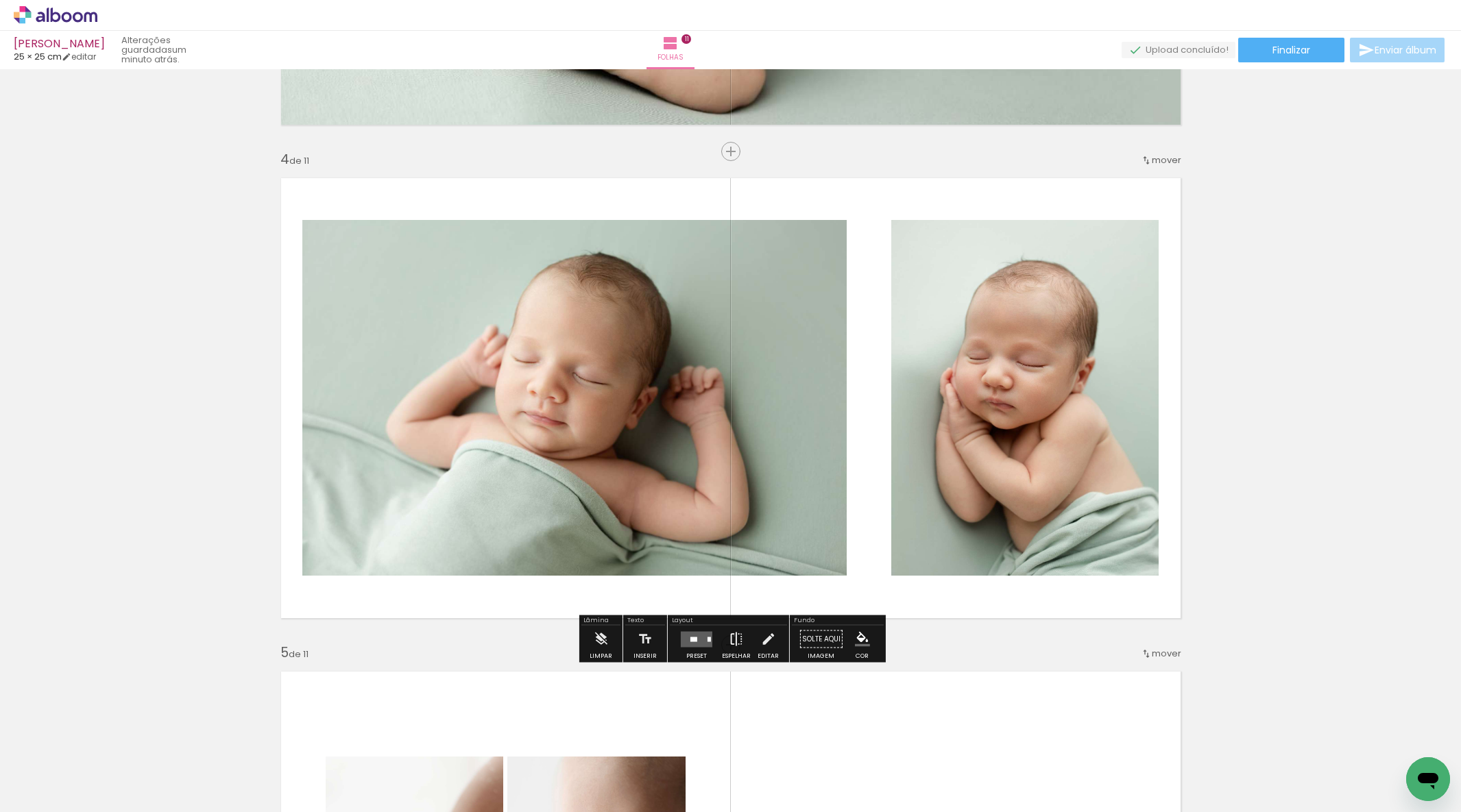
click at [731, 635] on iron-icon at bounding box center [736, 639] width 15 height 27
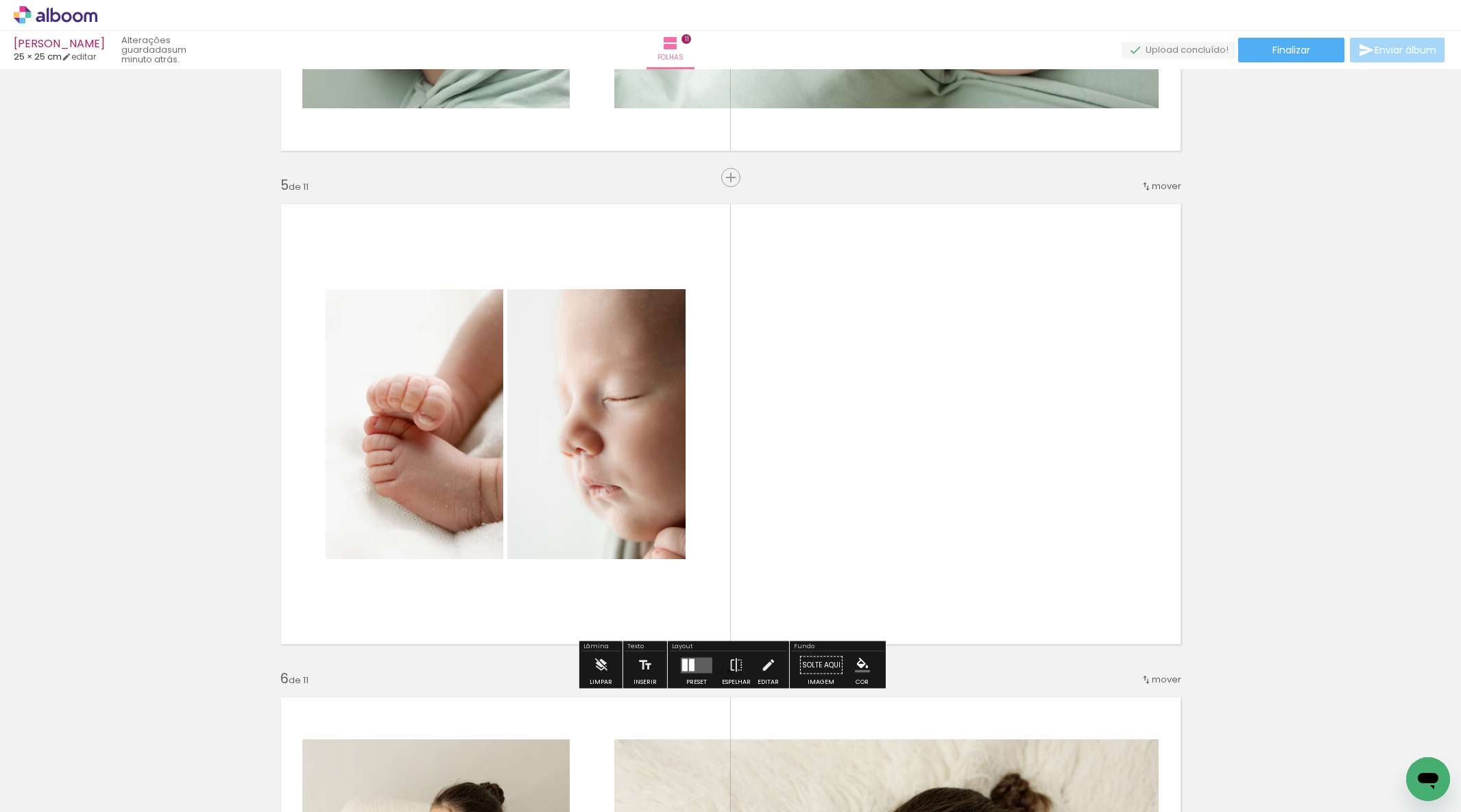
scroll to position [1905, 0]
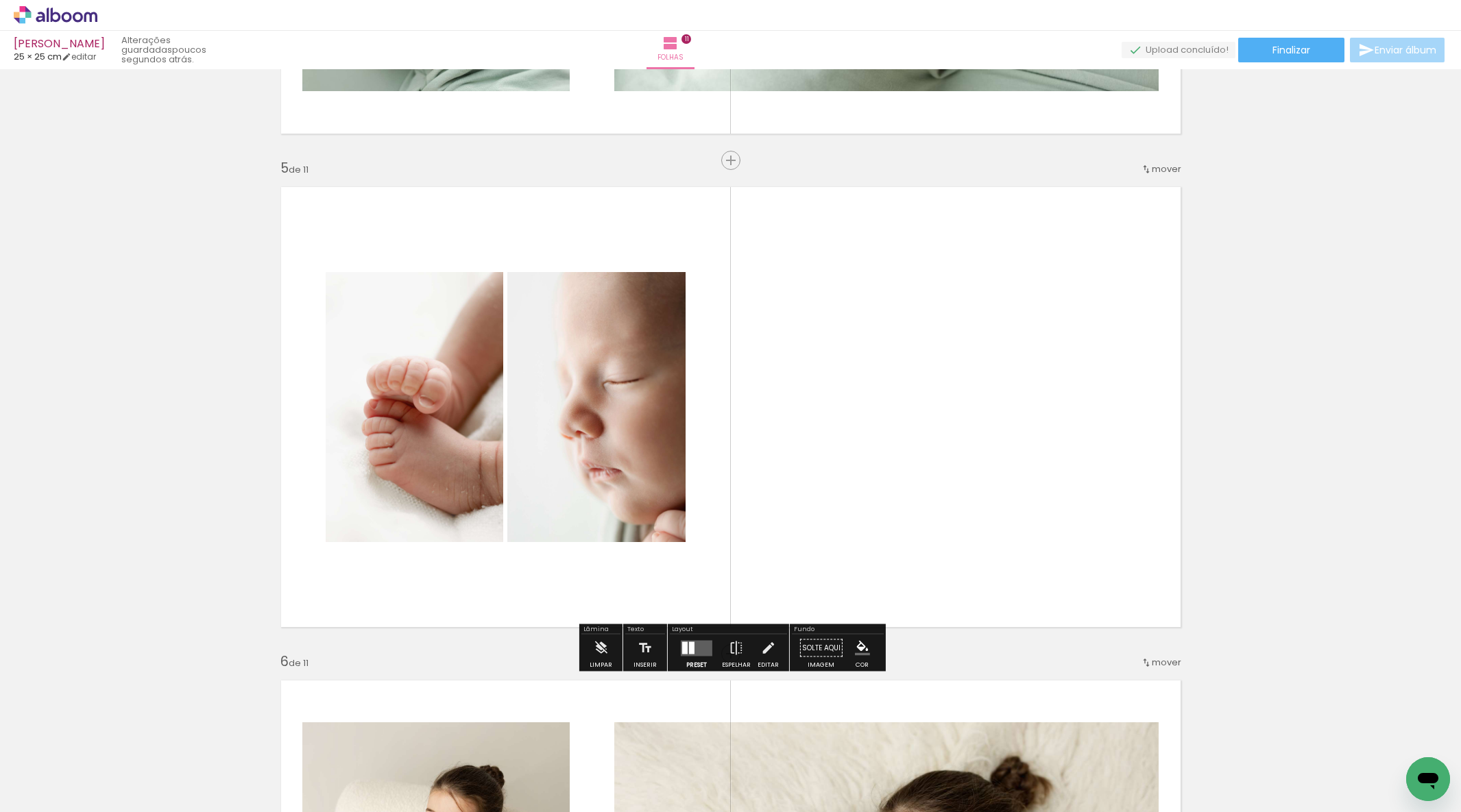
click at [684, 646] on div at bounding box center [685, 648] width 5 height 12
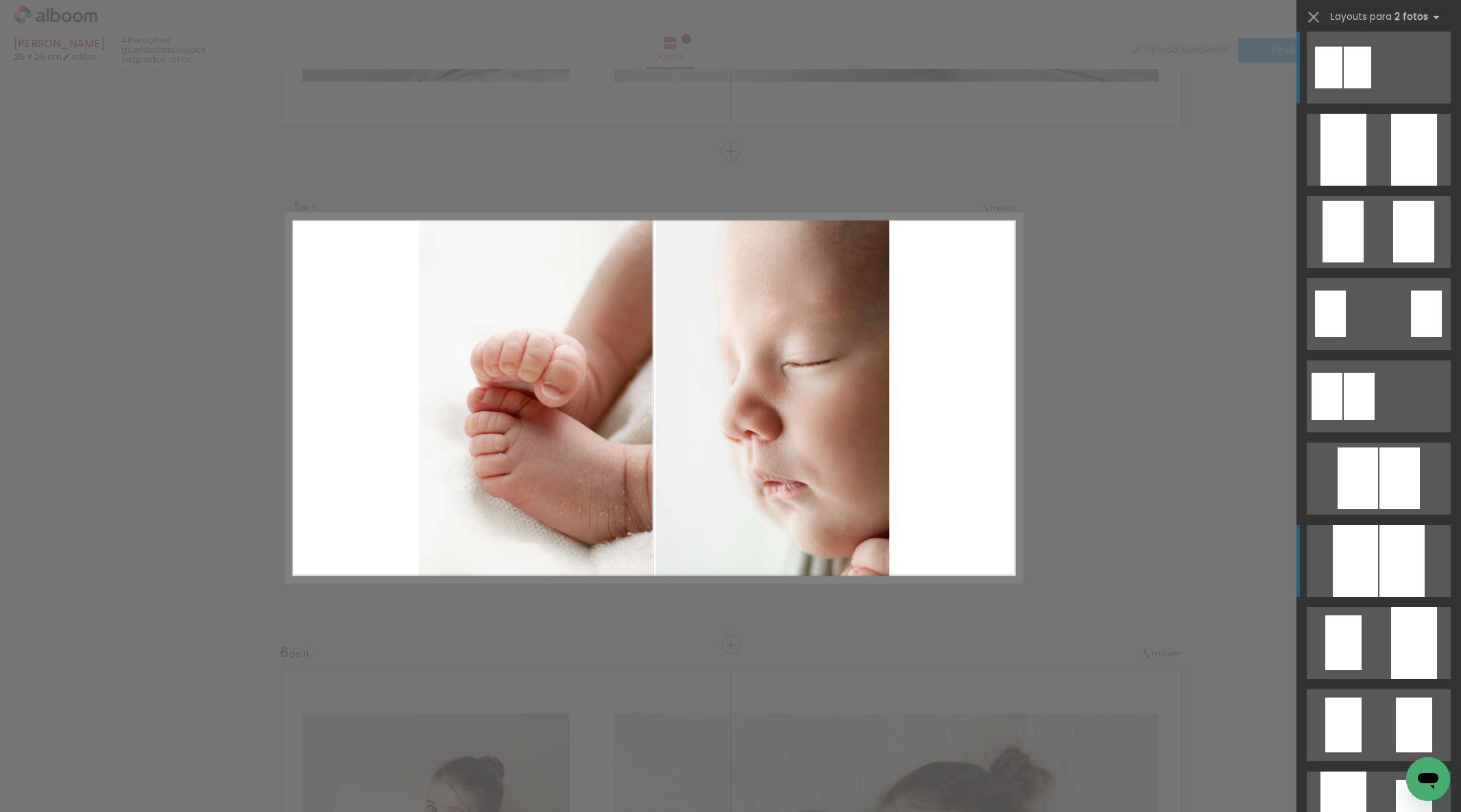
scroll to position [11, 0]
click at [1392, 185] on div at bounding box center [1414, 149] width 46 height 72
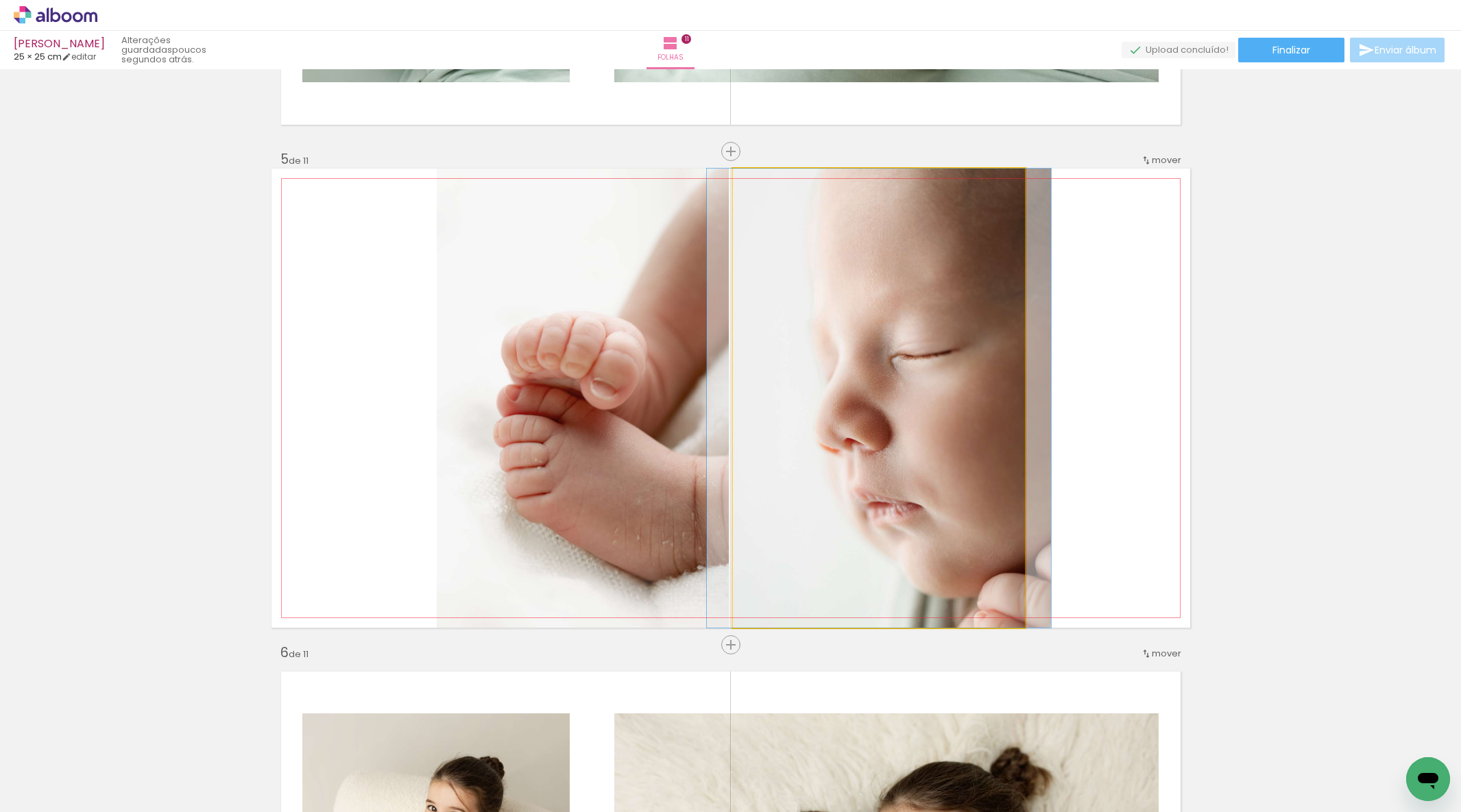
click at [985, 455] on div at bounding box center [880, 398] width 344 height 459
click at [985, 455] on quentale-photo at bounding box center [879, 398] width 292 height 459
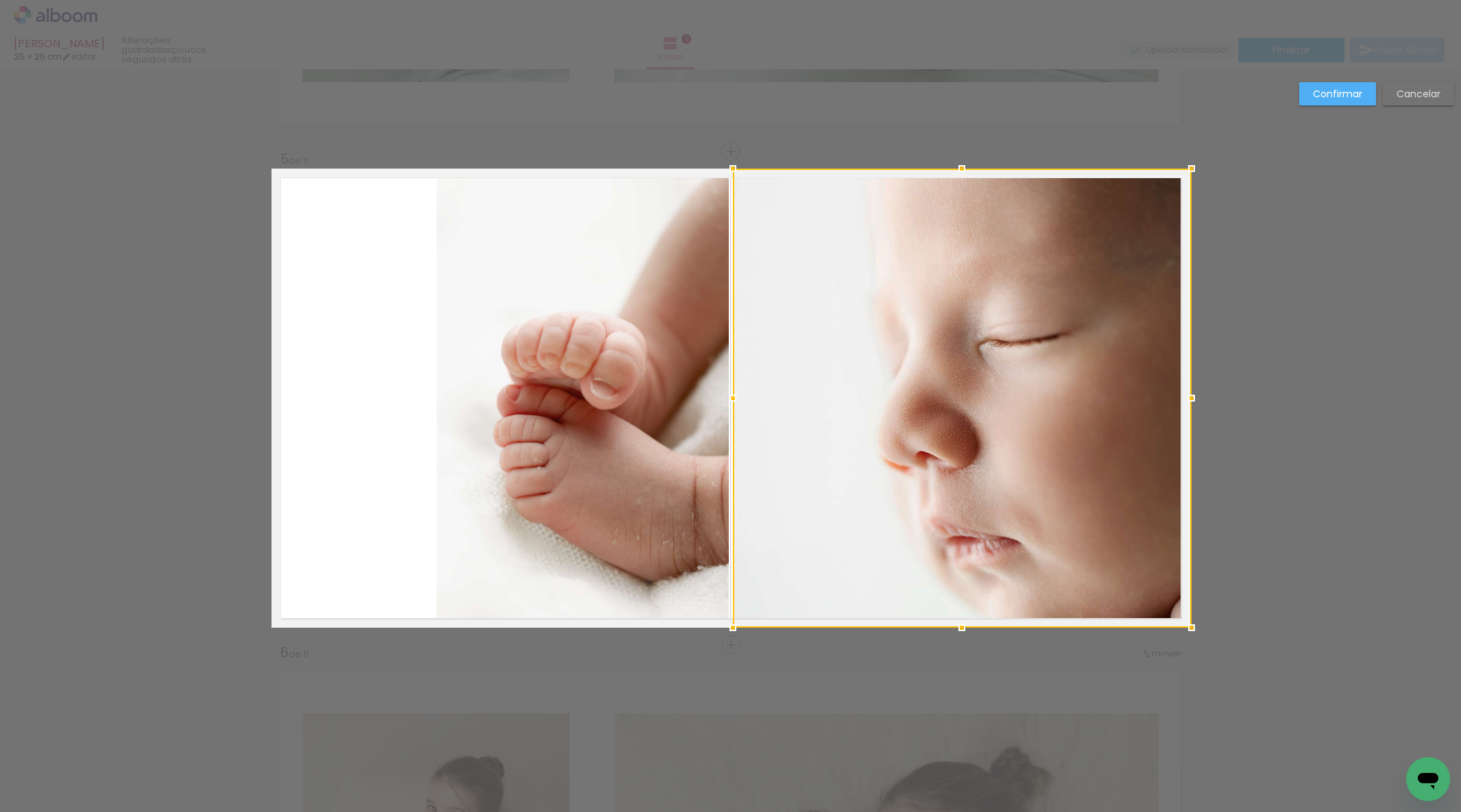
drag, startPoint x: 1023, startPoint y: 396, endPoint x: 1206, endPoint y: 389, distance: 183.1
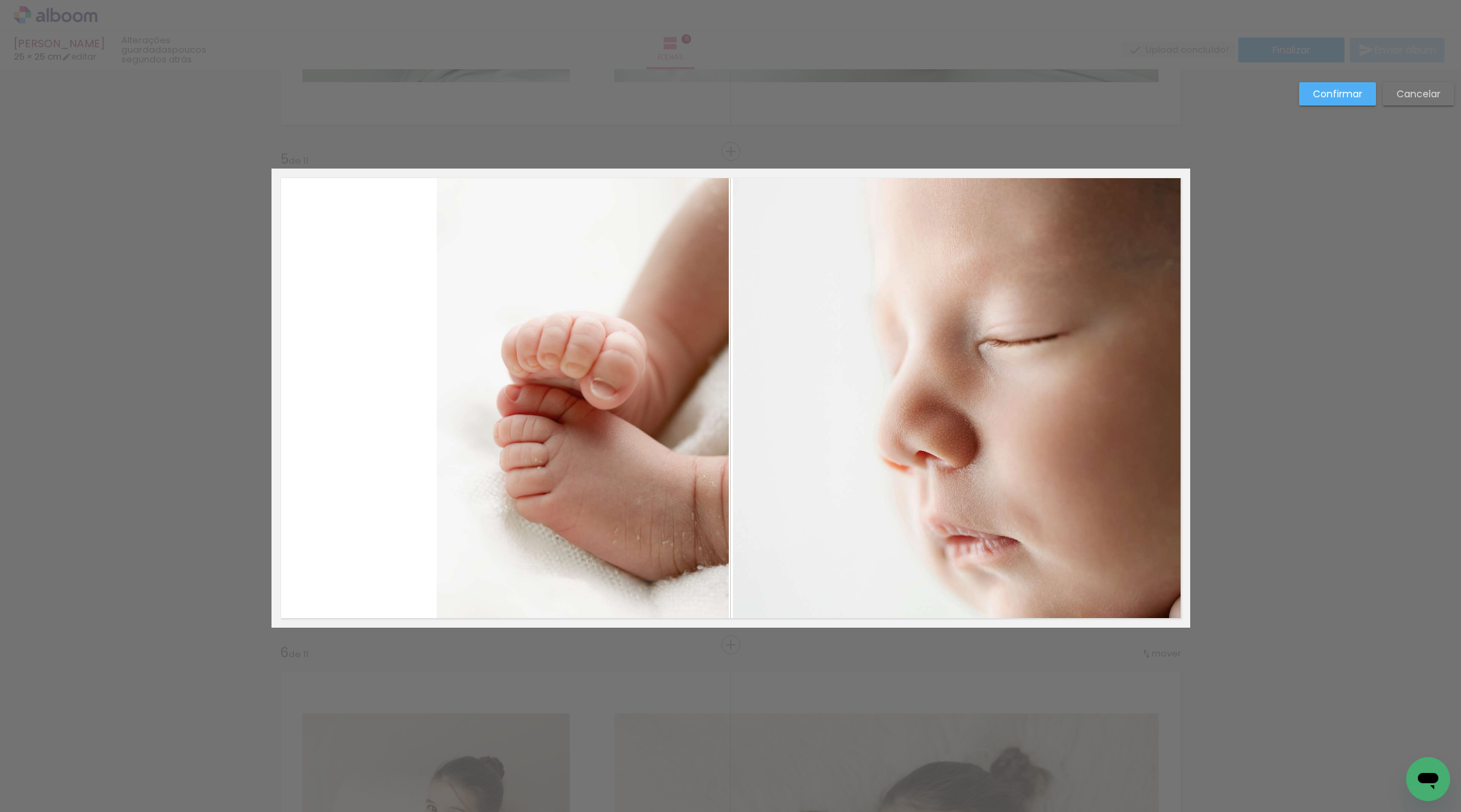
click at [553, 398] on quentale-photo at bounding box center [583, 398] width 292 height 459
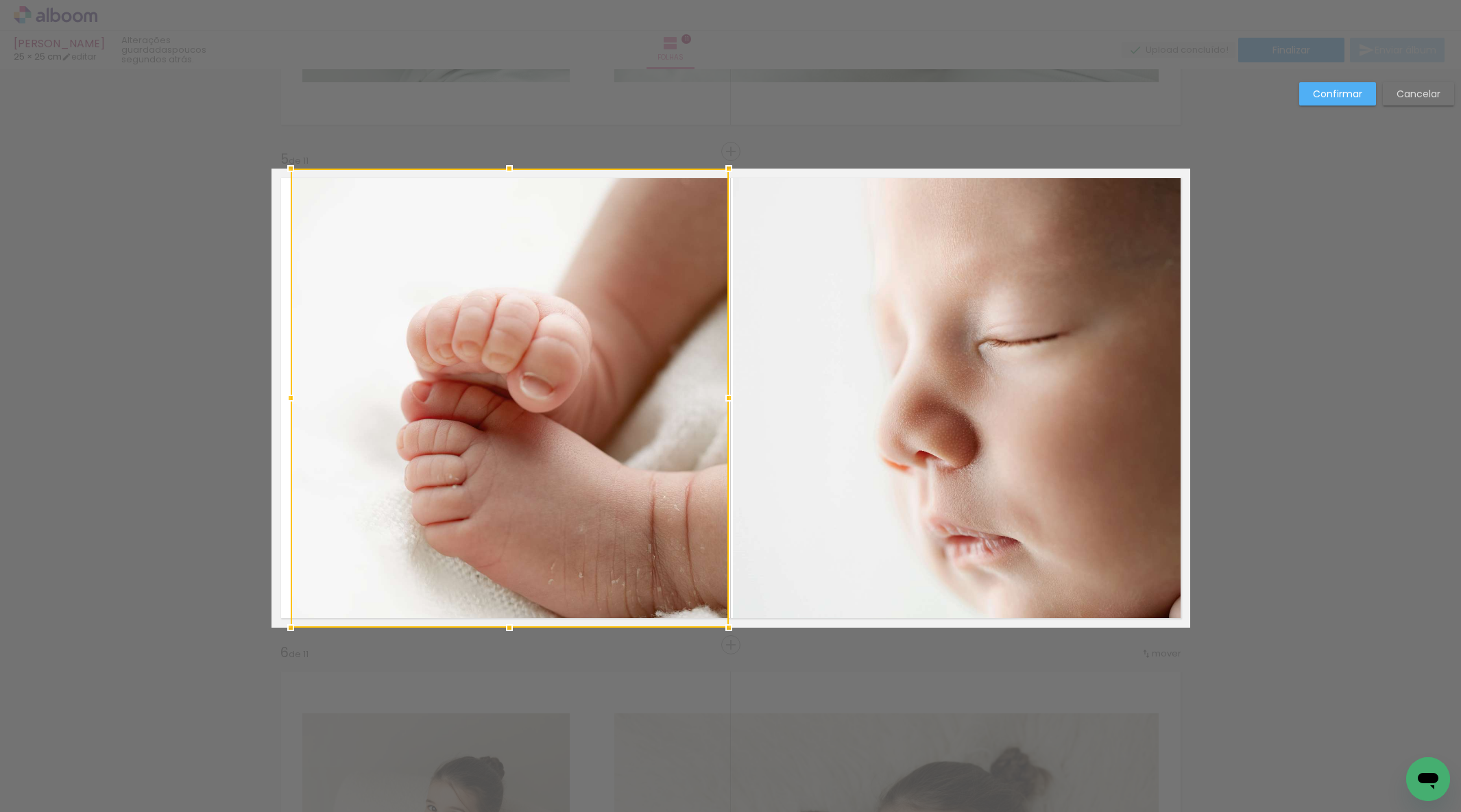
drag, startPoint x: 433, startPoint y: 399, endPoint x: 277, endPoint y: 397, distance: 156.0
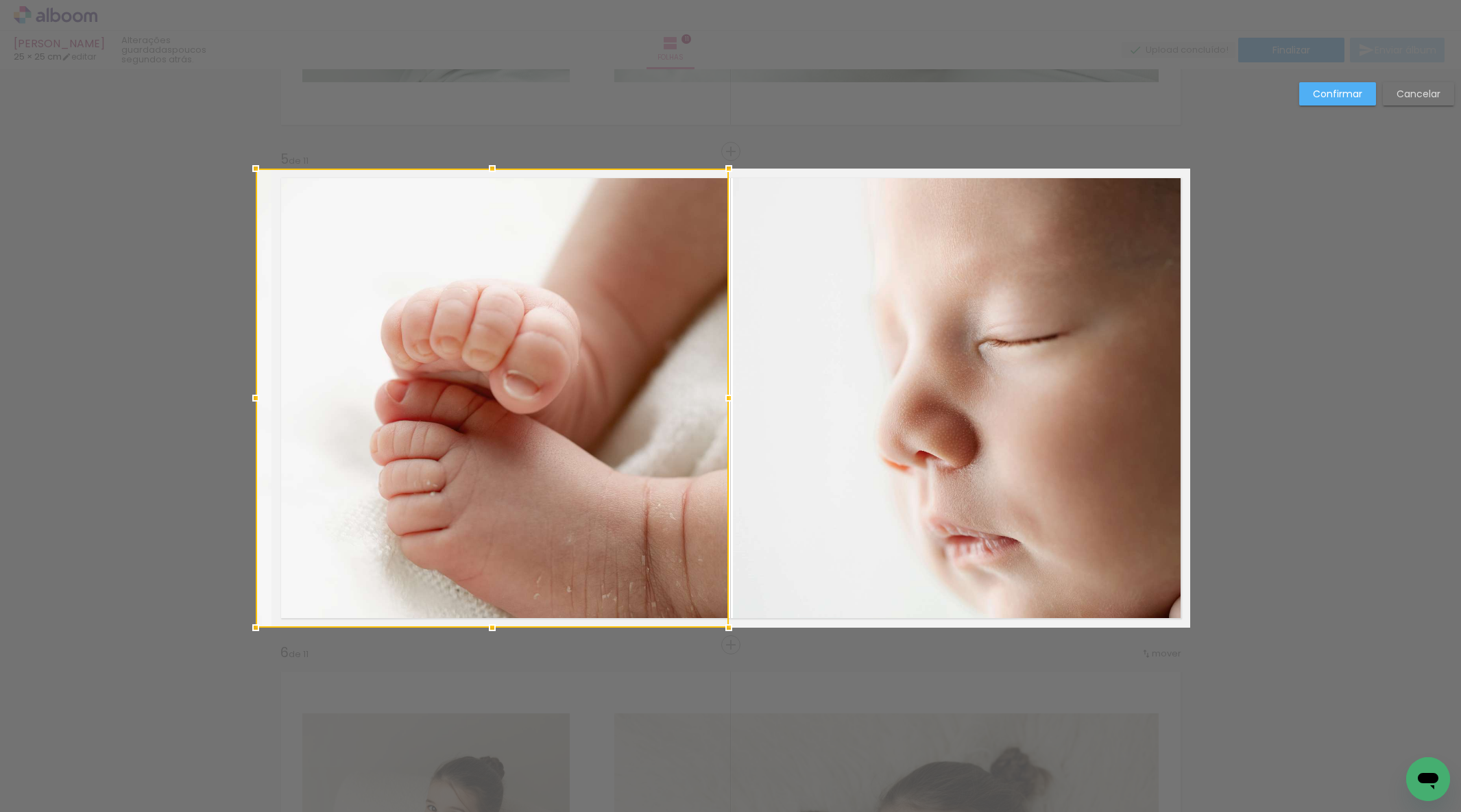
drag, startPoint x: 289, startPoint y: 396, endPoint x: 272, endPoint y: 397, distance: 17.0
click at [261, 396] on div at bounding box center [255, 398] width 27 height 27
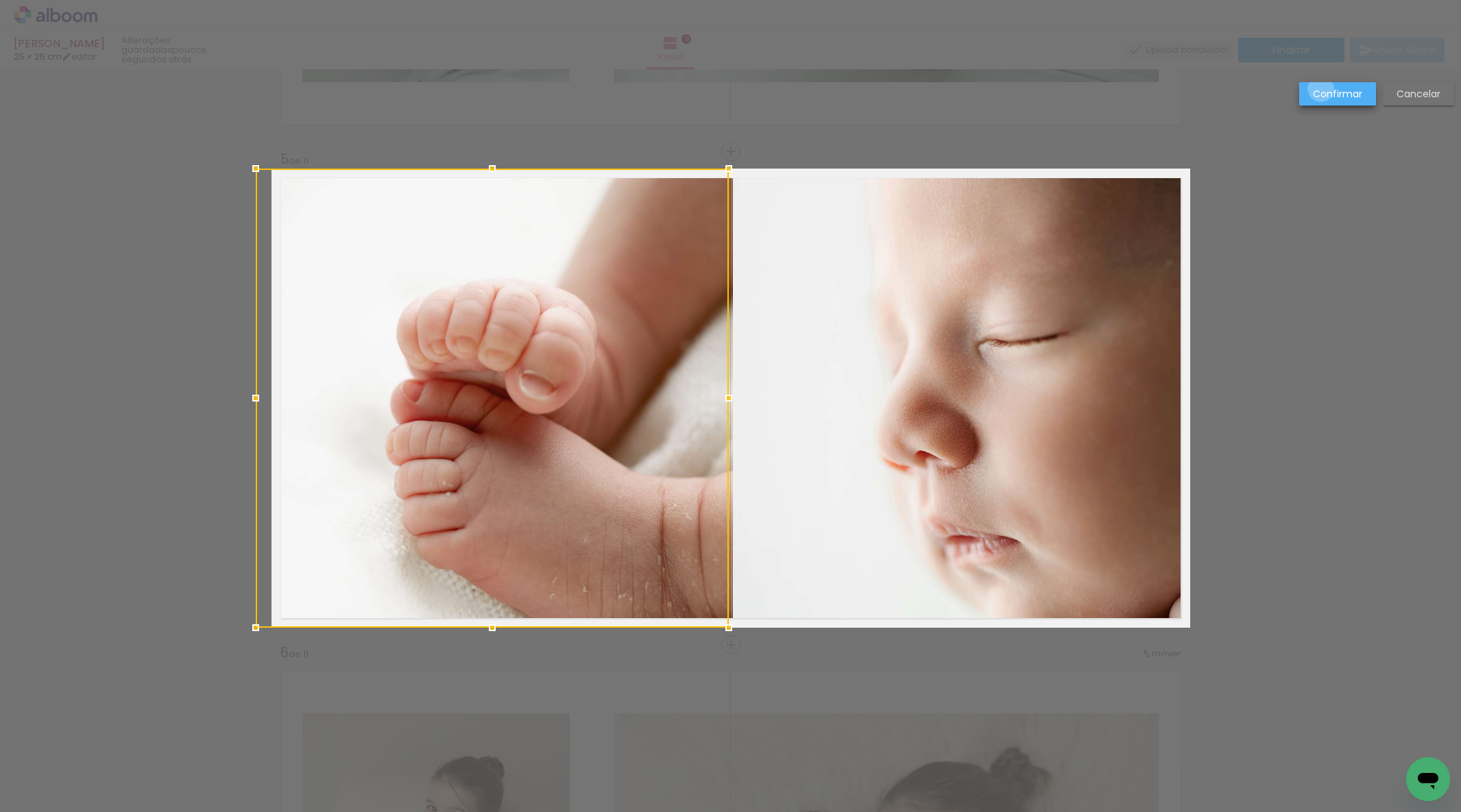
drag, startPoint x: 1321, startPoint y: 89, endPoint x: 1156, endPoint y: 129, distance: 169.8
click at [0, 0] on slot "Confirmar" at bounding box center [0, 0] width 0 height 0
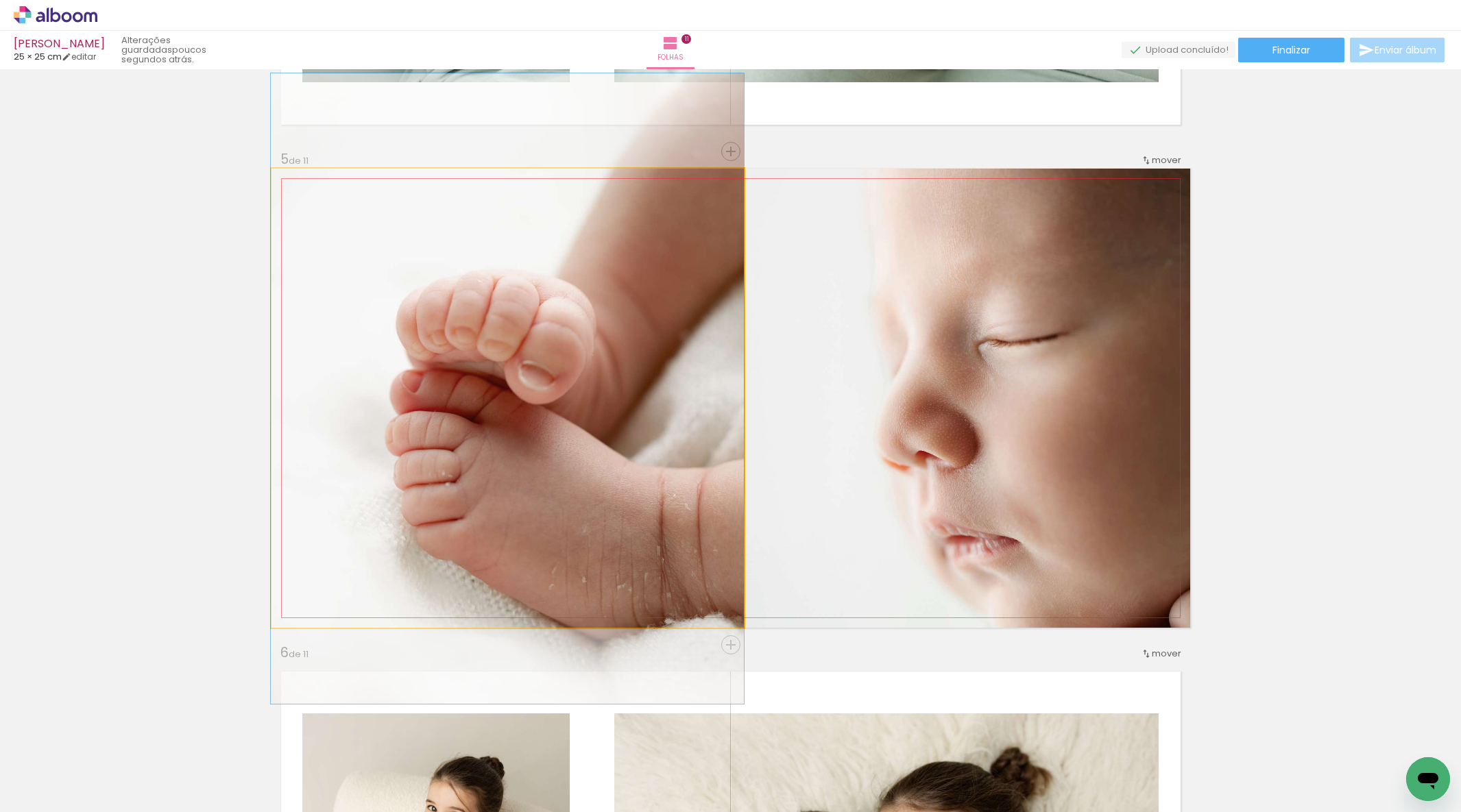
drag, startPoint x: 599, startPoint y: 394, endPoint x: 597, endPoint y: 383, distance: 11.2
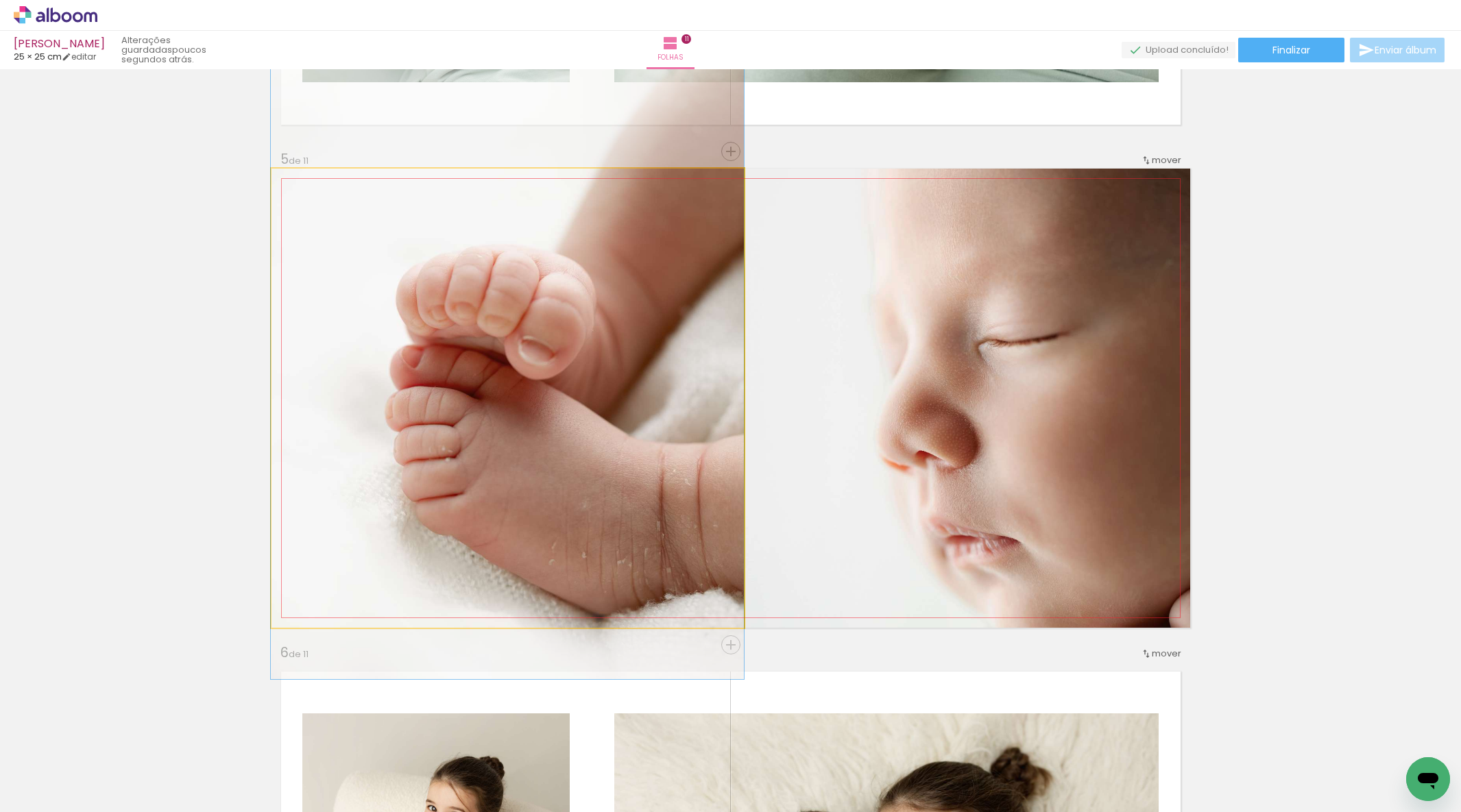
drag, startPoint x: 597, startPoint y: 382, endPoint x: 596, endPoint y: 357, distance: 25.0
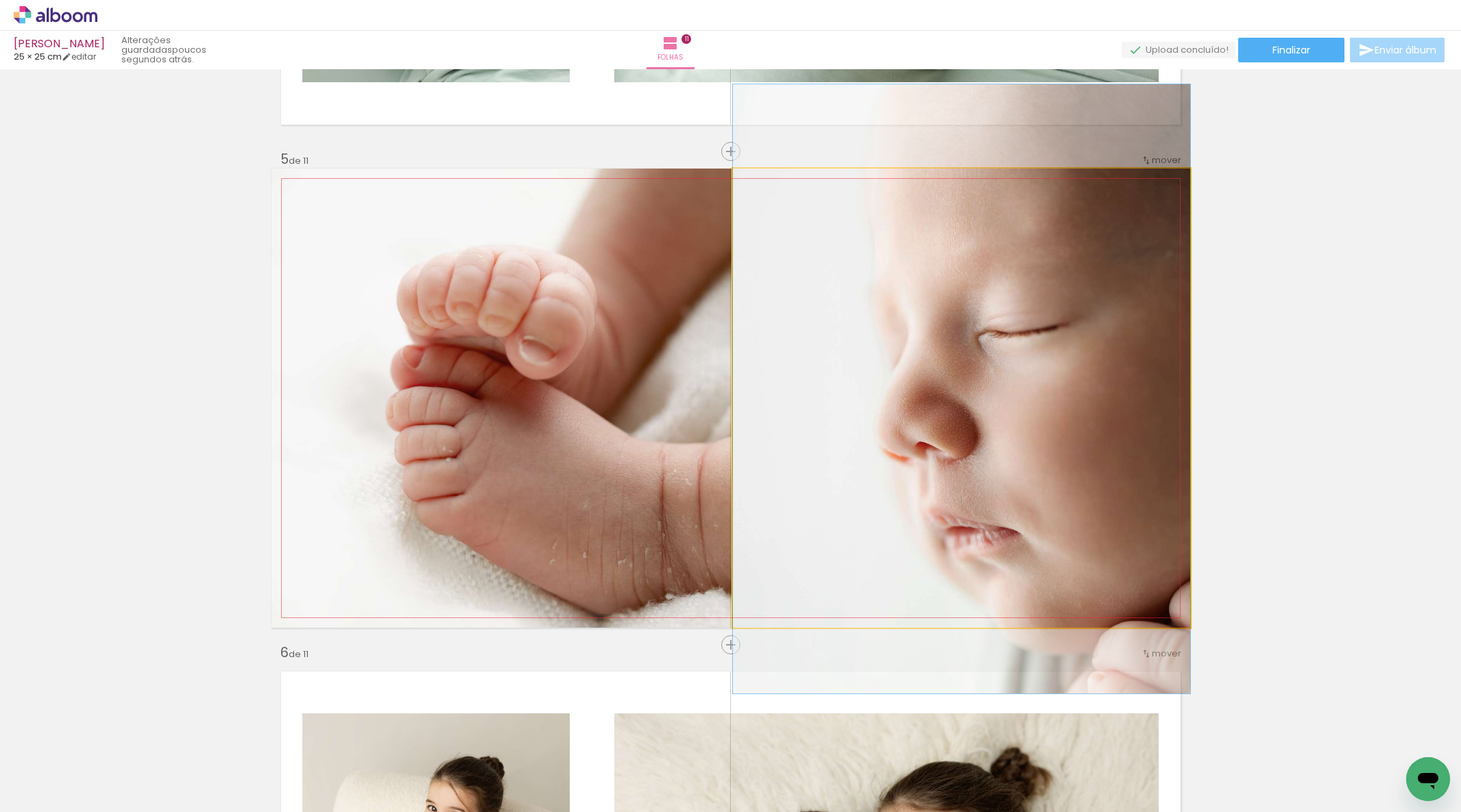
click at [1042, 414] on div at bounding box center [961, 388] width 457 height 609
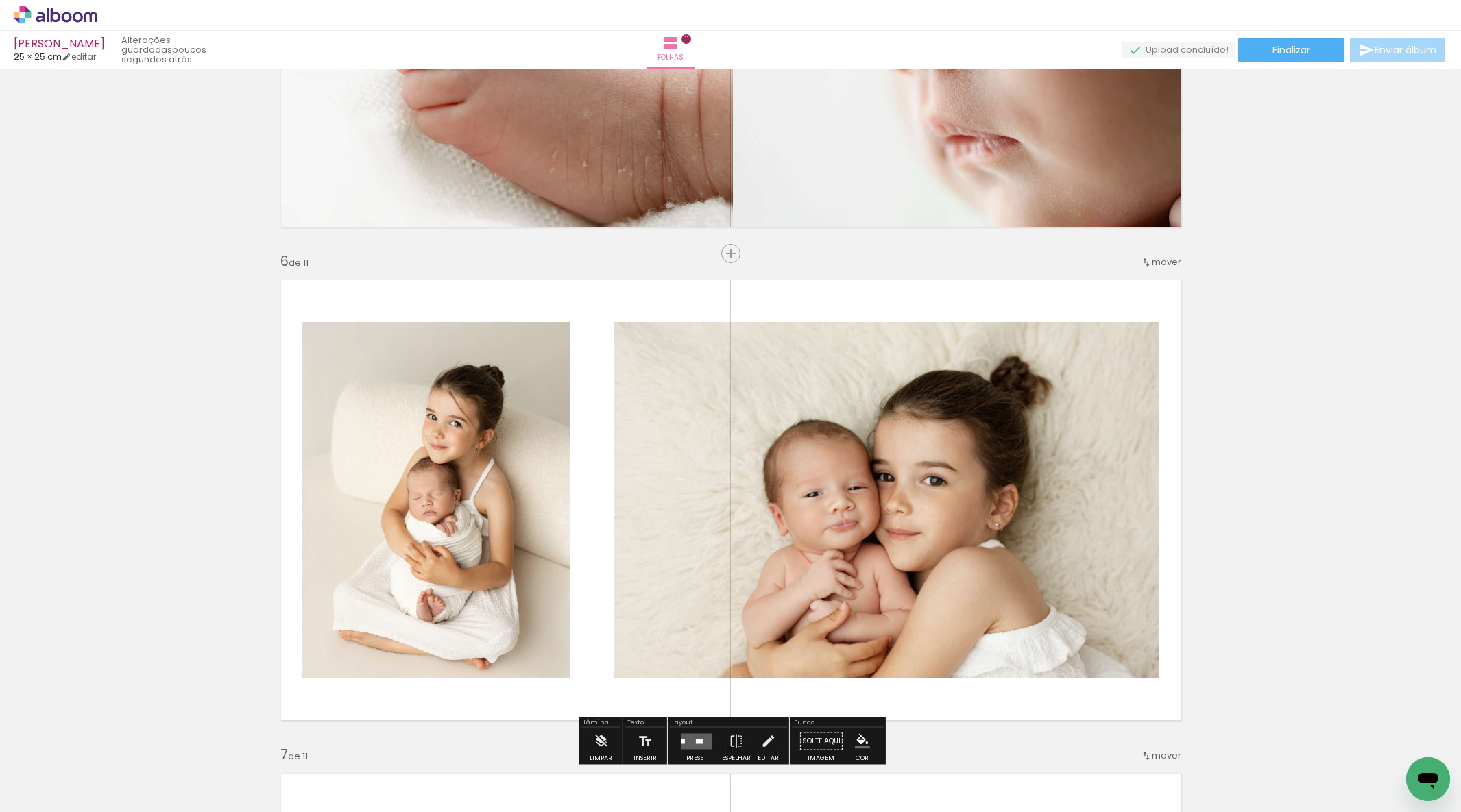
scroll to position [2350, 0]
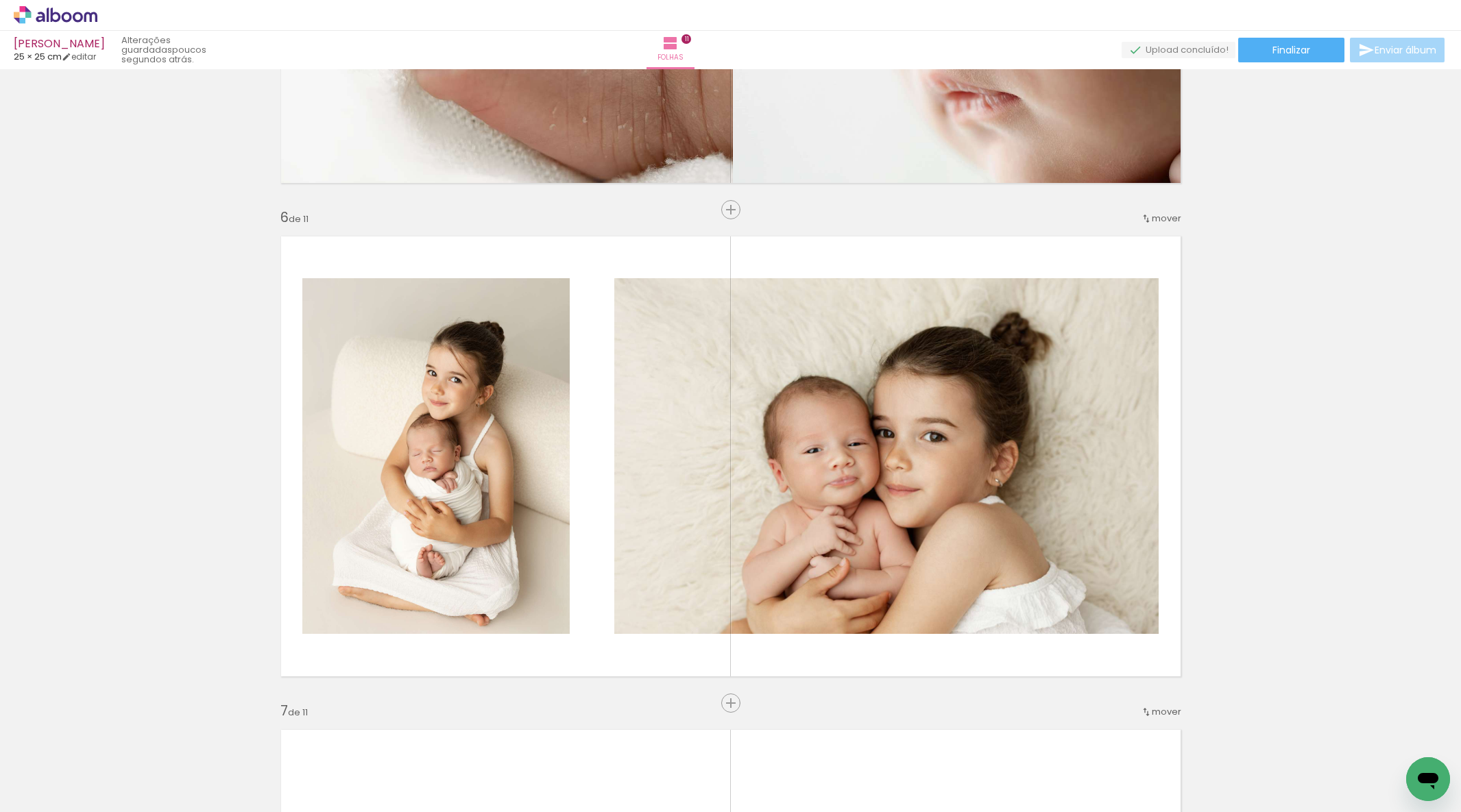
drag, startPoint x: 706, startPoint y: 705, endPoint x: 704, endPoint y: 697, distance: 8.2
click at [706, 705] on div "Inserir folha 1 de 11 Inserir folha 2 de 11 Inserir folha 3 de 11 Inserir folha…" at bounding box center [730, 685] width 1461 height 5923
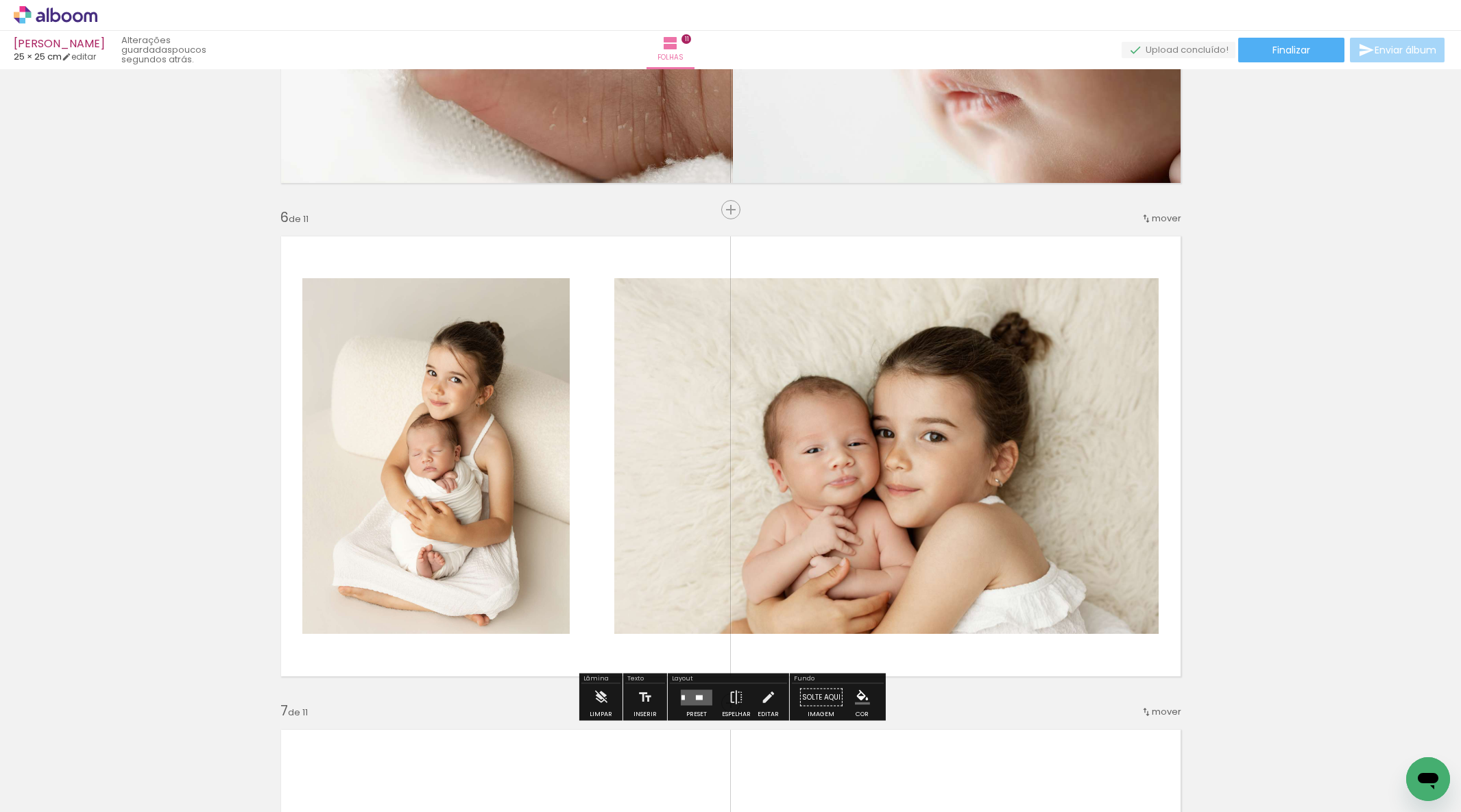
click at [695, 692] on quentale-layouter at bounding box center [697, 697] width 31 height 16
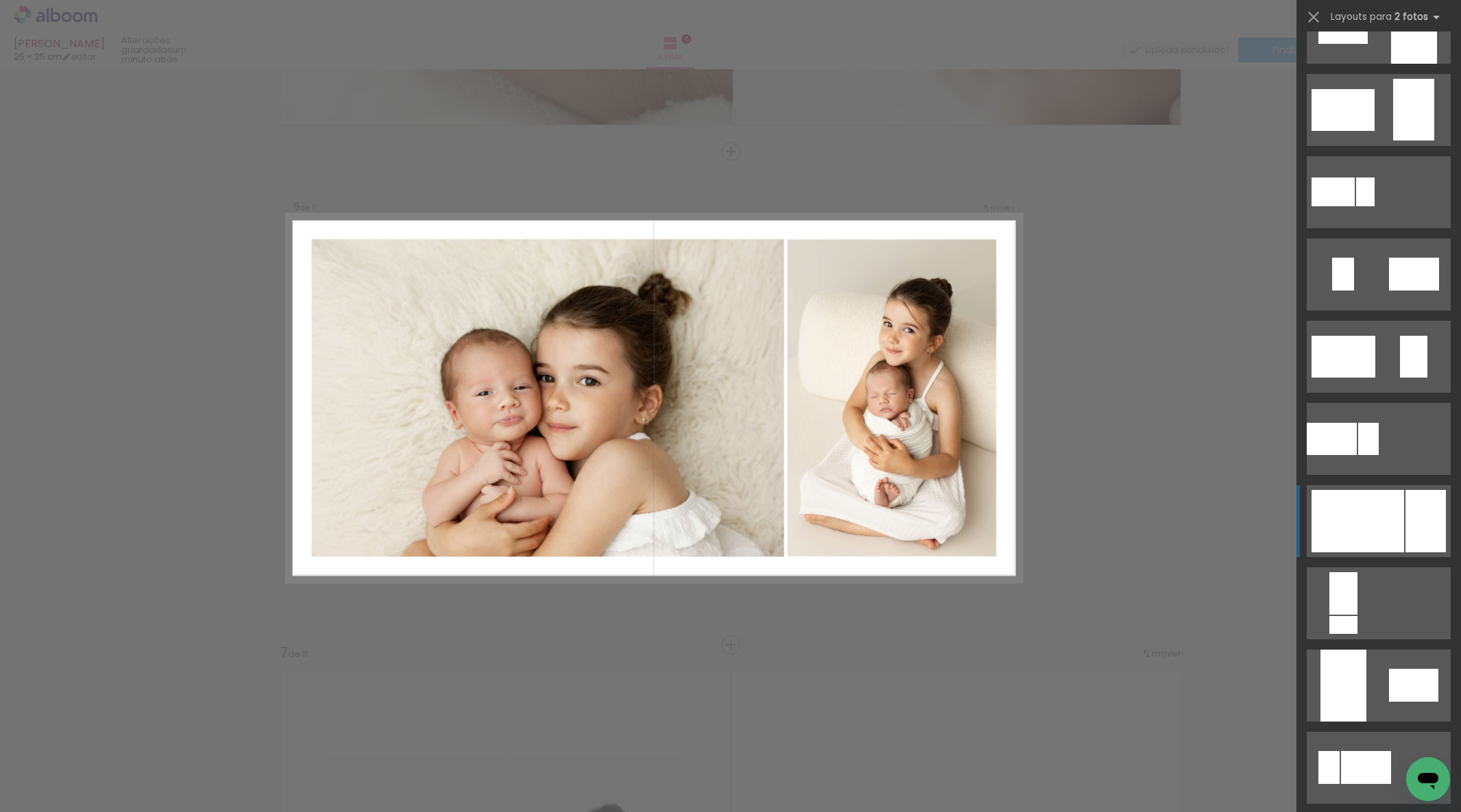
scroll to position [0, 0]
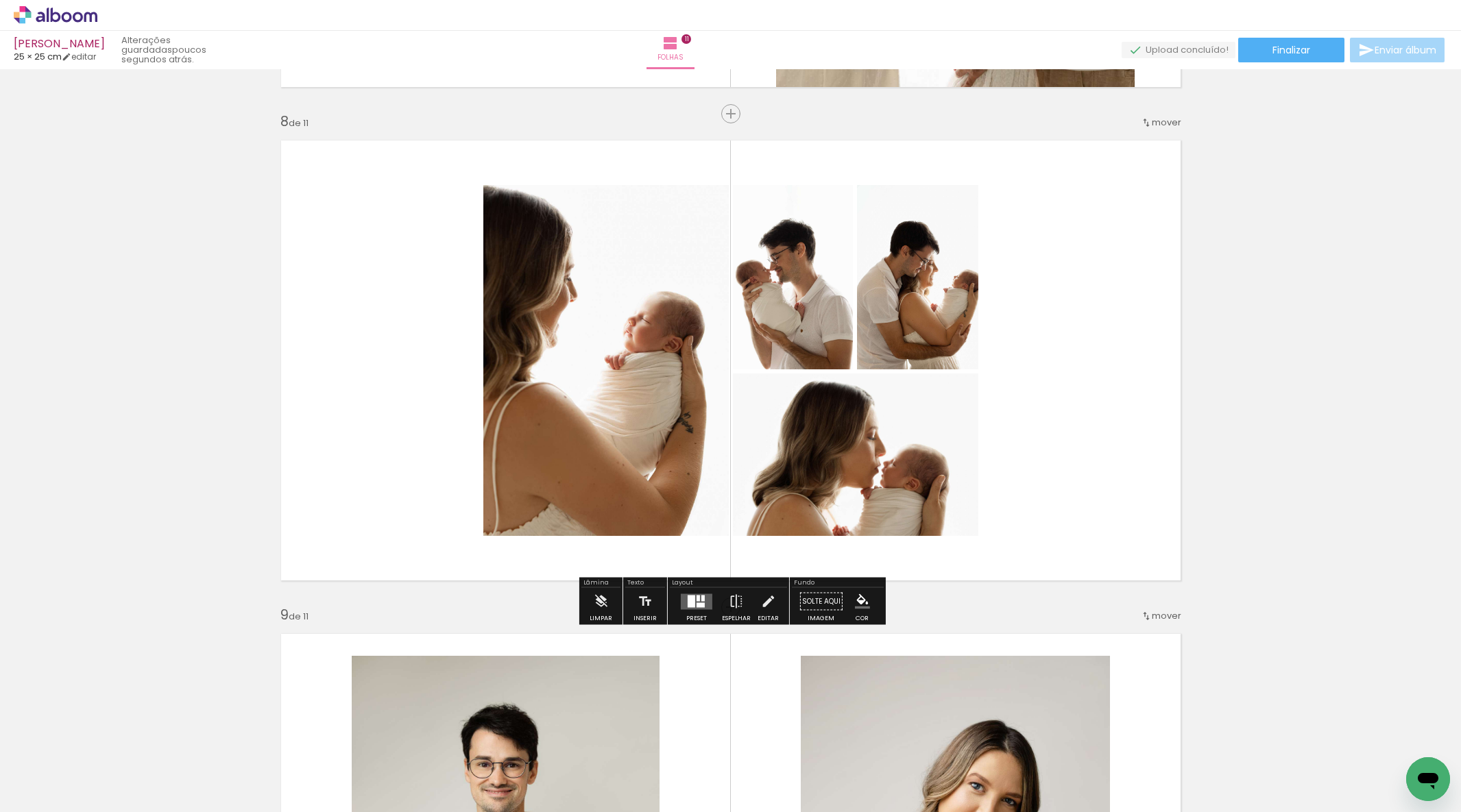
scroll to position [0, 2495]
click at [733, 113] on span "Inserir folha" at bounding box center [737, 114] width 53 height 9
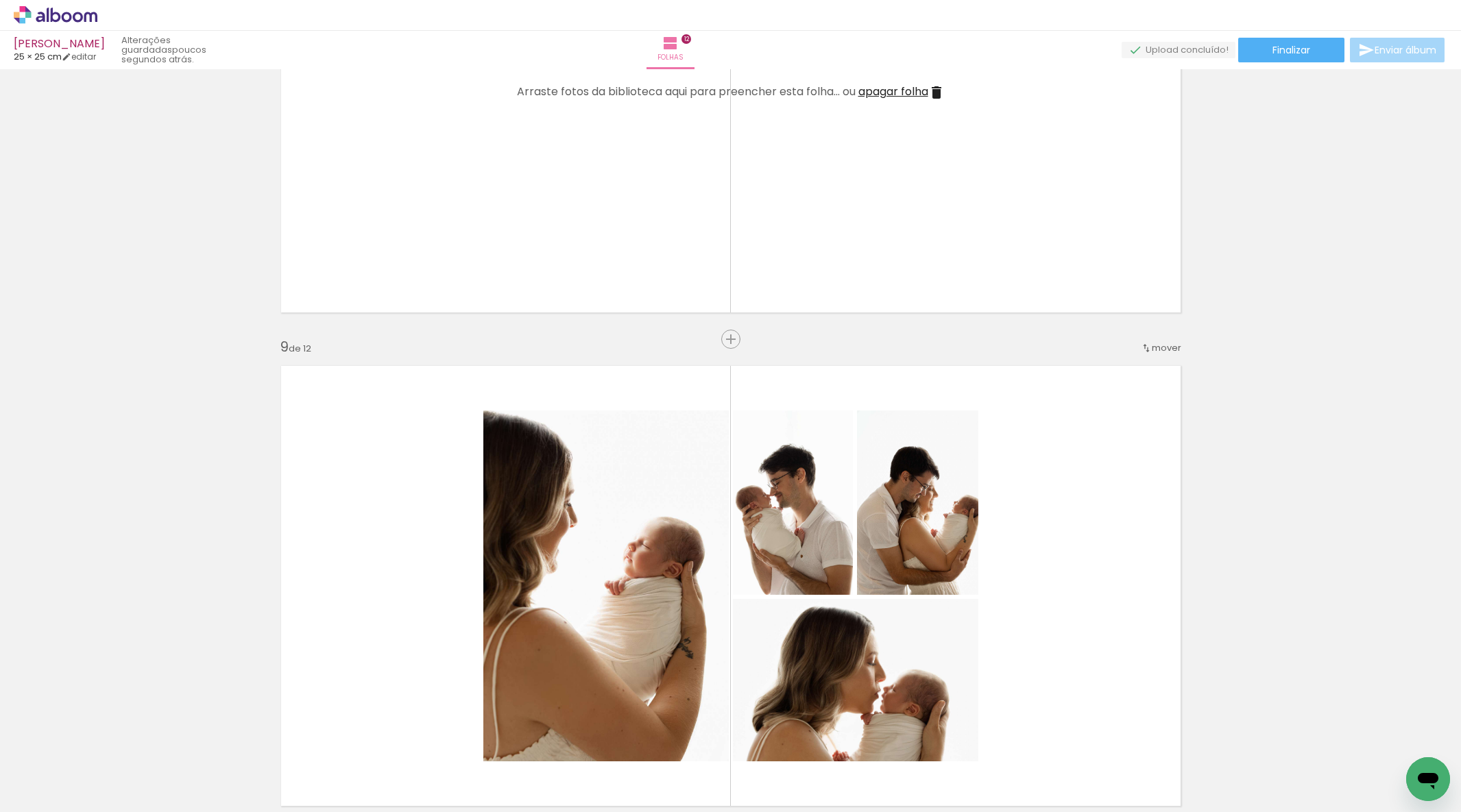
scroll to position [3741, 0]
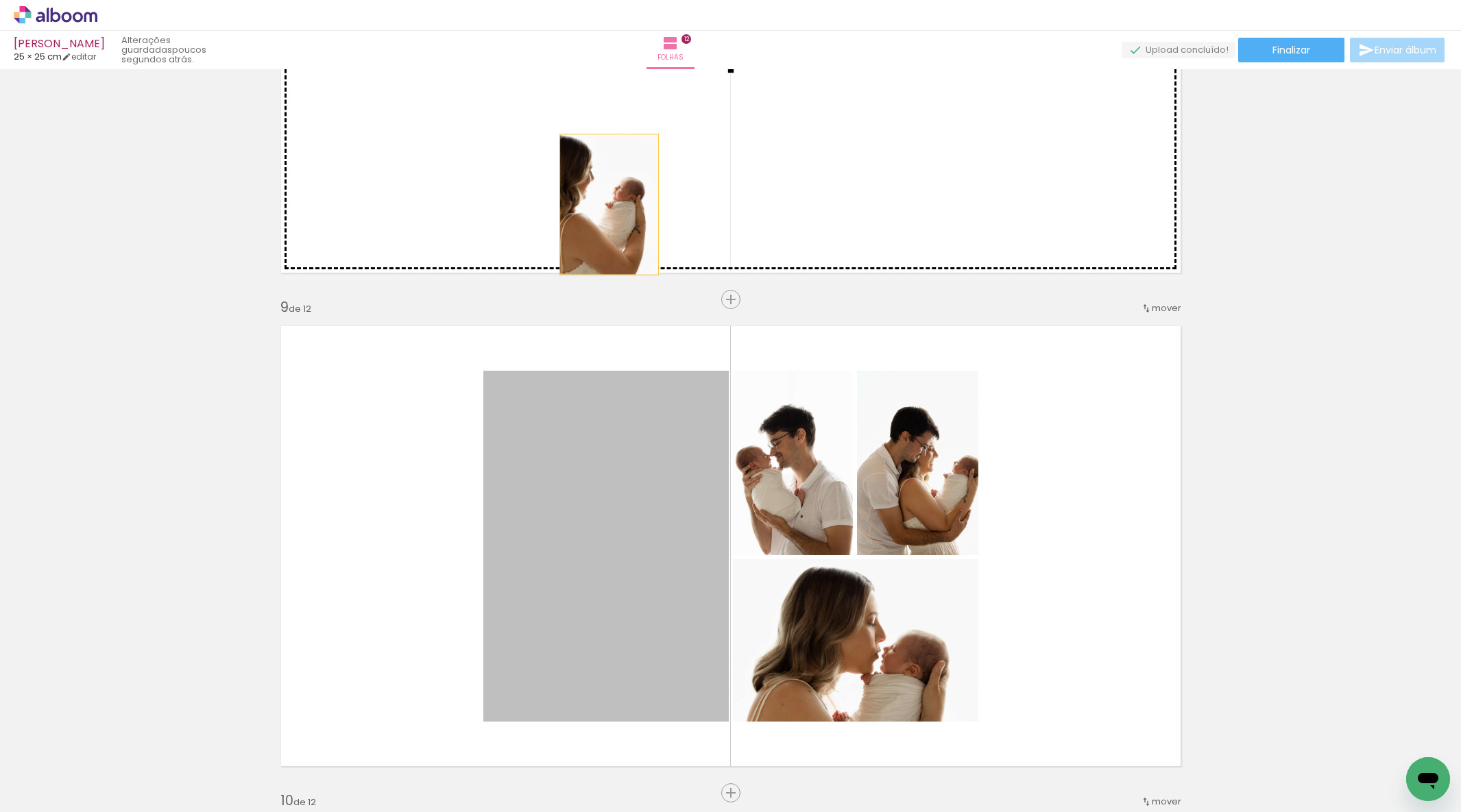
drag, startPoint x: 613, startPoint y: 301, endPoint x: 734, endPoint y: 445, distance: 188.1
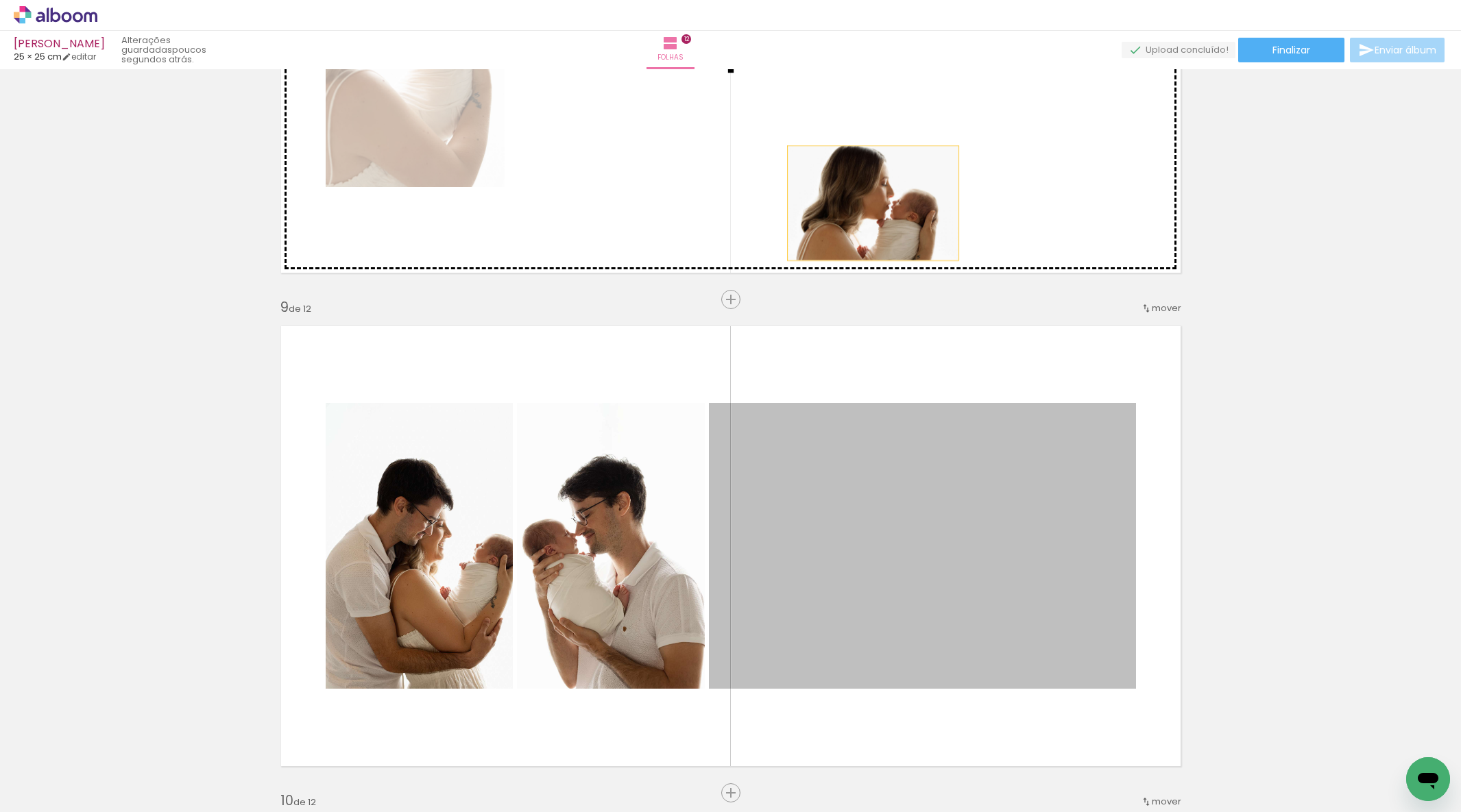
drag, startPoint x: 908, startPoint y: 556, endPoint x: 853, endPoint y: 244, distance: 316.8
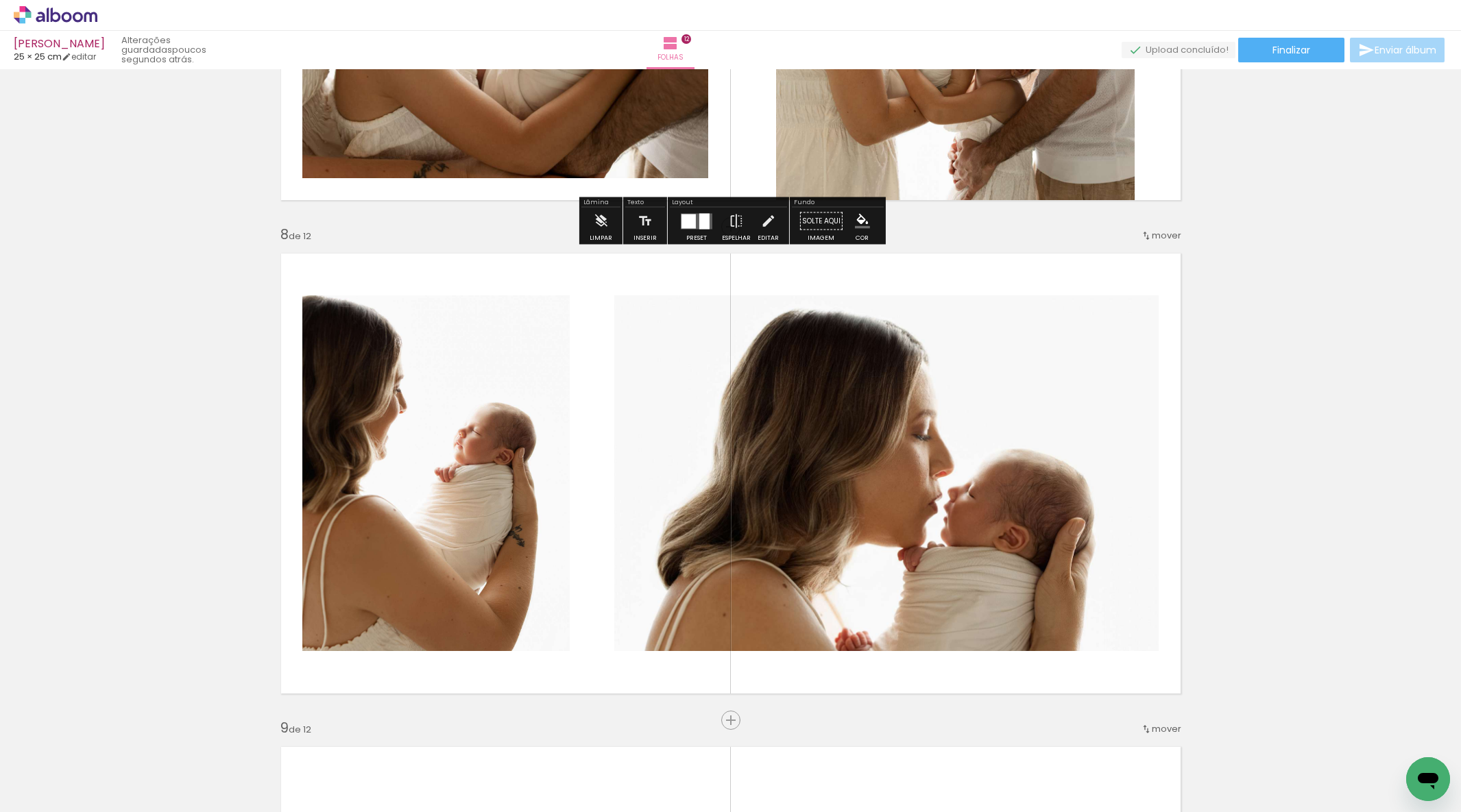
scroll to position [3443, 0]
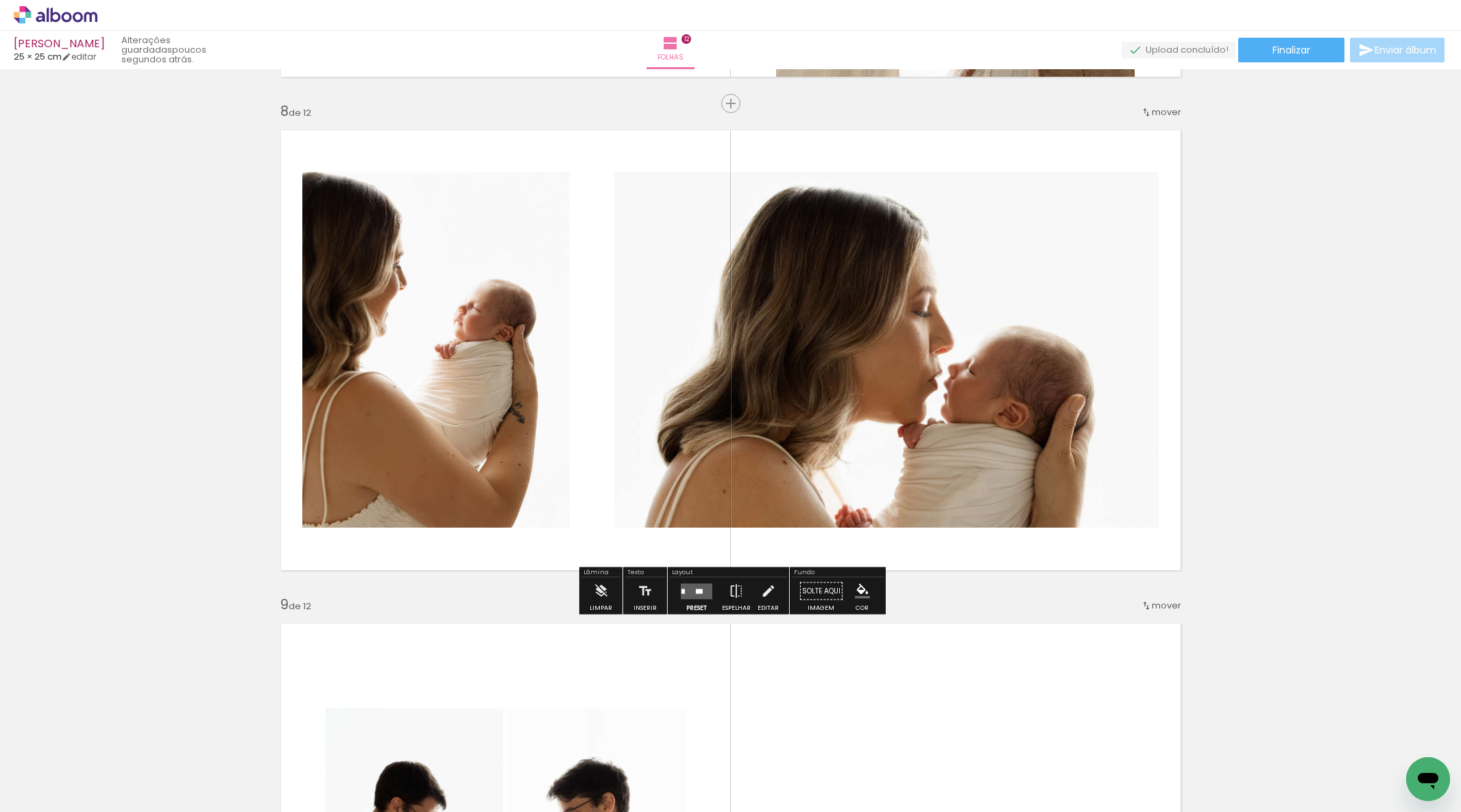
click at [696, 593] on quentale-layouter at bounding box center [697, 591] width 31 height 16
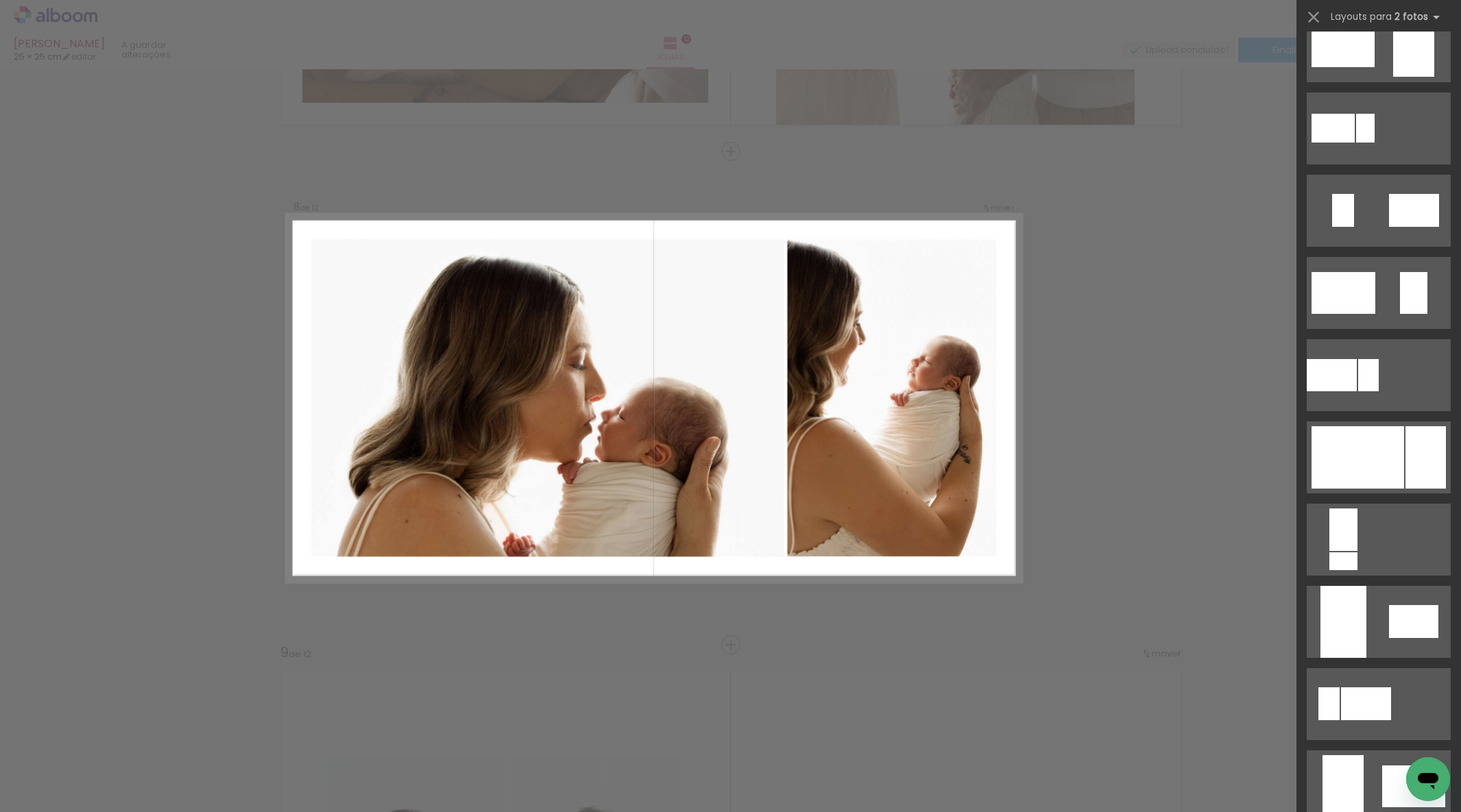
scroll to position [374, 0]
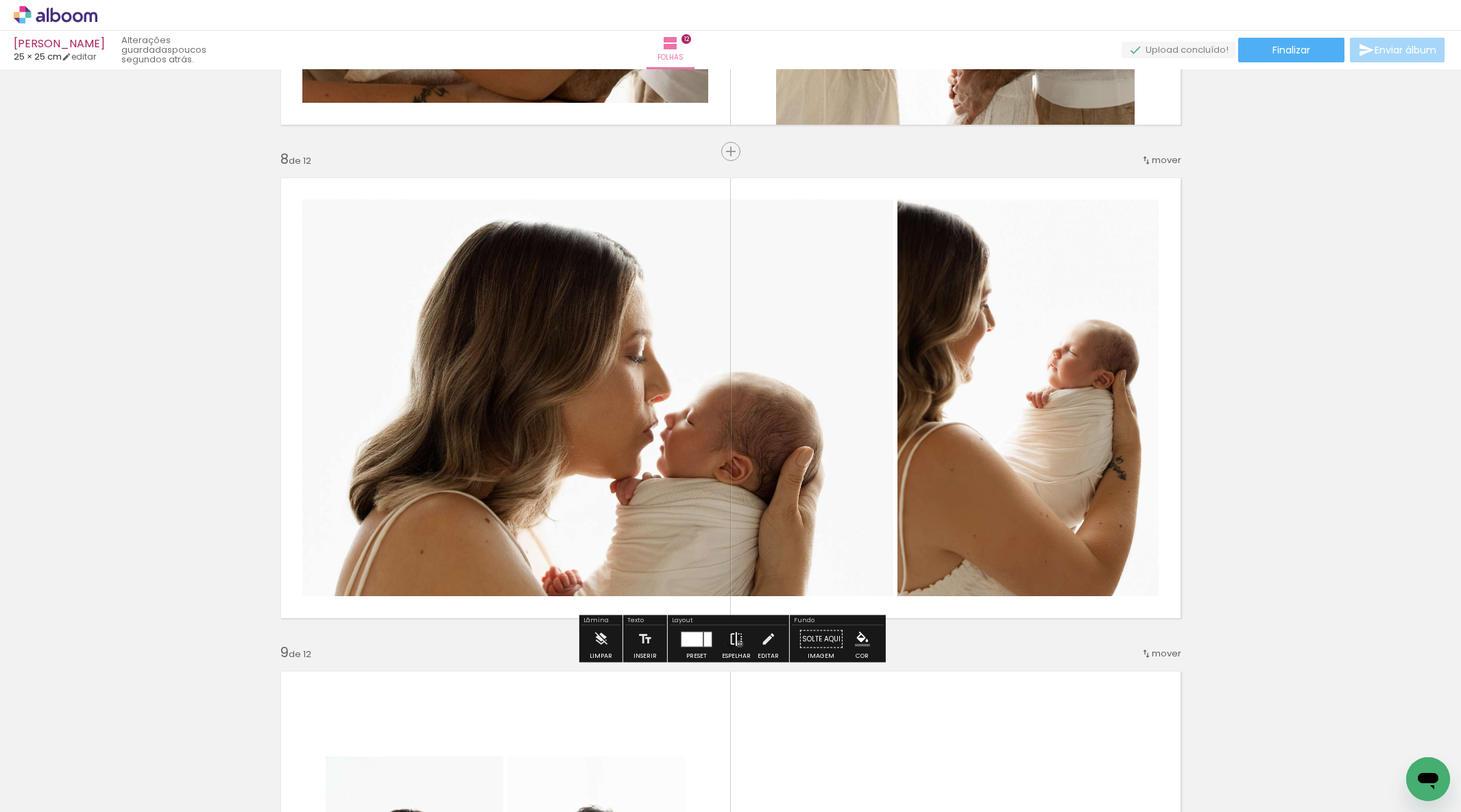
click at [736, 643] on iron-icon at bounding box center [736, 639] width 15 height 27
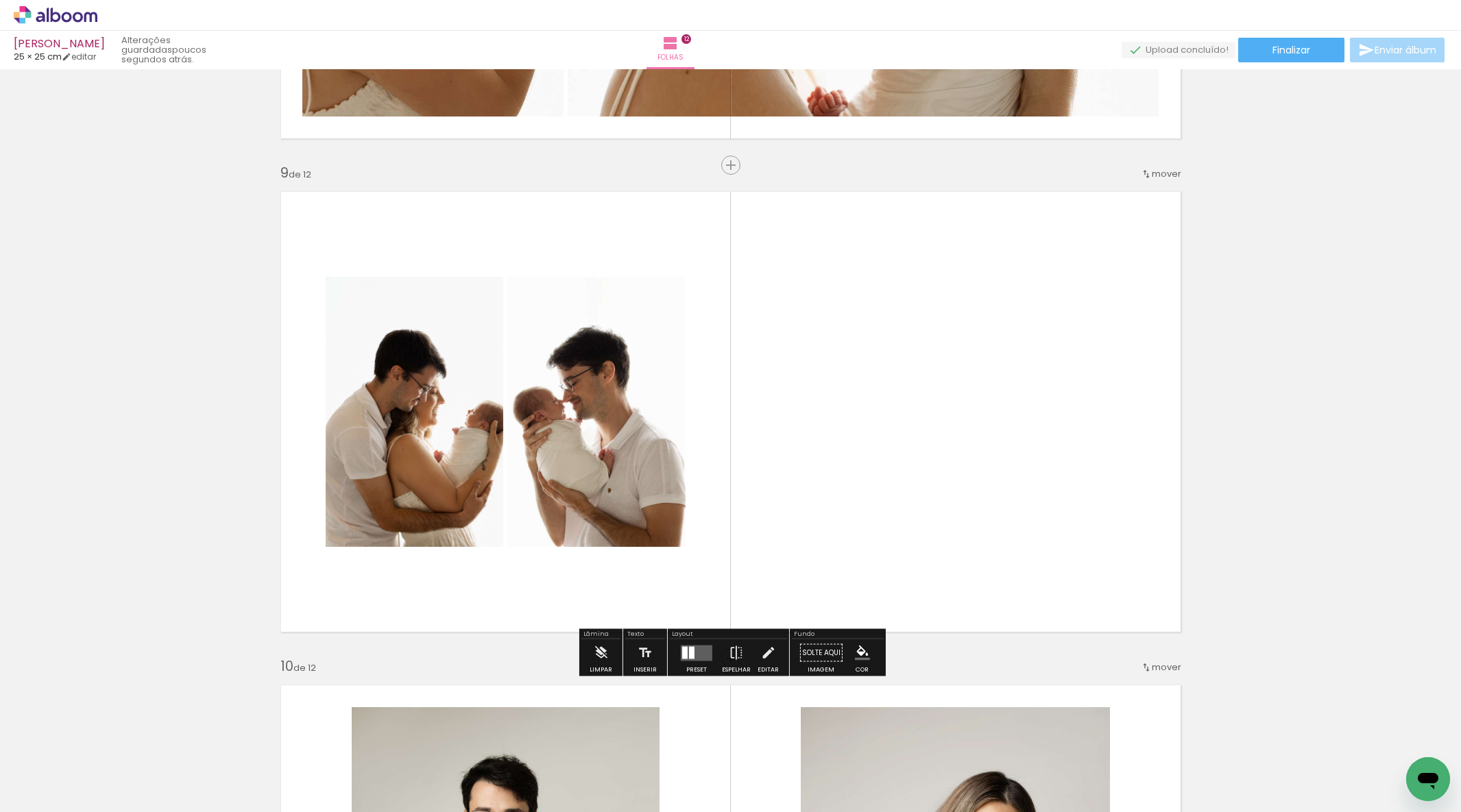
scroll to position [3903, 0]
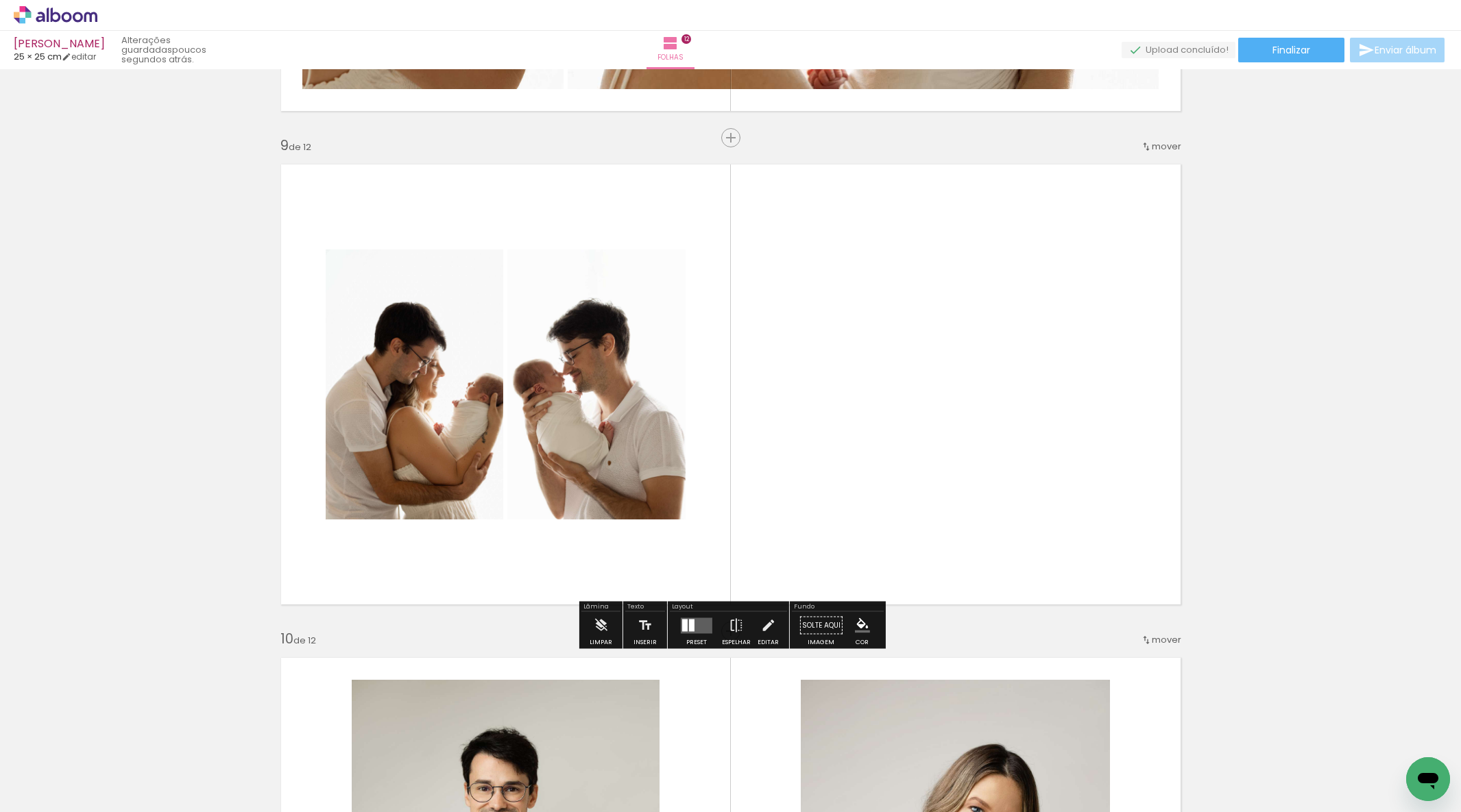
click at [689, 621] on div at bounding box center [692, 625] width 5 height 12
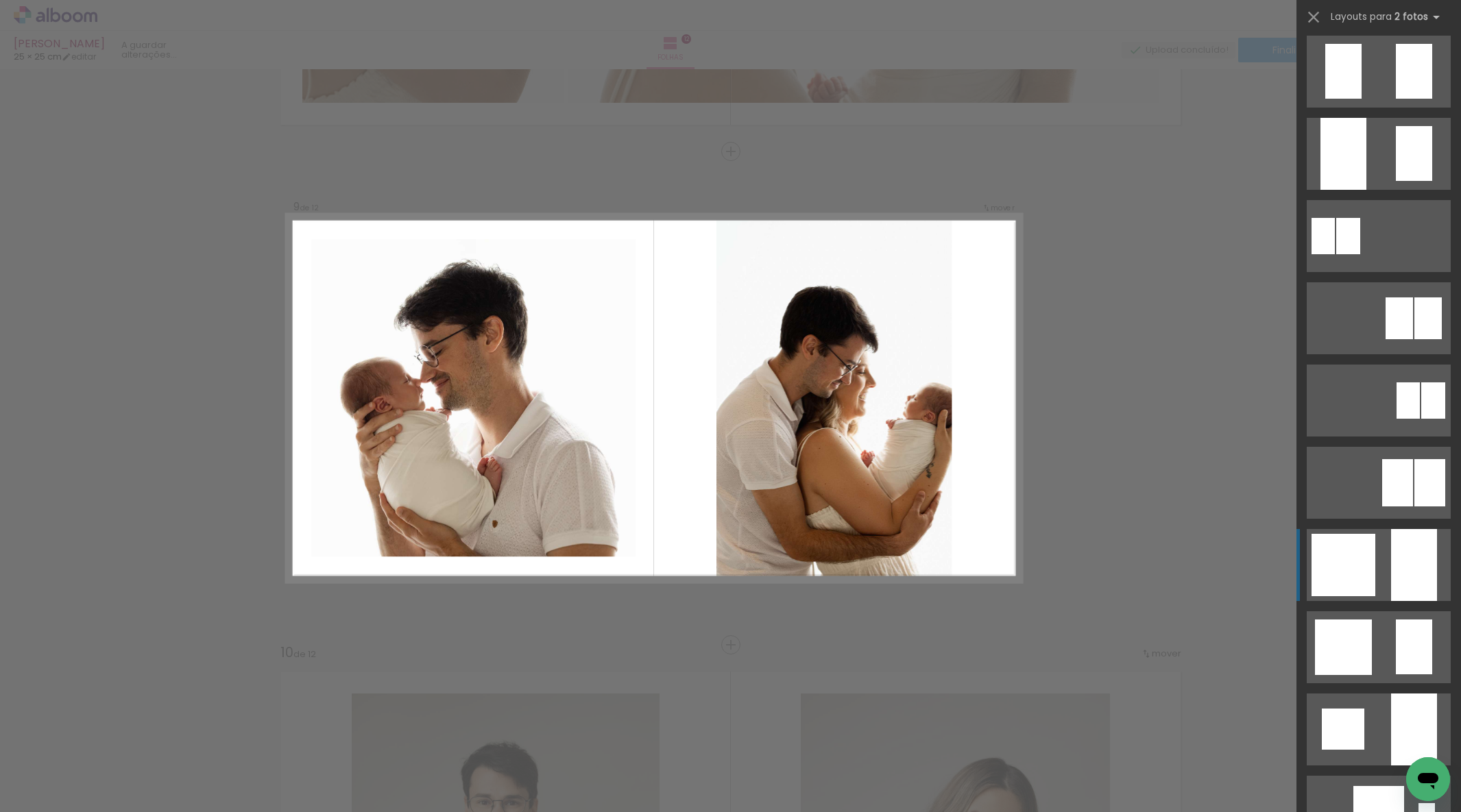
scroll to position [704, 0]
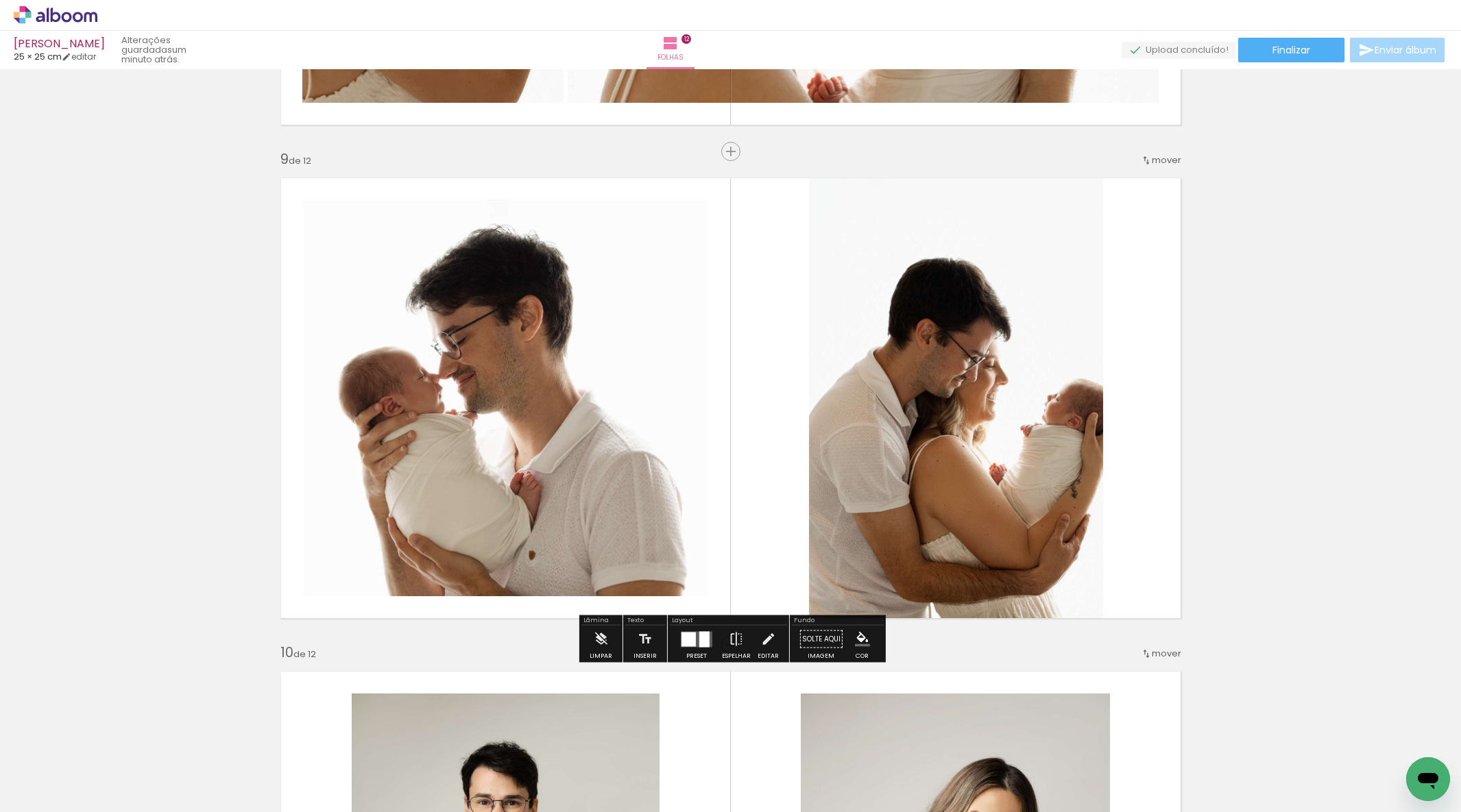
click at [1033, 443] on quentale-photo at bounding box center [956, 398] width 294 height 459
drag, startPoint x: 1033, startPoint y: 443, endPoint x: 1089, endPoint y: 434, distance: 56.7
click at [1033, 443] on album-spread "9 de 12" at bounding box center [731, 398] width 919 height 459
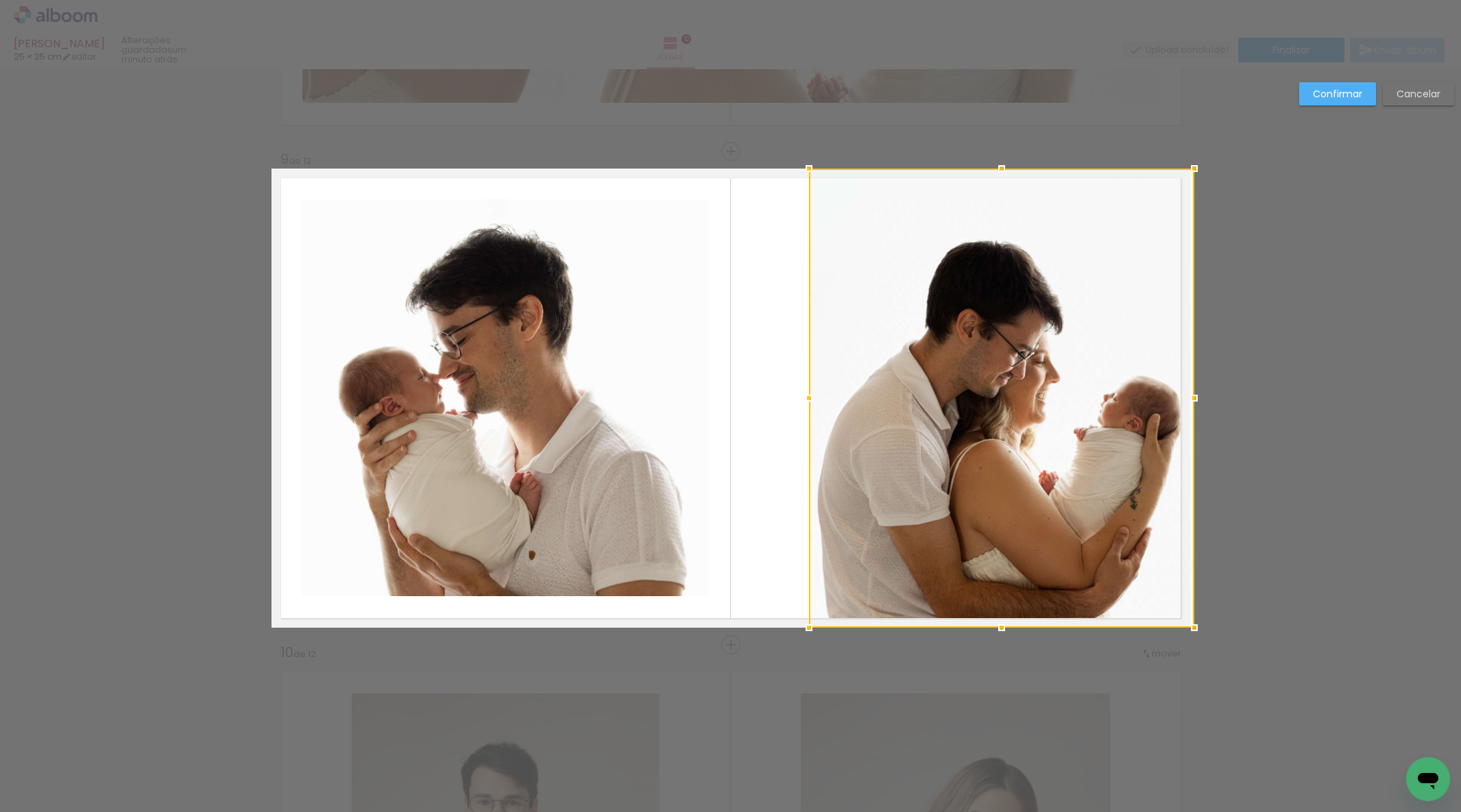
drag, startPoint x: 1099, startPoint y: 397, endPoint x: 1169, endPoint y: 392, distance: 70.2
click at [1185, 392] on div at bounding box center [1194, 398] width 27 height 27
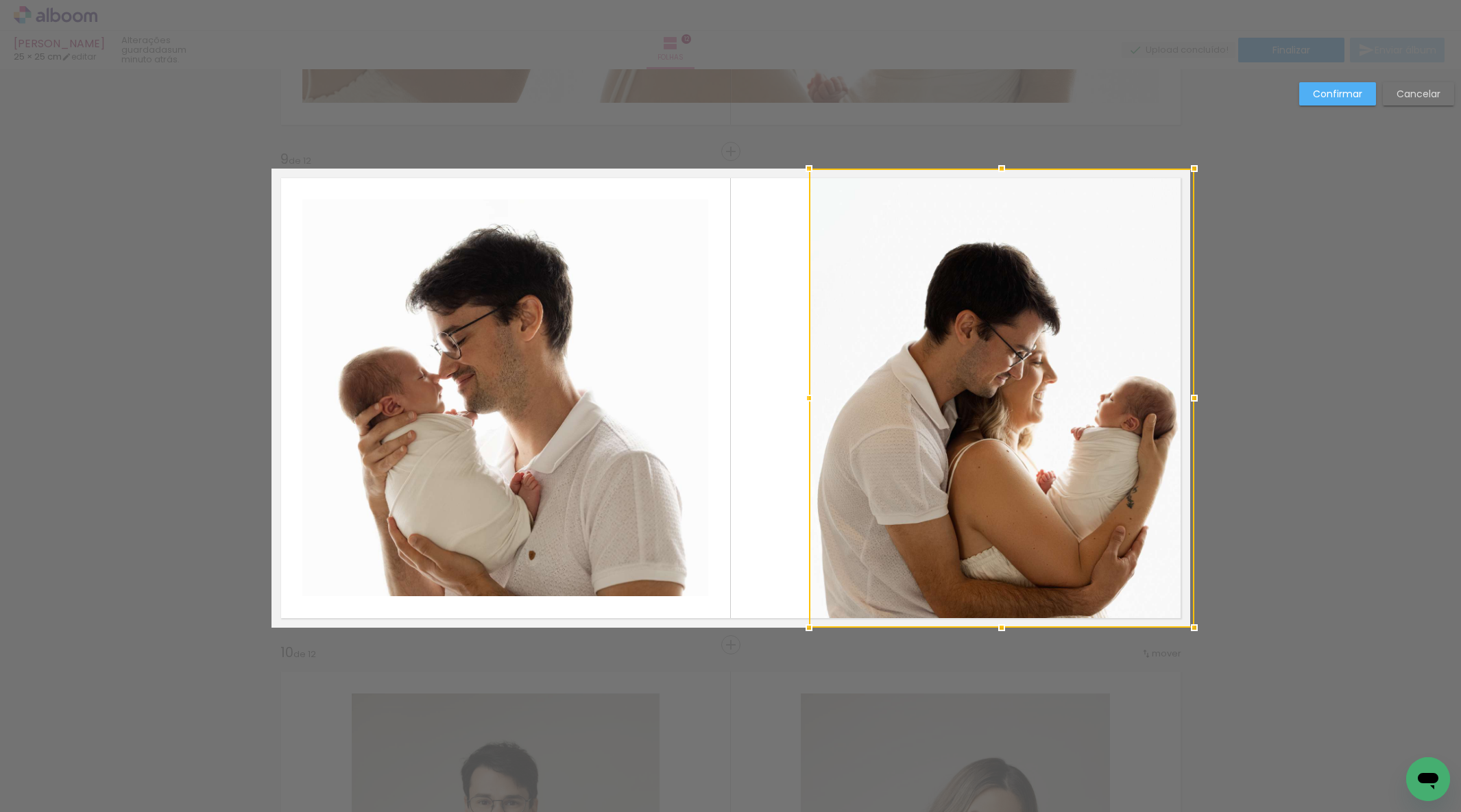
click at [1017, 414] on div at bounding box center [1001, 398] width 386 height 459
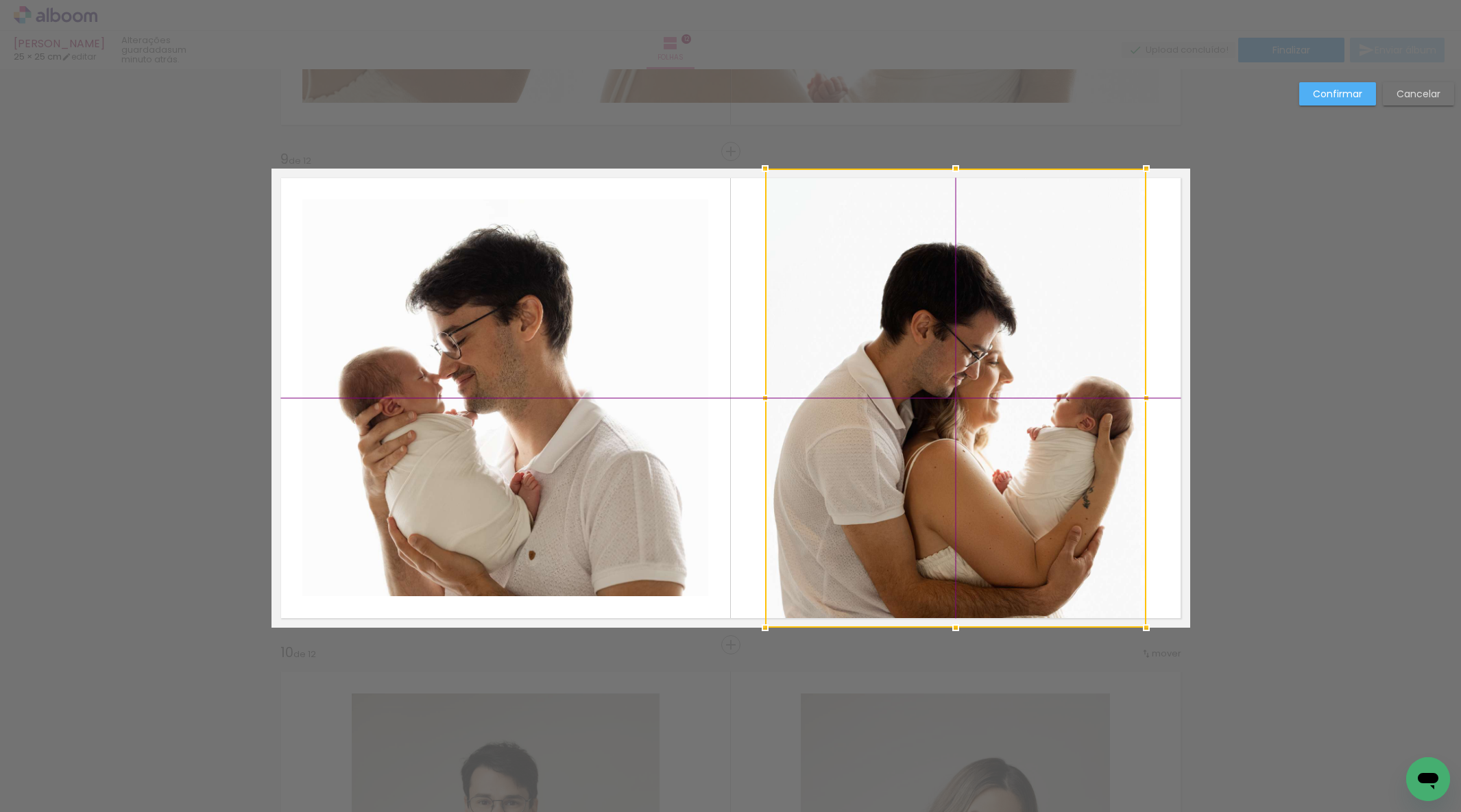
drag, startPoint x: 1016, startPoint y: 414, endPoint x: 1026, endPoint y: 393, distance: 23.3
click at [969, 415] on div at bounding box center [956, 398] width 381 height 459
click at [1321, 103] on paper-button "Confirmar" at bounding box center [1338, 94] width 77 height 24
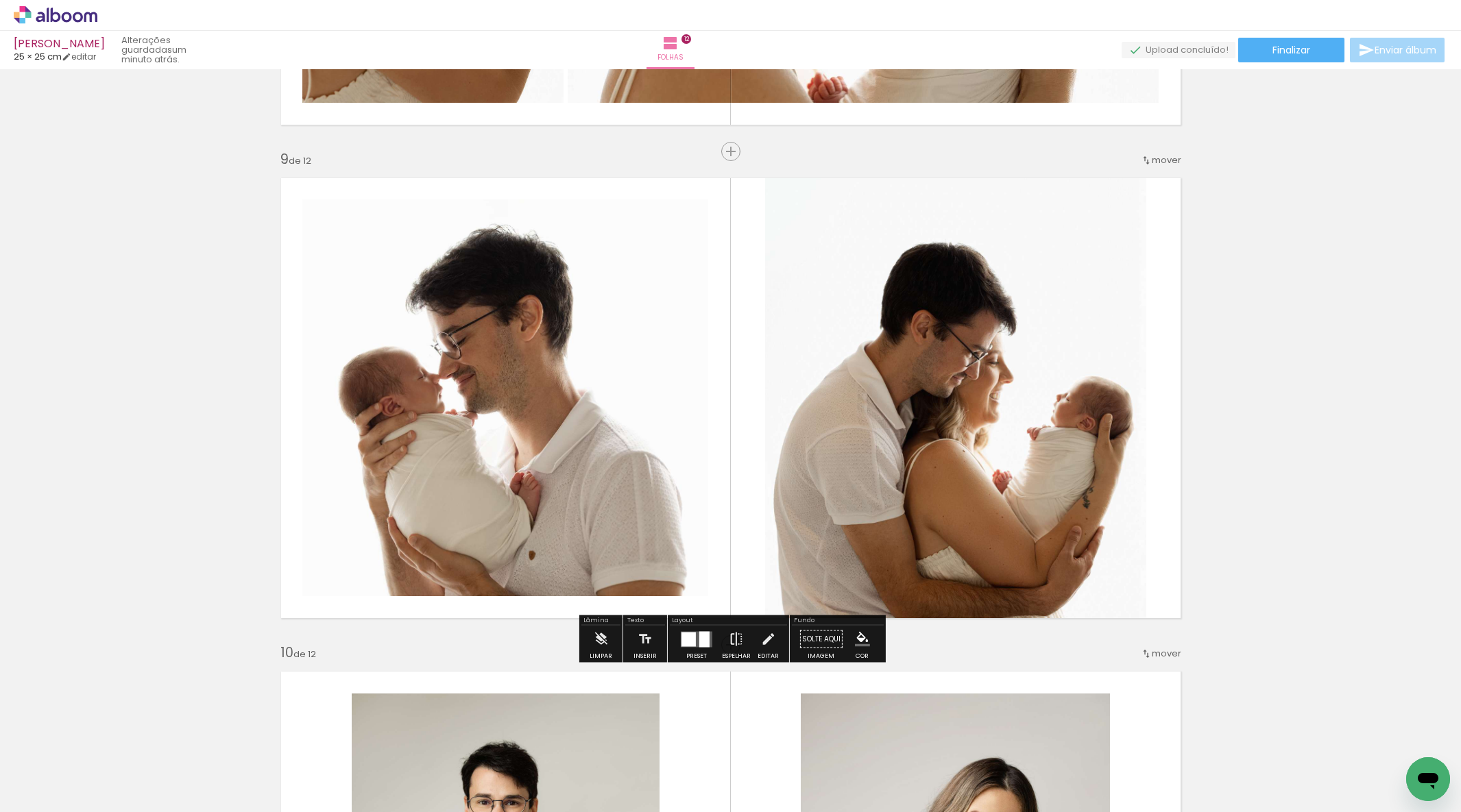
click at [737, 640] on iron-icon at bounding box center [736, 639] width 15 height 27
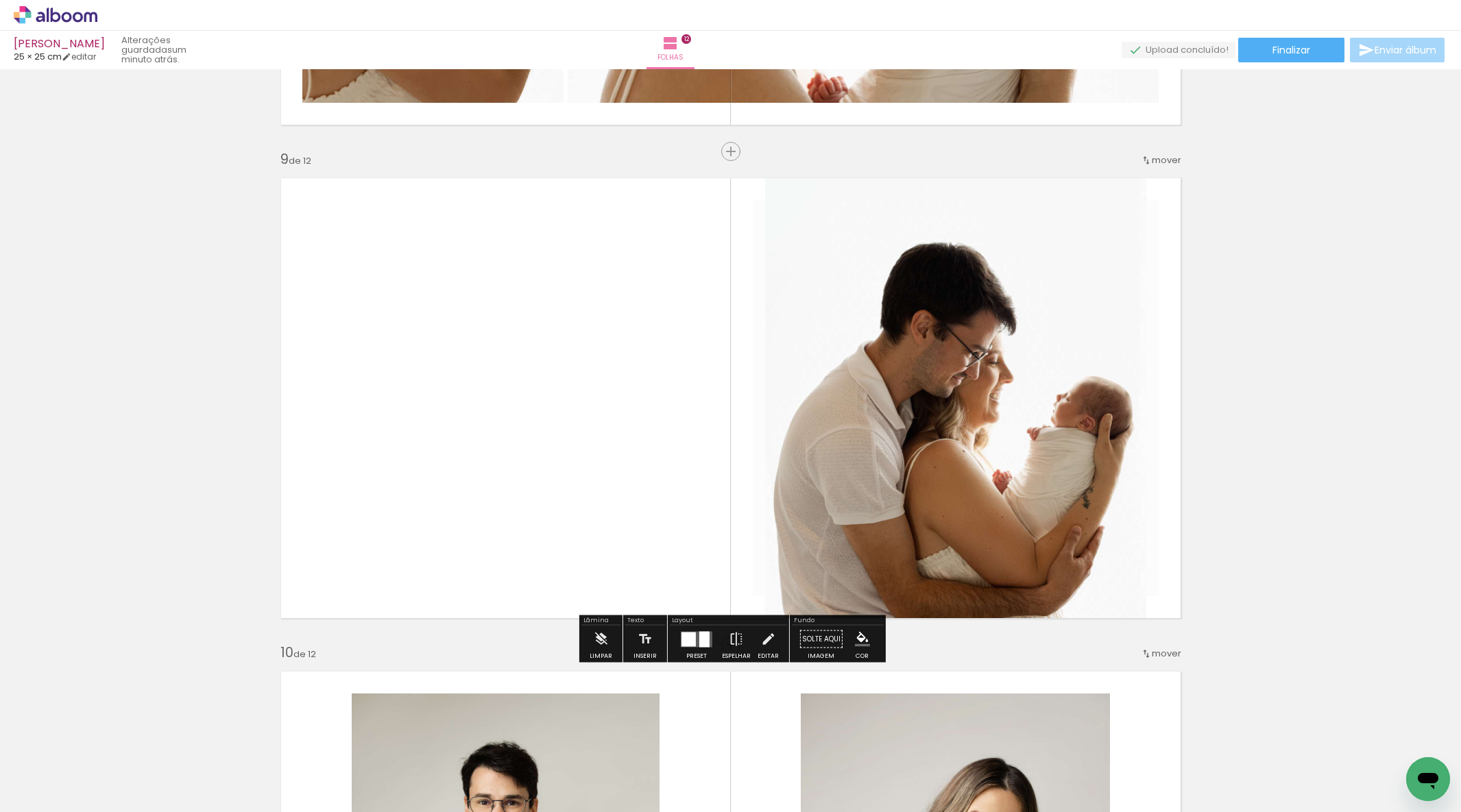
click at [840, 593] on quentale-photo at bounding box center [956, 398] width 381 height 459
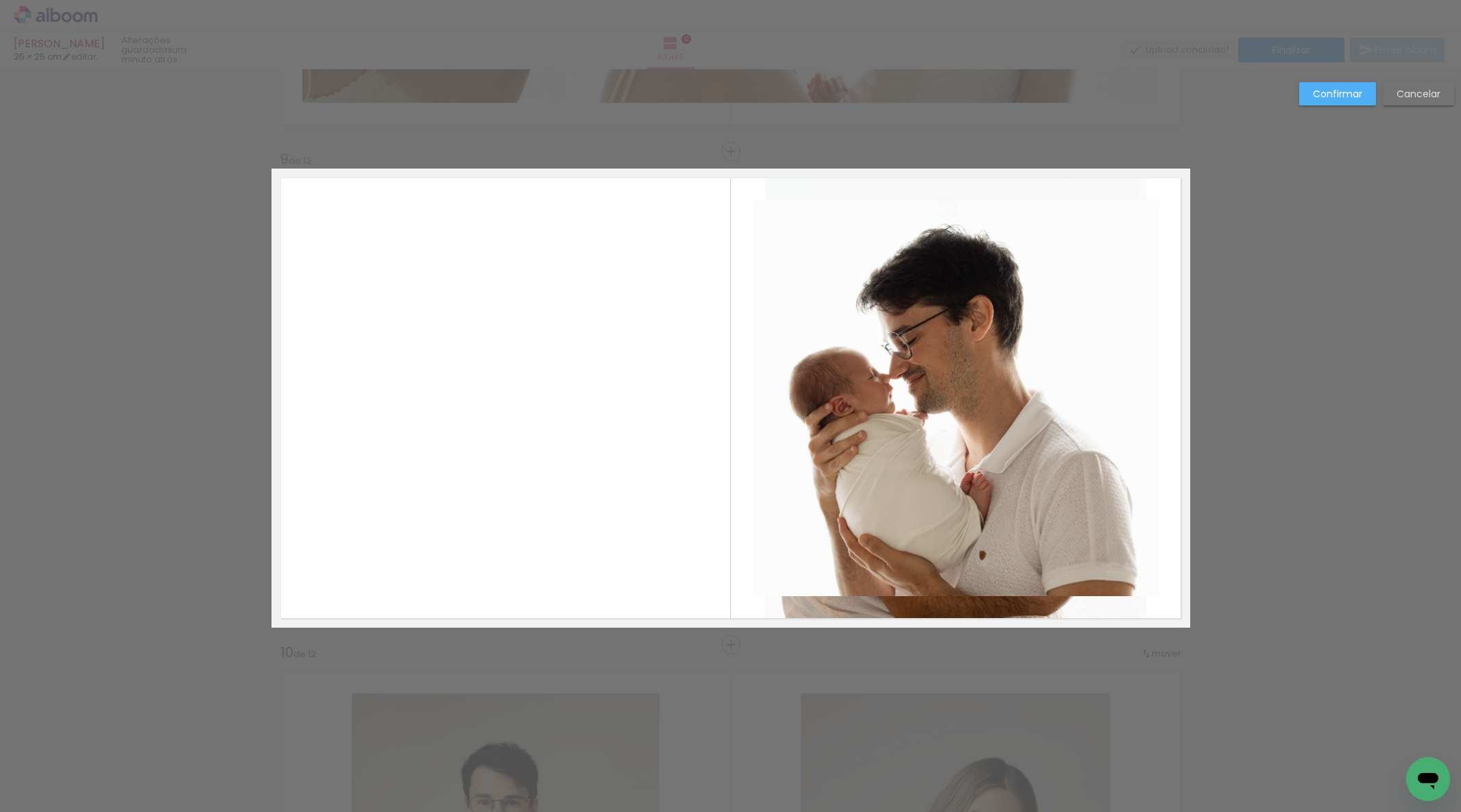
click at [831, 584] on album-spread "9 de 12" at bounding box center [731, 398] width 919 height 459
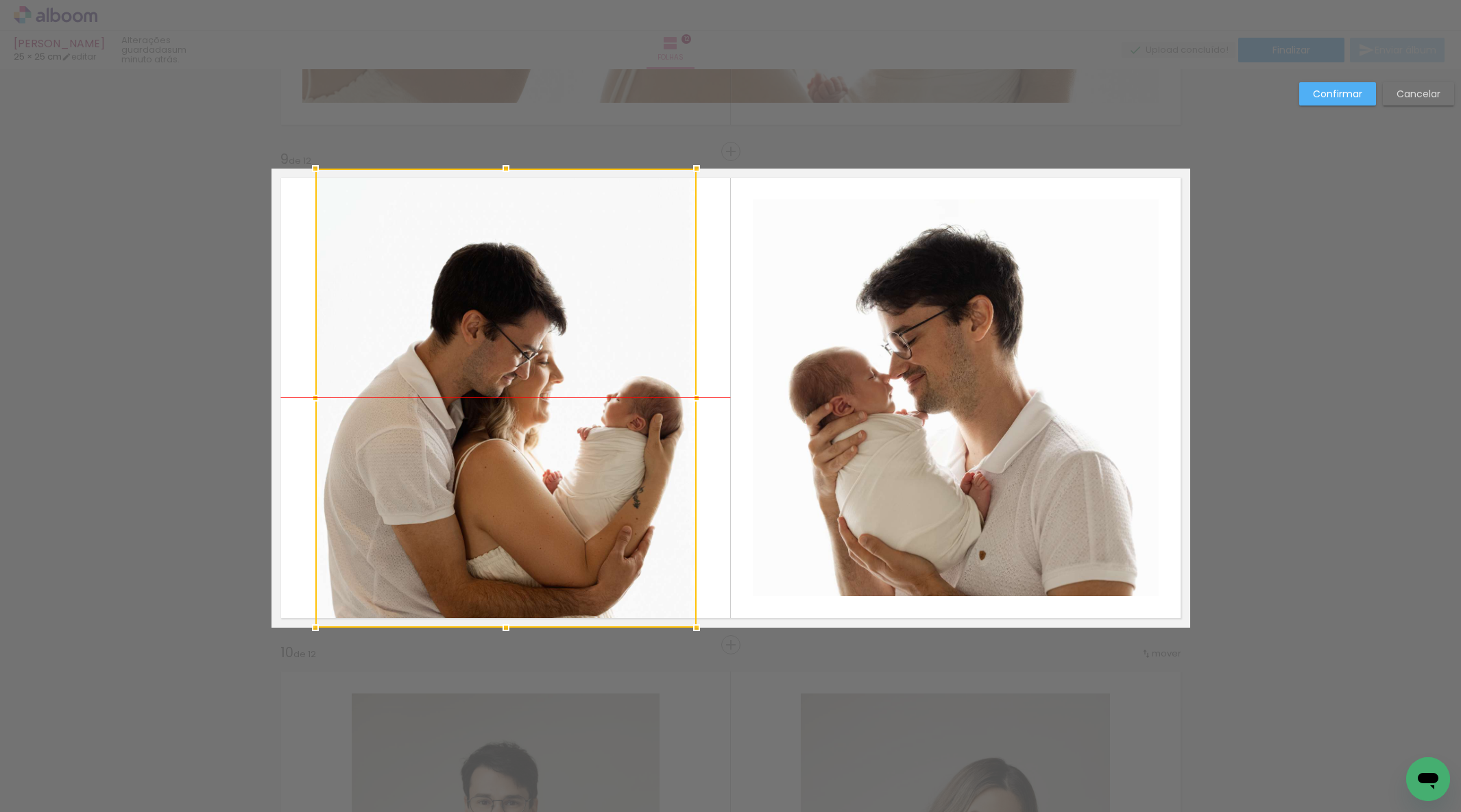
drag, startPoint x: 815, startPoint y: 610, endPoint x: 382, endPoint y: 547, distance: 437.6
click at [379, 548] on div at bounding box center [506, 398] width 381 height 459
drag, startPoint x: 466, startPoint y: 508, endPoint x: 470, endPoint y: 497, distance: 11.7
click at [470, 497] on div at bounding box center [506, 398] width 381 height 459
click at [920, 449] on quentale-photo at bounding box center [956, 398] width 406 height 397
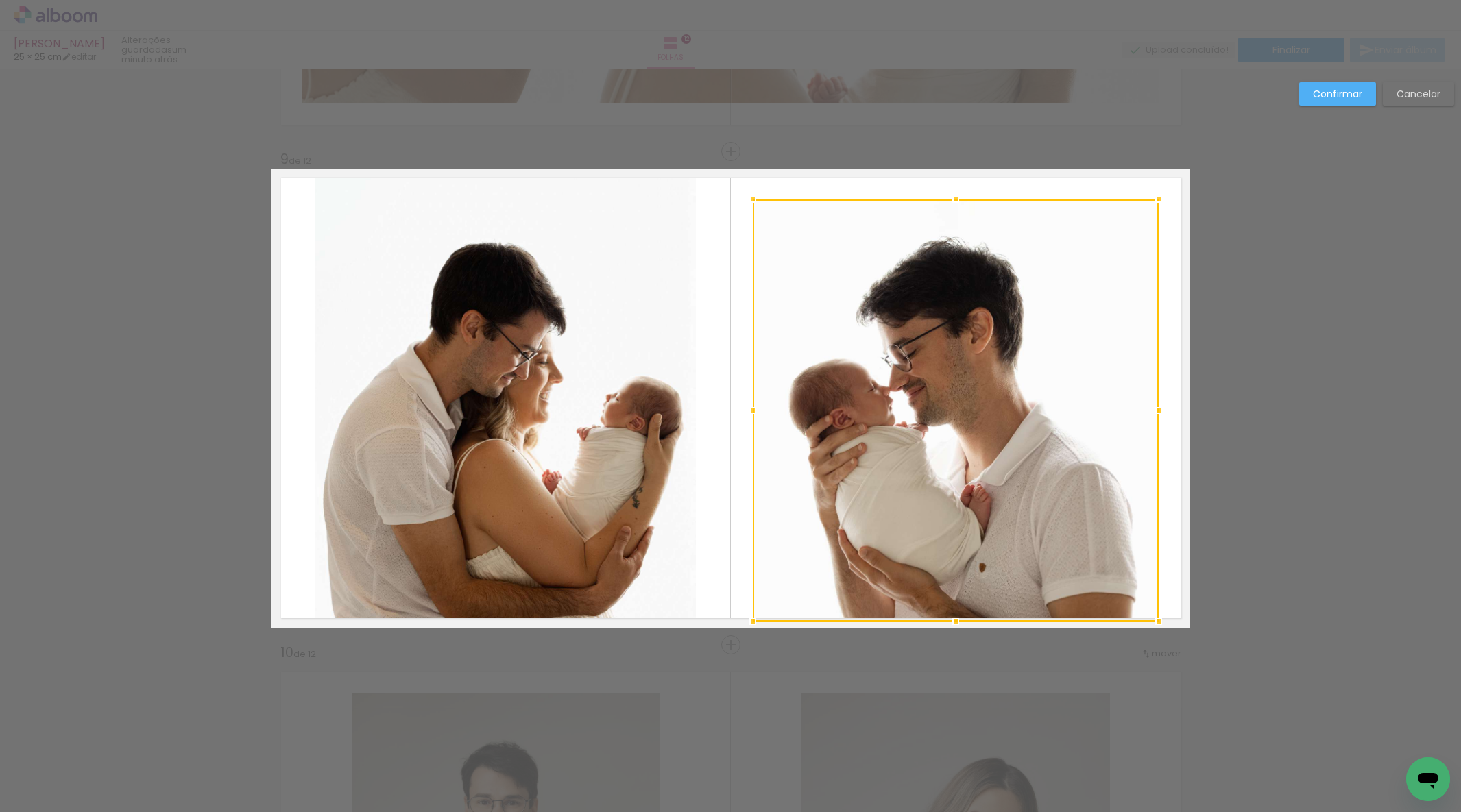
drag, startPoint x: 955, startPoint y: 606, endPoint x: 956, endPoint y: 633, distance: 27.0
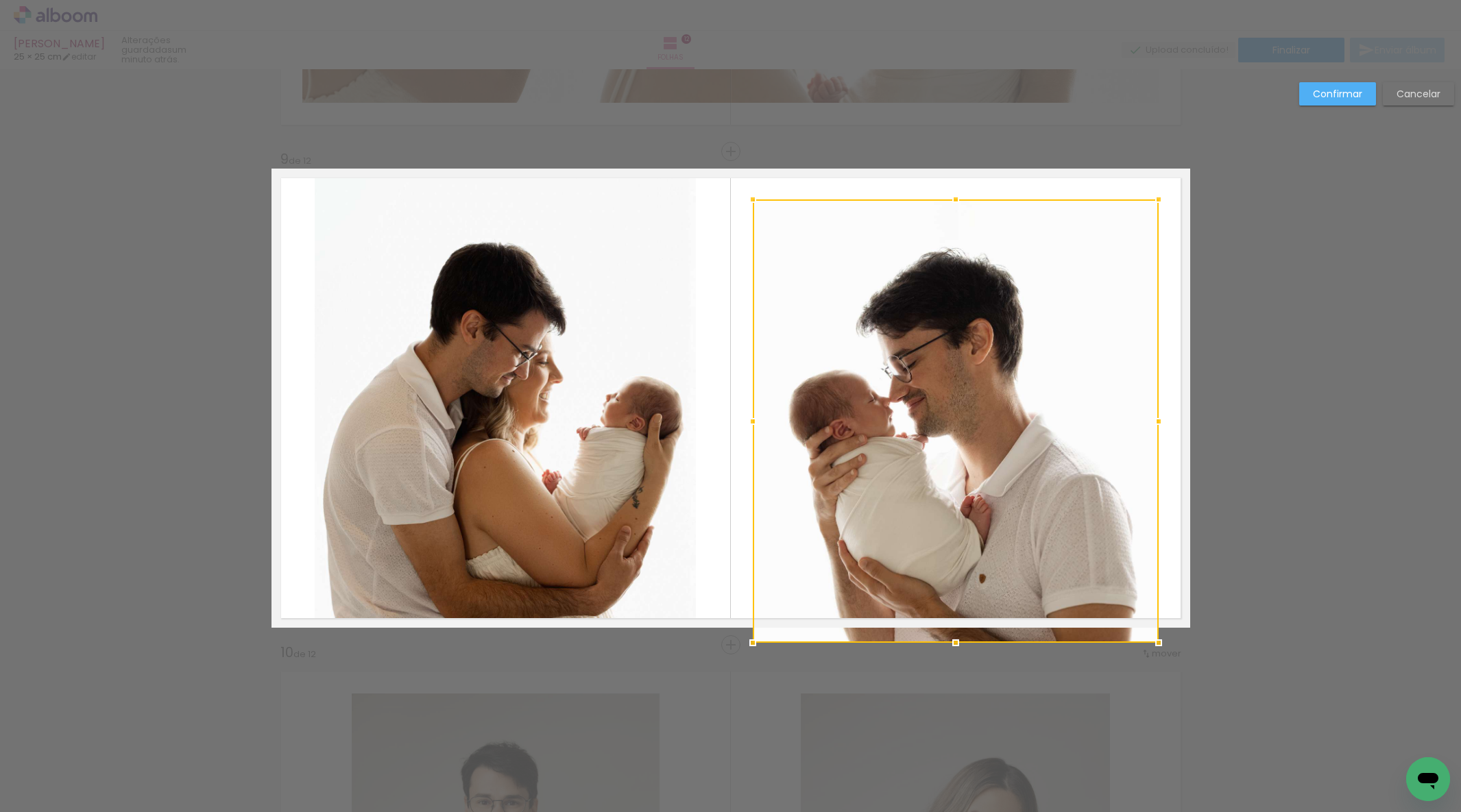
drag, startPoint x: 958, startPoint y: 642, endPoint x: 961, endPoint y: 633, distance: 9.5
click at [958, 643] on div at bounding box center [956, 642] width 27 height 27
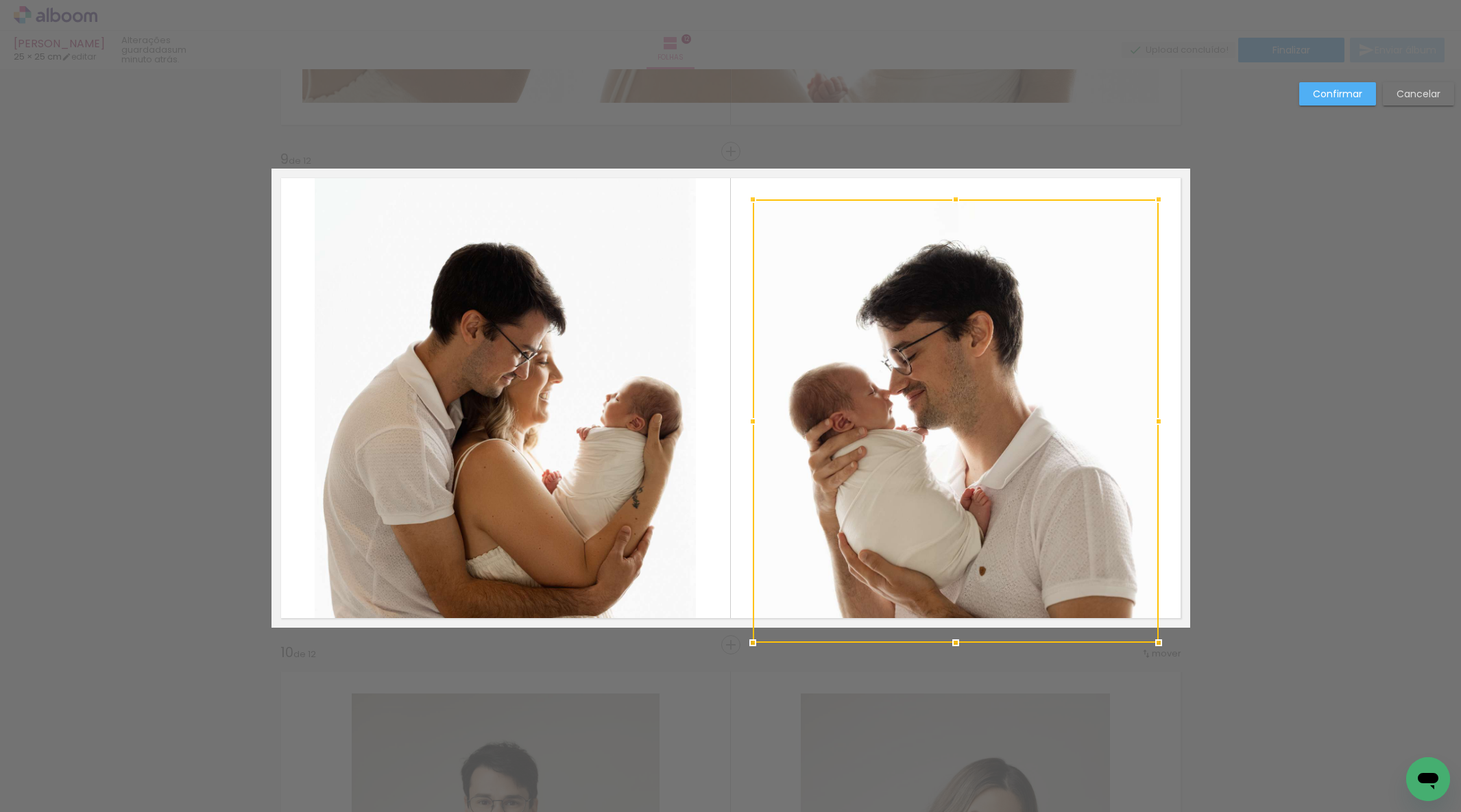
click at [1014, 307] on div at bounding box center [956, 420] width 406 height 443
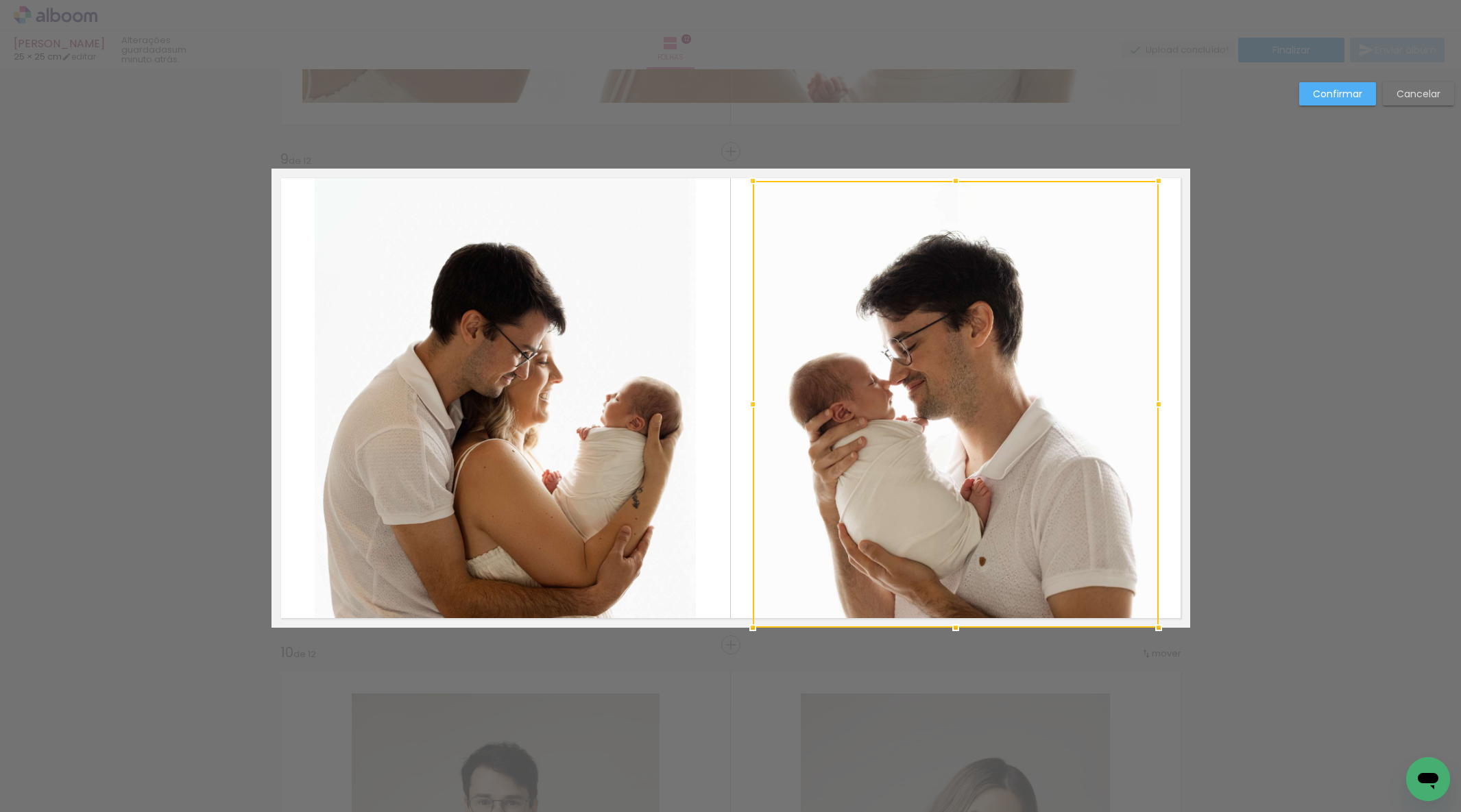
drag, startPoint x: 955, startPoint y: 200, endPoint x: 949, endPoint y: 159, distance: 41.4
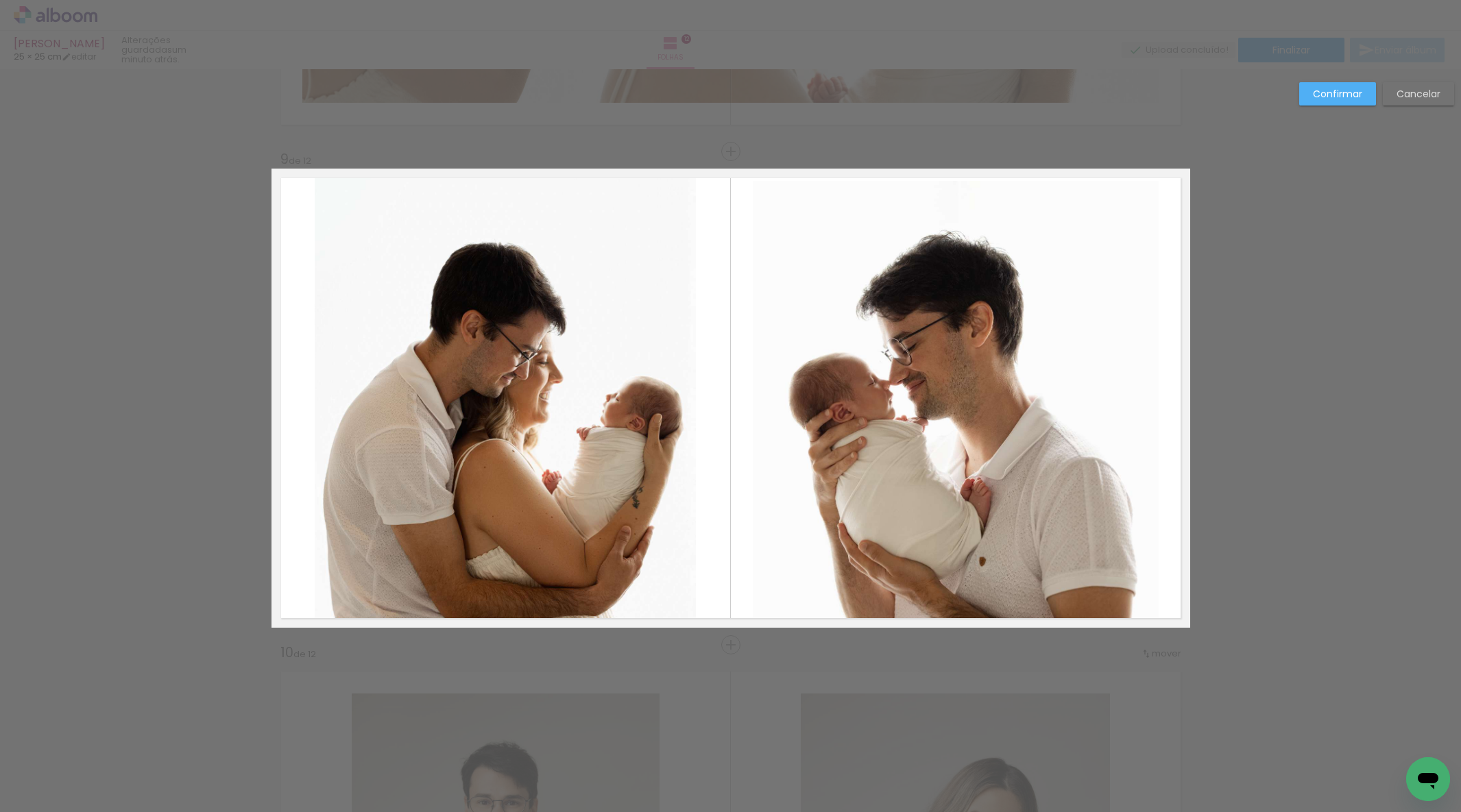
click at [957, 190] on quentale-photo at bounding box center [956, 404] width 406 height 447
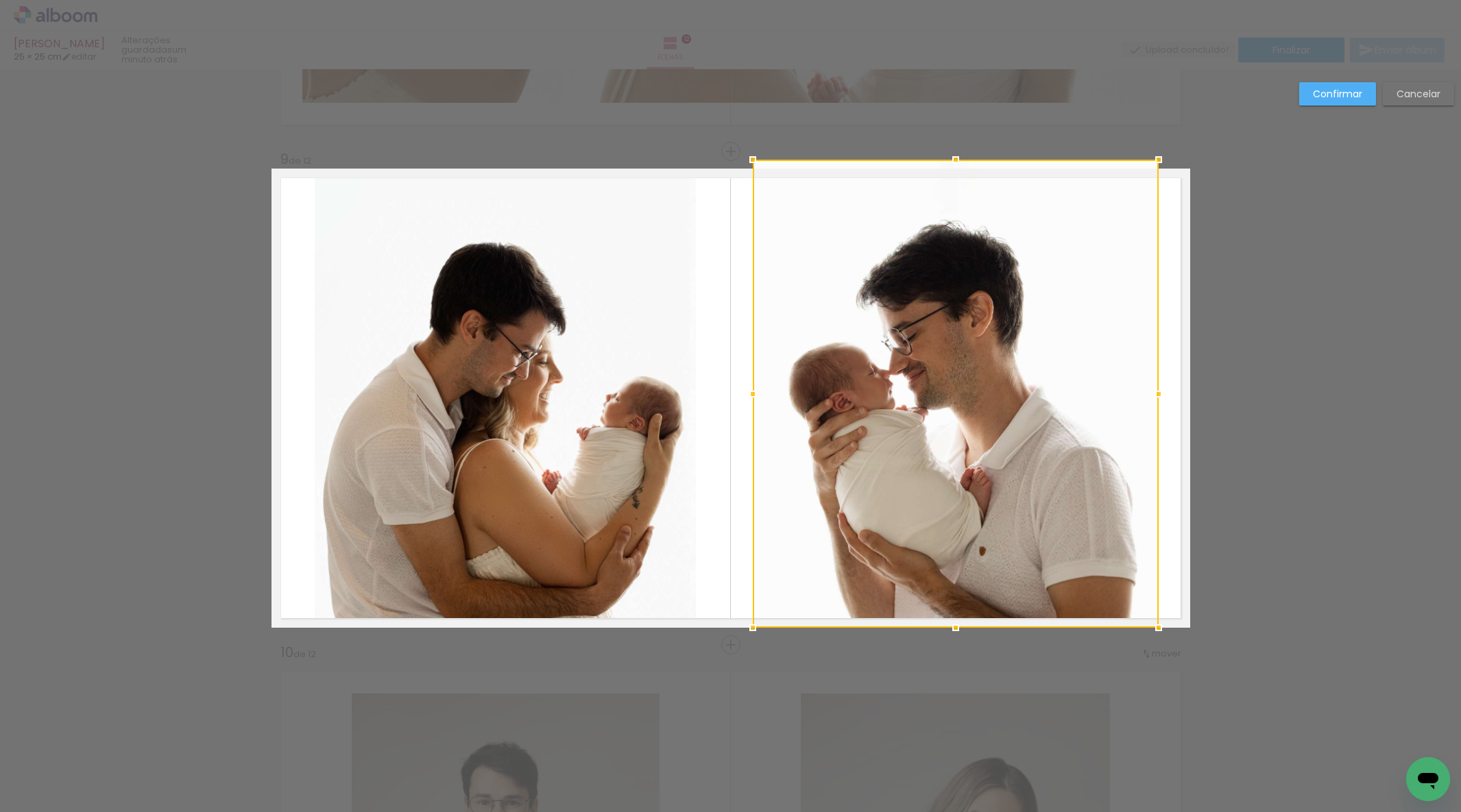
drag, startPoint x: 952, startPoint y: 177, endPoint x: 952, endPoint y: 162, distance: 15.0
click at [953, 153] on div at bounding box center [956, 159] width 27 height 27
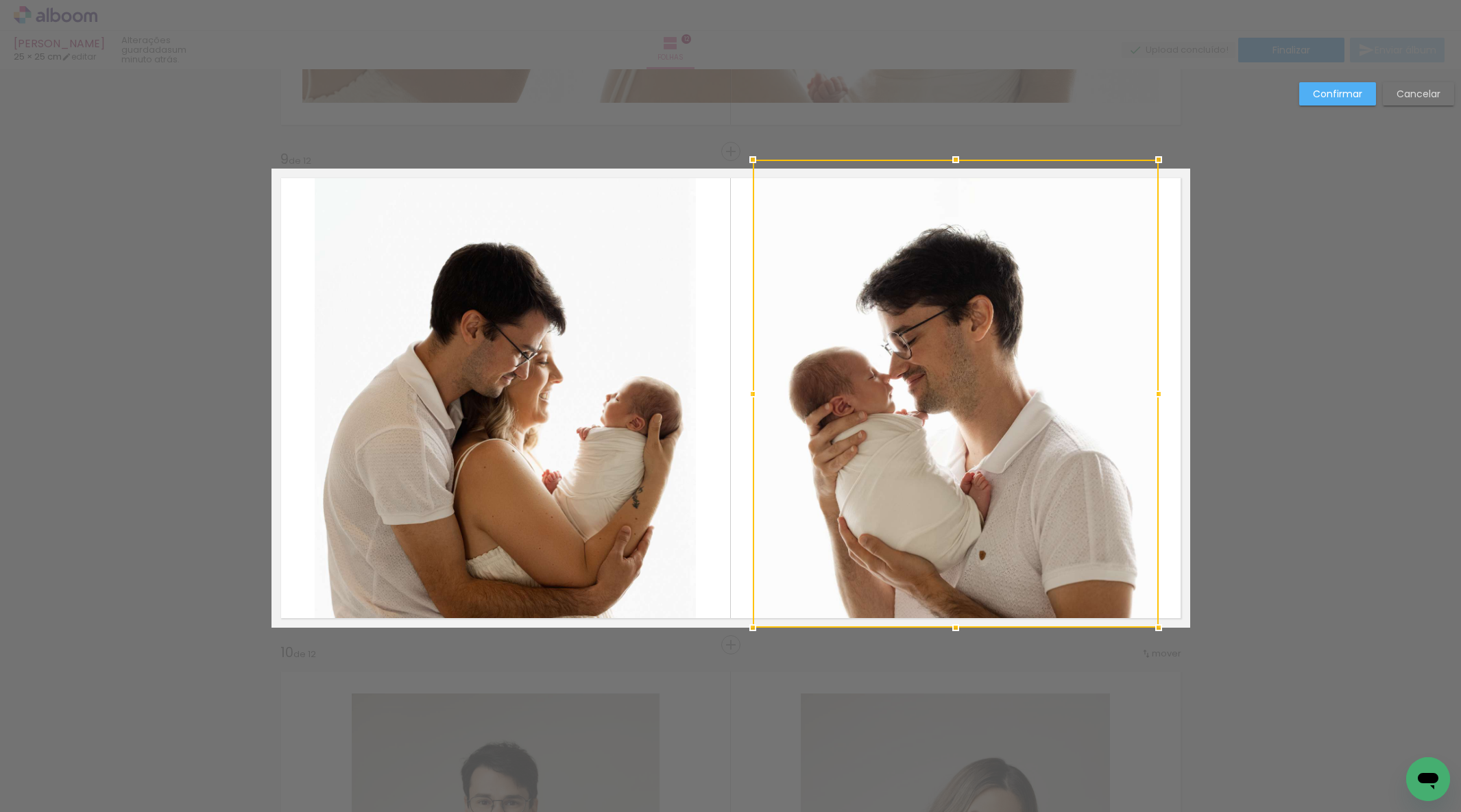
drag, startPoint x: 1340, startPoint y: 91, endPoint x: 1263, endPoint y: 157, distance: 101.4
click at [0, 0] on slot "Confirmar" at bounding box center [0, 0] width 0 height 0
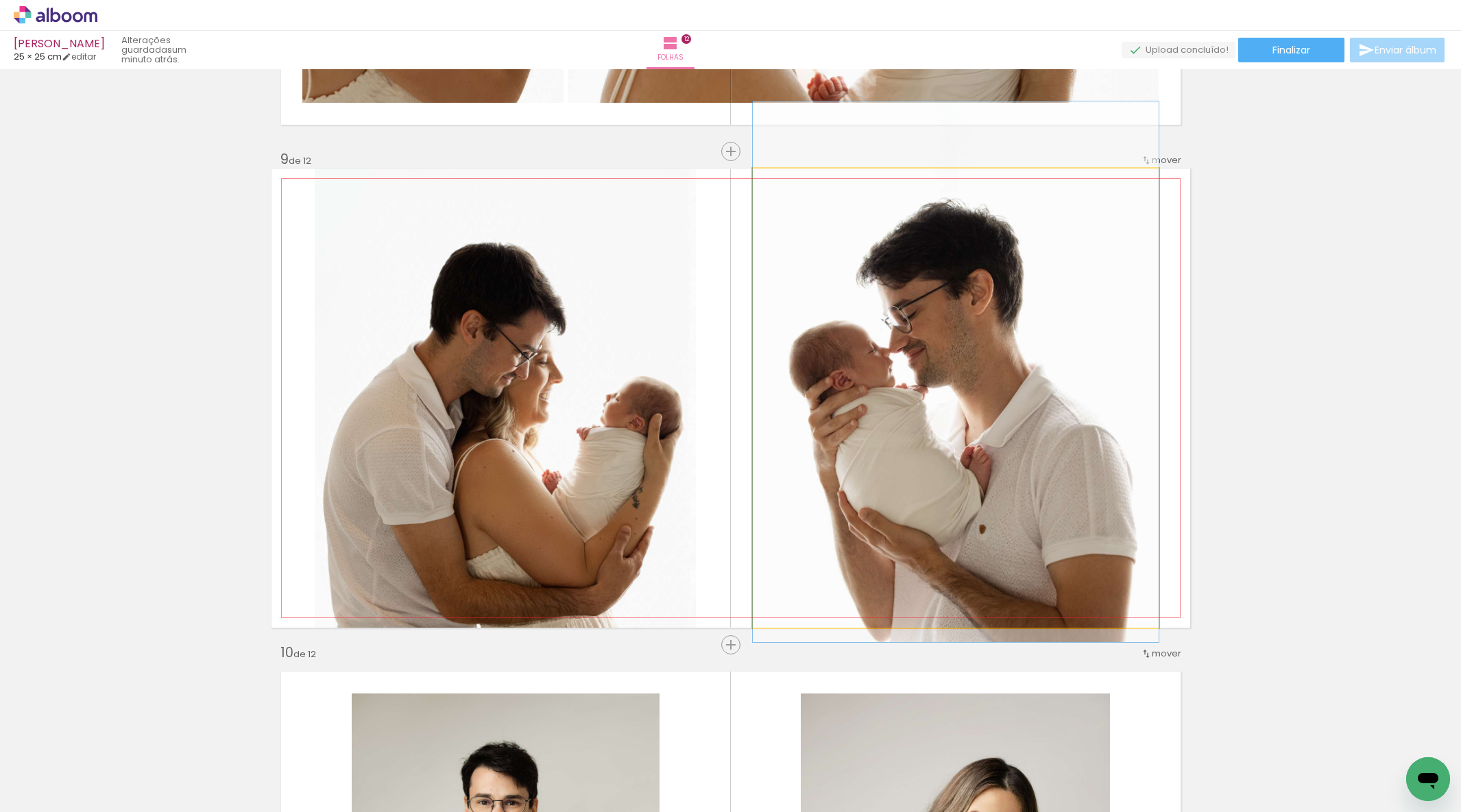
drag, startPoint x: 999, startPoint y: 404, endPoint x: 1030, endPoint y: 378, distance: 40.5
click at [999, 378] on div at bounding box center [956, 371] width 406 height 541
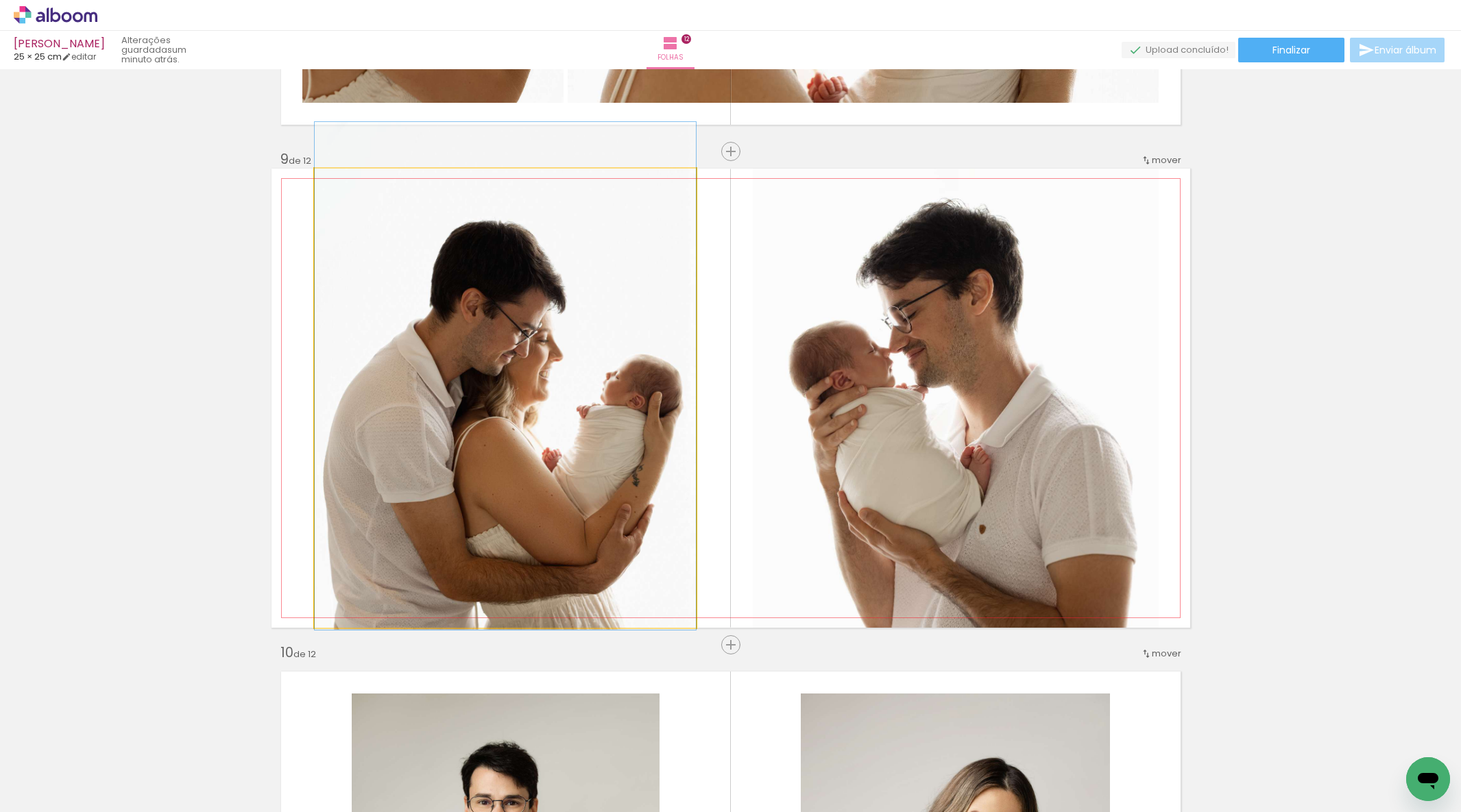
drag, startPoint x: 565, startPoint y: 443, endPoint x: 566, endPoint y: 420, distance: 23.0
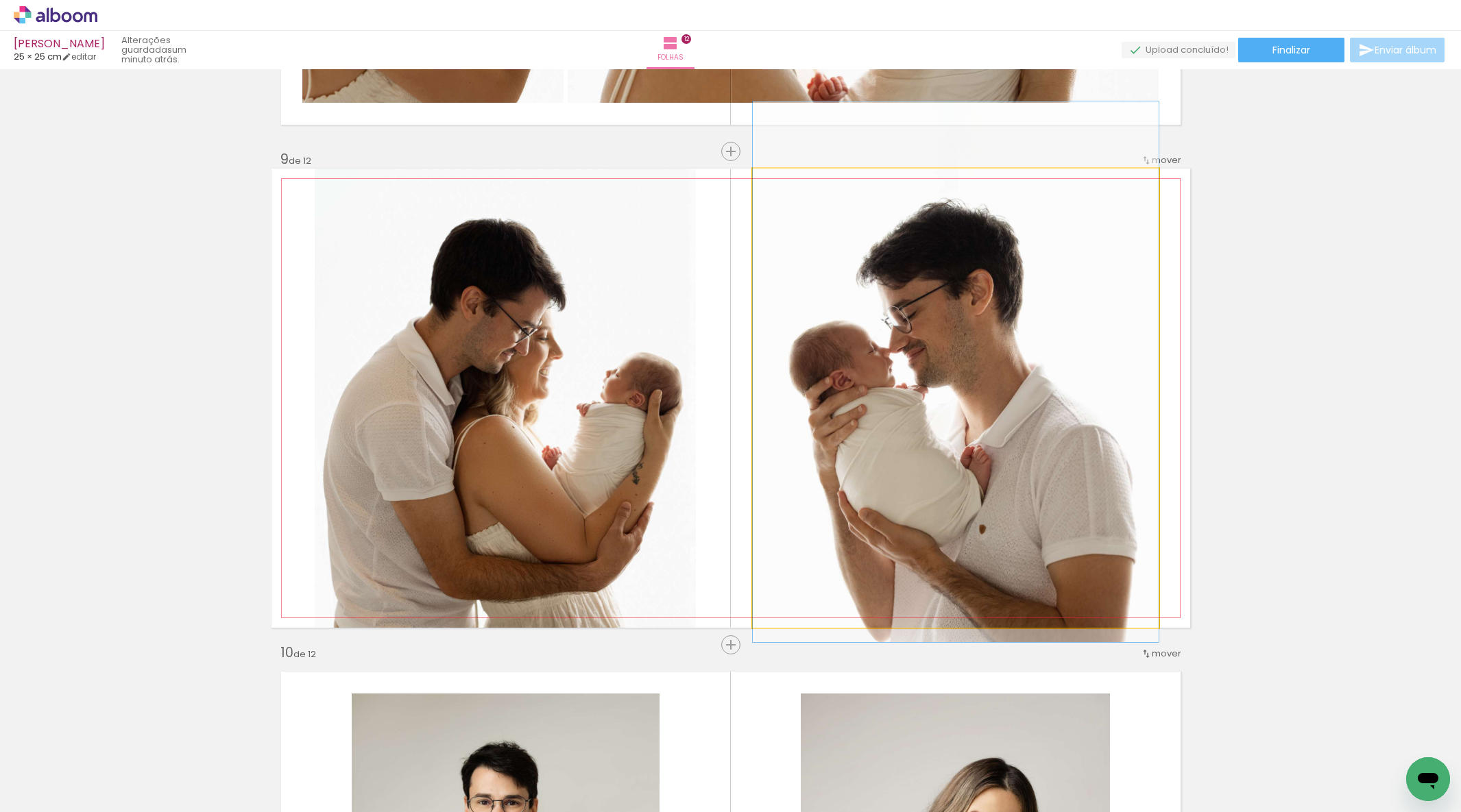
click at [976, 444] on quentale-photo at bounding box center [956, 398] width 406 height 459
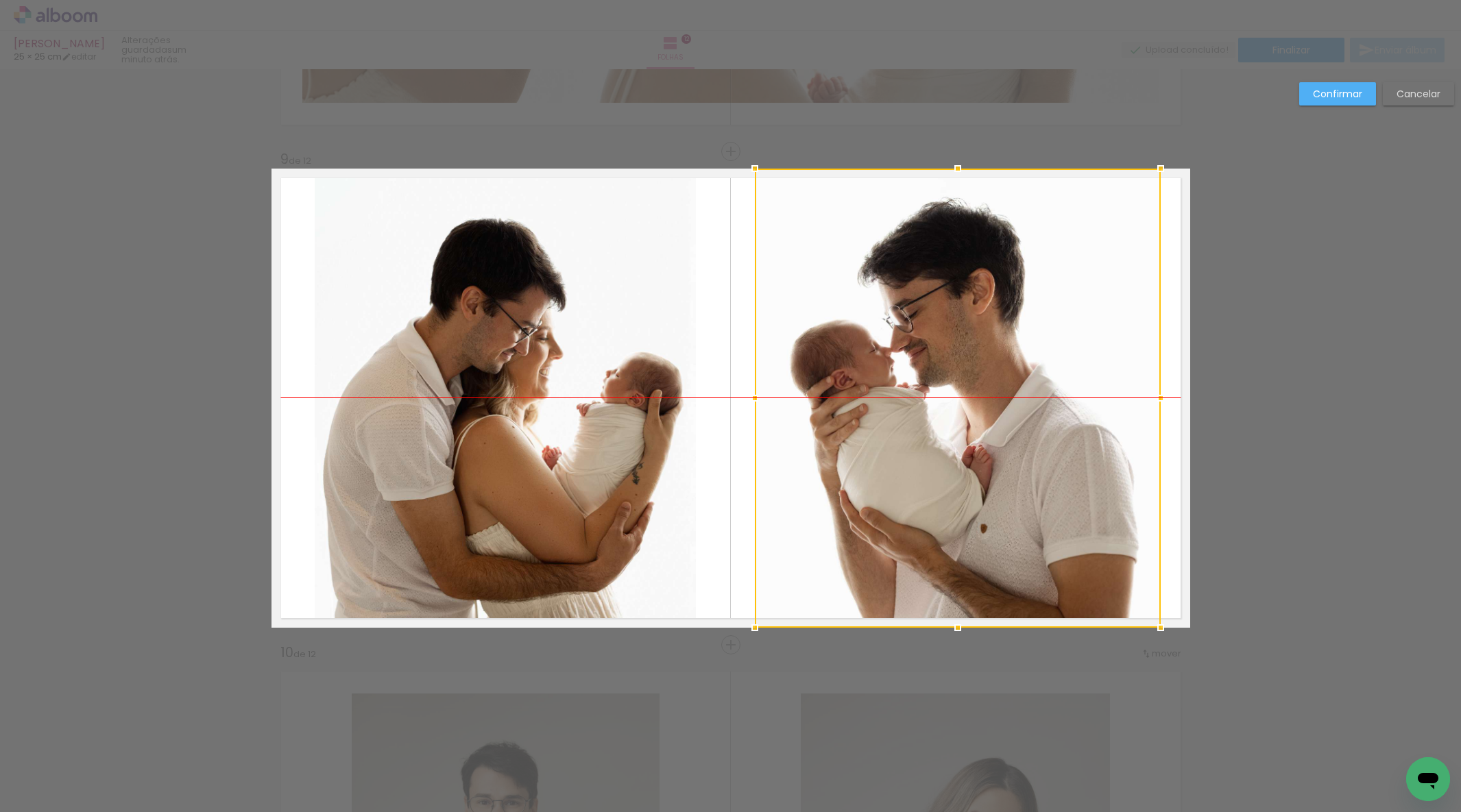
click at [981, 427] on div at bounding box center [957, 398] width 406 height 459
click at [567, 410] on quentale-photo at bounding box center [505, 398] width 381 height 459
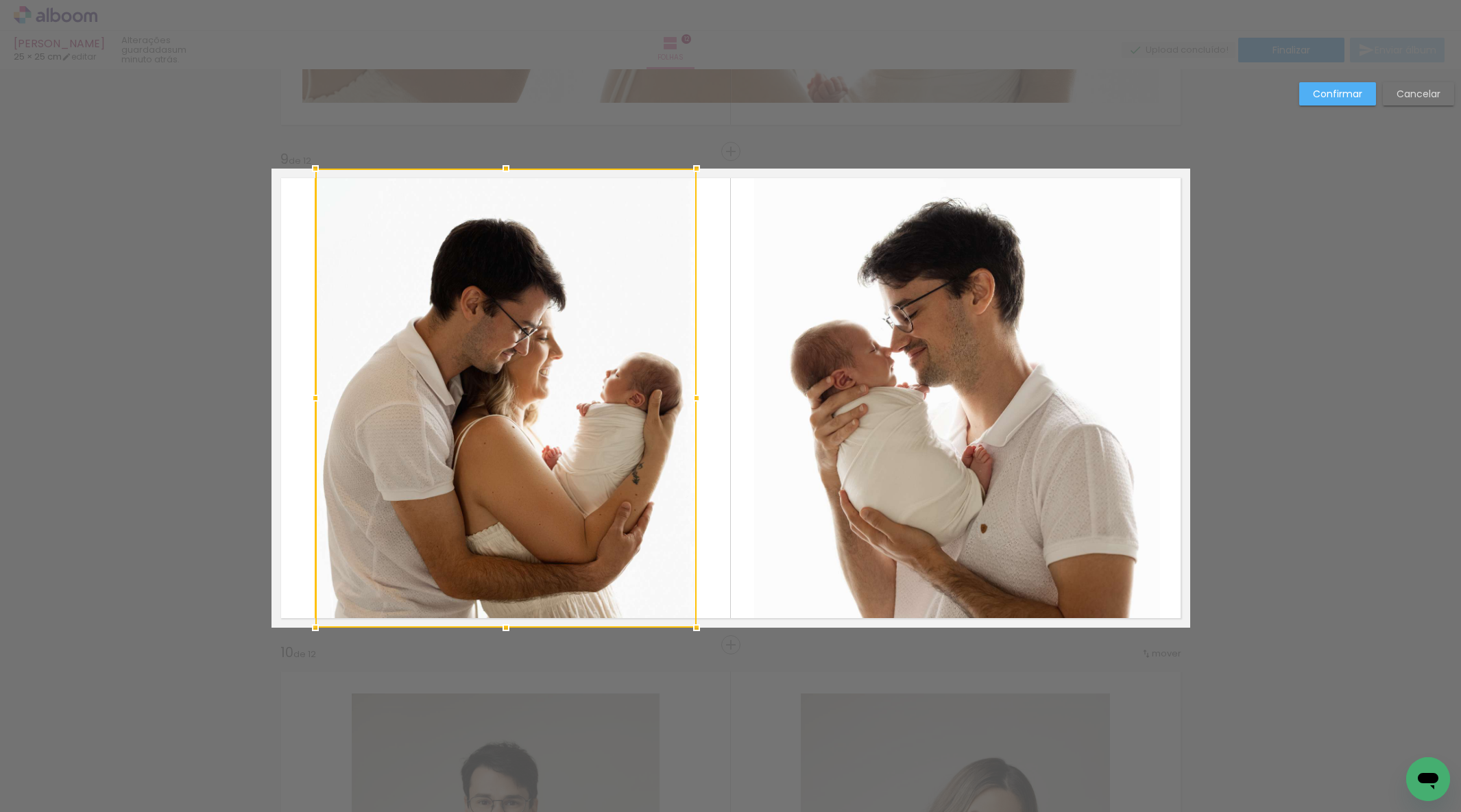
click at [567, 410] on div at bounding box center [506, 398] width 381 height 459
click at [559, 412] on div at bounding box center [505, 398] width 381 height 459
click at [1025, 406] on quentale-photo at bounding box center [957, 398] width 406 height 459
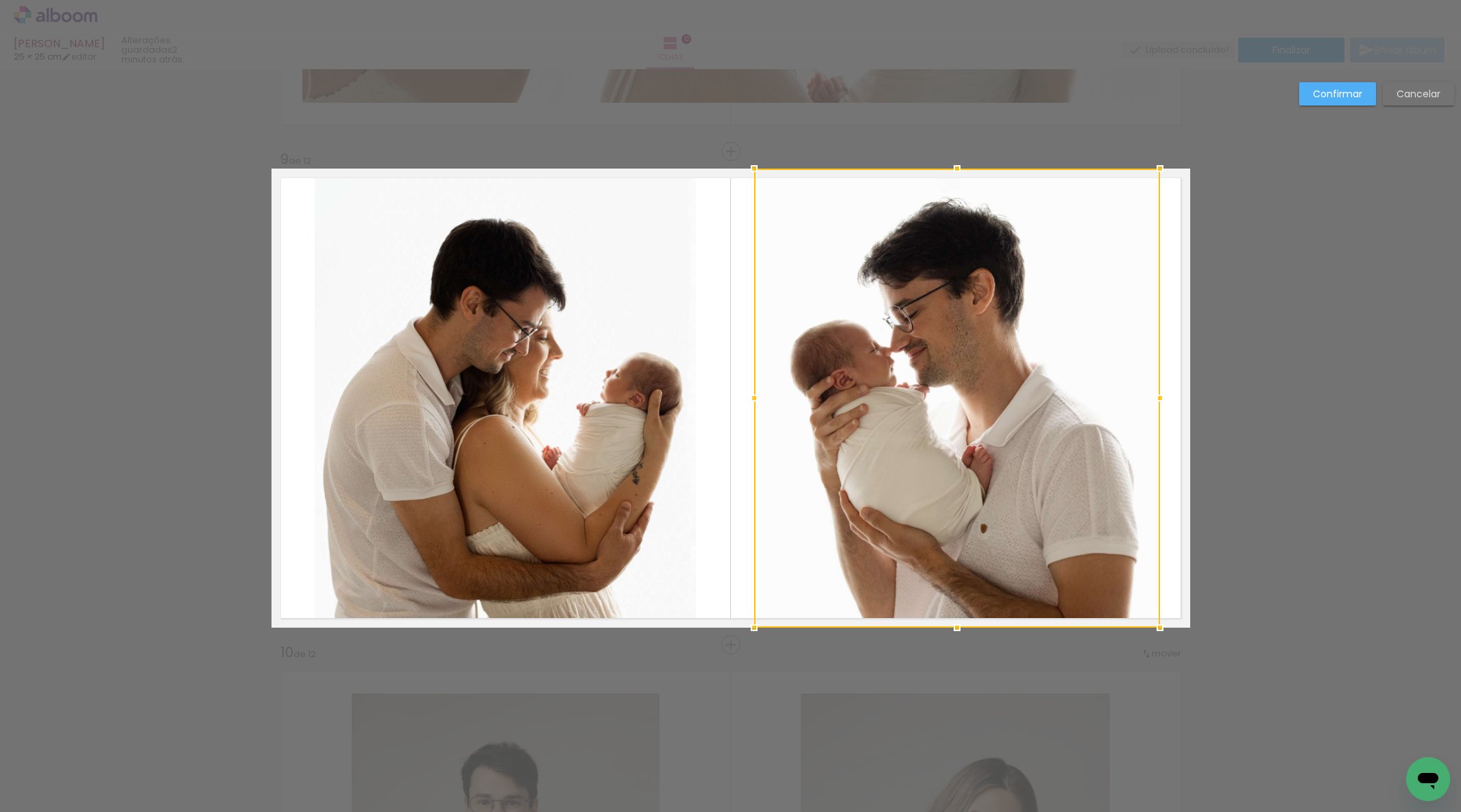
click at [1025, 406] on div at bounding box center [957, 398] width 406 height 459
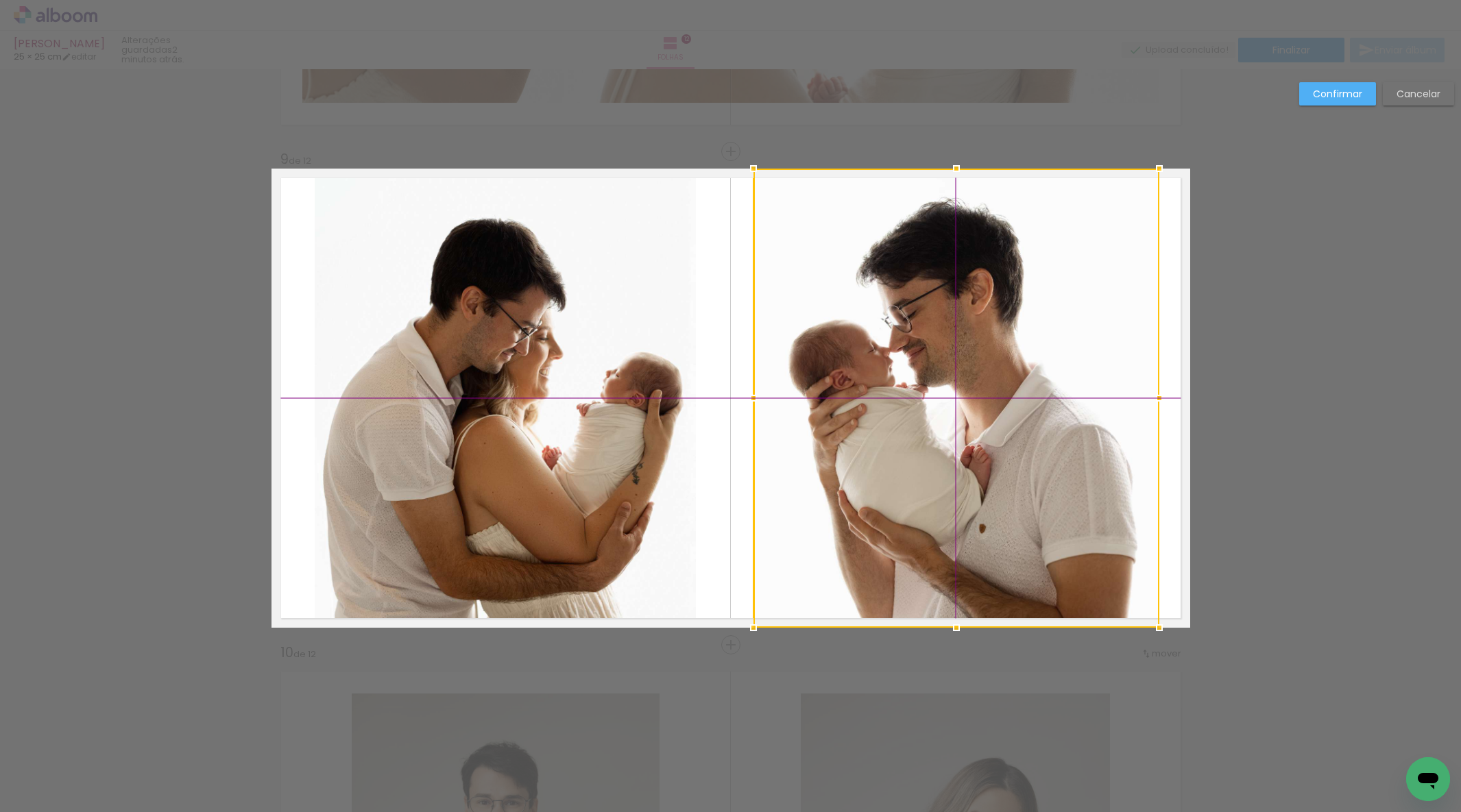
click at [973, 406] on div at bounding box center [957, 398] width 406 height 459
click at [0, 0] on slot "Confirmar" at bounding box center [0, 0] width 0 height 0
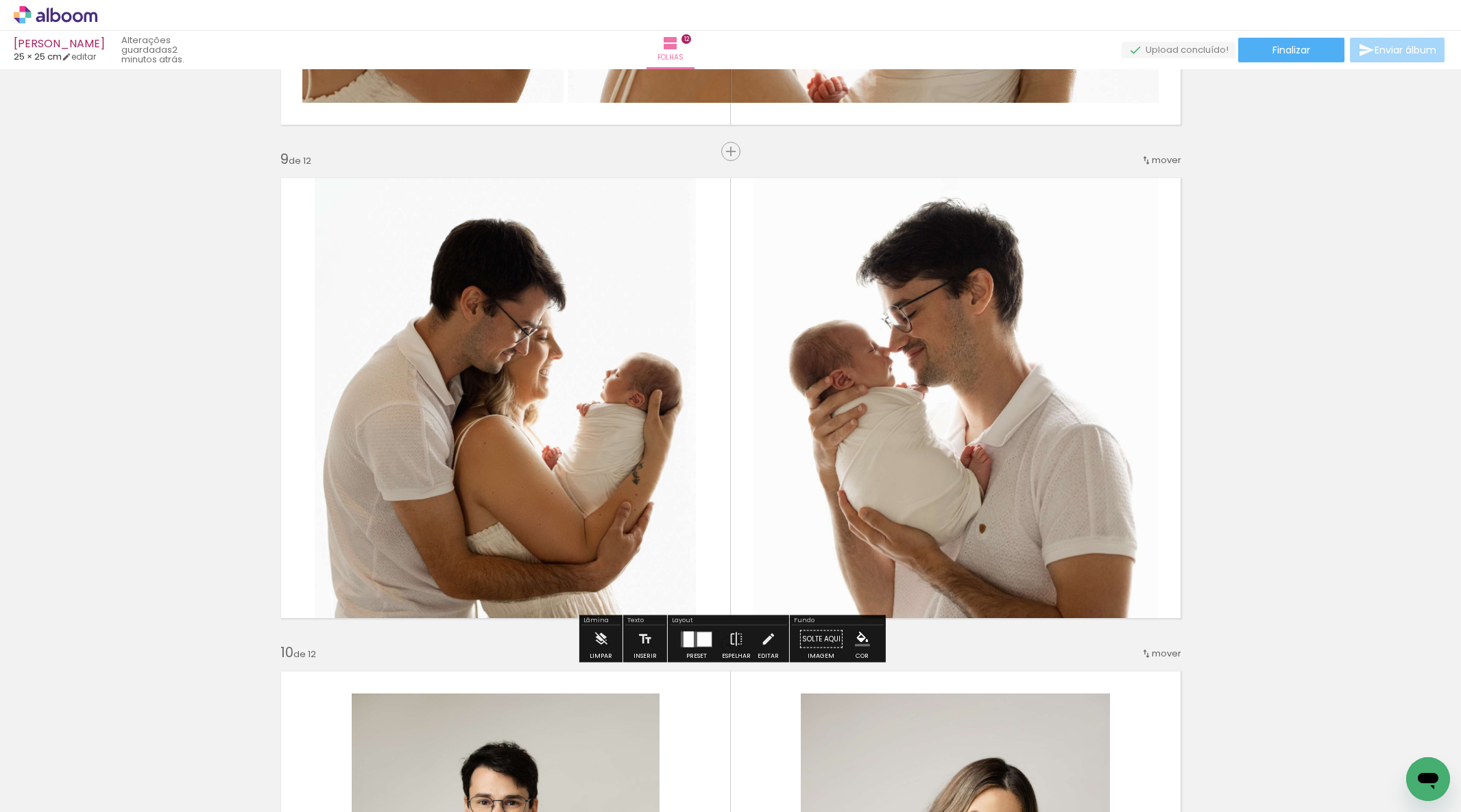
click at [527, 424] on quentale-photo at bounding box center [505, 398] width 381 height 459
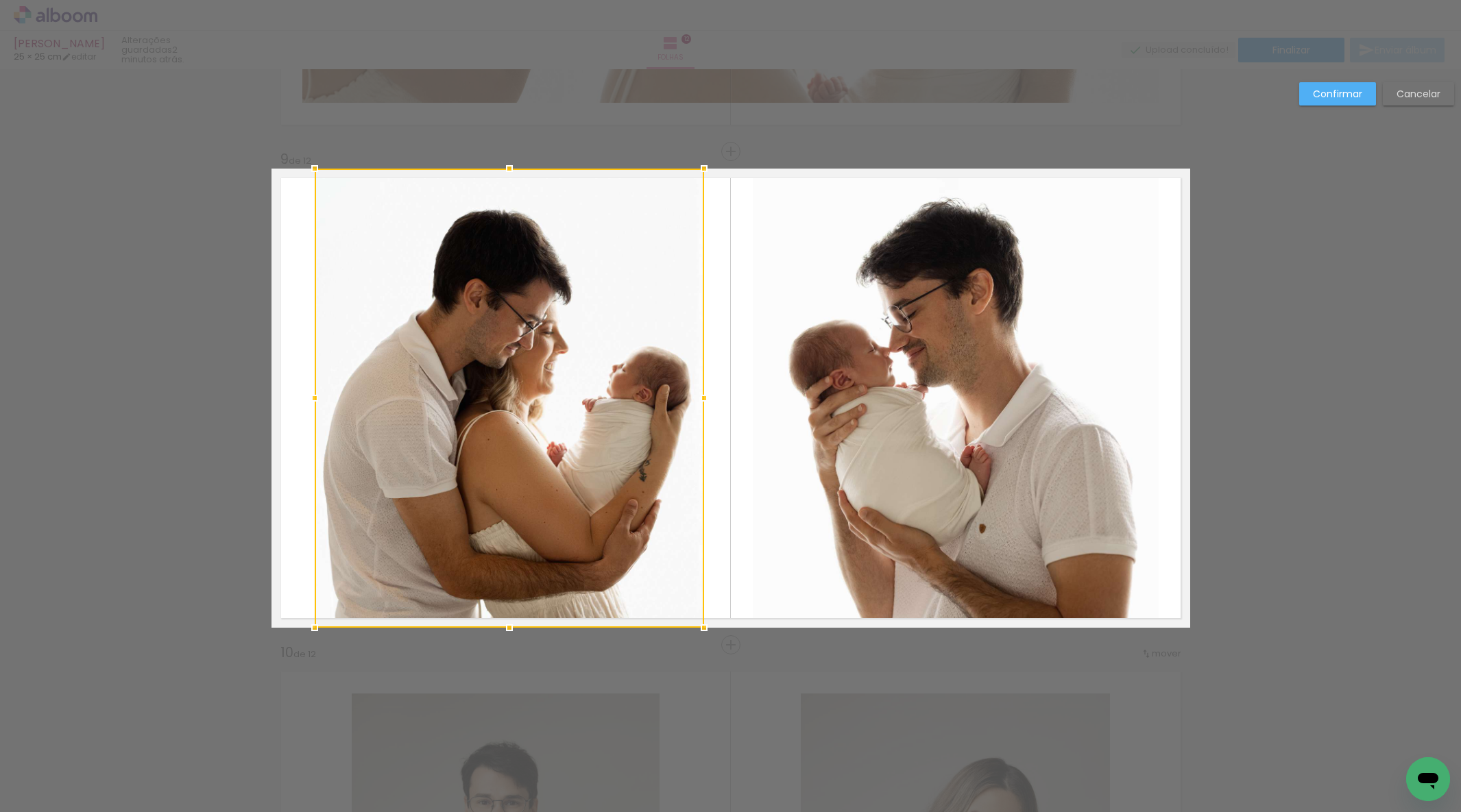
drag, startPoint x: 697, startPoint y: 400, endPoint x: 704, endPoint y: 399, distance: 7.1
click at [704, 399] on div at bounding box center [704, 398] width 27 height 27
click at [532, 412] on div at bounding box center [509, 398] width 389 height 459
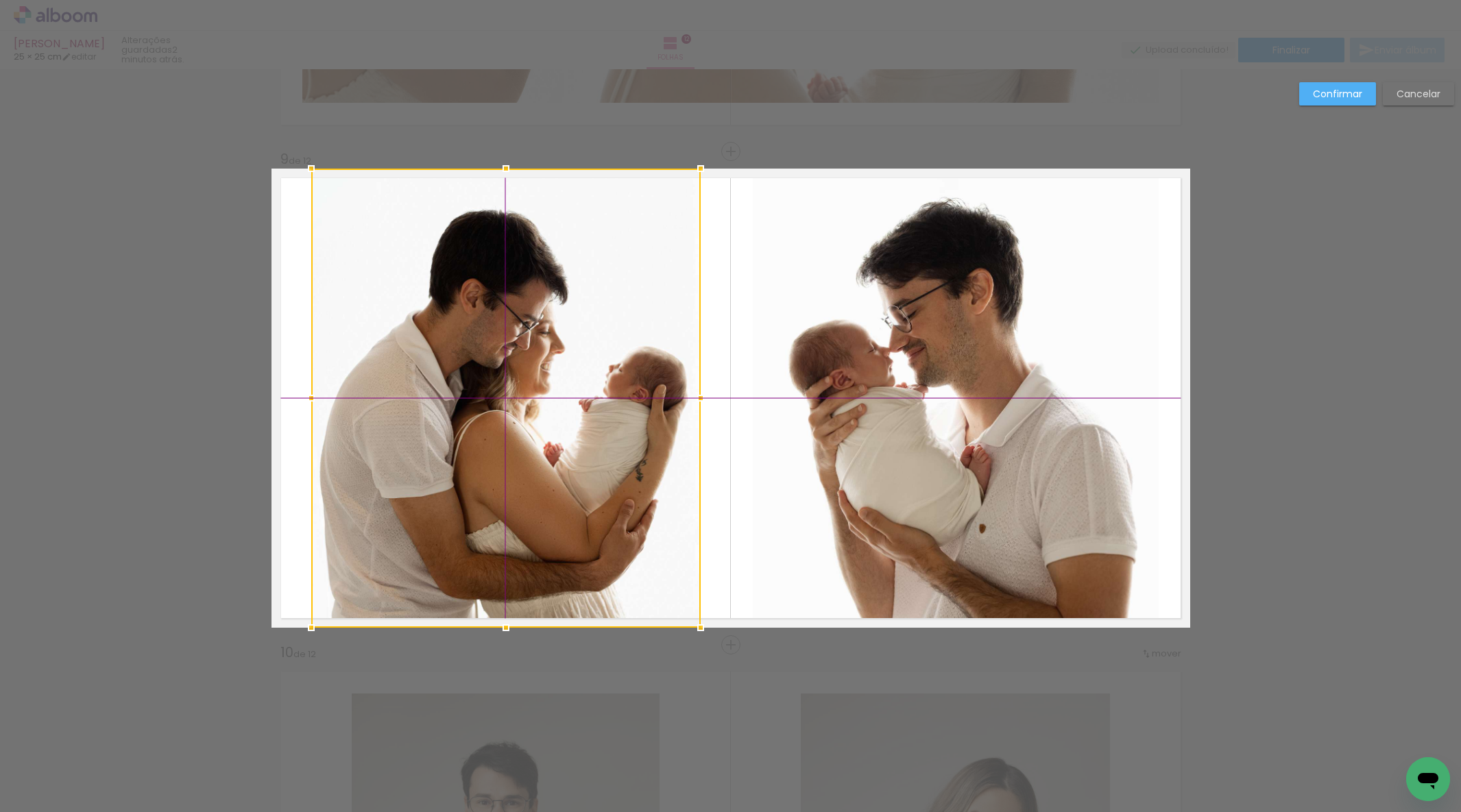
click at [523, 412] on div at bounding box center [505, 398] width 389 height 459
click at [0, 0] on slot "Confirmar" at bounding box center [0, 0] width 0 height 0
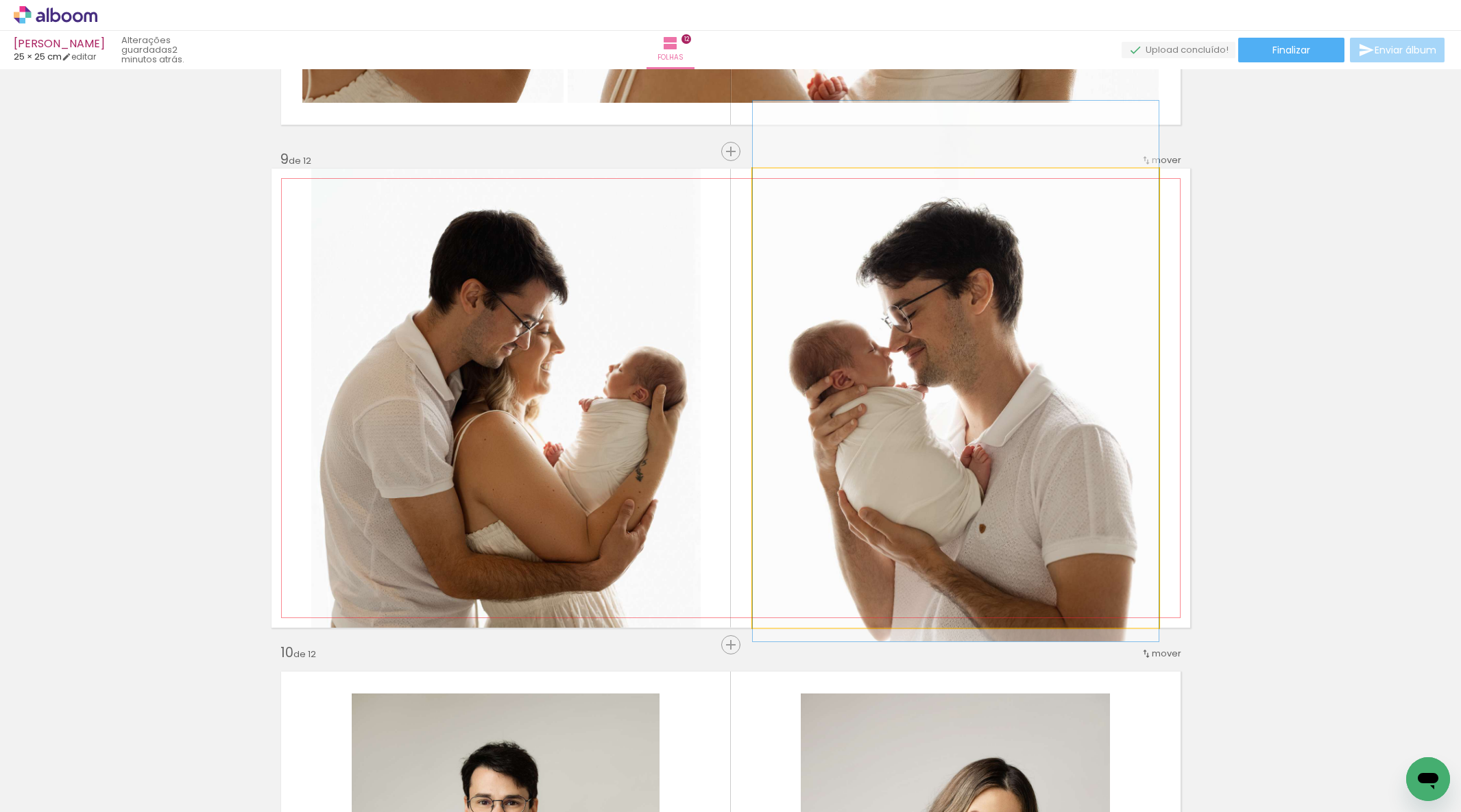
click at [915, 408] on quentale-photo at bounding box center [956, 398] width 406 height 459
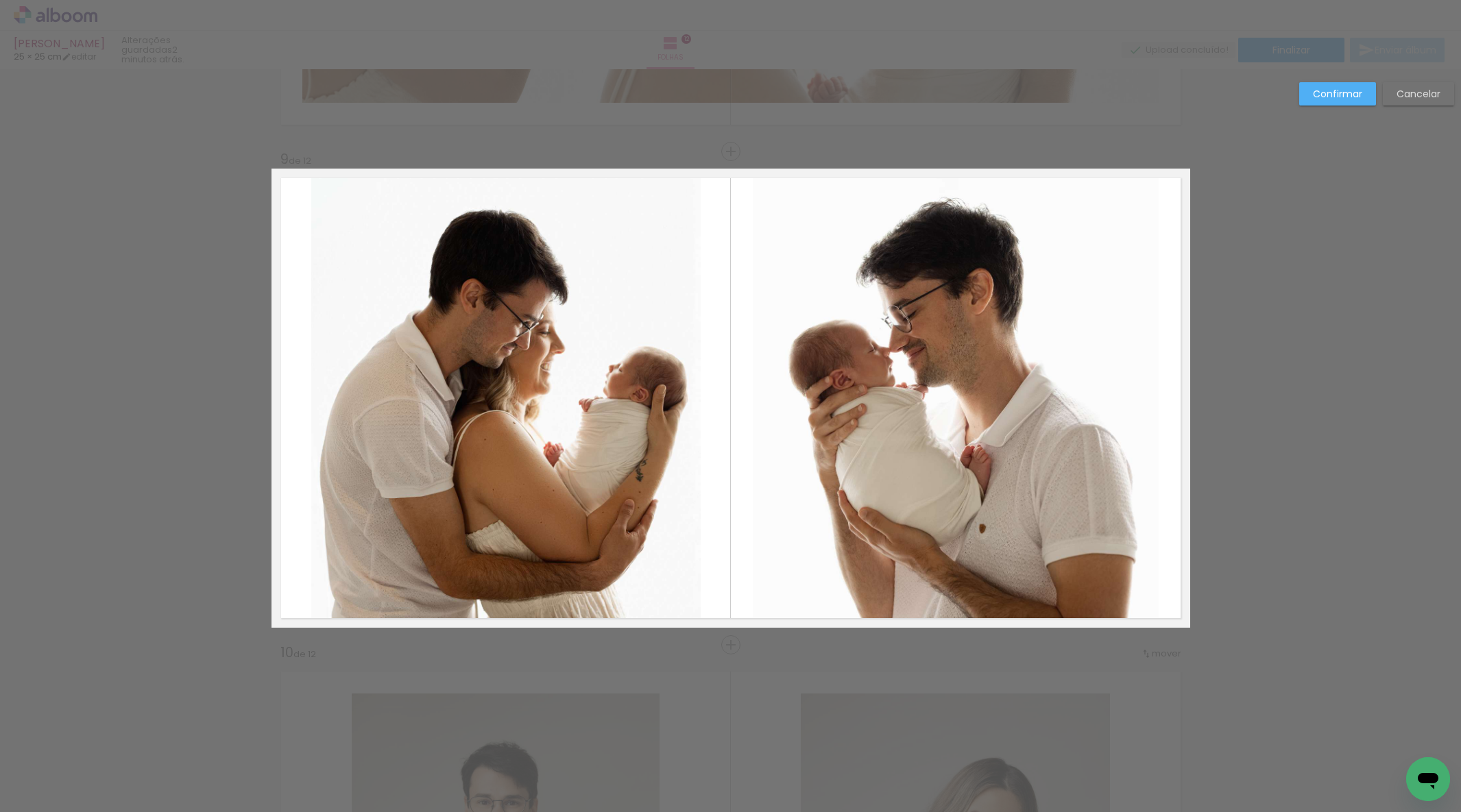
click at [859, 411] on quentale-photo at bounding box center [956, 398] width 406 height 459
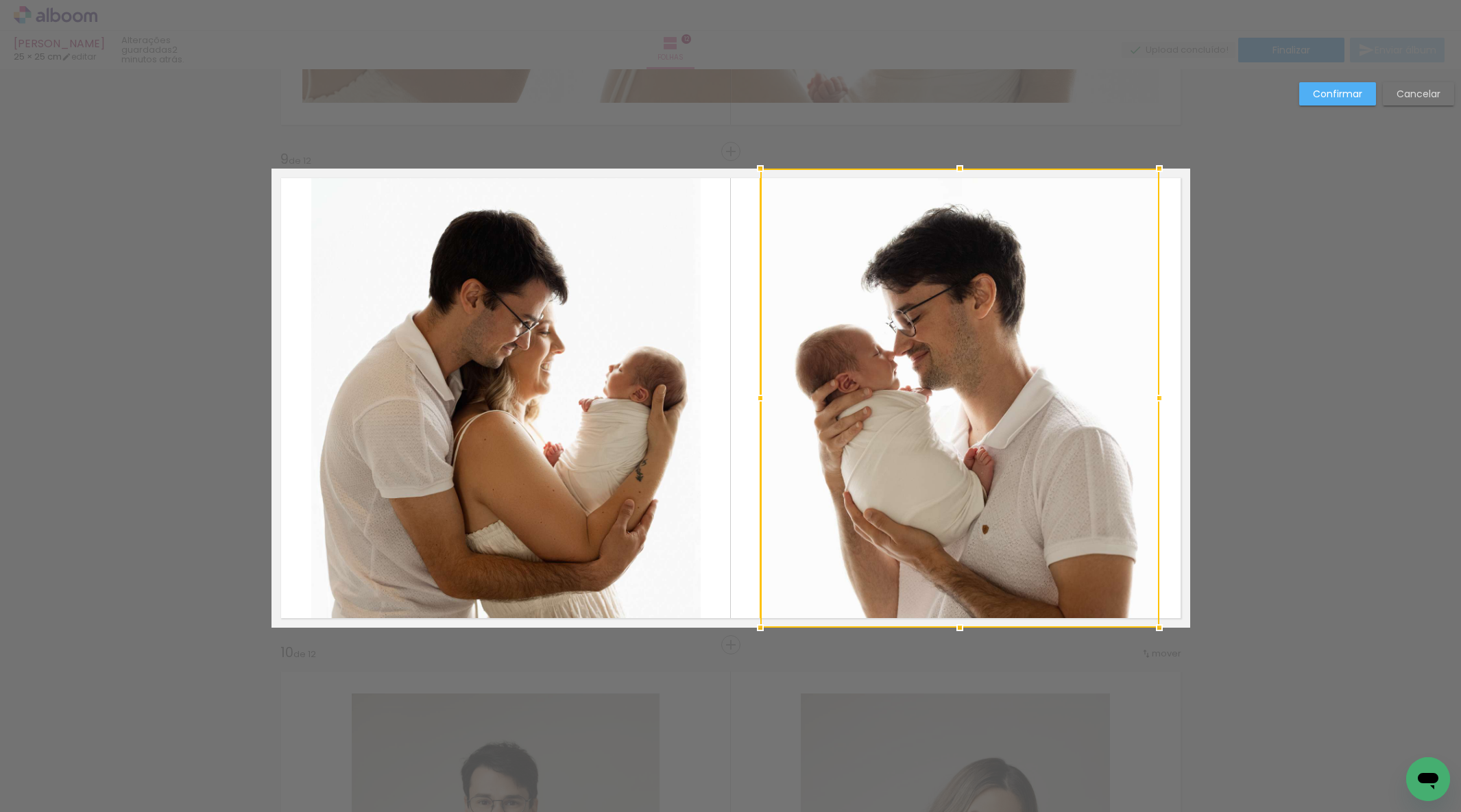
drag, startPoint x: 753, startPoint y: 398, endPoint x: 772, endPoint y: 393, distance: 19.6
click at [761, 396] on div at bounding box center [760, 398] width 27 height 27
click at [974, 400] on div at bounding box center [960, 398] width 399 height 459
click at [974, 401] on div at bounding box center [960, 398] width 399 height 459
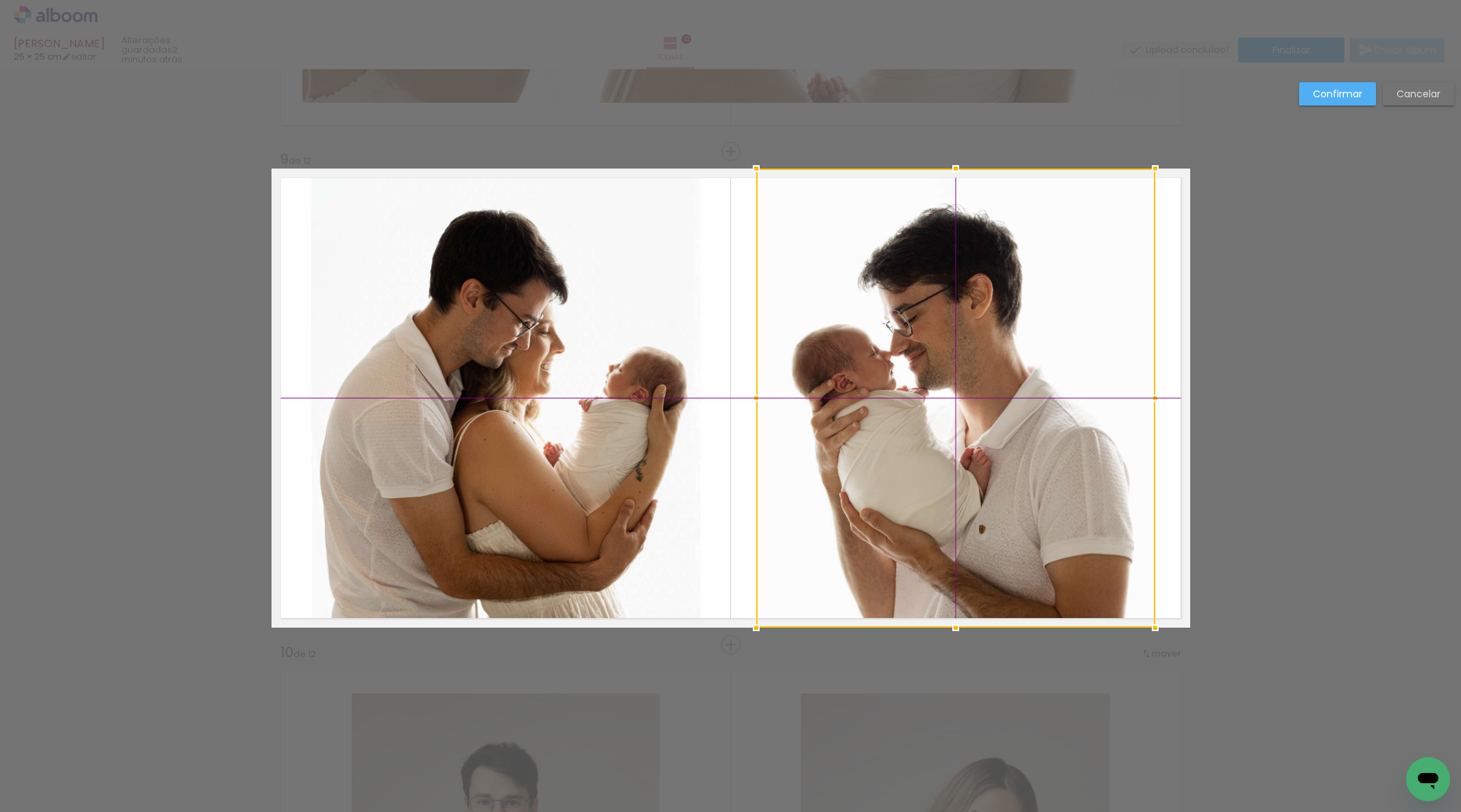
click at [965, 401] on div at bounding box center [956, 398] width 399 height 459
click at [0, 0] on slot "Confirmar" at bounding box center [0, 0] width 0 height 0
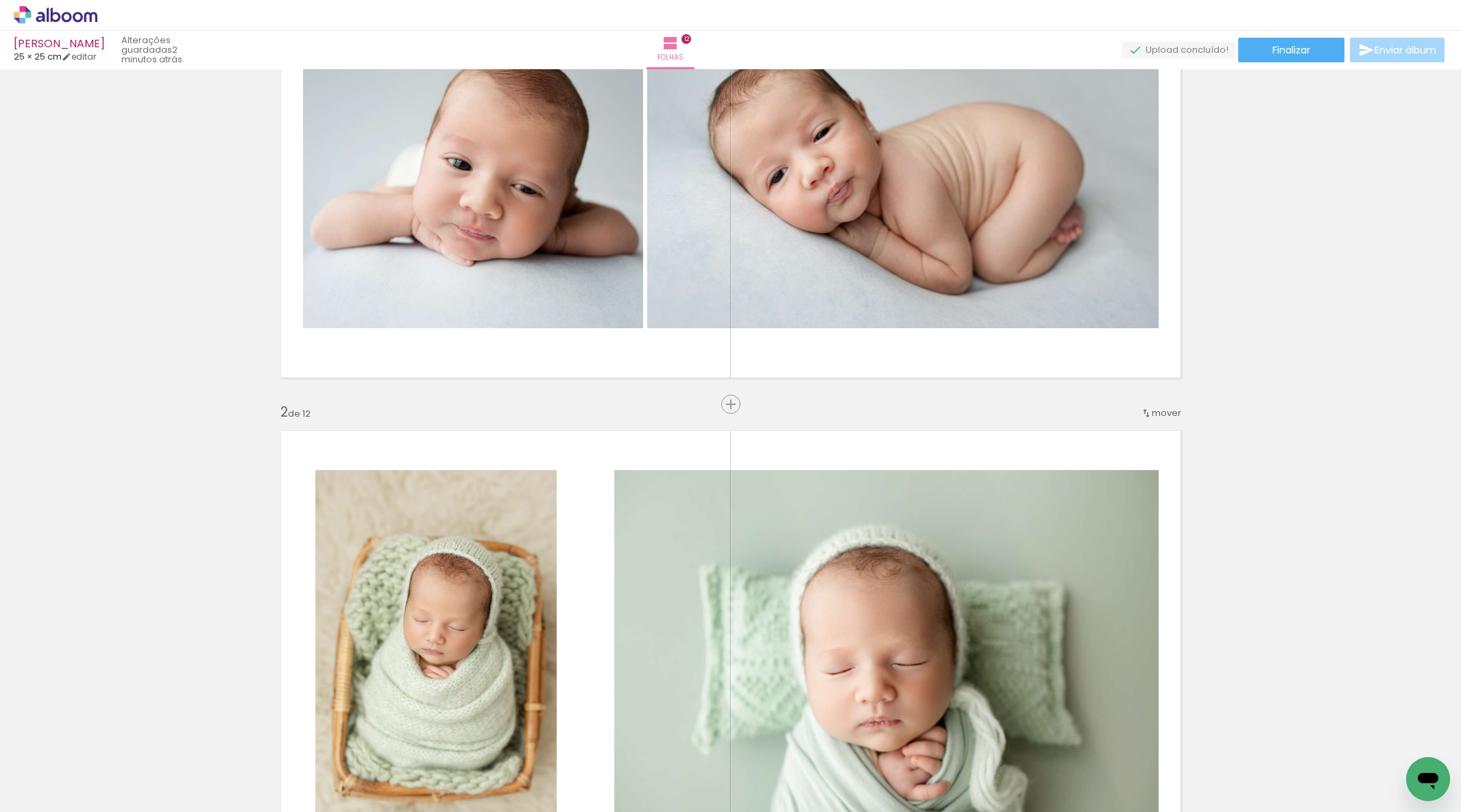
scroll to position [0, 0]
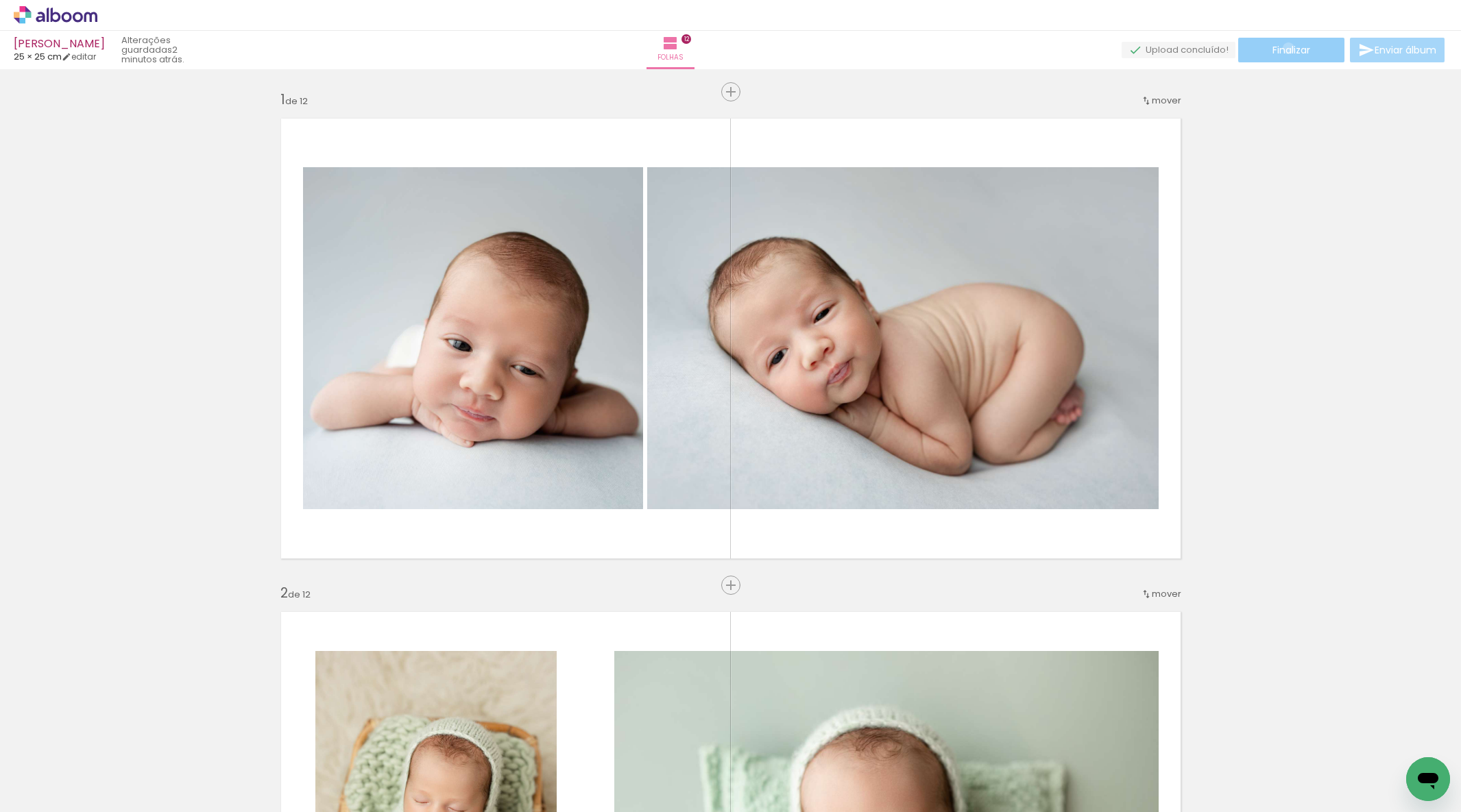
click at [1284, 48] on span "Finalizar" at bounding box center [1291, 50] width 38 height 10
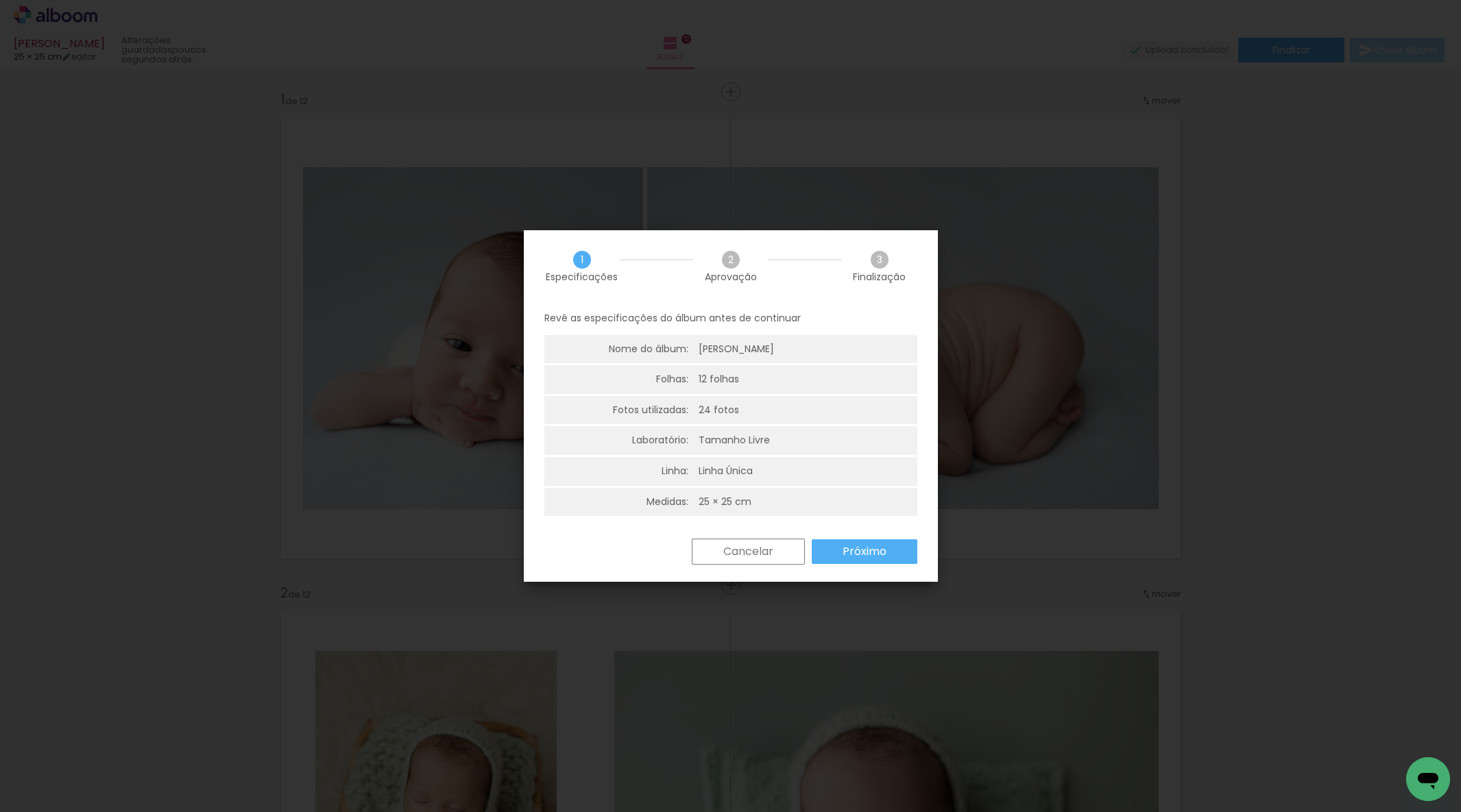
click at [822, 561] on paper-button "Próximo" at bounding box center [865, 552] width 106 height 24
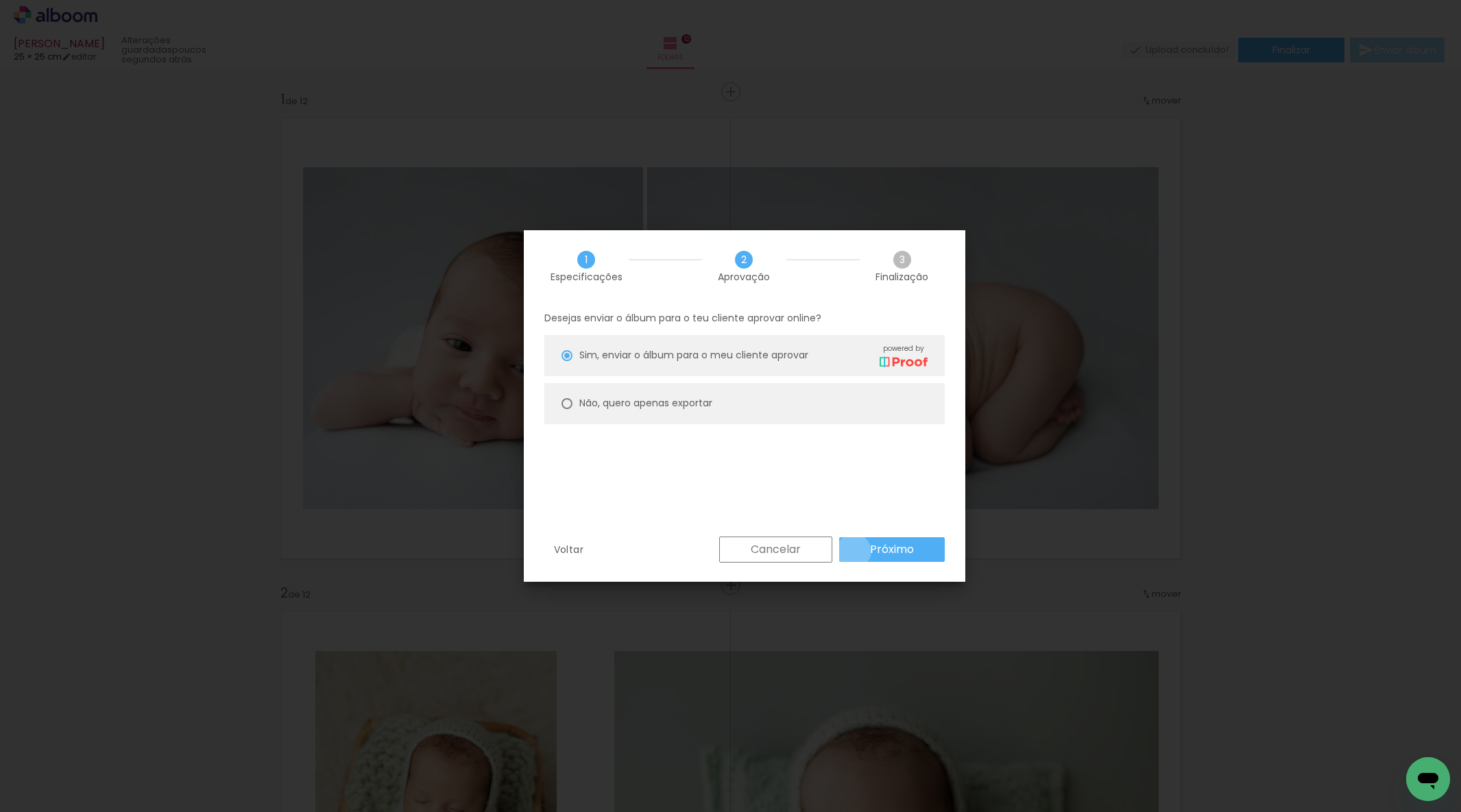
click at [853, 552] on paper-button "Próximo" at bounding box center [892, 550] width 106 height 24
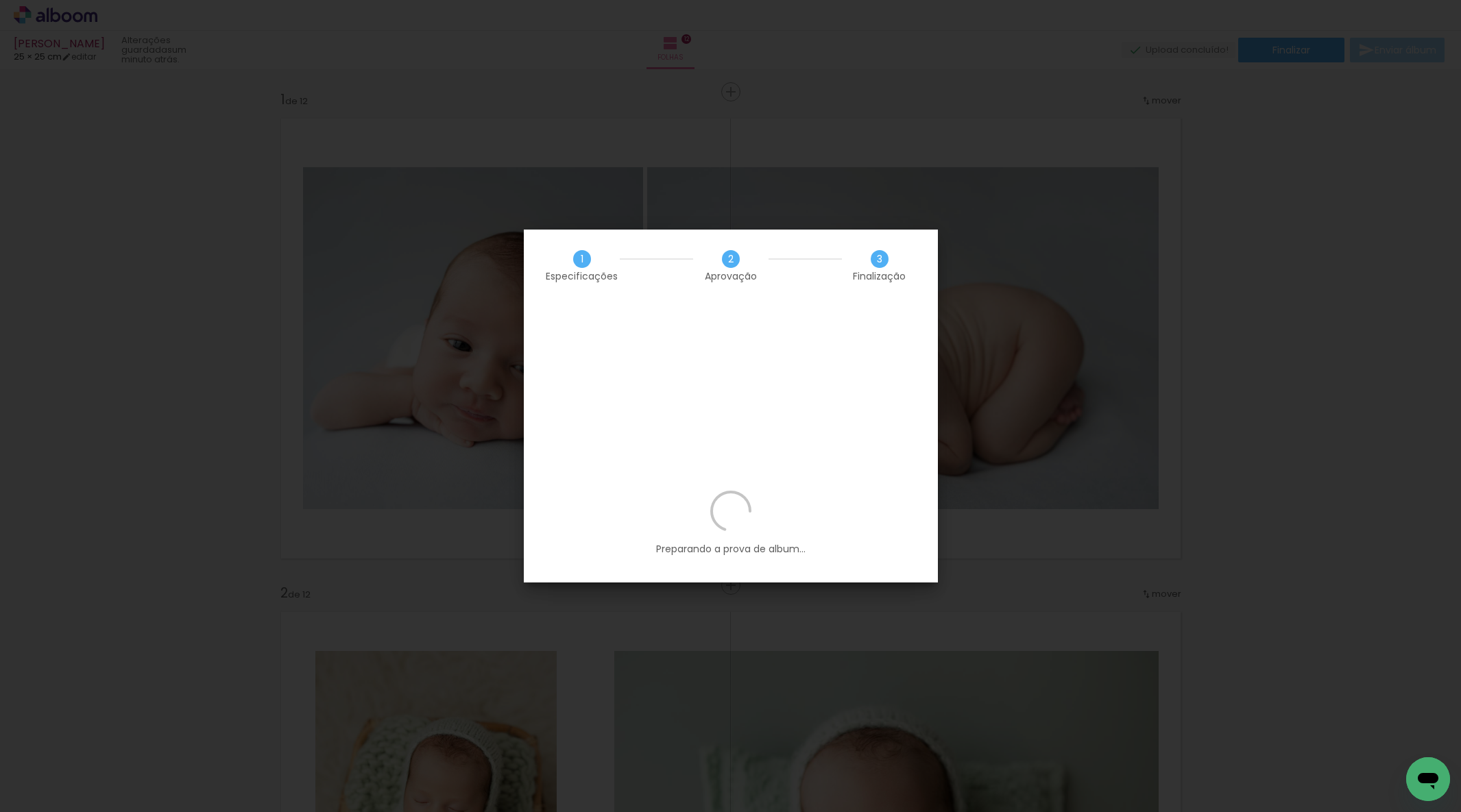
scroll to position [0, 2495]
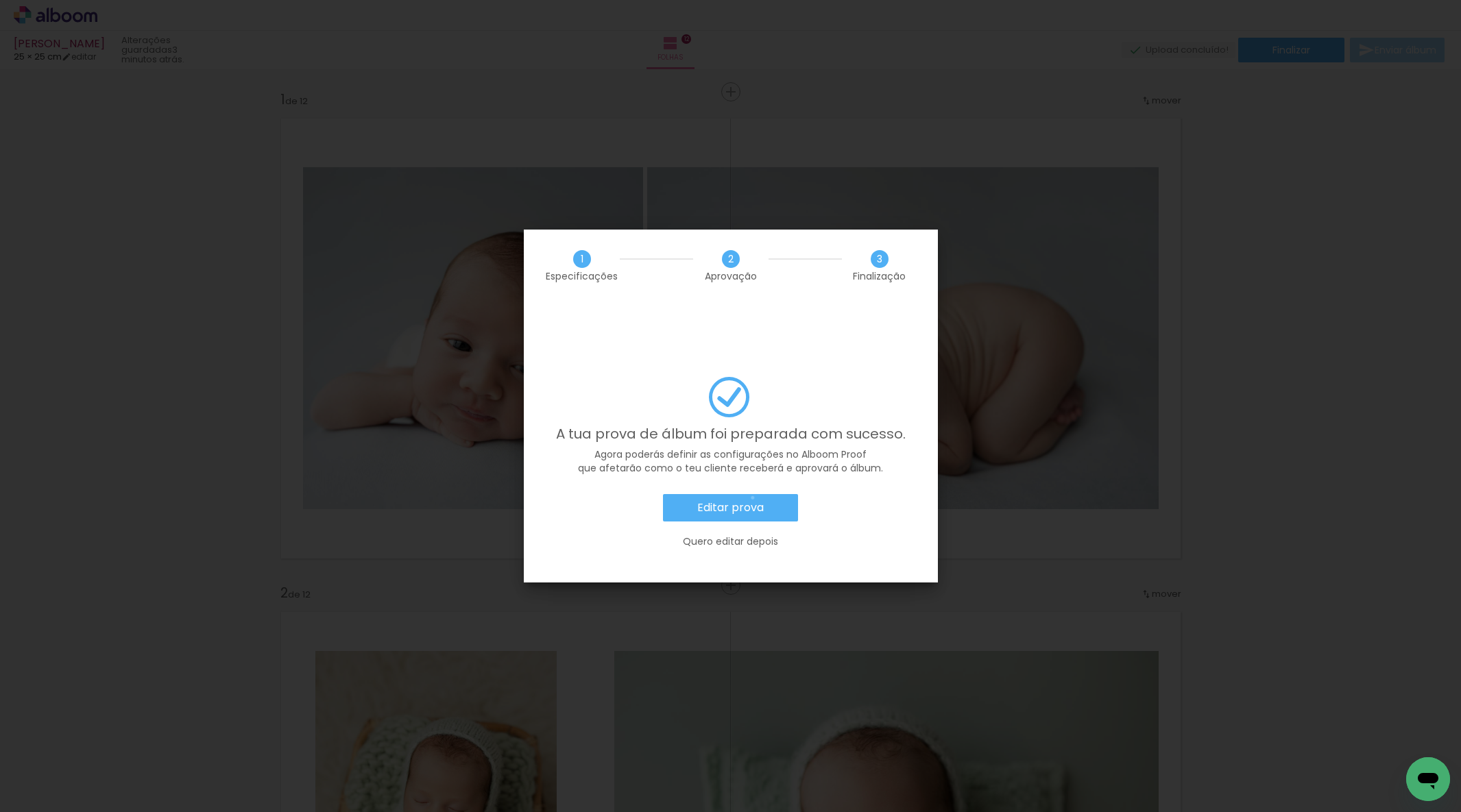
click at [753, 494] on paper-button "Editar prova" at bounding box center [730, 507] width 136 height 27
